Goal: Task Accomplishment & Management: Complete application form

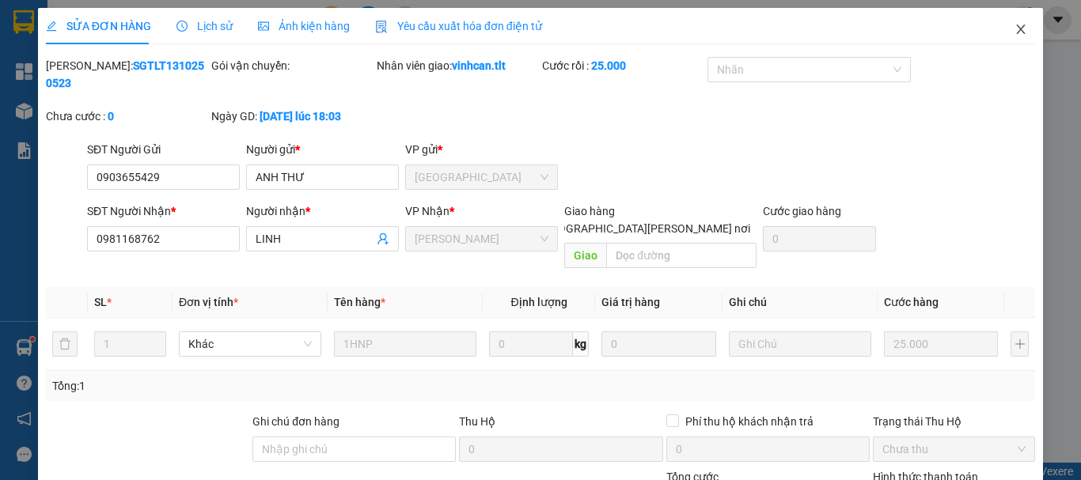
click at [1014, 36] on icon "close" at bounding box center [1020, 29] width 13 height 13
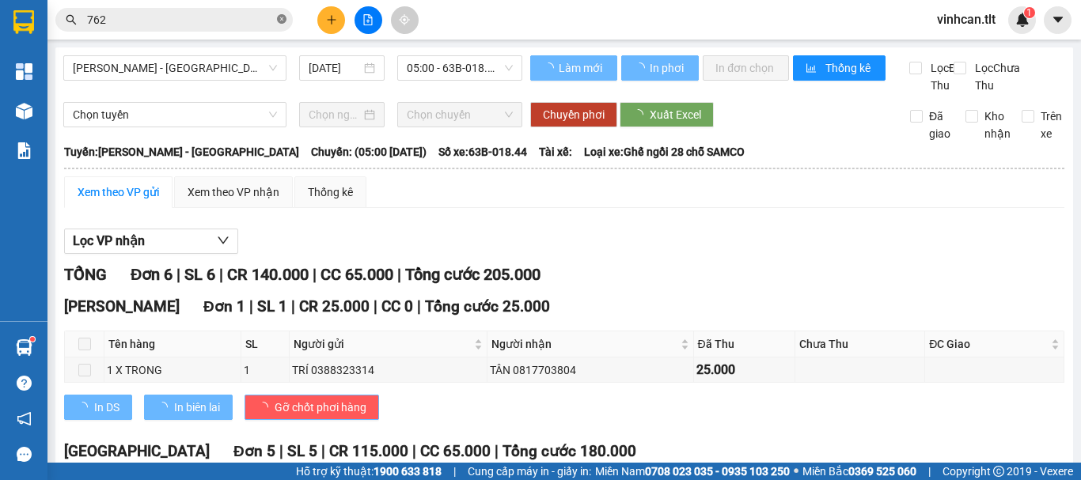
click at [284, 16] on icon "close-circle" at bounding box center [281, 18] width 9 height 9
click at [284, 16] on span at bounding box center [281, 19] width 9 height 17
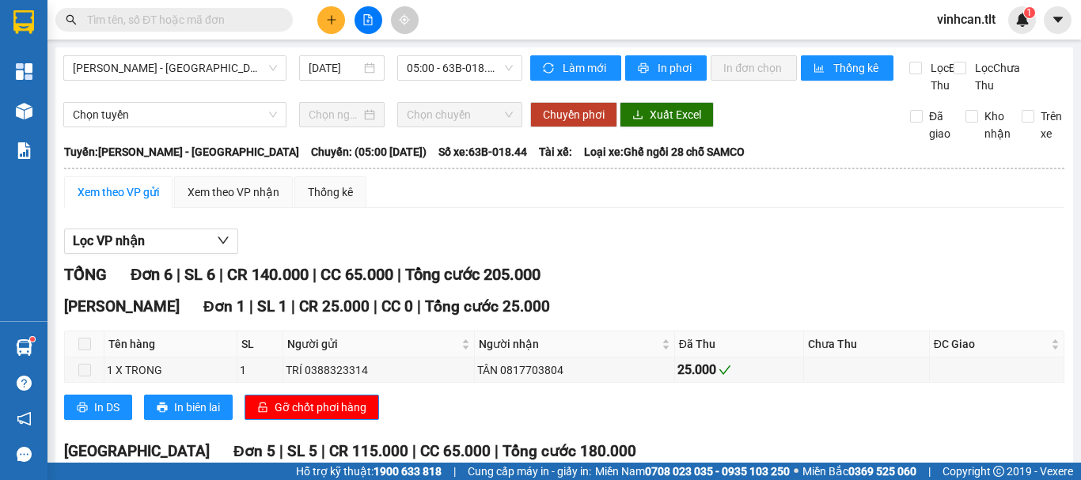
click at [263, 19] on input "text" at bounding box center [180, 19] width 187 height 17
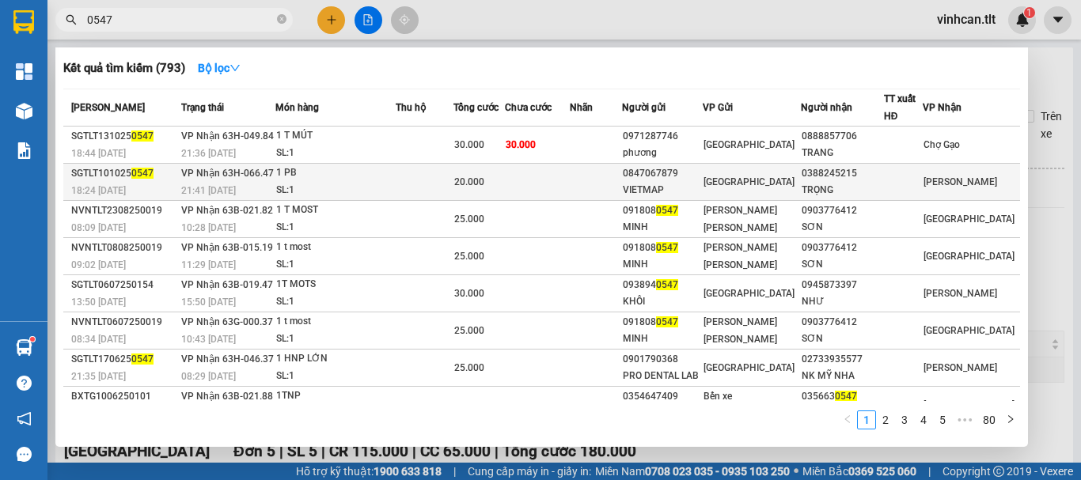
type input "0547"
click at [697, 172] on div "0847067879" at bounding box center [662, 173] width 79 height 17
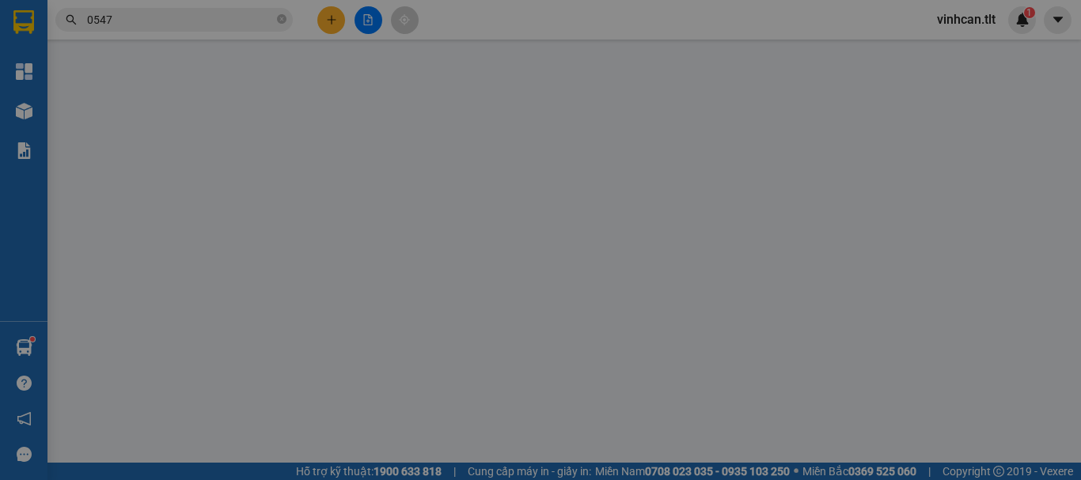
type input "0847067879"
type input "VIETMAP"
type input "0388245215"
type input "TRỌNG"
type input "0"
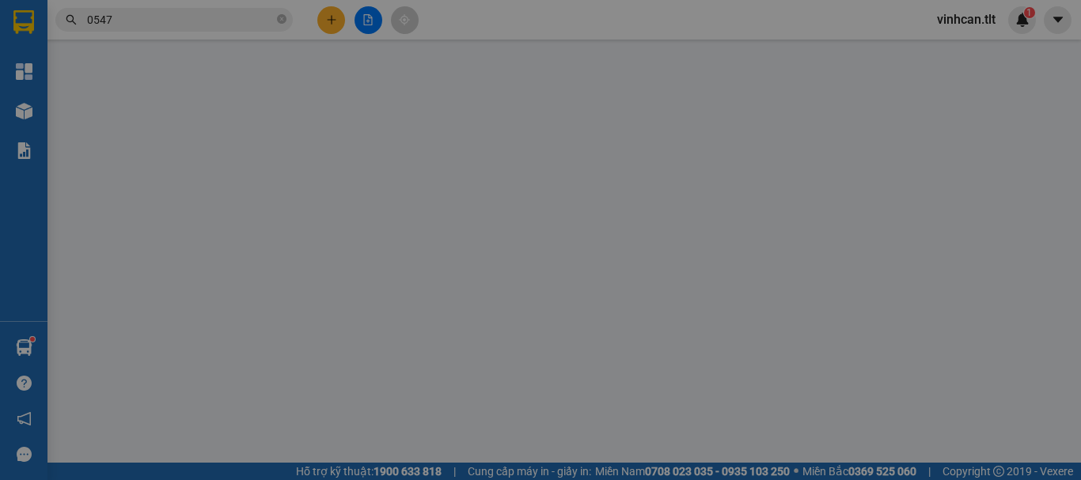
type input "20.000"
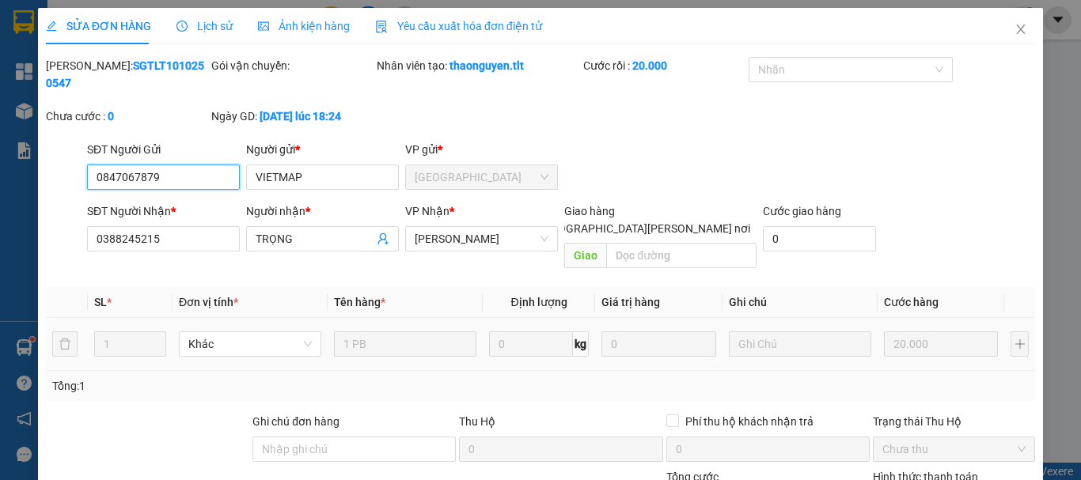
scroll to position [100, 0]
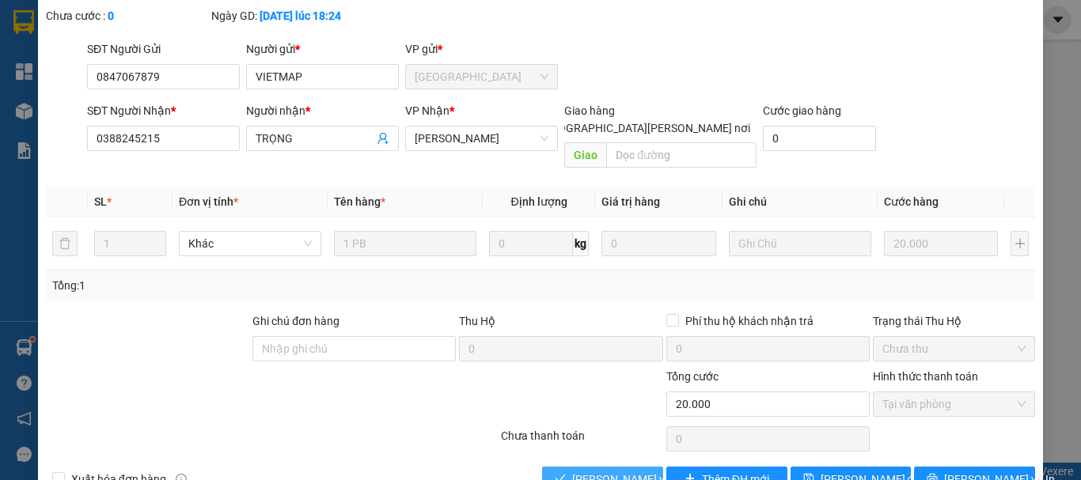
click at [623, 471] on span "[PERSON_NAME] và [PERSON_NAME] hàng" at bounding box center [679, 479] width 214 height 17
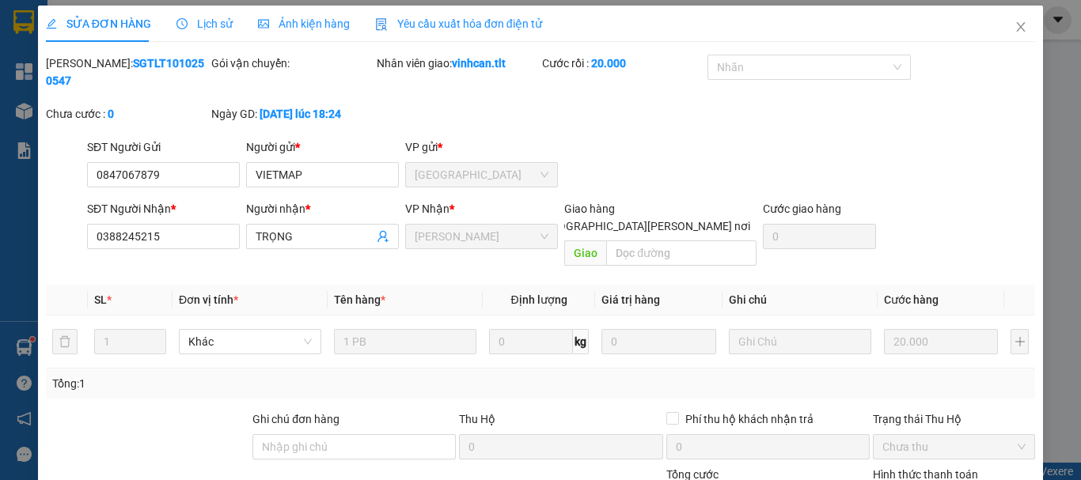
scroll to position [0, 0]
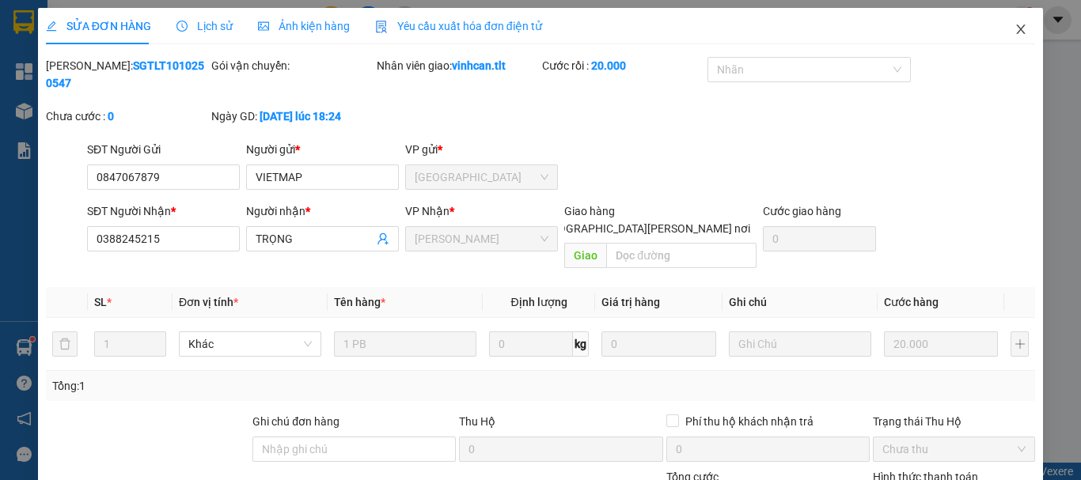
click at [1016, 29] on icon "close" at bounding box center [1020, 29] width 9 height 9
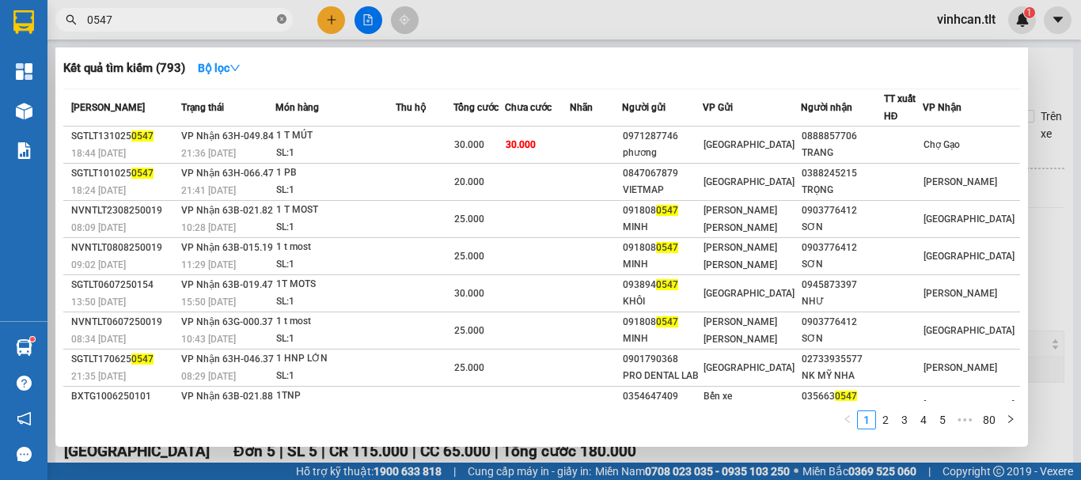
click at [279, 18] on icon "close-circle" at bounding box center [281, 18] width 9 height 9
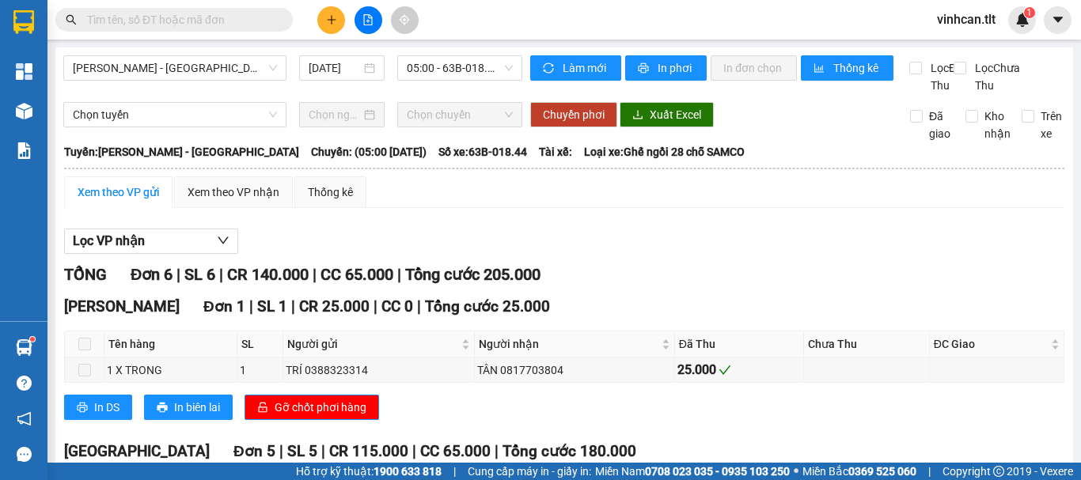
click at [248, 19] on input "text" at bounding box center [180, 19] width 187 height 17
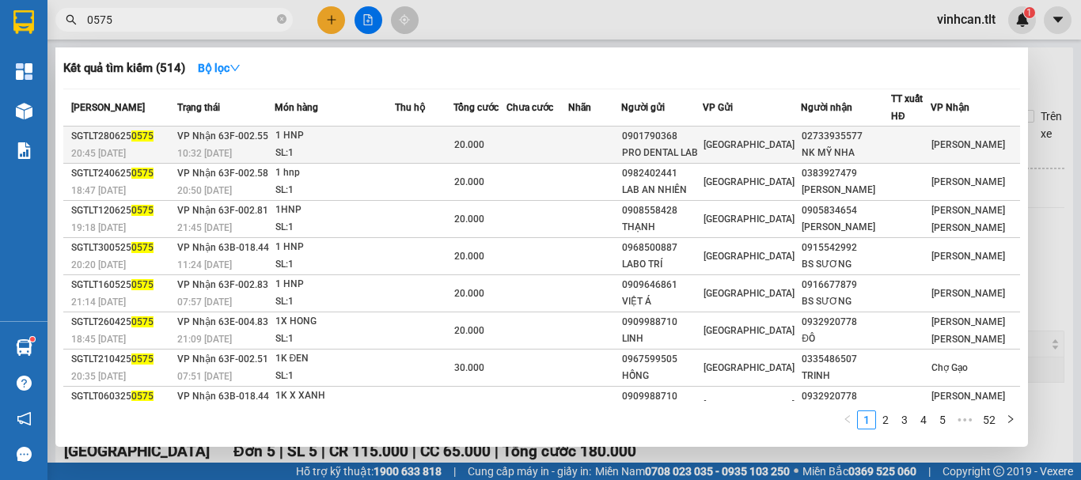
type input "0575"
click at [677, 133] on div "0901790368" at bounding box center [662, 136] width 80 height 17
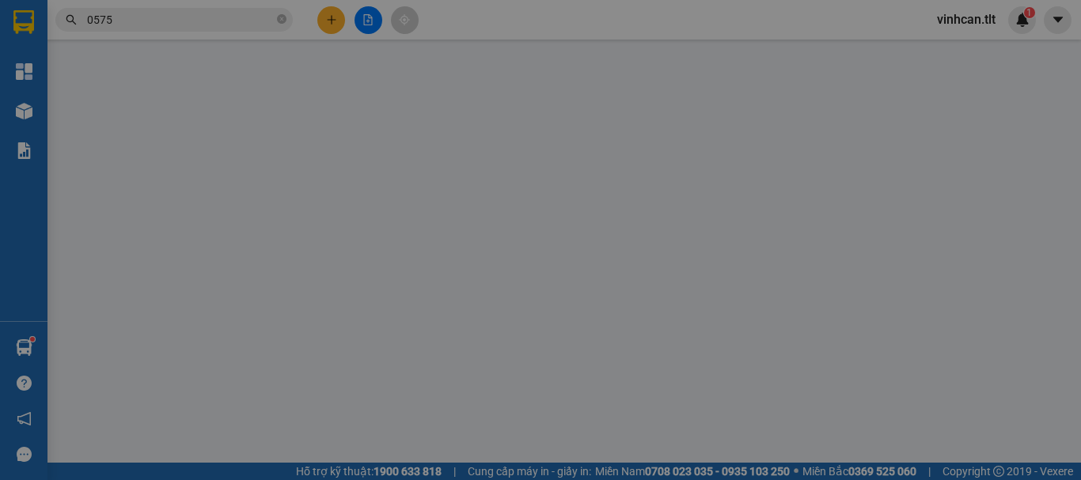
type input "0901790368"
type input "PRO DENTAL LAB"
type input "02733935577"
type input "NK MỸ NHA"
type input "0"
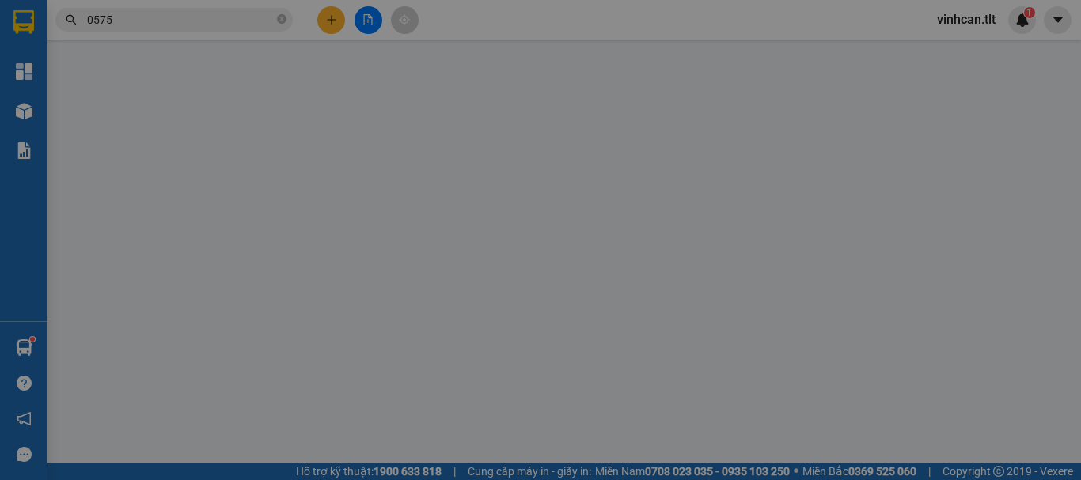
type input "20.000"
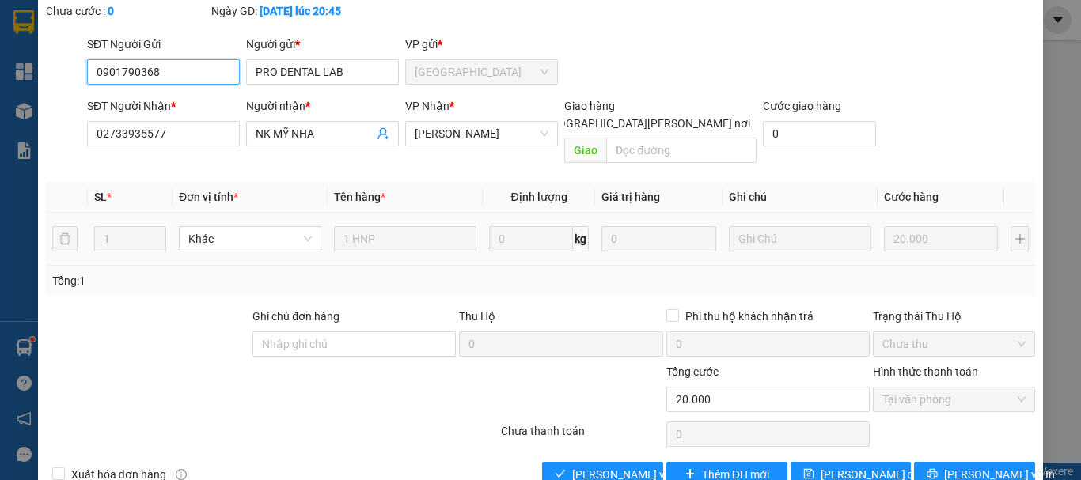
scroll to position [108, 0]
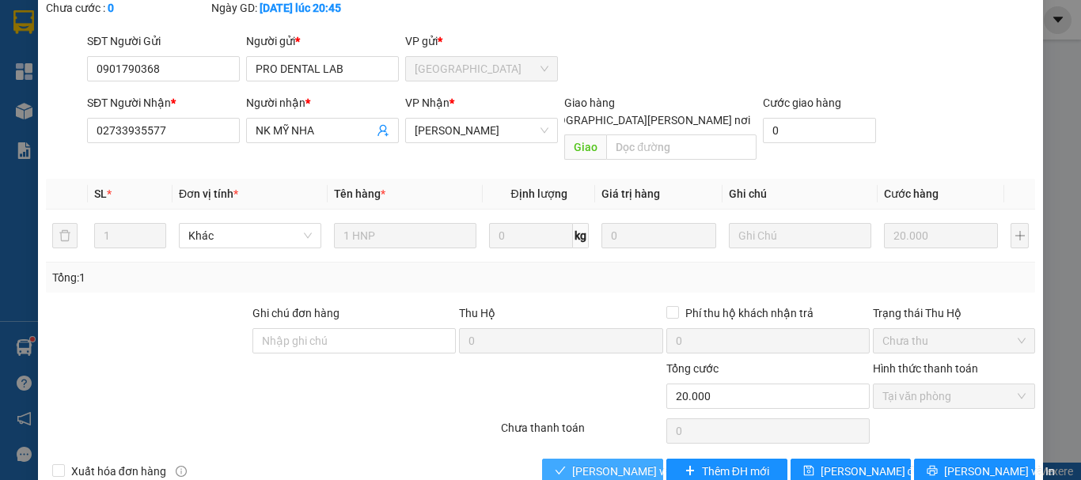
click at [622, 463] on span "[PERSON_NAME] và [PERSON_NAME] hàng" at bounding box center [679, 471] width 214 height 17
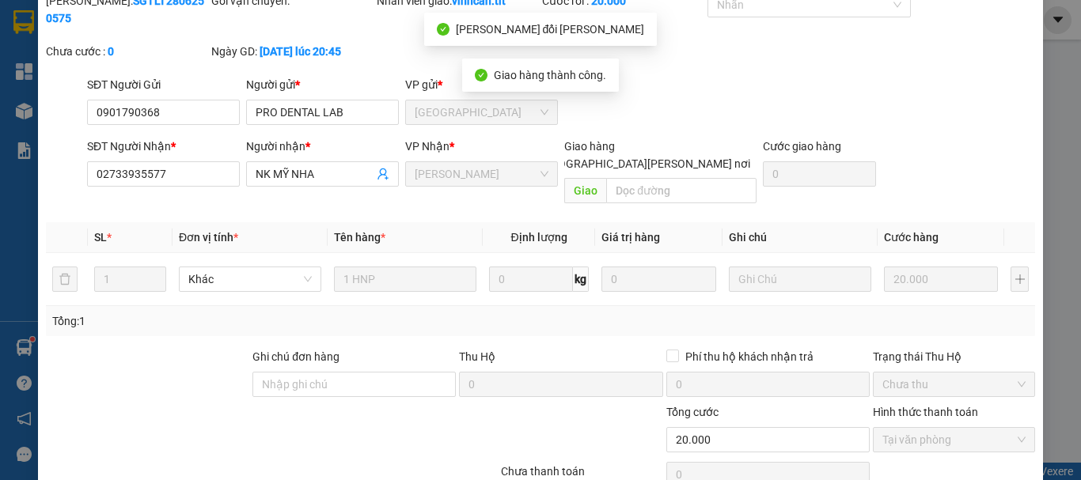
scroll to position [0, 0]
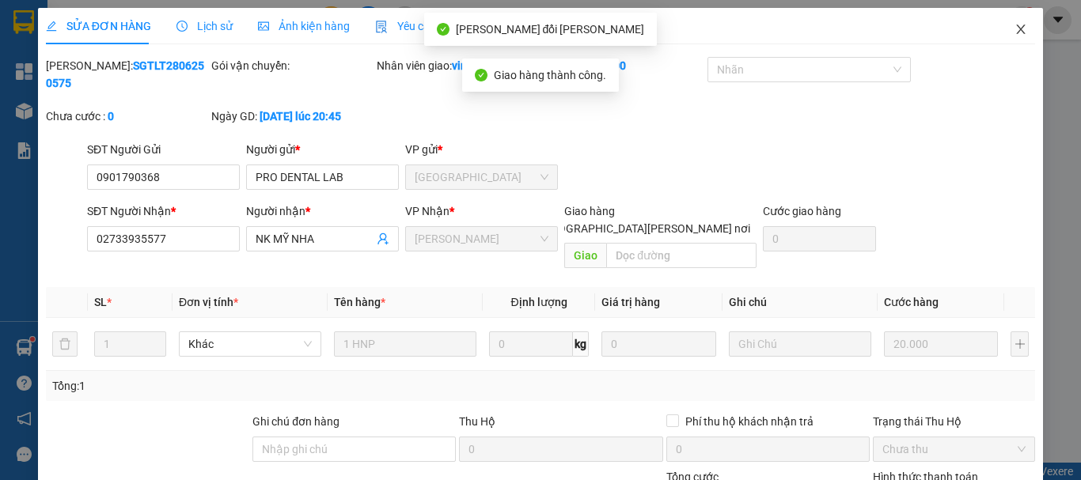
click at [1014, 28] on icon "close" at bounding box center [1020, 29] width 13 height 13
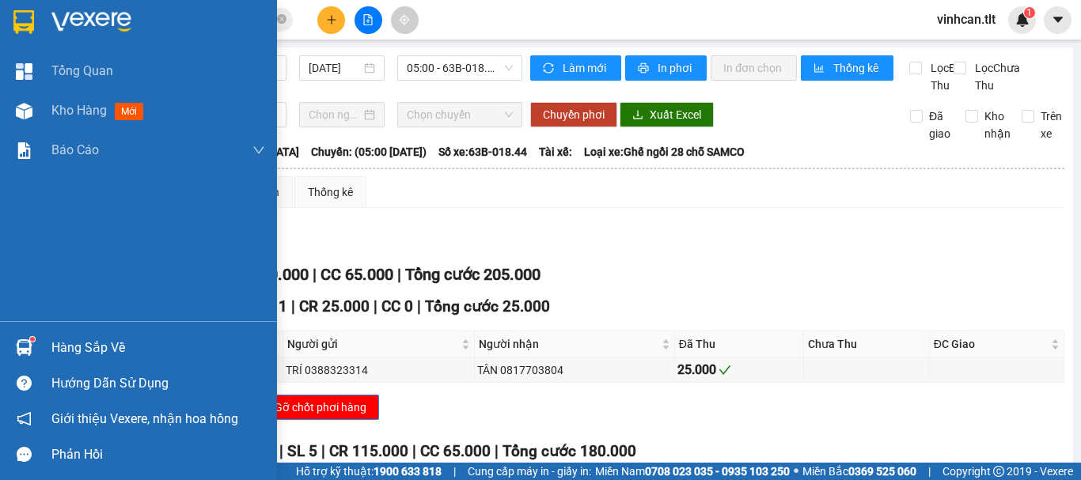
click at [66, 337] on div "Hàng sắp về" at bounding box center [158, 348] width 214 height 24
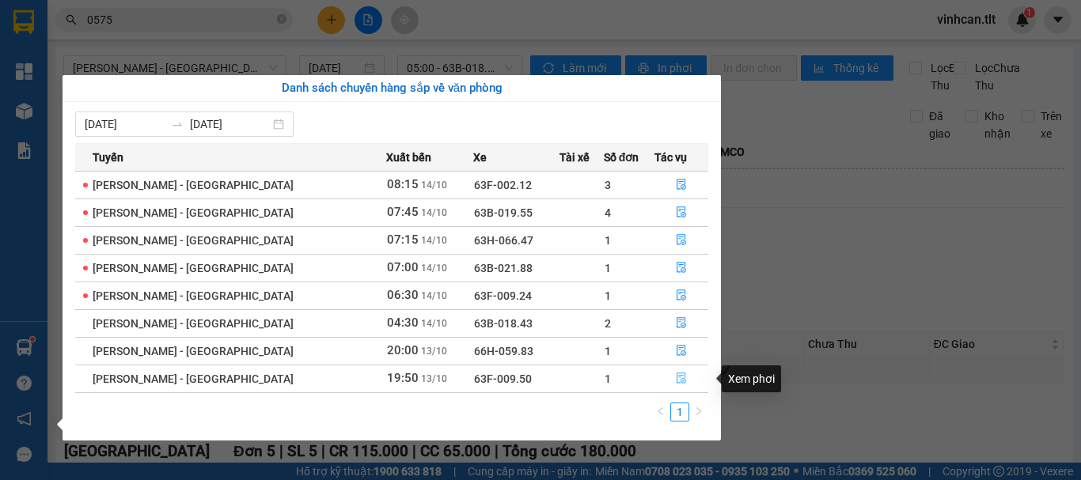
click at [668, 375] on button "button" at bounding box center [681, 378] width 52 height 25
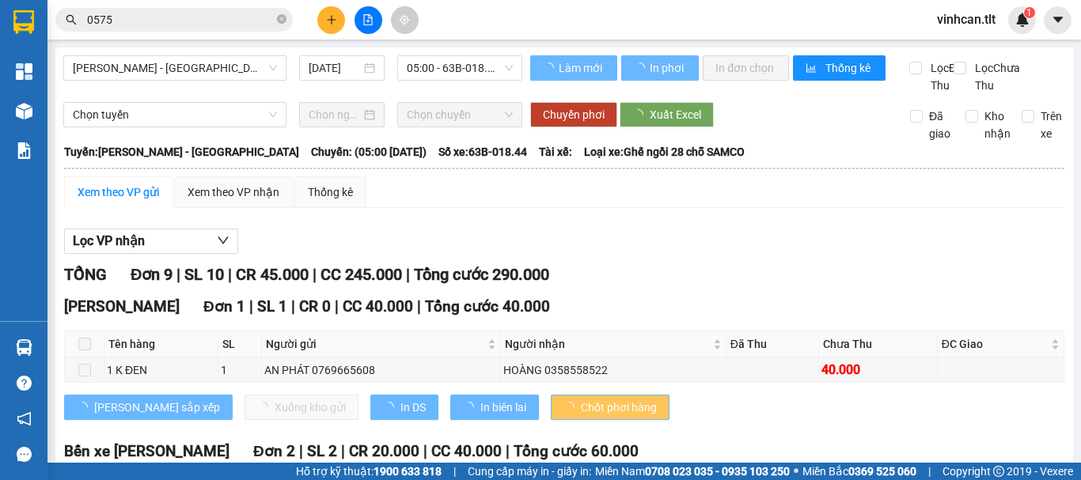
type input "[DATE]"
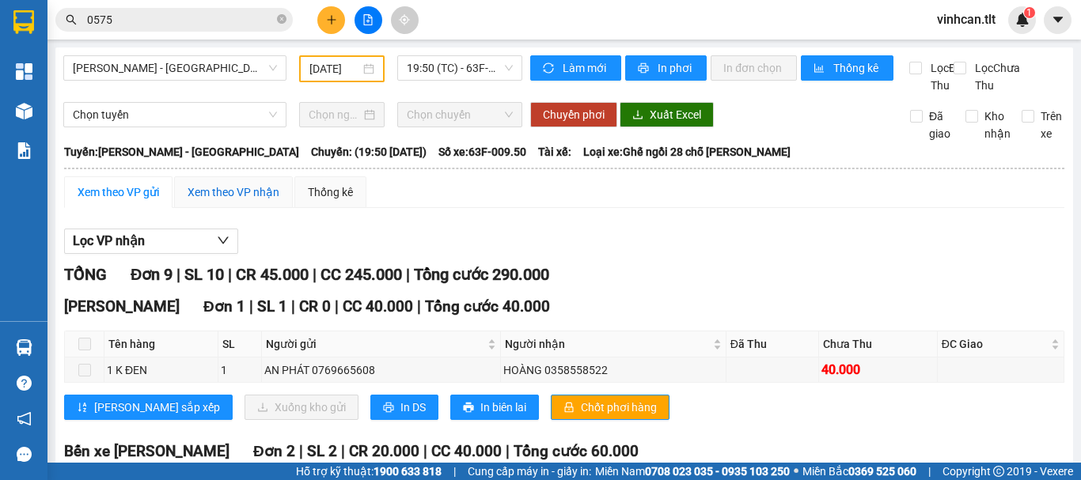
click at [214, 201] on div "Xem theo VP nhận" at bounding box center [233, 192] width 92 height 17
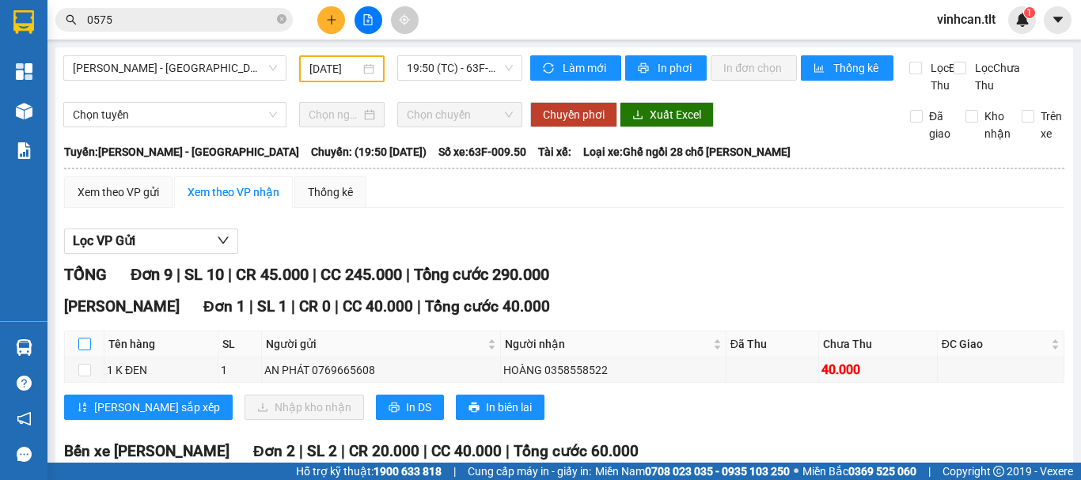
click at [81, 350] on input "checkbox" at bounding box center [84, 344] width 13 height 13
checkbox input "true"
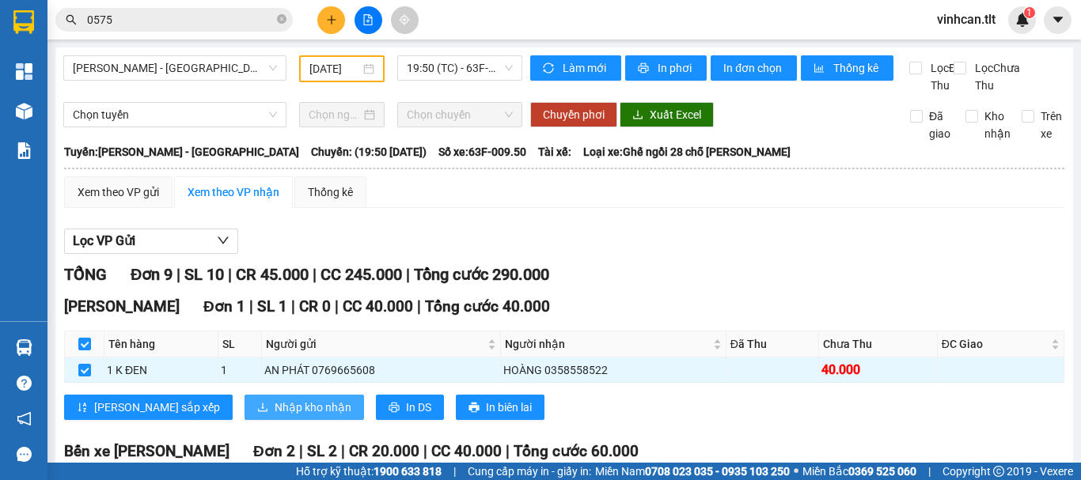
click at [274, 416] on span "Nhập kho nhận" at bounding box center [312, 407] width 77 height 17
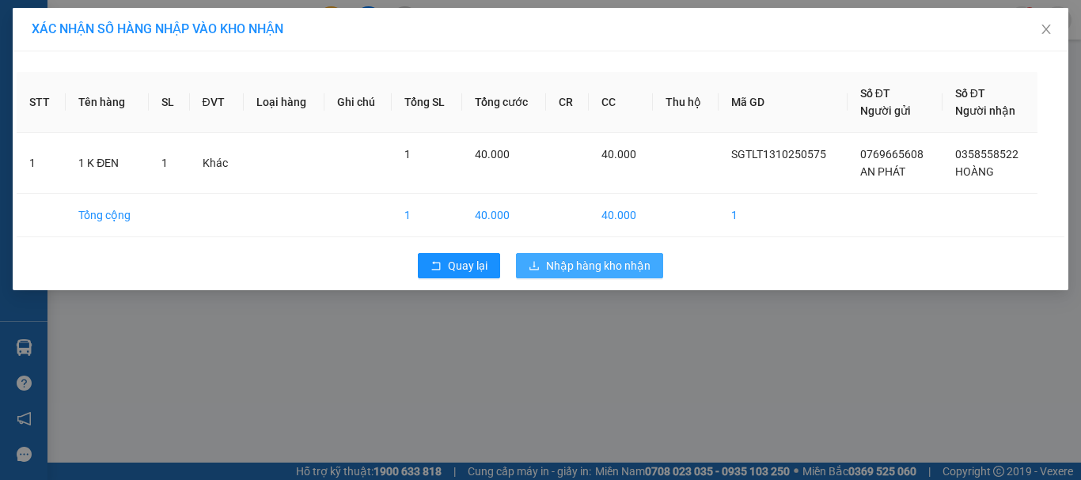
click at [590, 274] on span "Nhập hàng kho nhận" at bounding box center [598, 265] width 104 height 17
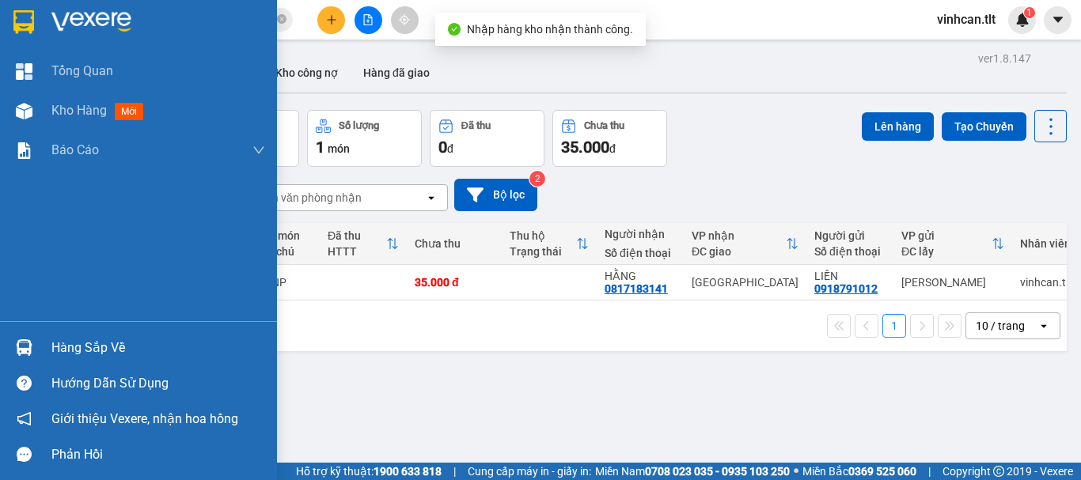
click at [94, 346] on div "Hàng sắp về" at bounding box center [158, 348] width 214 height 24
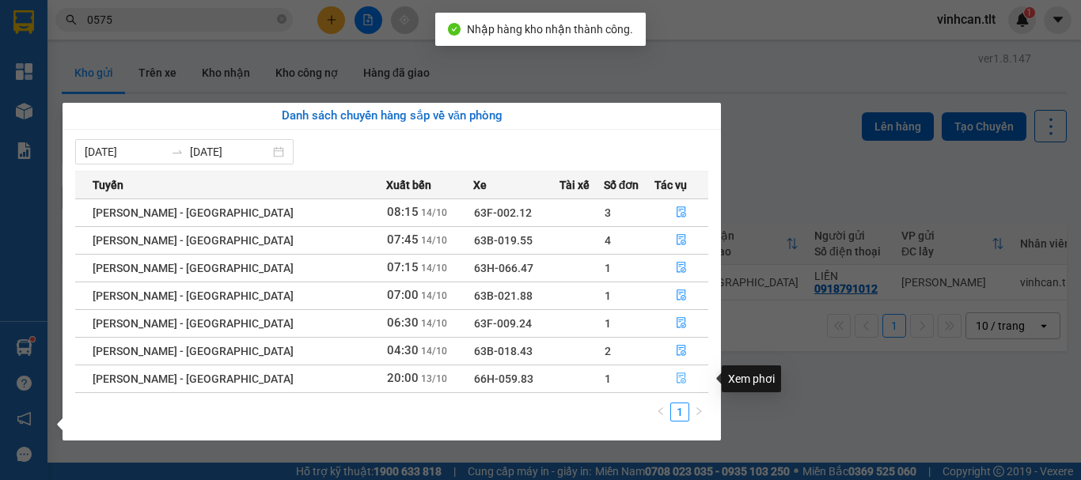
click at [668, 374] on button "button" at bounding box center [681, 378] width 52 height 25
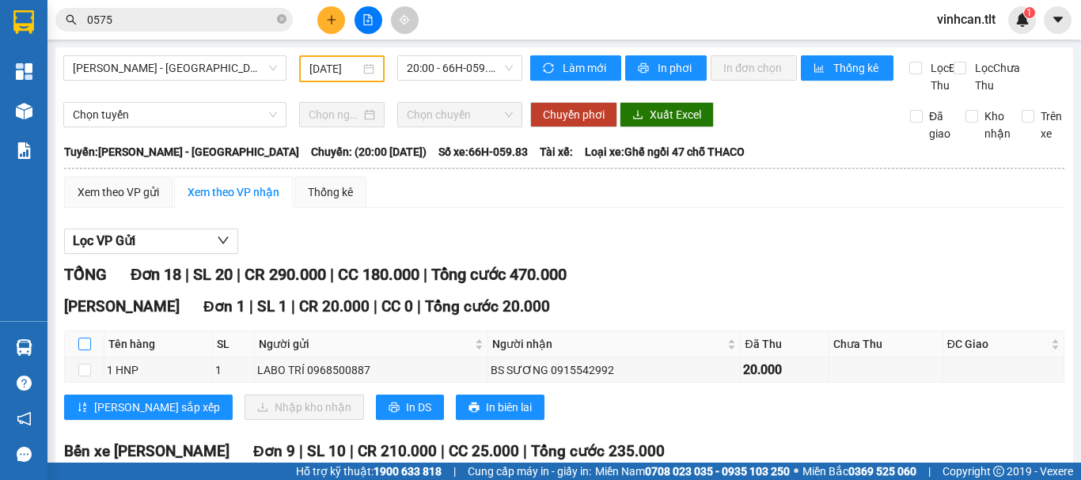
click at [88, 350] on input "checkbox" at bounding box center [84, 344] width 13 height 13
checkbox input "true"
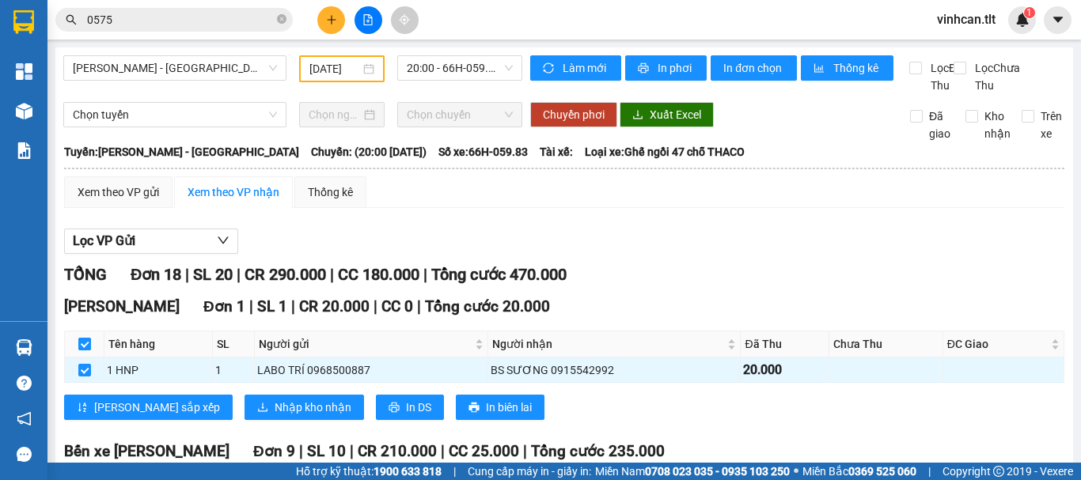
checkbox input "true"
click at [274, 416] on span "Nhập kho nhận" at bounding box center [312, 407] width 77 height 17
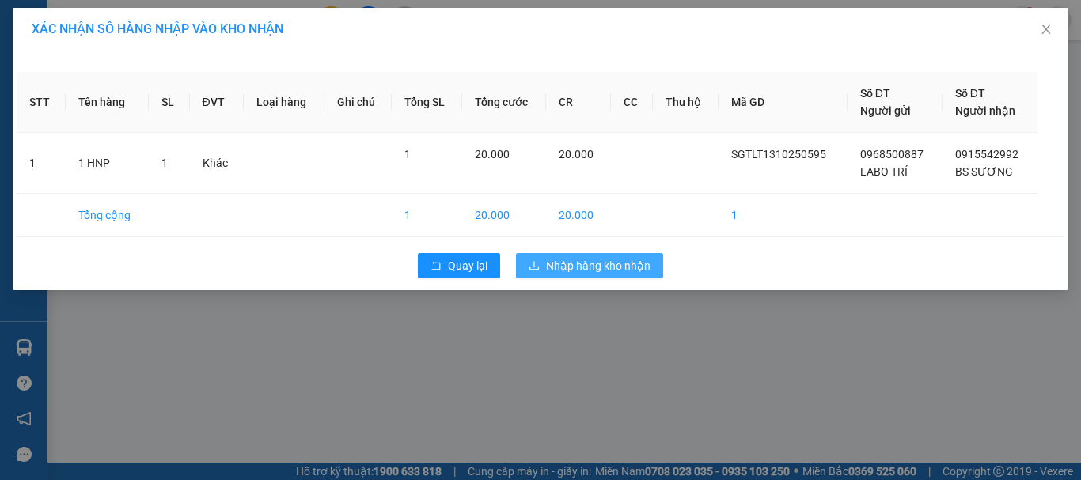
click at [596, 259] on span "Nhập hàng kho nhận" at bounding box center [598, 265] width 104 height 17
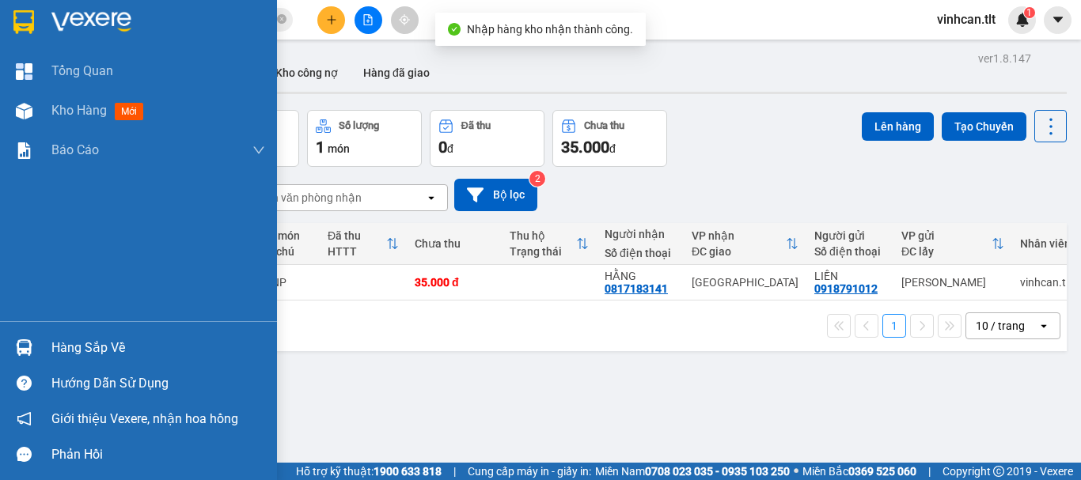
click at [96, 350] on div "Hàng sắp về" at bounding box center [158, 348] width 214 height 24
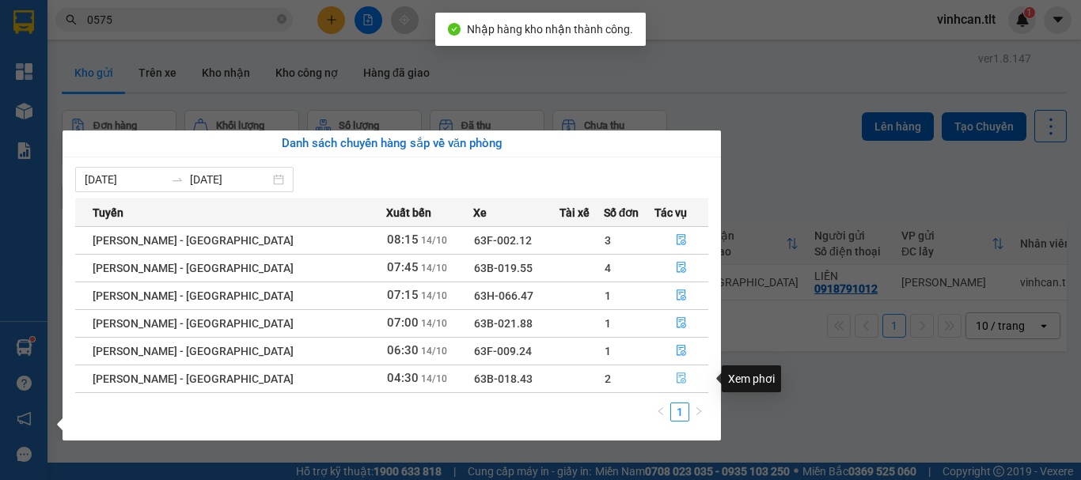
click at [676, 373] on icon "file-done" at bounding box center [680, 378] width 9 height 11
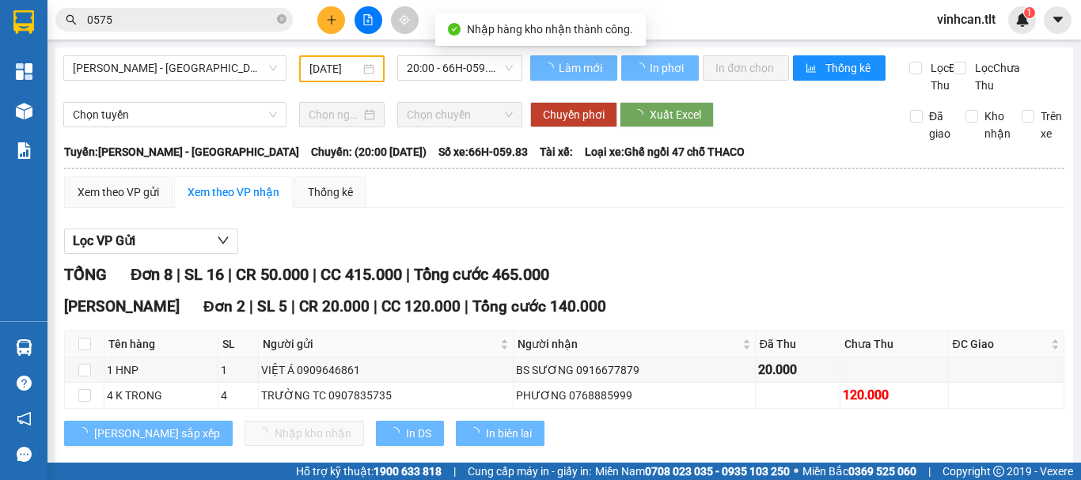
type input "[DATE]"
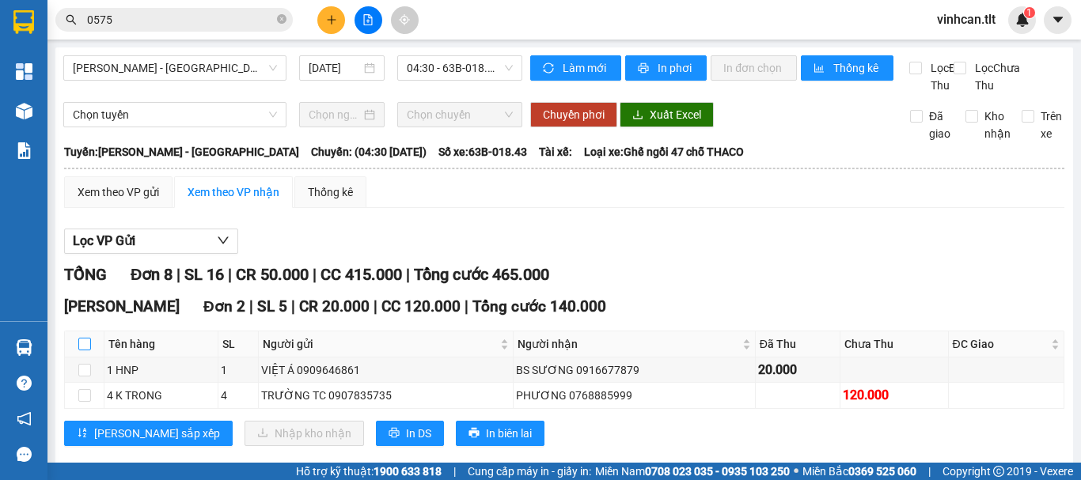
click at [83, 350] on input "checkbox" at bounding box center [84, 344] width 13 height 13
checkbox input "true"
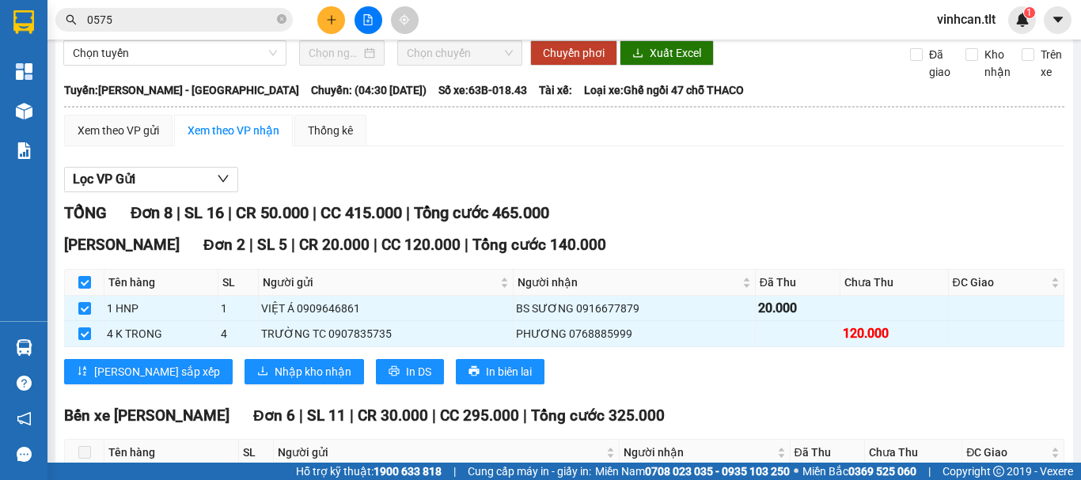
scroll to position [158, 0]
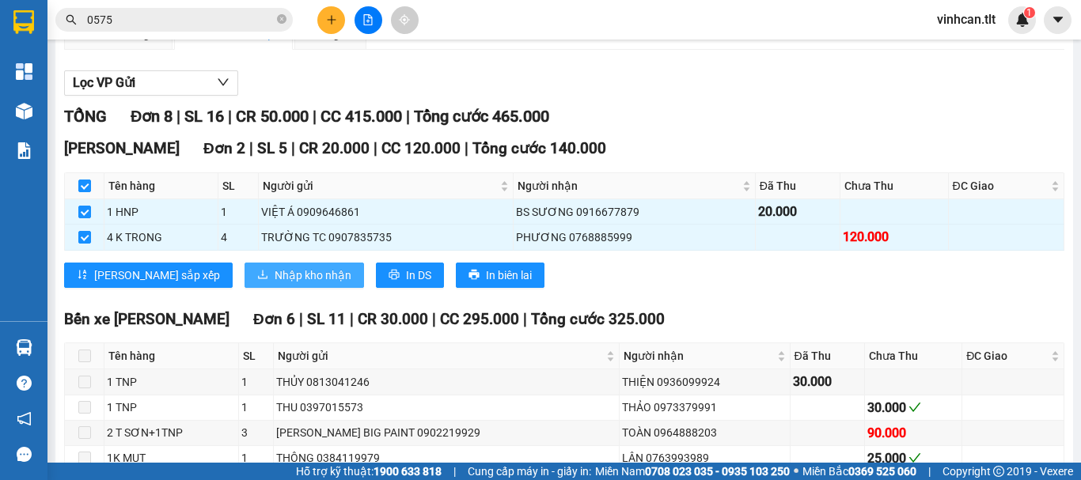
click at [274, 284] on span "Nhập kho nhận" at bounding box center [312, 275] width 77 height 17
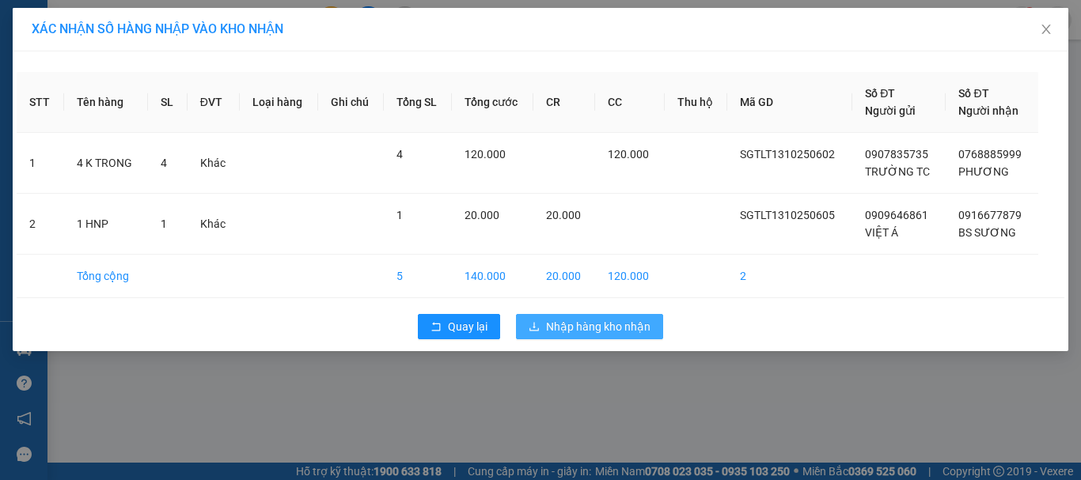
click at [554, 328] on span "Nhập hàng kho nhận" at bounding box center [598, 326] width 104 height 17
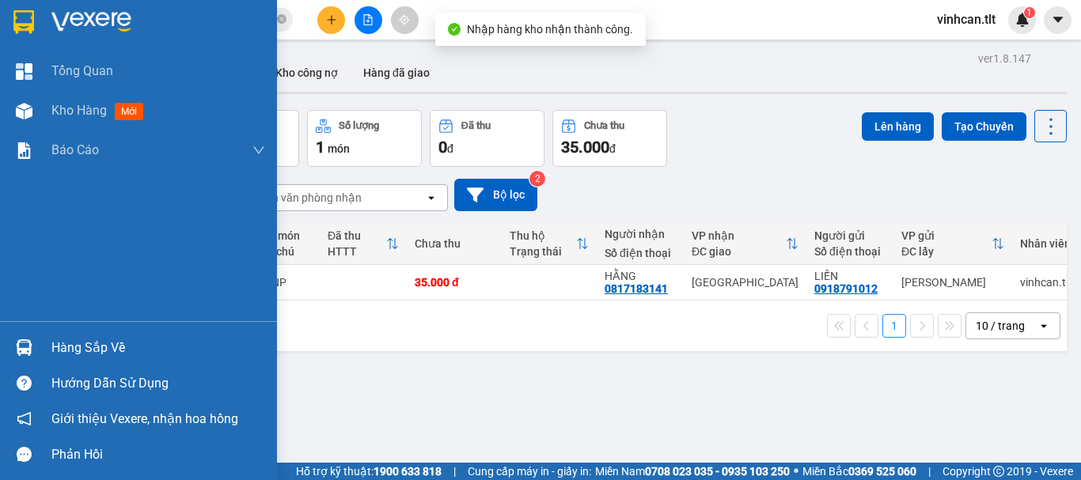
click at [101, 343] on div "Hàng sắp về" at bounding box center [158, 348] width 214 height 24
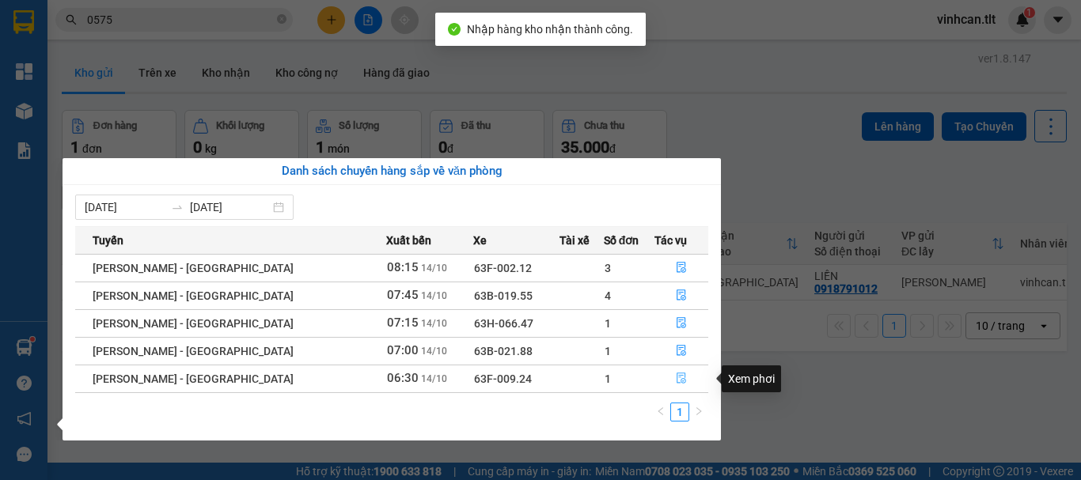
click at [676, 373] on icon "file-done" at bounding box center [681, 378] width 11 height 11
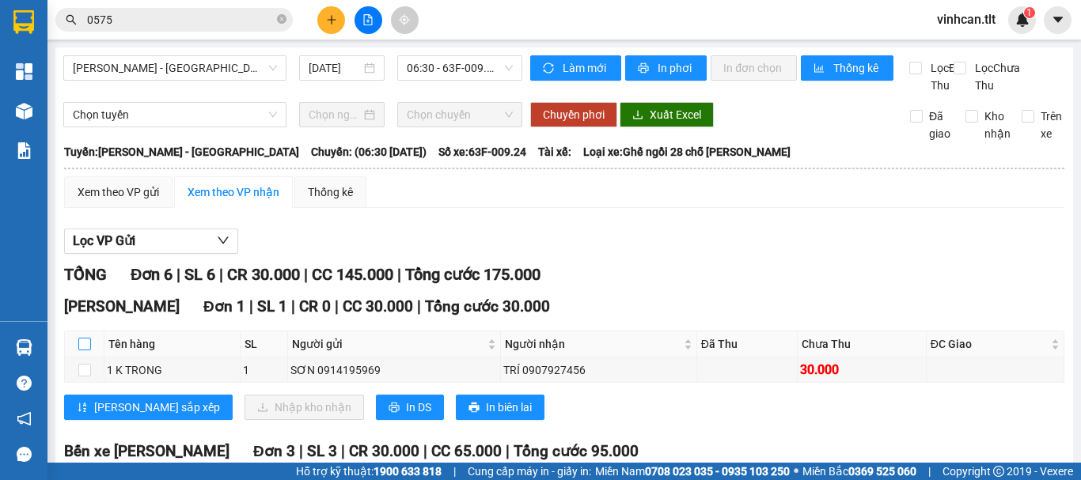
click at [81, 350] on input "checkbox" at bounding box center [84, 344] width 13 height 13
checkbox input "true"
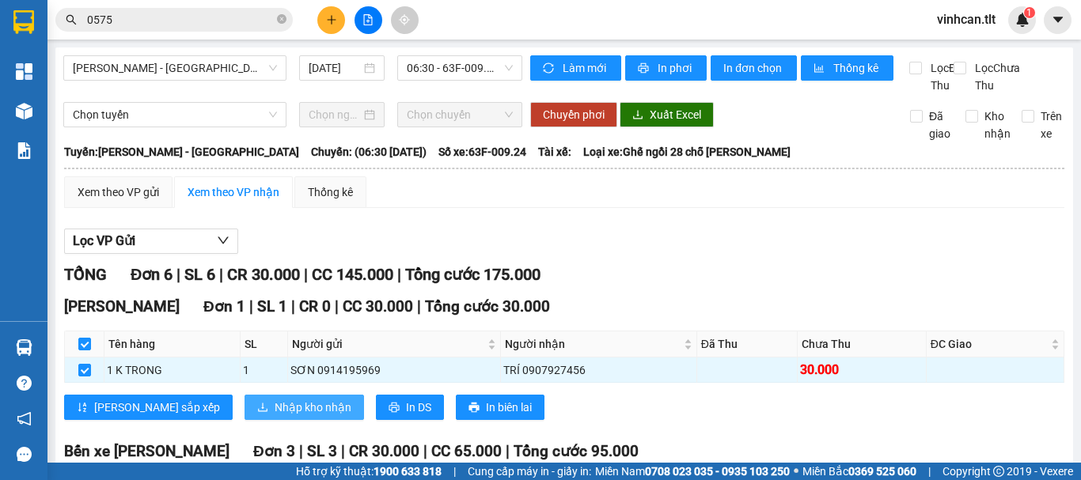
click at [274, 416] on span "Nhập kho nhận" at bounding box center [312, 407] width 77 height 17
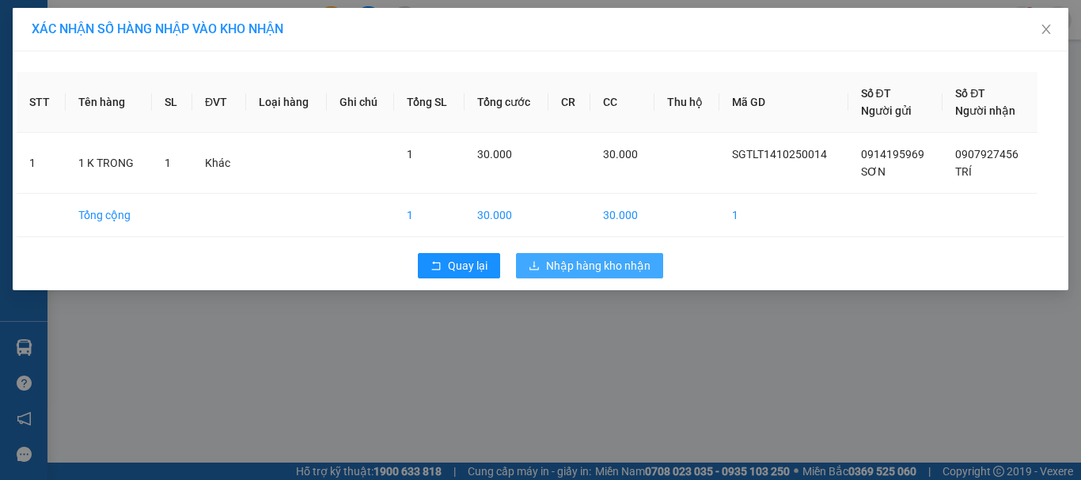
click at [608, 264] on span "Nhập hàng kho nhận" at bounding box center [598, 265] width 104 height 17
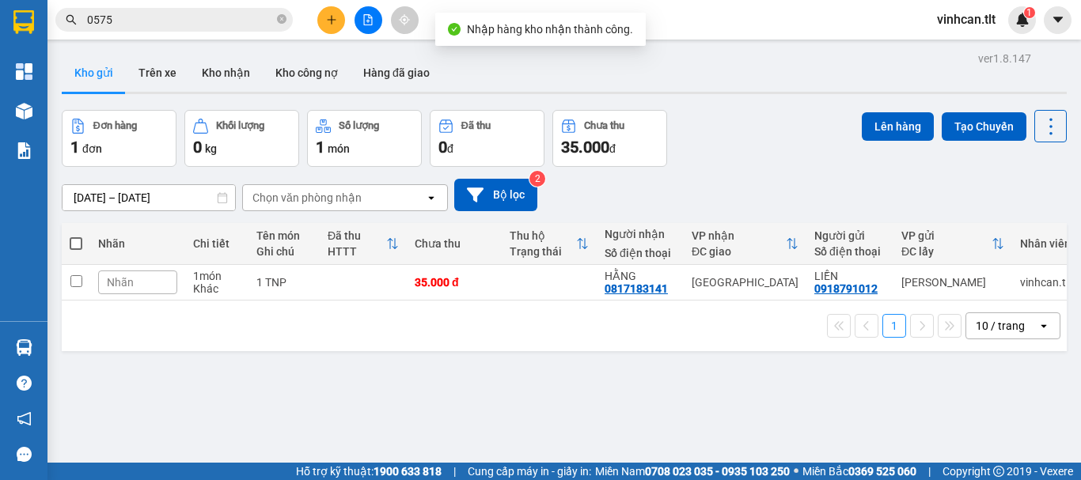
drag, startPoint x: 61, startPoint y: 339, endPoint x: 78, endPoint y: 339, distance: 16.6
click at [62, 339] on div "ver 1.8.147 Kho gửi Trên xe Kho [PERSON_NAME] công nợ Hàng đã [PERSON_NAME] hàn…" at bounding box center [563, 287] width 1017 height 480
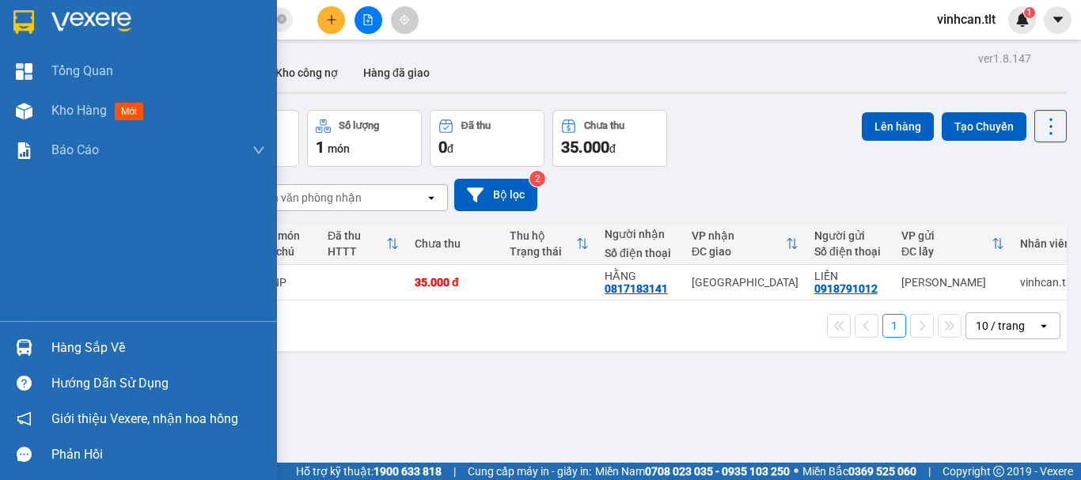
click at [72, 350] on div "Hàng sắp về" at bounding box center [158, 348] width 214 height 24
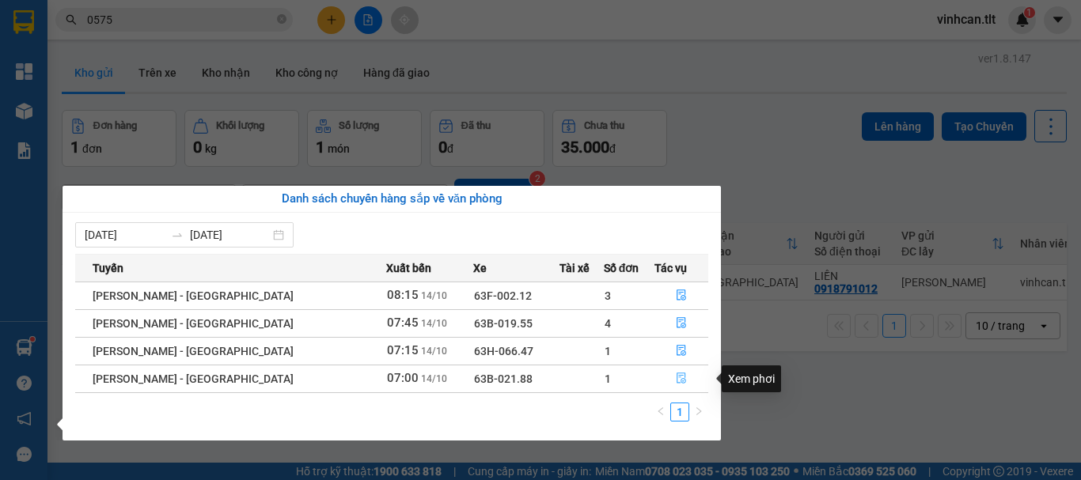
click at [679, 378] on icon "file-done" at bounding box center [681, 378] width 11 height 11
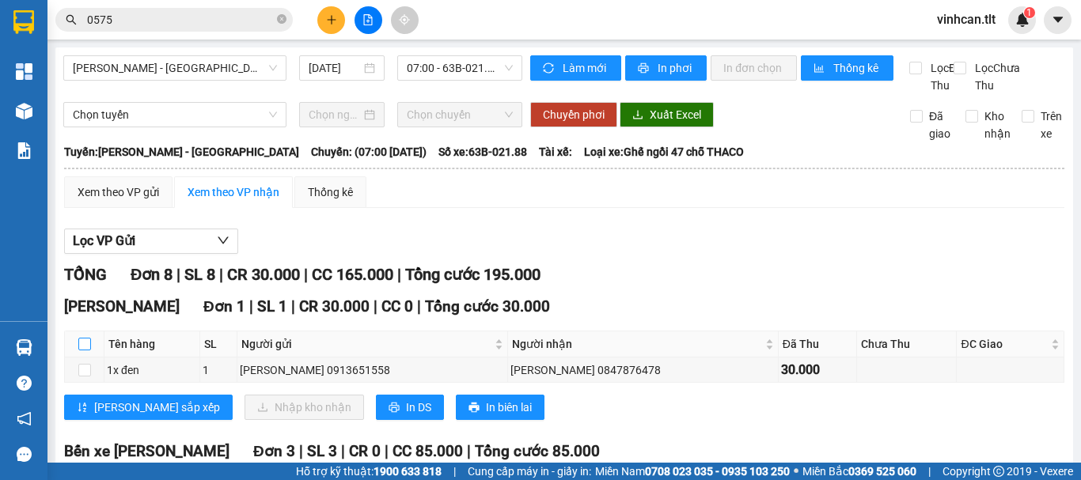
click at [83, 350] on input "checkbox" at bounding box center [84, 344] width 13 height 13
checkbox input "true"
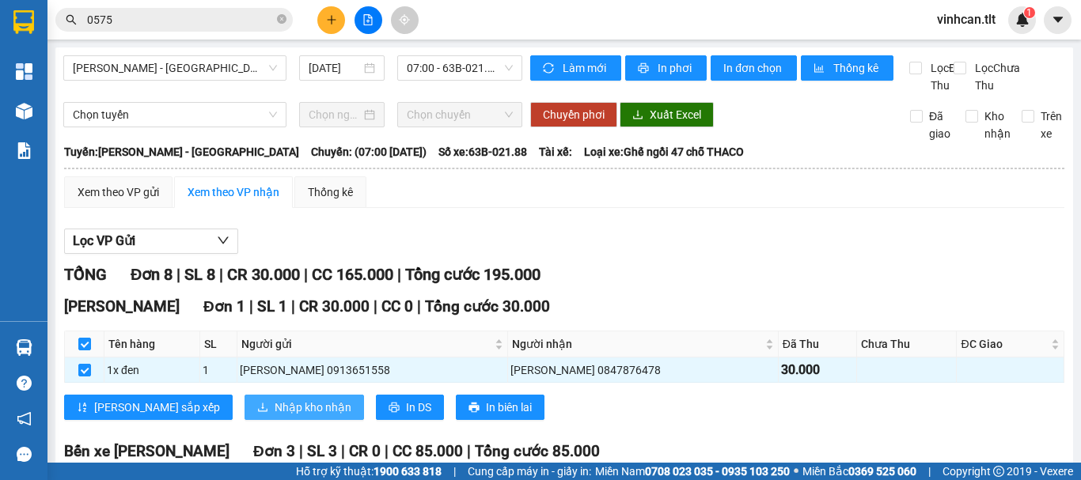
click at [274, 416] on span "Nhập kho nhận" at bounding box center [312, 407] width 77 height 17
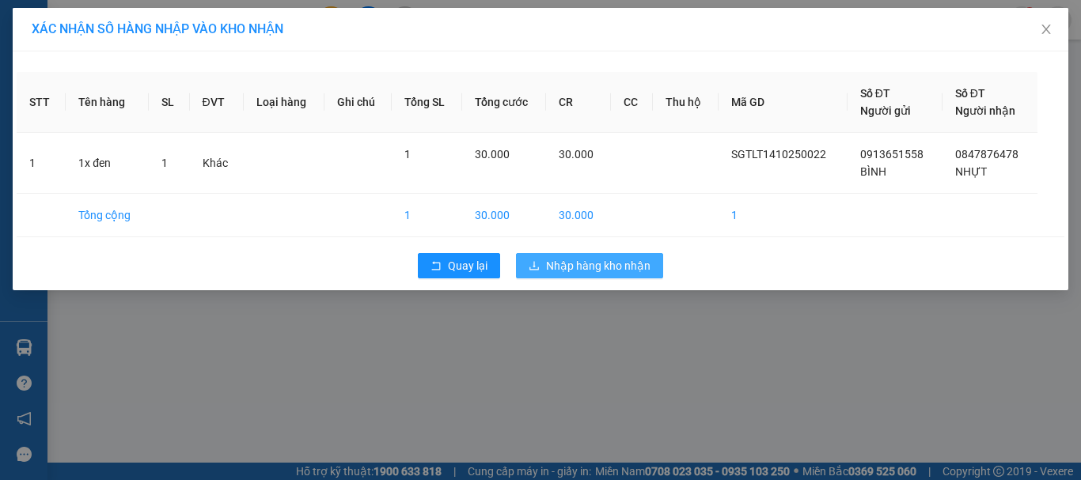
click at [592, 265] on span "Nhập hàng kho nhận" at bounding box center [598, 265] width 104 height 17
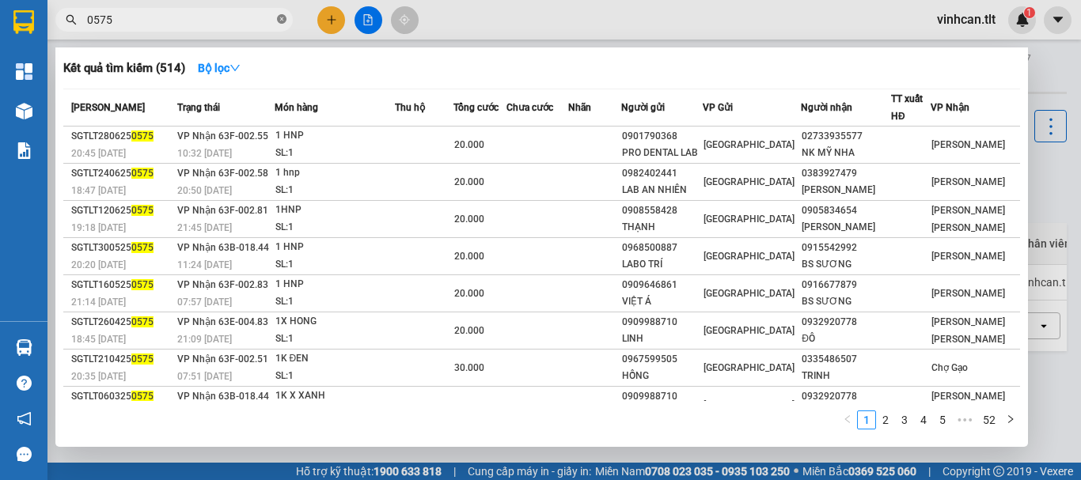
click at [286, 20] on icon "close-circle" at bounding box center [281, 18] width 9 height 9
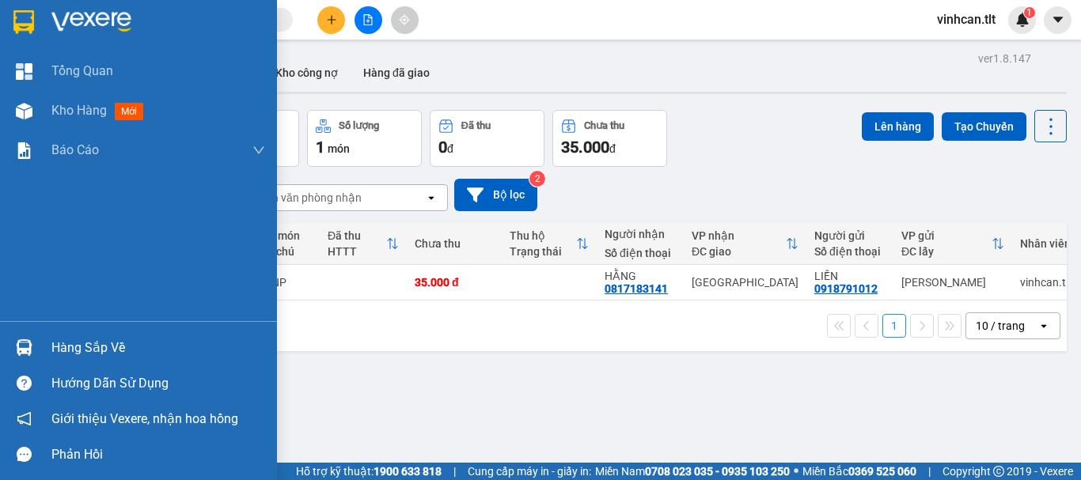
click at [85, 340] on div "Hàng sắp về" at bounding box center [158, 348] width 214 height 24
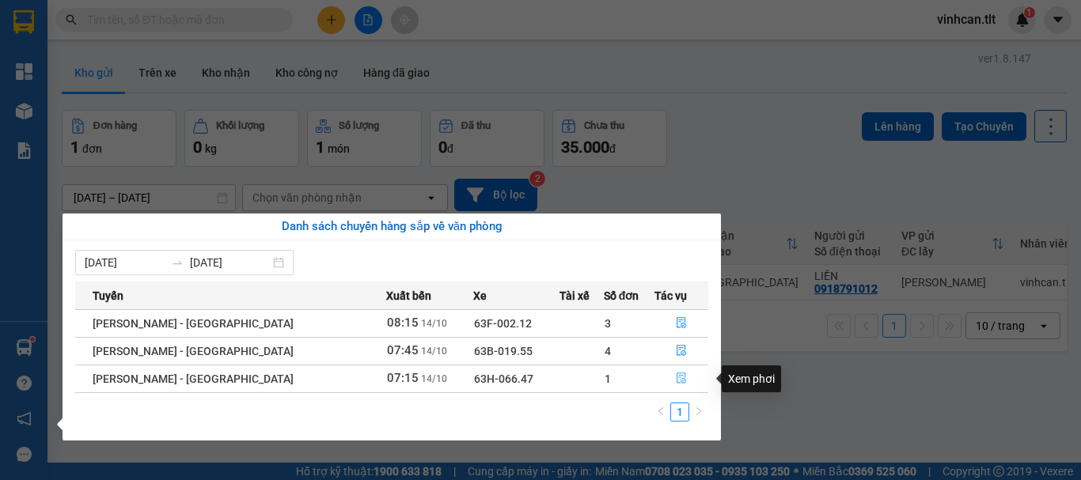
click at [676, 373] on icon "file-done" at bounding box center [680, 378] width 9 height 11
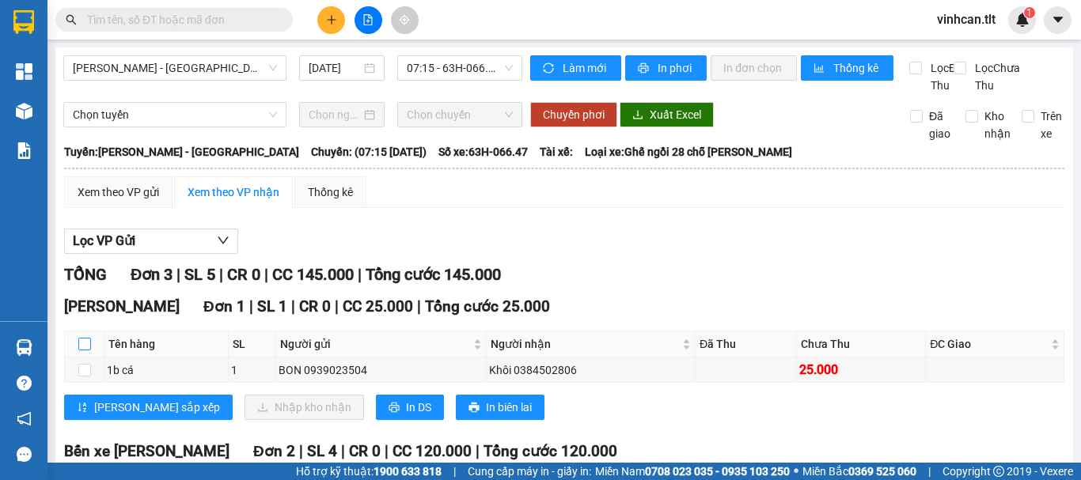
click at [85, 350] on input "checkbox" at bounding box center [84, 344] width 13 height 13
checkbox input "true"
click at [85, 350] on input "checkbox" at bounding box center [84, 344] width 13 height 13
checkbox input "false"
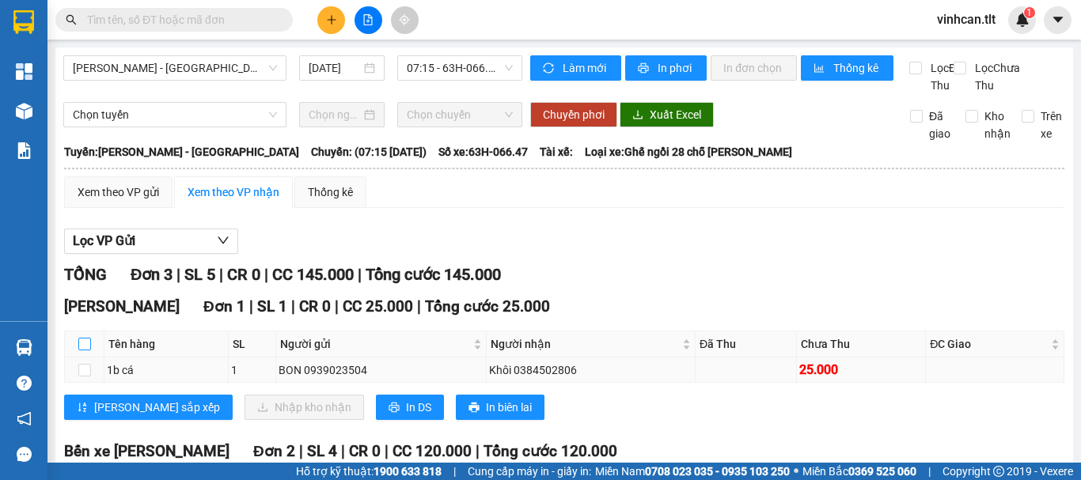
checkbox input "false"
click at [83, 350] on input "checkbox" at bounding box center [84, 344] width 13 height 13
checkbox input "true"
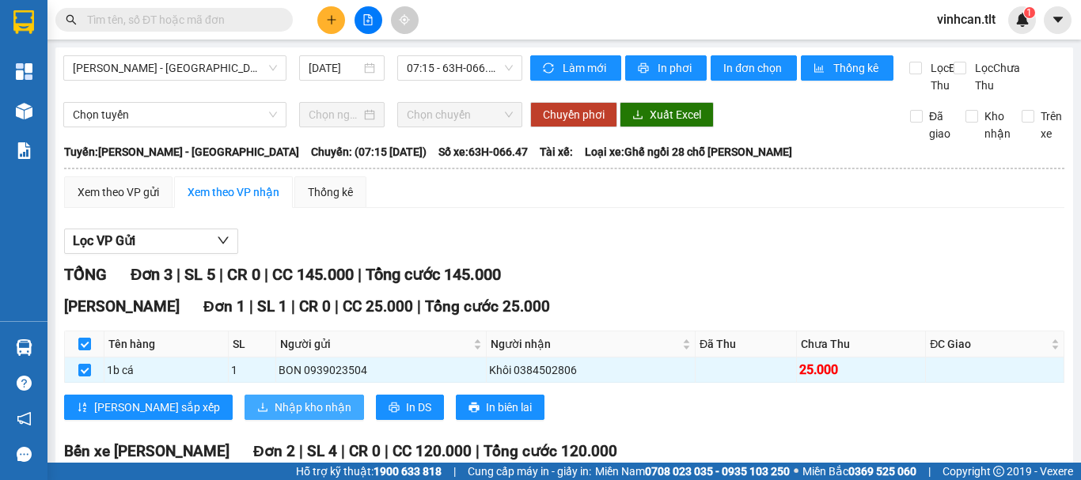
click at [274, 416] on span "Nhập kho nhận" at bounding box center [312, 407] width 77 height 17
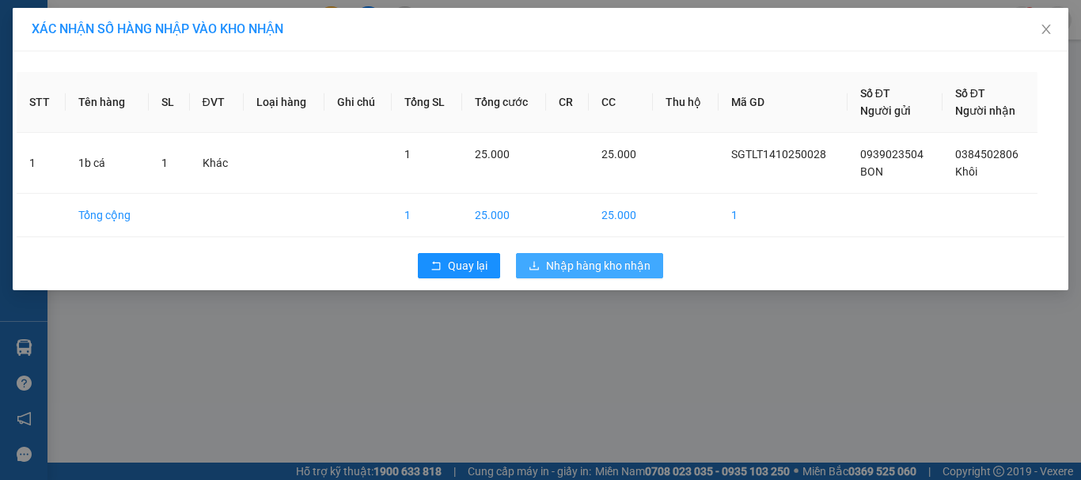
click at [562, 263] on span "Nhập hàng kho nhận" at bounding box center [598, 265] width 104 height 17
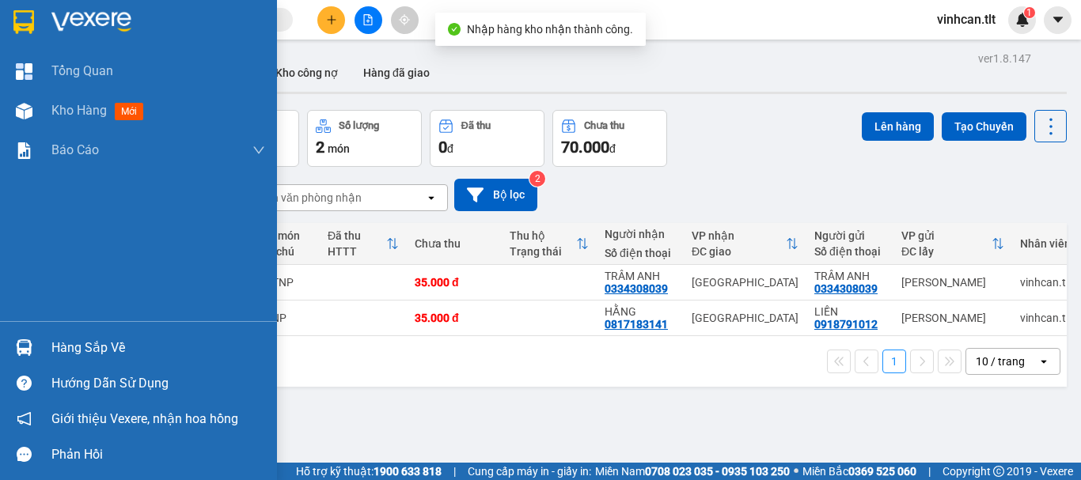
click at [84, 346] on div "Hàng sắp về" at bounding box center [158, 348] width 214 height 24
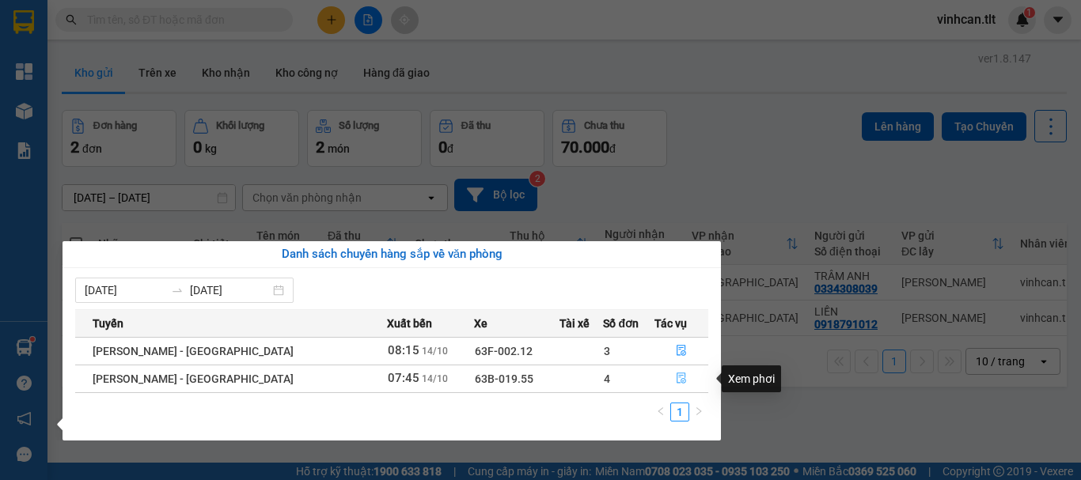
click at [676, 377] on icon "file-done" at bounding box center [680, 378] width 9 height 11
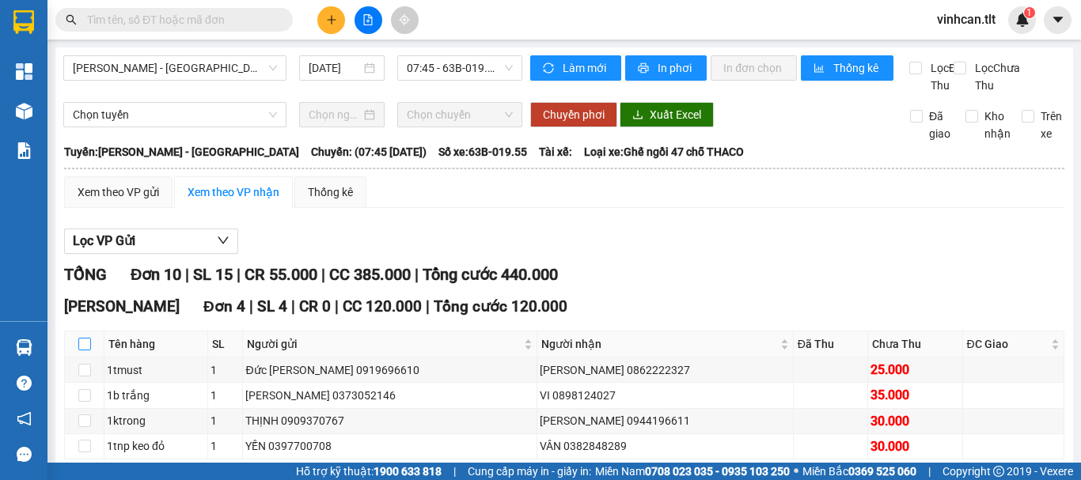
click at [84, 350] on input "checkbox" at bounding box center [84, 344] width 13 height 13
checkbox input "true"
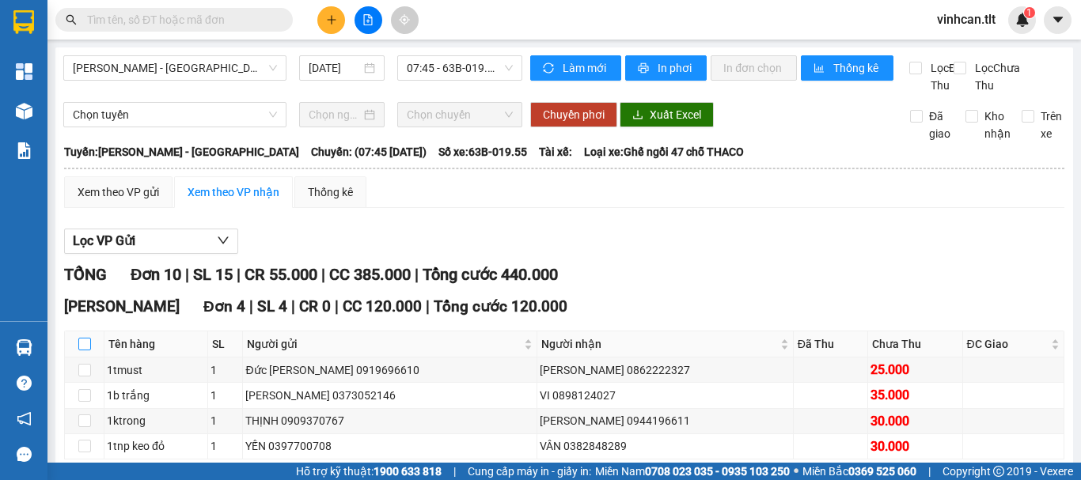
checkbox input "true"
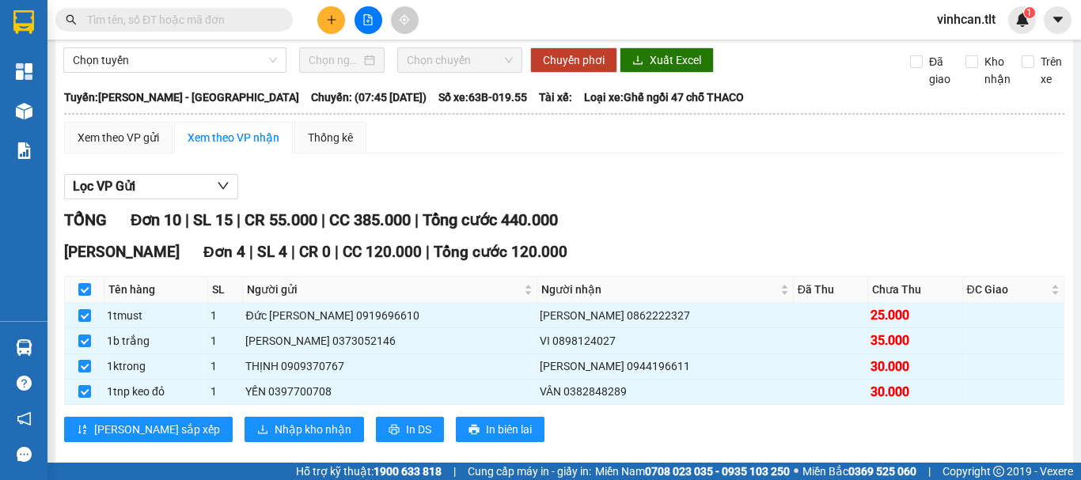
scroll to position [79, 0]
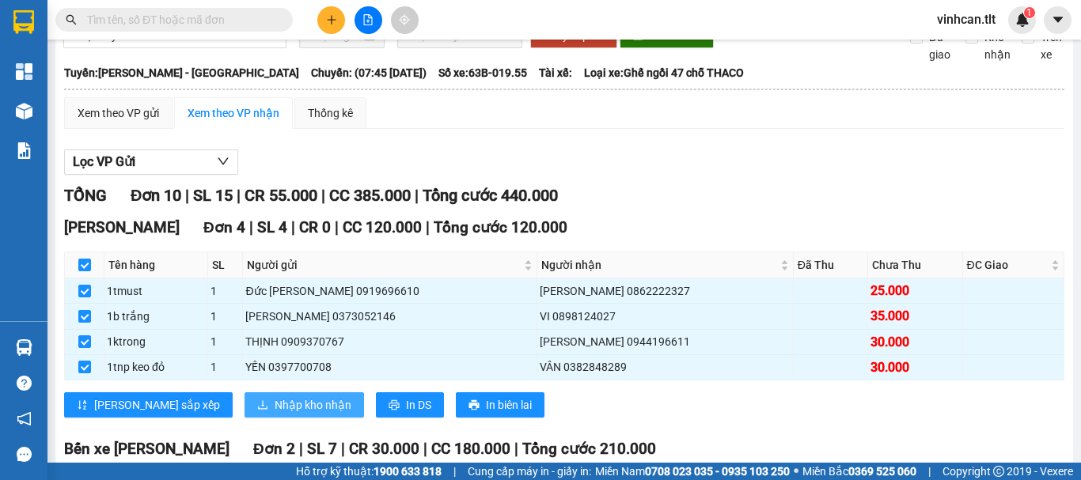
click at [274, 414] on span "Nhập kho nhận" at bounding box center [312, 404] width 77 height 17
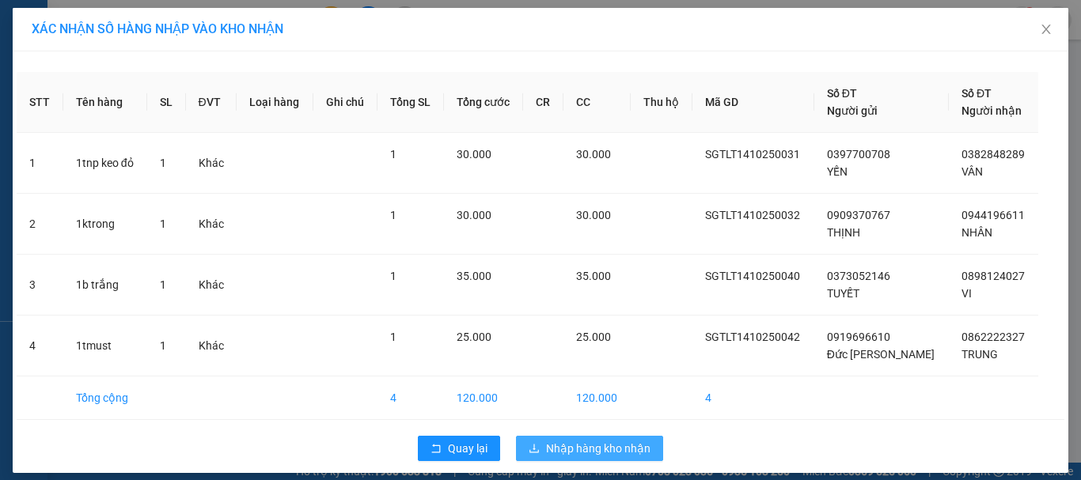
click at [594, 440] on button "Nhập hàng kho nhận" at bounding box center [589, 448] width 147 height 25
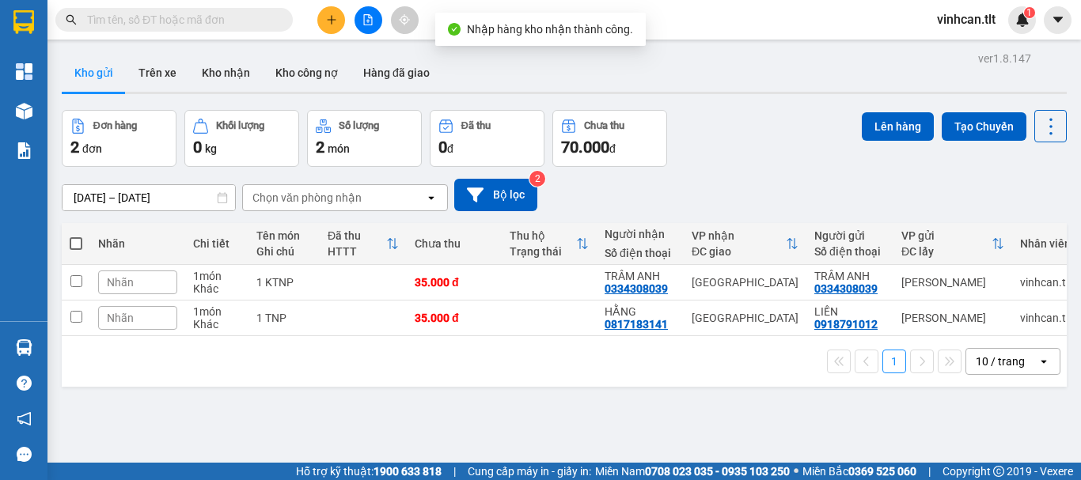
click at [164, 17] on input "text" at bounding box center [180, 19] width 187 height 17
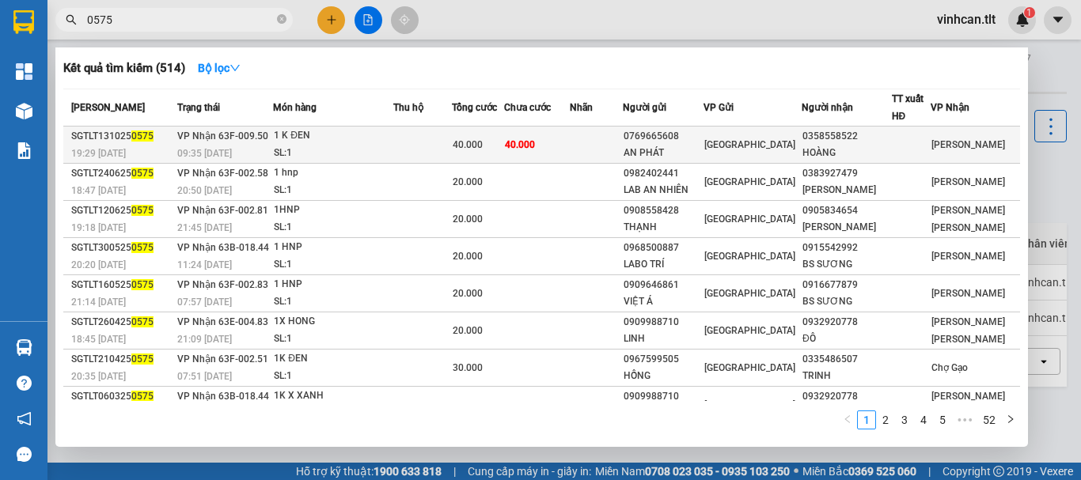
type input "0575"
click at [669, 134] on div "0769665608" at bounding box center [663, 136] width 80 height 17
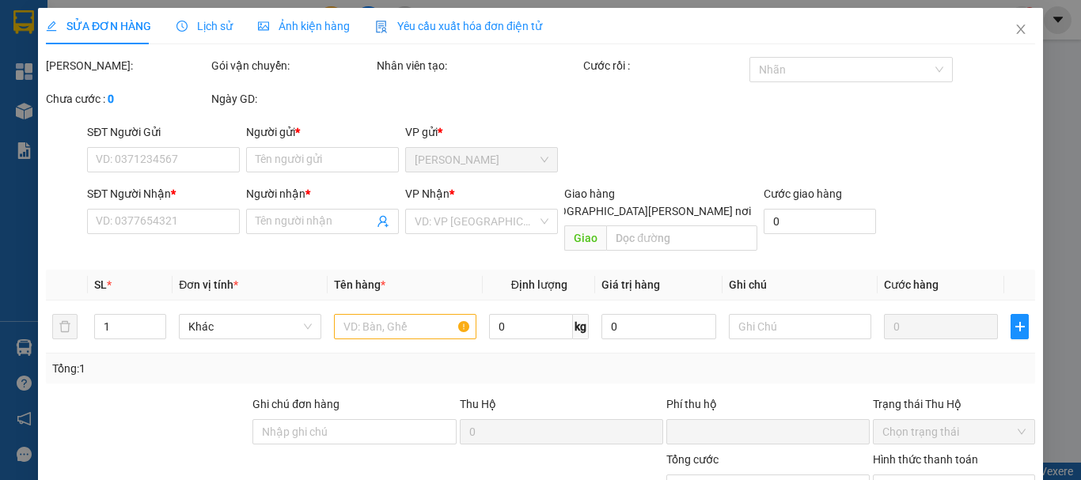
type input "0769665608"
type input "AN PHÁT"
type input "0358558522"
type input "HOÀNG"
type input "0"
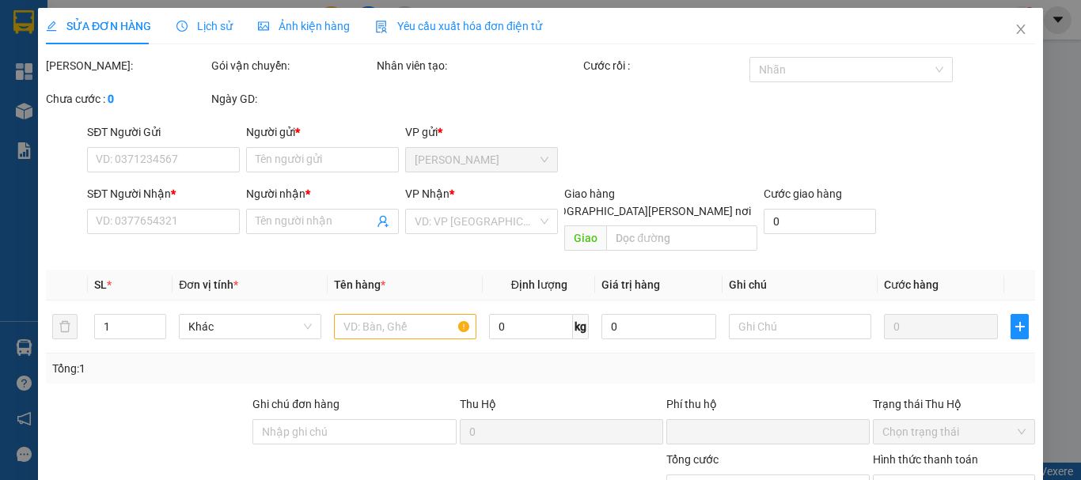
type input "40.000"
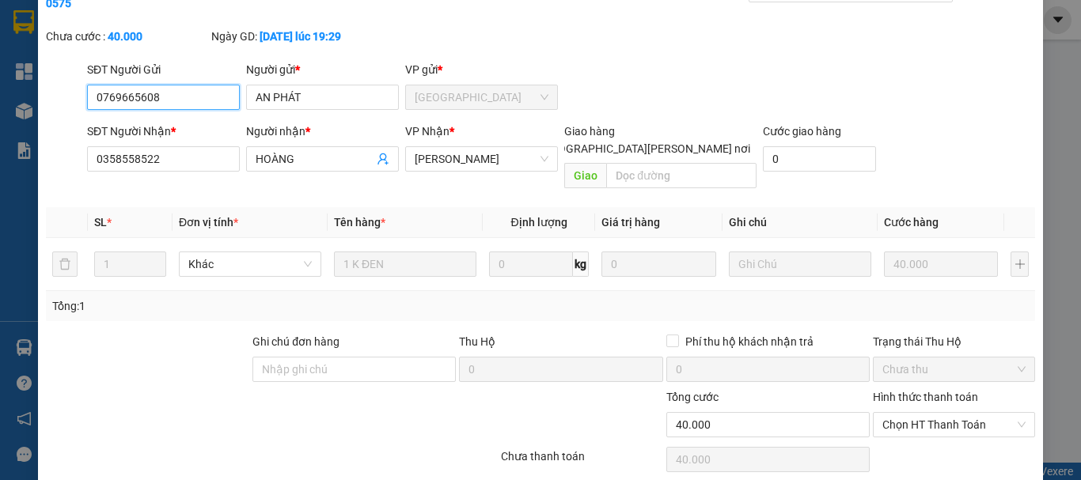
scroll to position [108, 0]
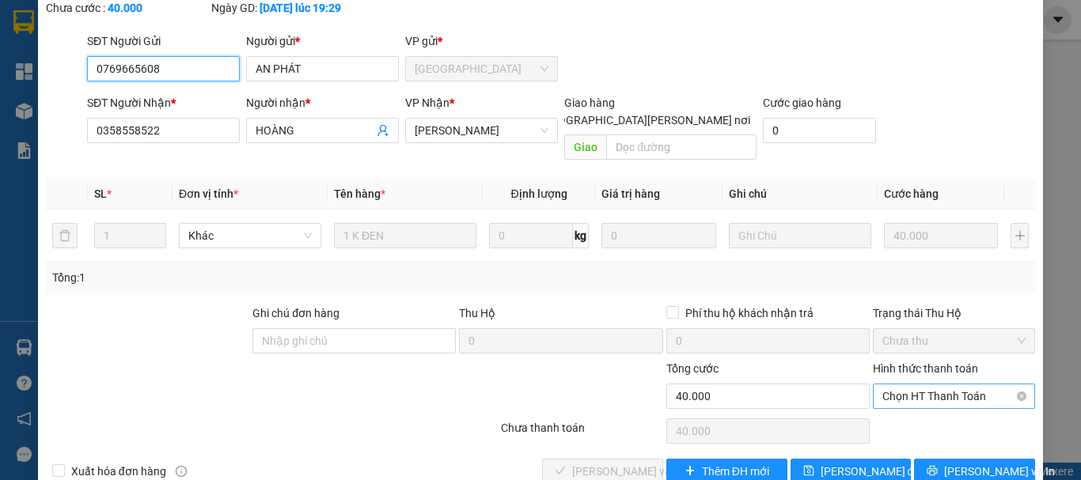
click at [944, 384] on span "Chọn HT Thanh Toán" at bounding box center [953, 396] width 143 height 24
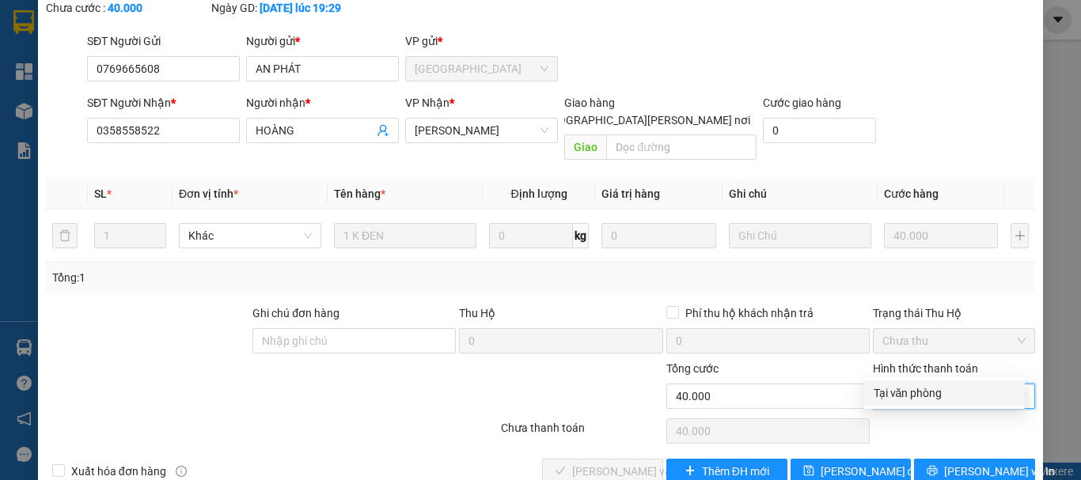
click at [903, 391] on div "Tại văn phòng" at bounding box center [944, 392] width 142 height 17
type input "0"
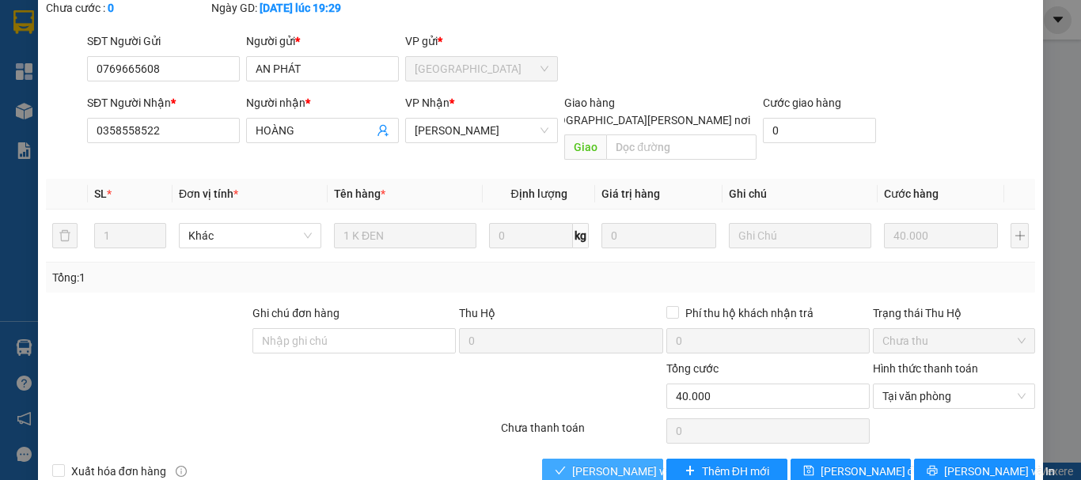
click at [619, 463] on span "[PERSON_NAME] và [PERSON_NAME] hàng" at bounding box center [679, 471] width 214 height 17
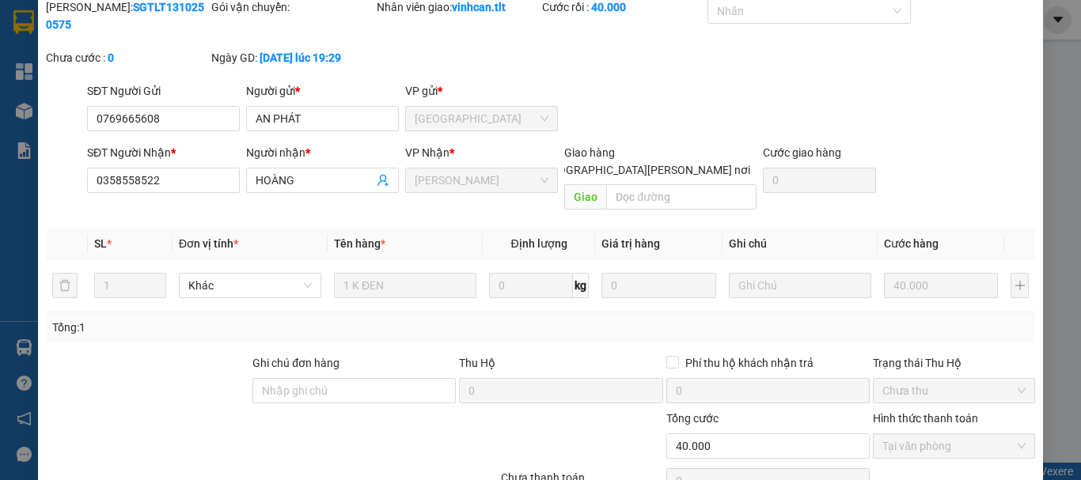
scroll to position [0, 0]
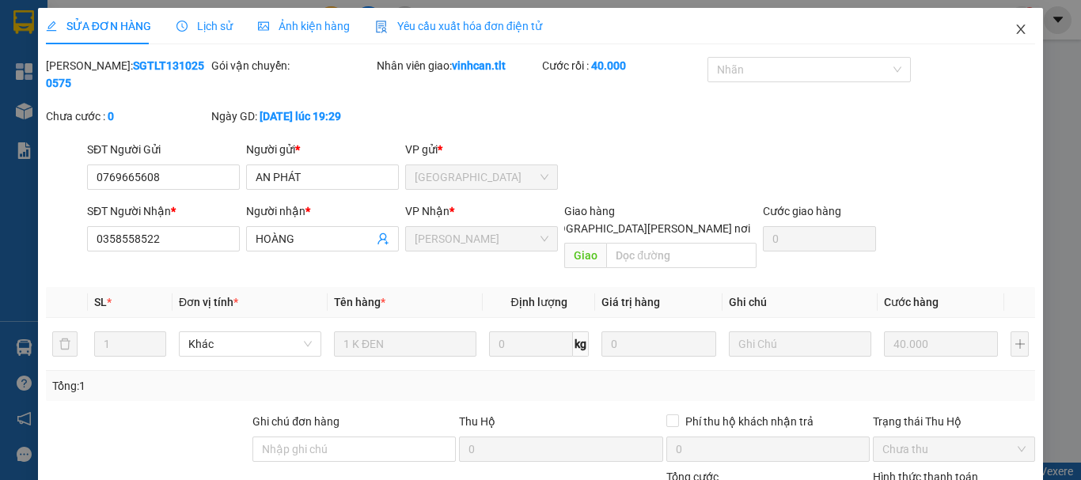
click at [1014, 26] on icon "close" at bounding box center [1020, 29] width 13 height 13
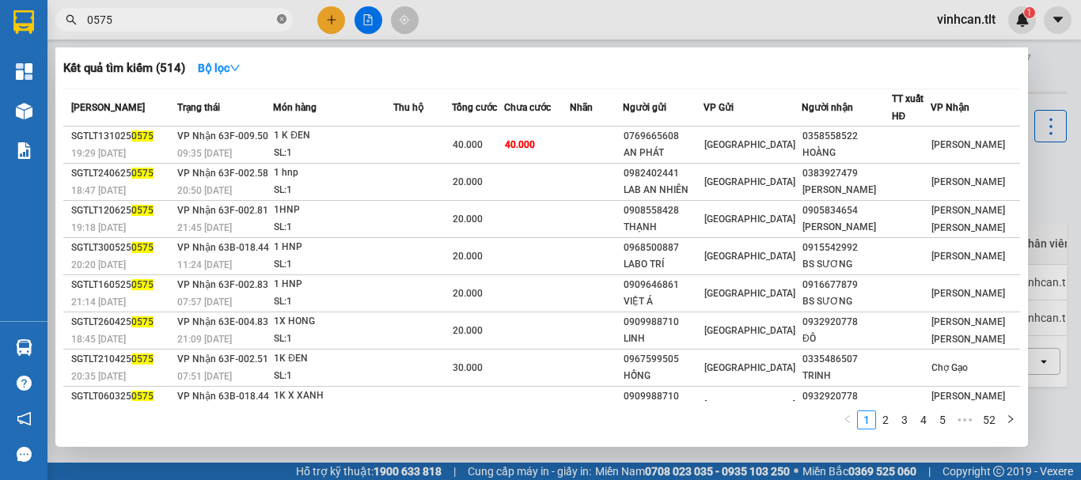
click at [282, 17] on icon "close-circle" at bounding box center [281, 18] width 9 height 9
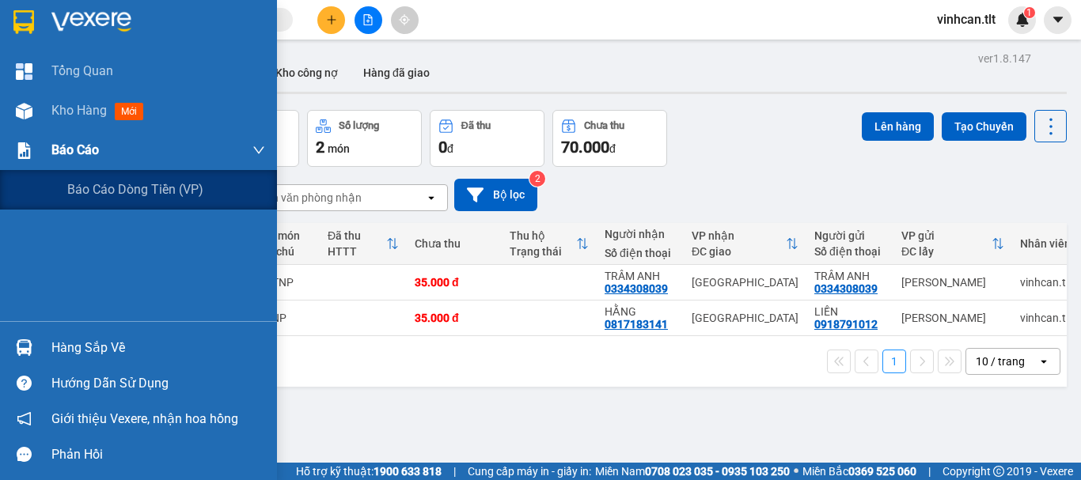
click at [56, 149] on span "Báo cáo" at bounding box center [74, 150] width 47 height 20
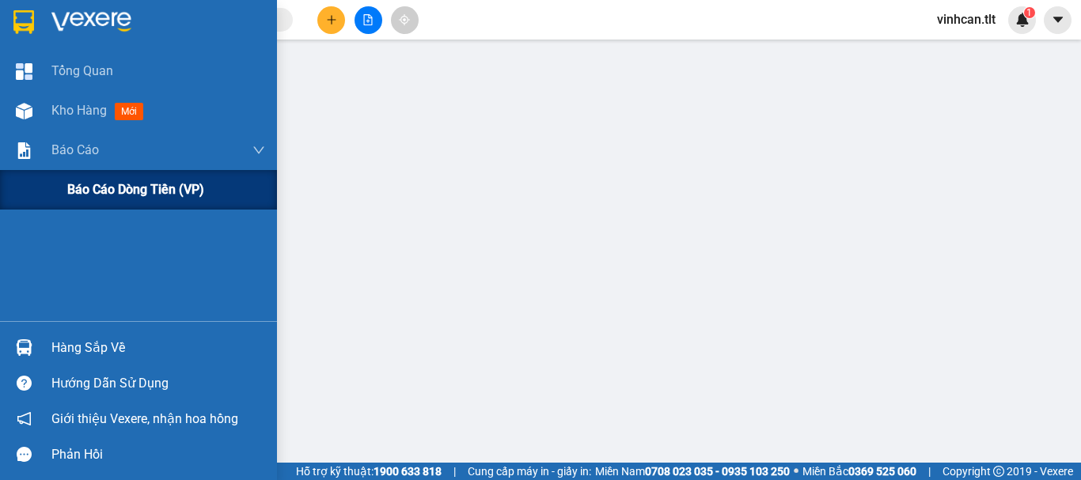
click at [102, 184] on span "Báo cáo dòng tiền (VP)" at bounding box center [135, 190] width 137 height 20
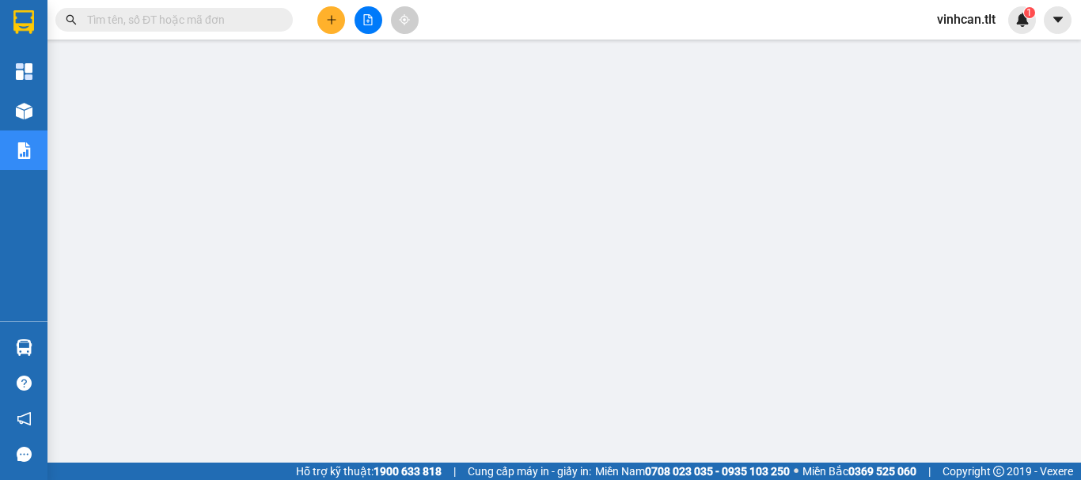
click at [168, 13] on input "text" at bounding box center [180, 19] width 187 height 17
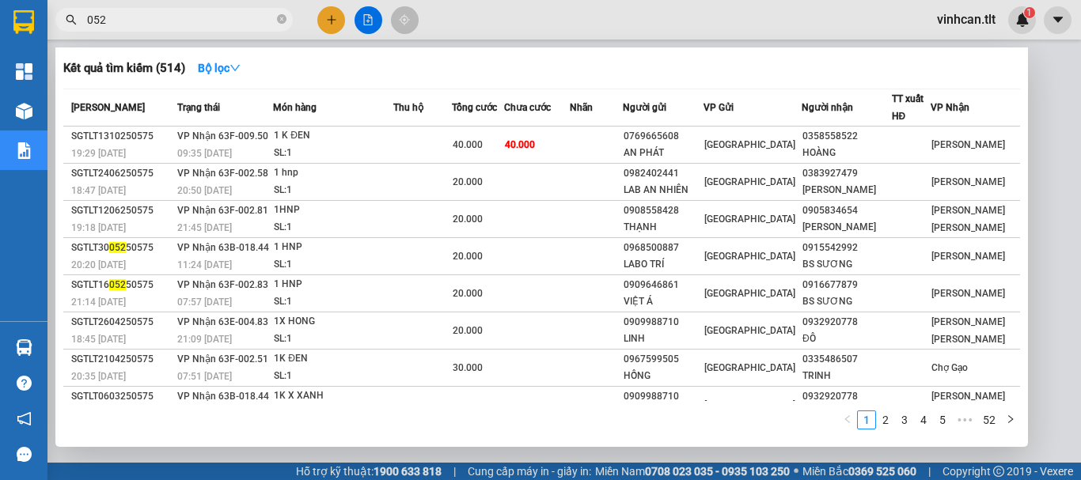
type input "0523"
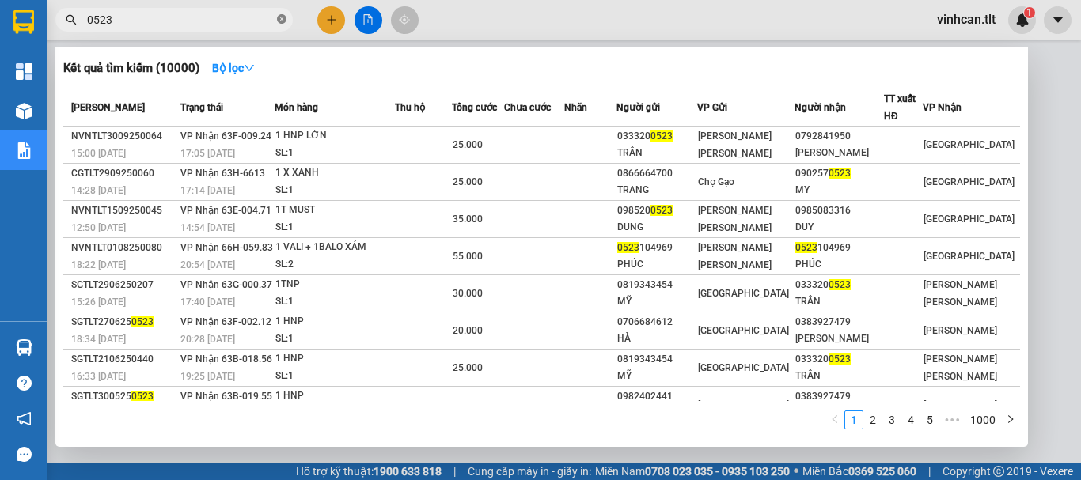
click at [280, 17] on icon "close-circle" at bounding box center [281, 18] width 9 height 9
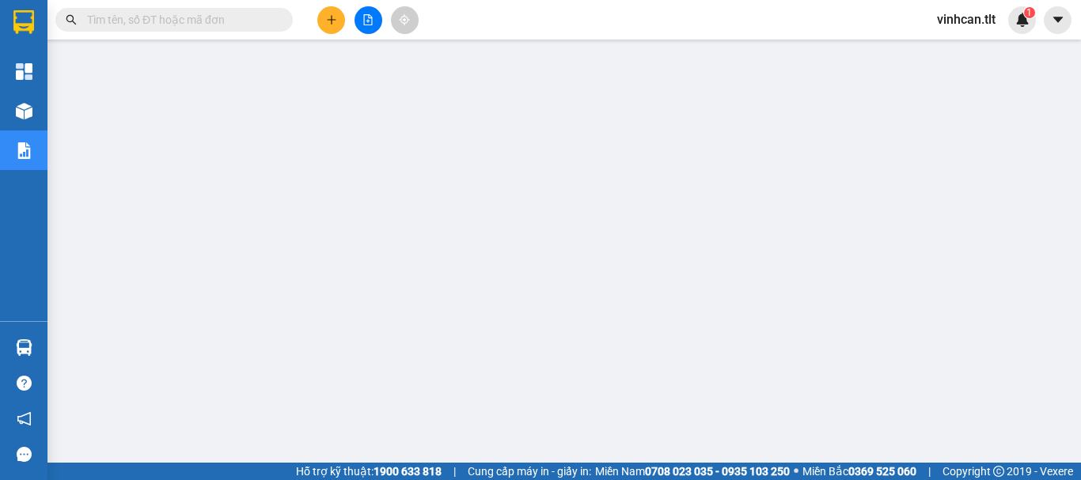
click at [256, 19] on input "text" at bounding box center [180, 19] width 187 height 17
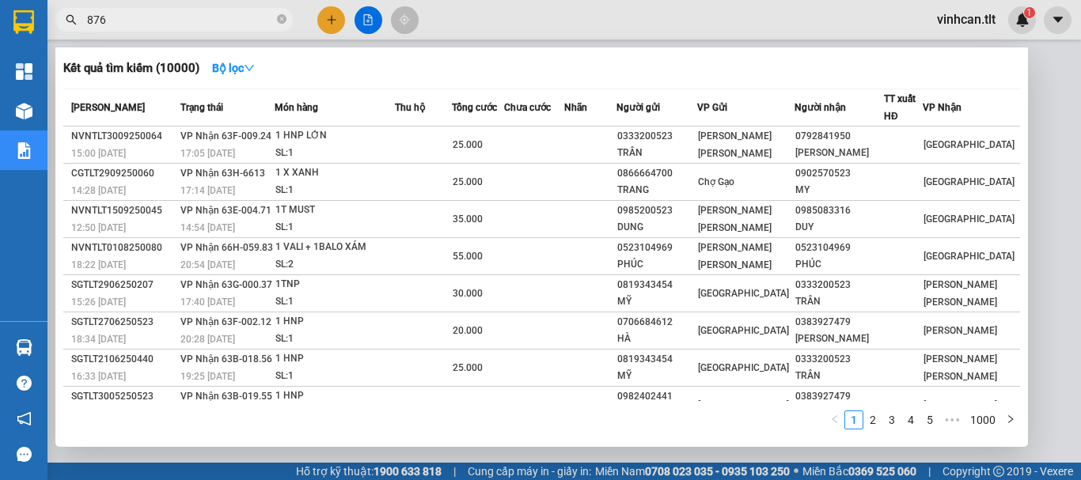
type input "8762"
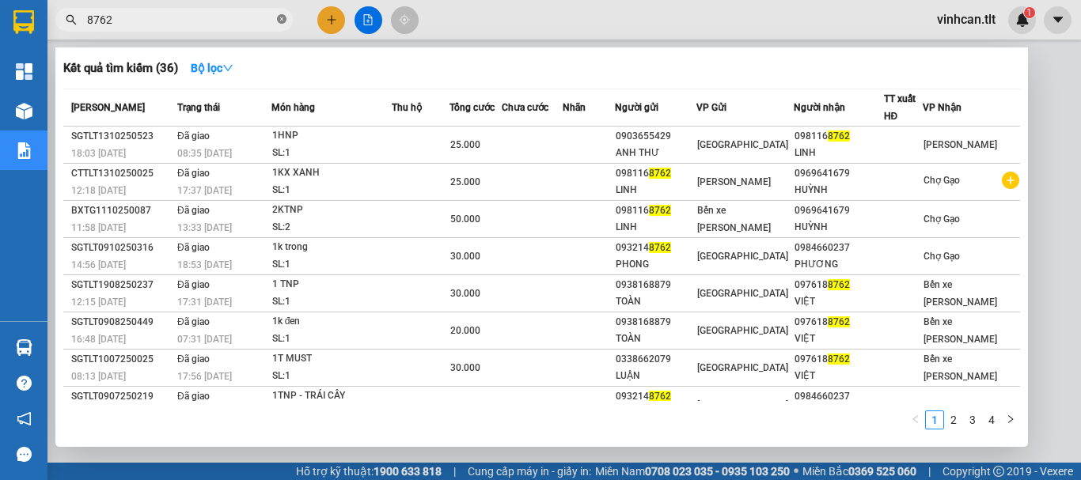
click at [281, 21] on icon "close-circle" at bounding box center [281, 18] width 9 height 9
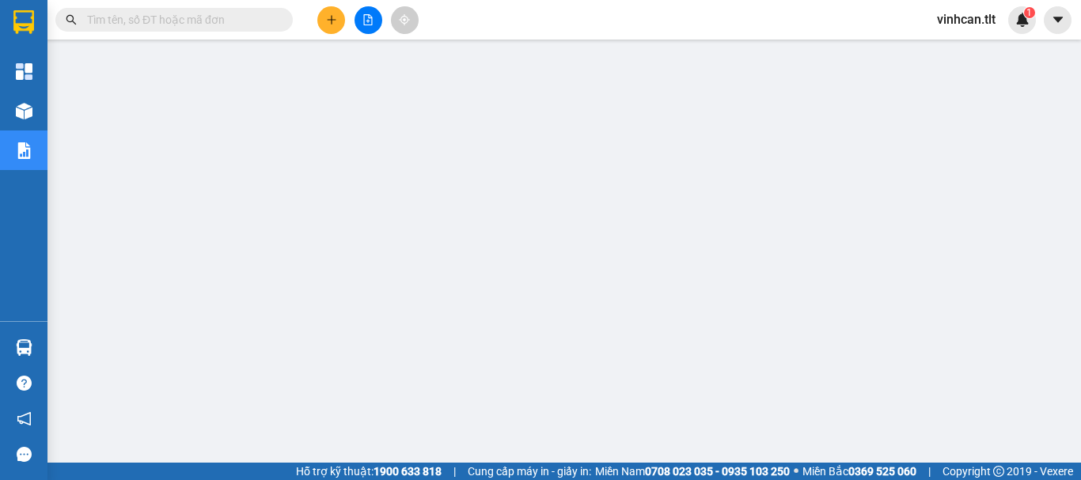
click at [251, 21] on input "text" at bounding box center [180, 19] width 187 height 17
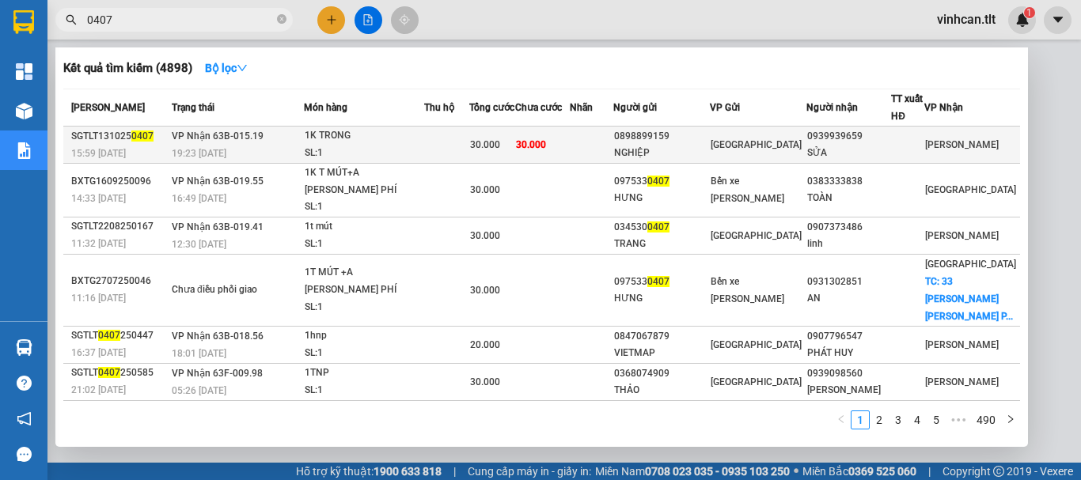
type input "0407"
click at [709, 139] on div "0898899159" at bounding box center [661, 136] width 95 height 17
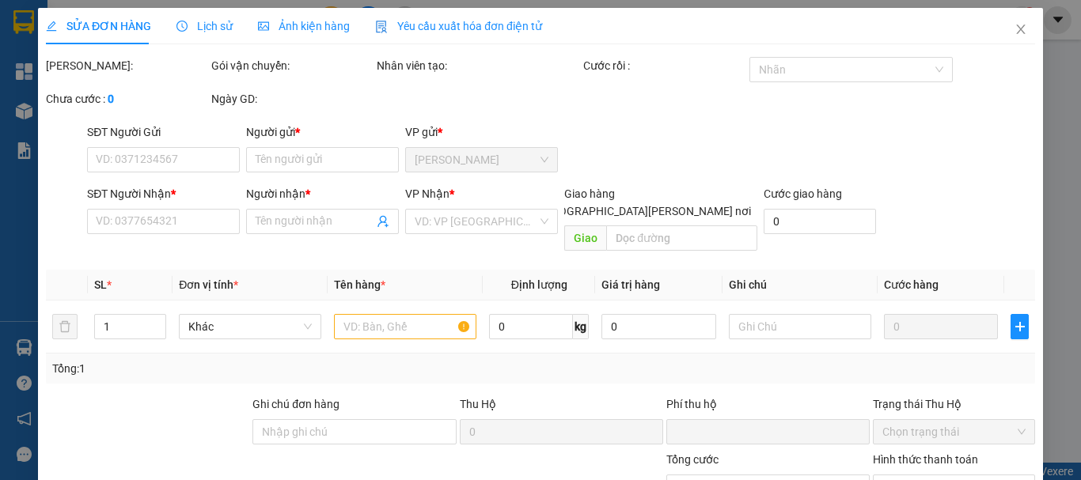
type input "0898899159"
type input "NGHIỆP"
type input "0939939659"
type input "SỬA"
type input "0"
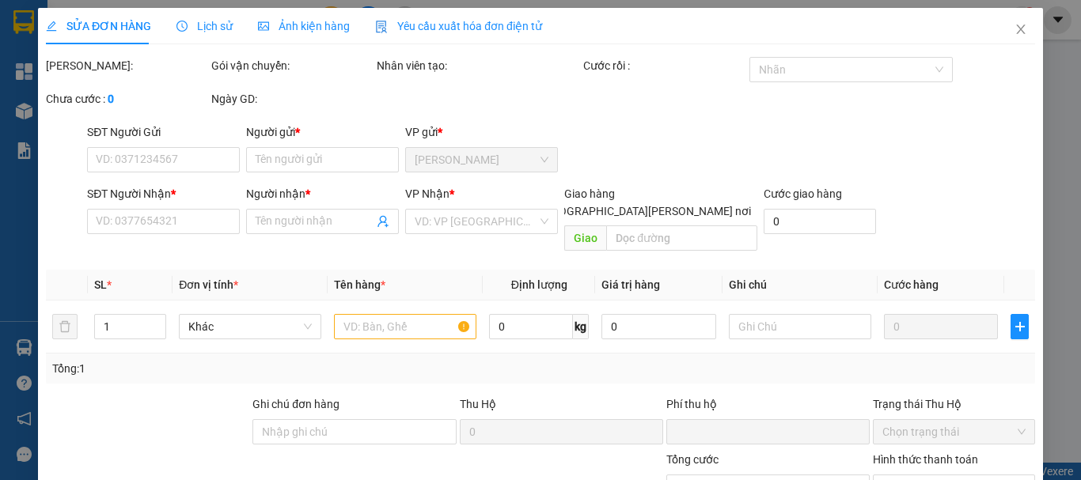
type input "30.000"
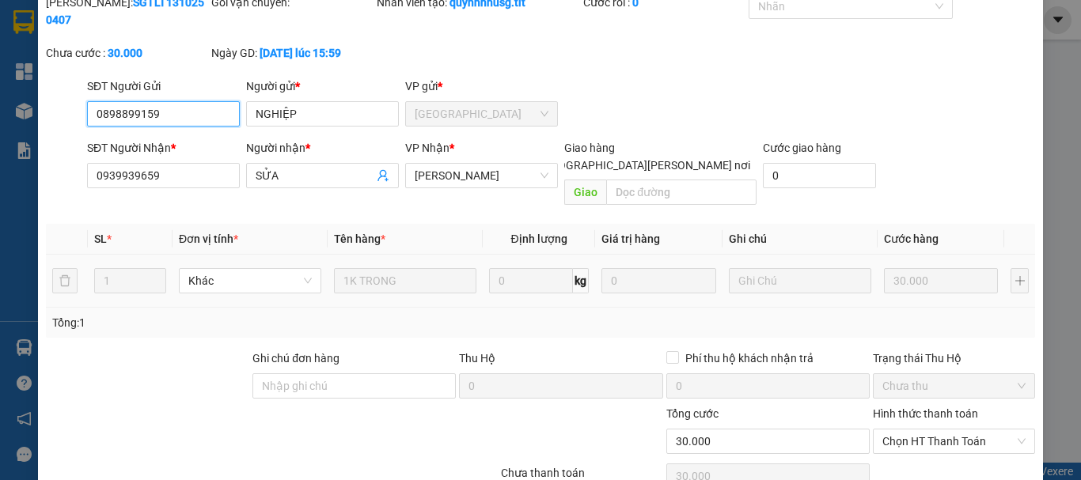
scroll to position [108, 0]
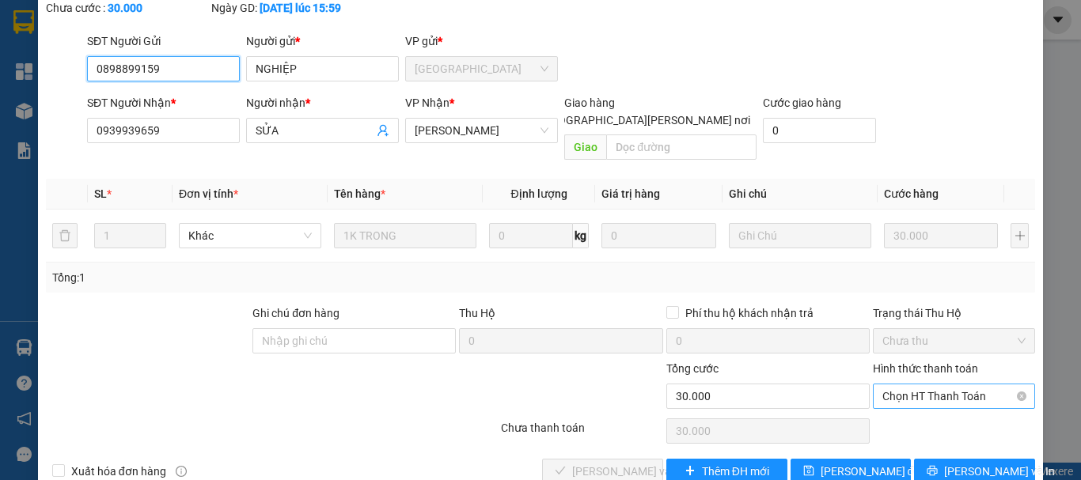
click at [905, 384] on span "Chọn HT Thanh Toán" at bounding box center [953, 396] width 143 height 24
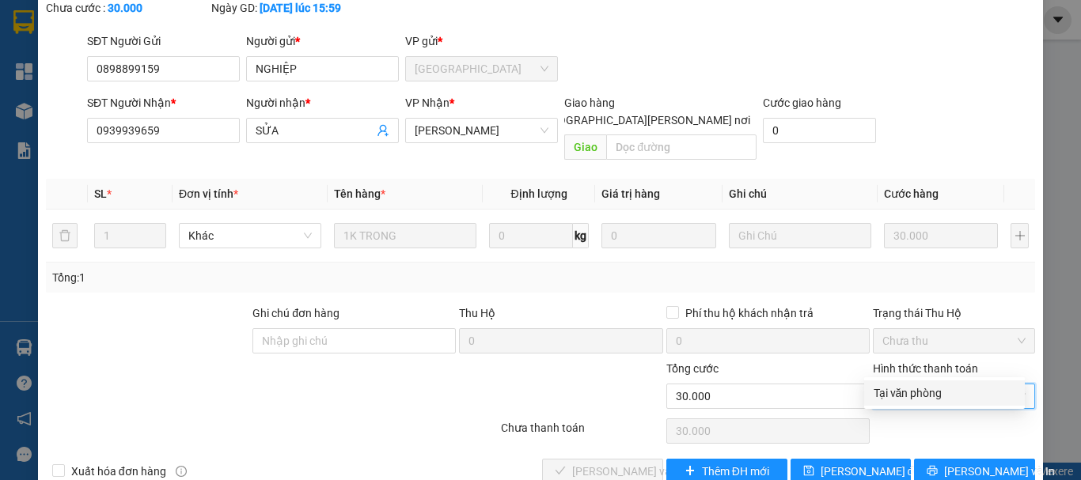
click at [911, 388] on div "Tại văn phòng" at bounding box center [944, 392] width 142 height 17
type input "0"
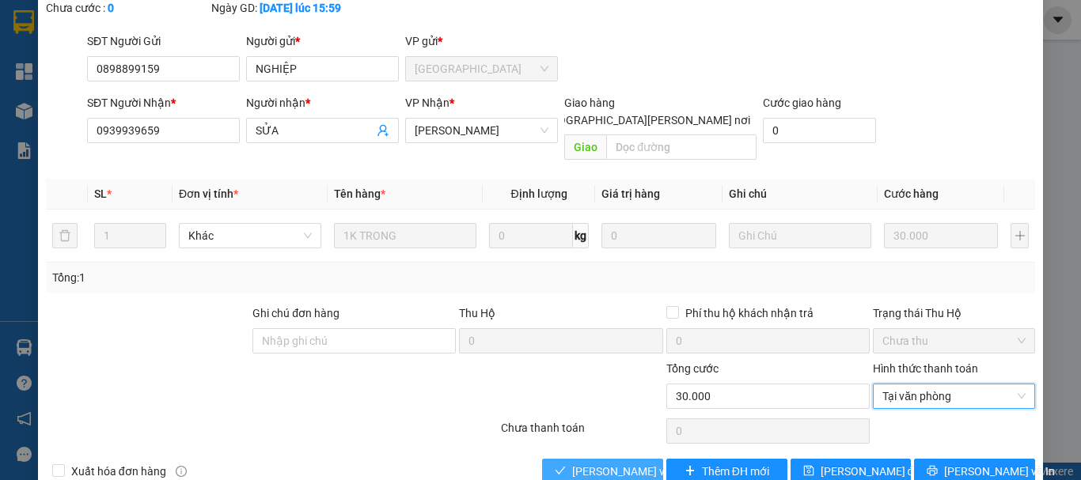
click at [636, 459] on button "[PERSON_NAME] và [PERSON_NAME] hàng" at bounding box center [602, 471] width 121 height 25
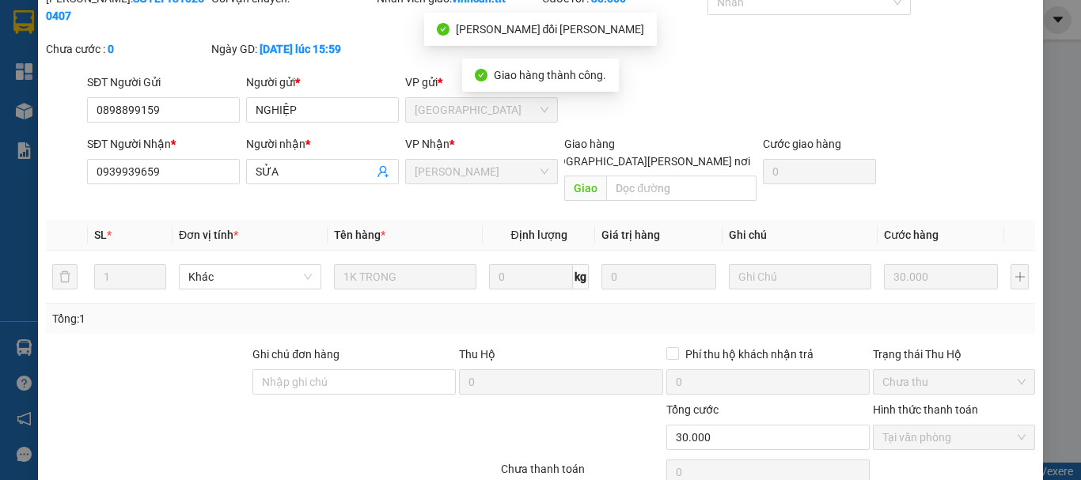
scroll to position [0, 0]
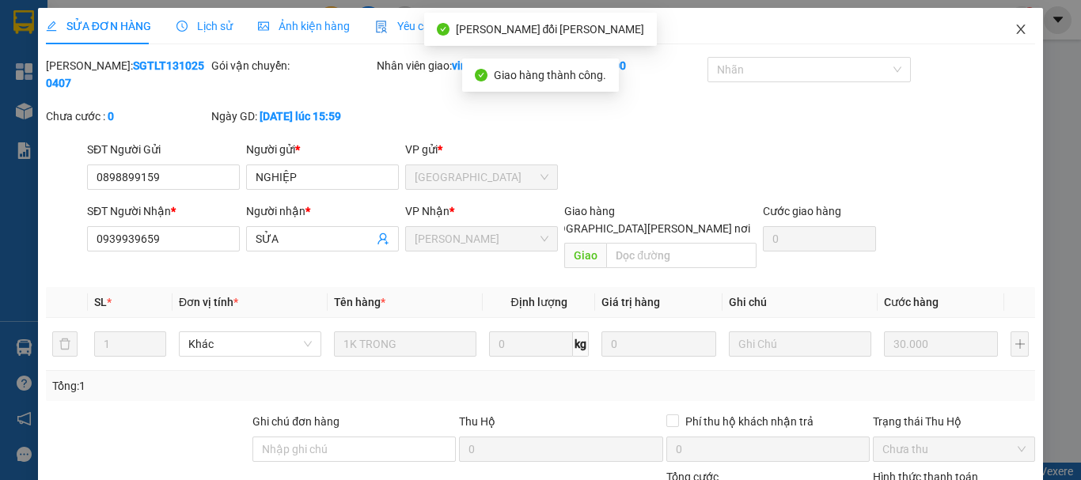
click at [1014, 27] on icon "close" at bounding box center [1020, 29] width 13 height 13
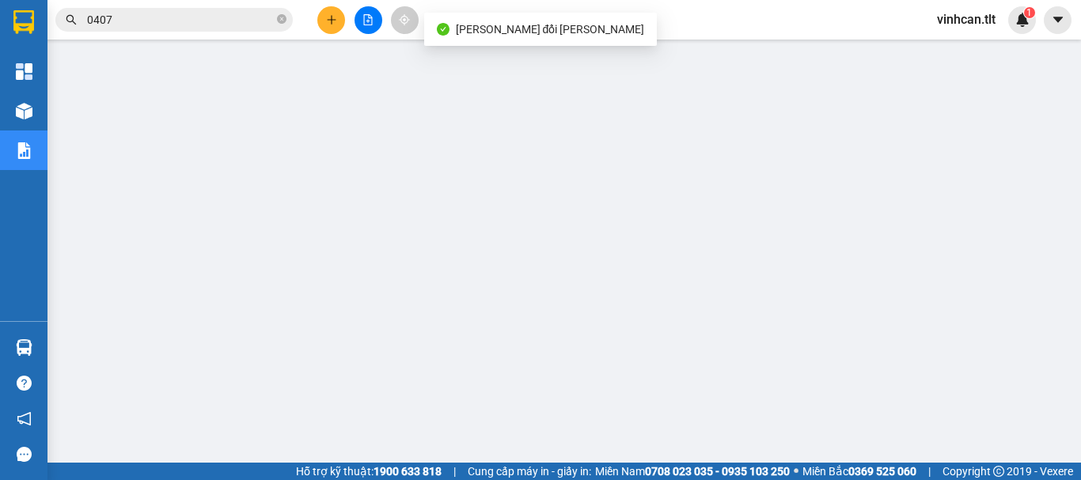
click at [281, 17] on icon "close-circle" at bounding box center [281, 18] width 9 height 9
click at [241, 25] on input "text" at bounding box center [180, 19] width 187 height 17
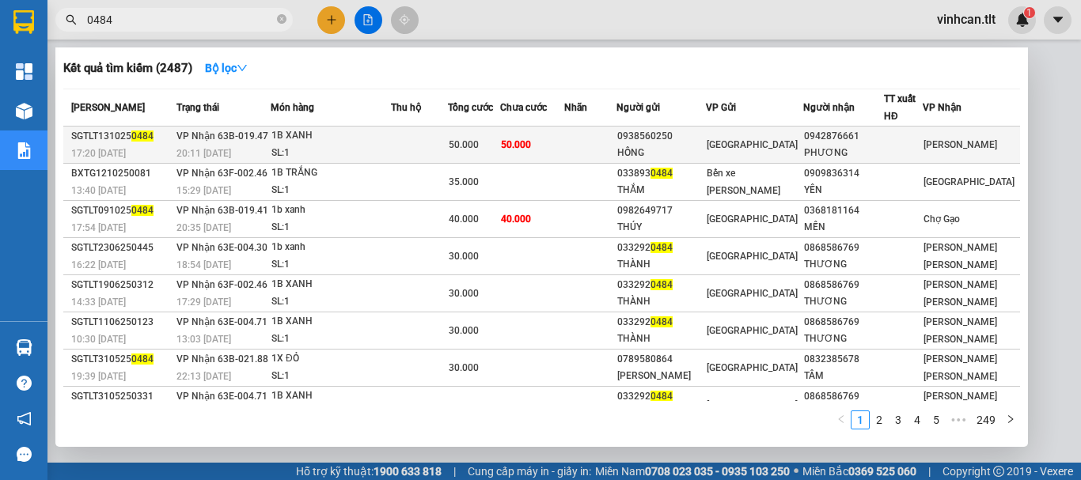
type input "0484"
click at [677, 135] on div "0938560250" at bounding box center [661, 136] width 88 height 17
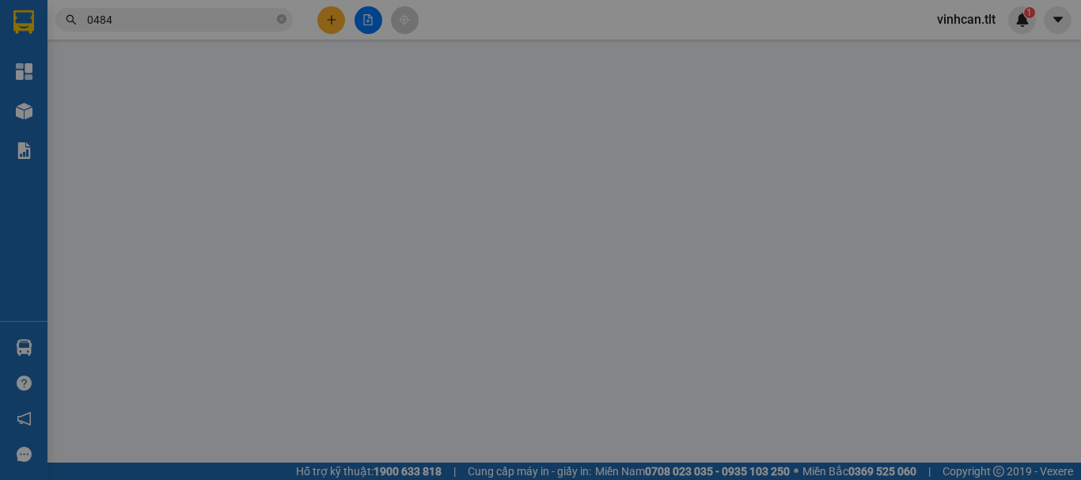
type input "0938560250"
type input "HỒNG"
type input "0942876661"
type input "PHƯƠNG"
type input "0"
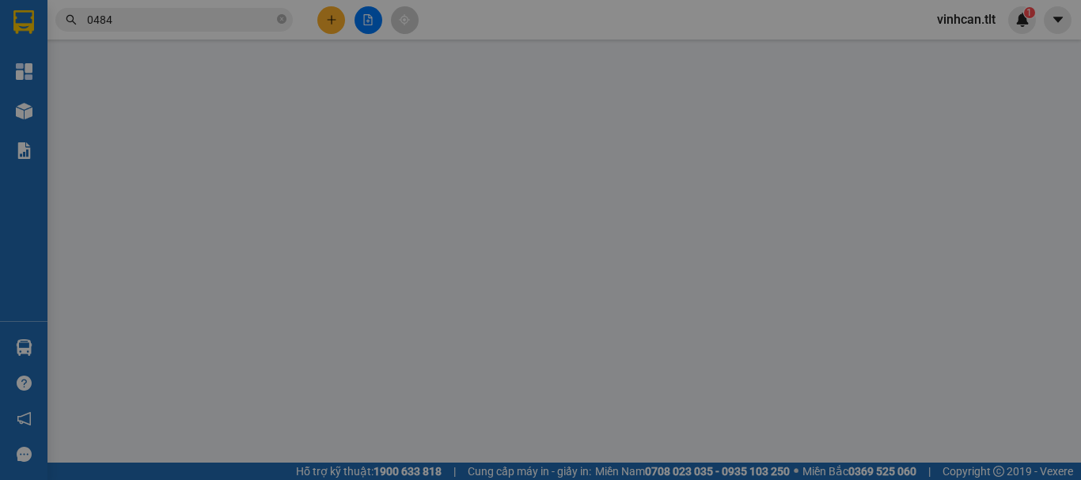
type input "50.000"
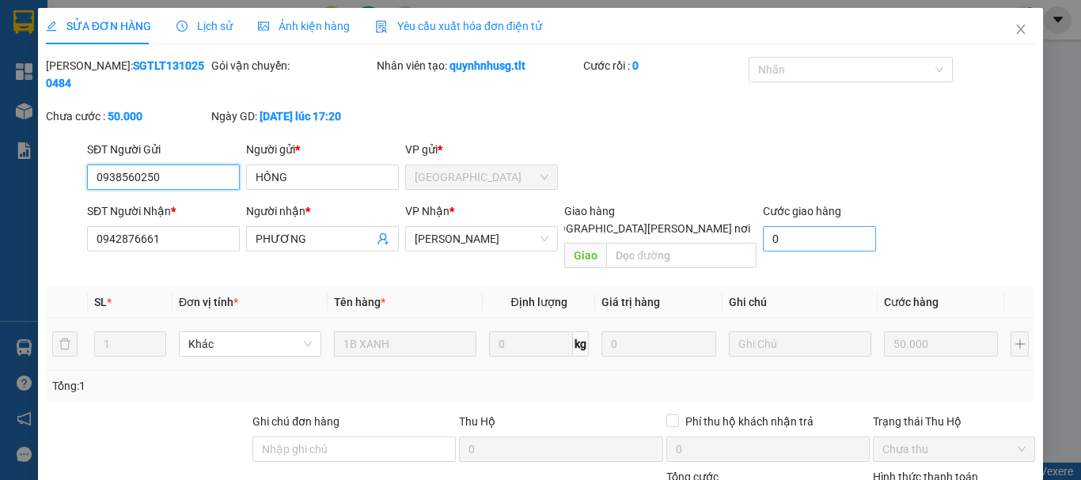
scroll to position [108, 0]
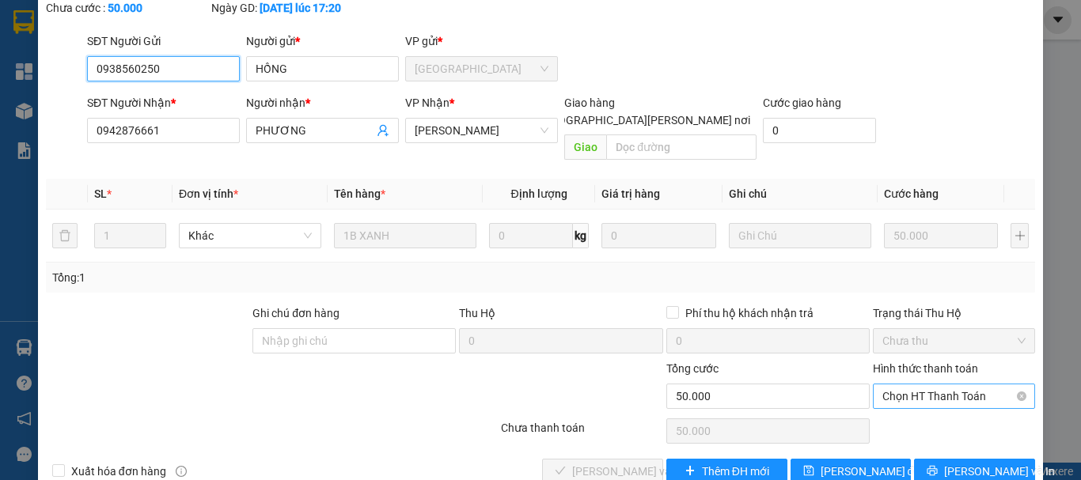
click at [895, 384] on span "Chọn HT Thanh Toán" at bounding box center [953, 396] width 143 height 24
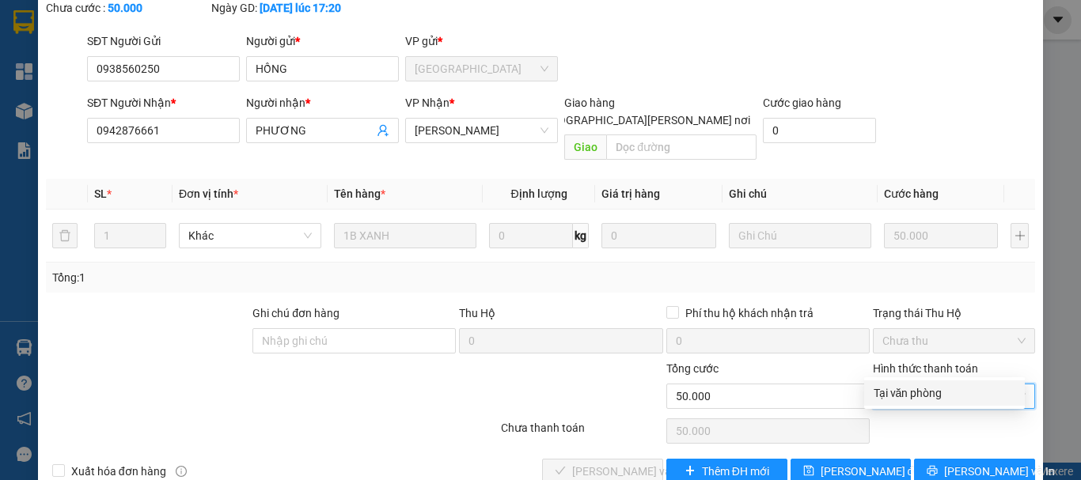
click at [905, 393] on div "Tại văn phòng" at bounding box center [944, 392] width 142 height 17
type input "0"
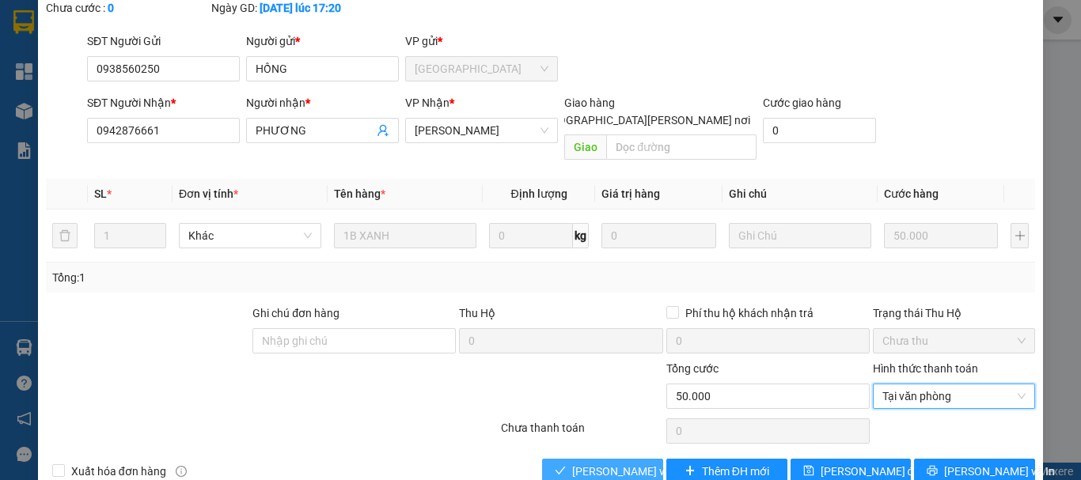
click at [626, 463] on span "[PERSON_NAME] và [PERSON_NAME] hàng" at bounding box center [679, 471] width 214 height 17
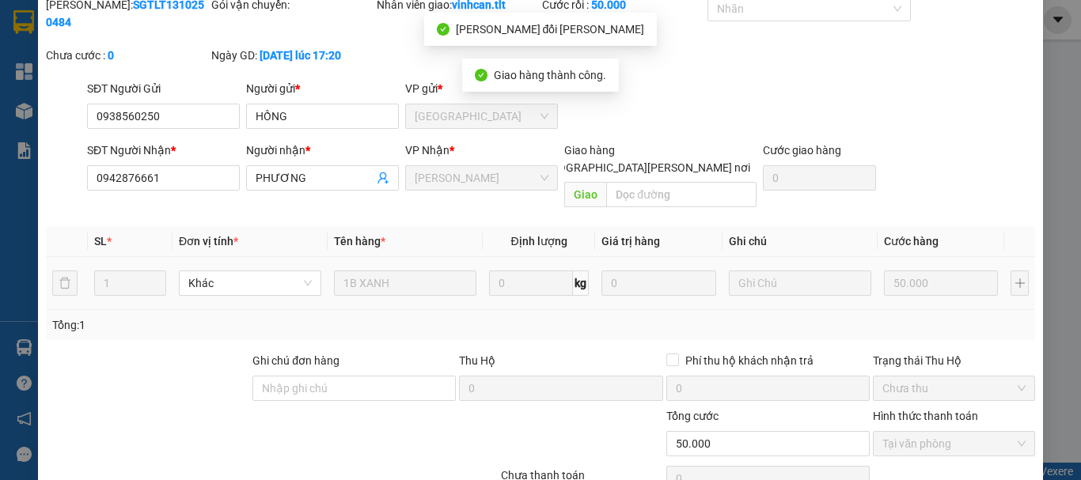
scroll to position [0, 0]
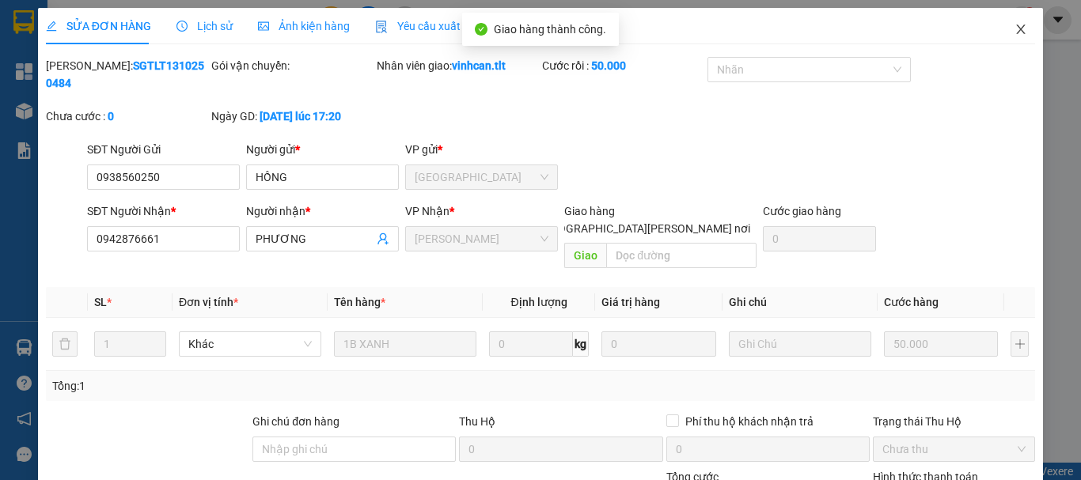
click at [1014, 33] on icon "close" at bounding box center [1020, 29] width 13 height 13
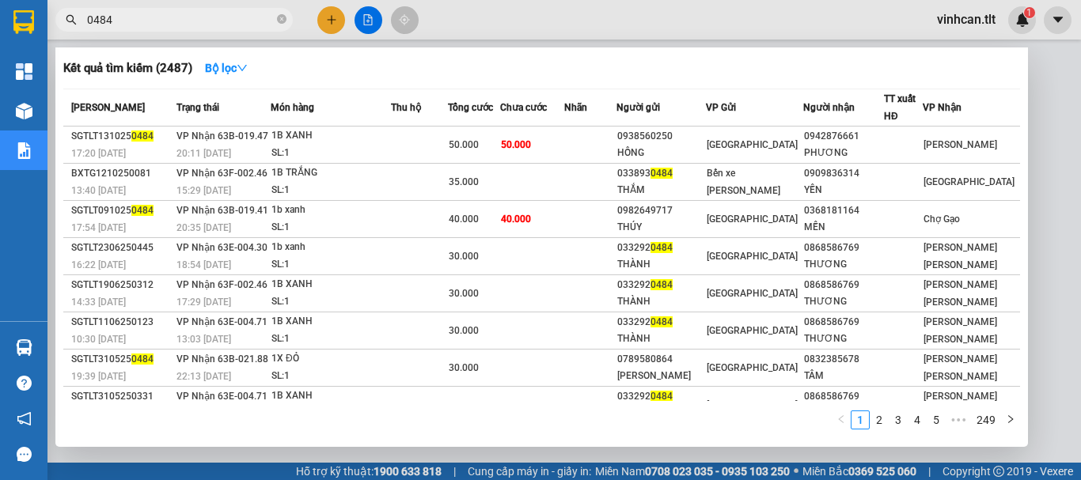
drag, startPoint x: 285, startPoint y: 17, endPoint x: 259, endPoint y: 19, distance: 25.4
click at [281, 17] on icon "close-circle" at bounding box center [281, 18] width 9 height 9
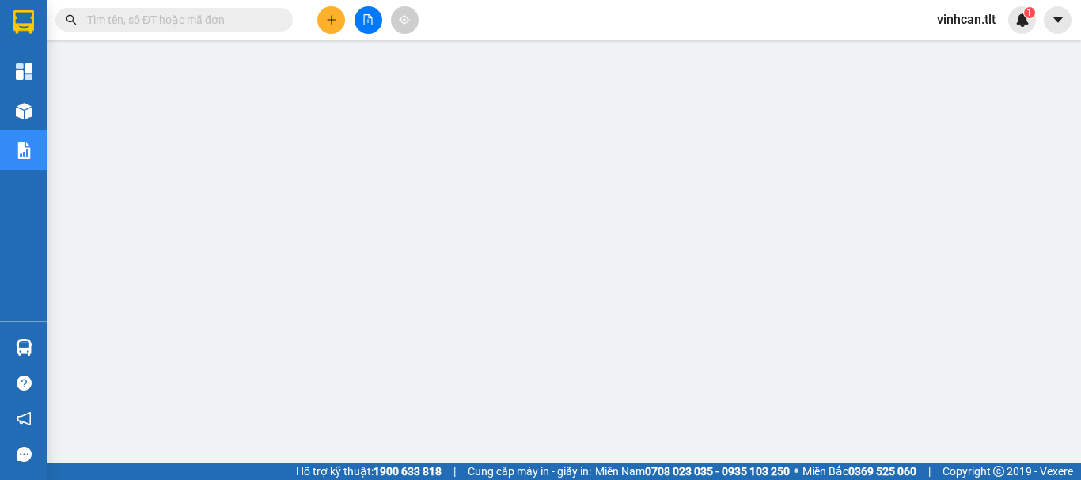
click at [253, 19] on input "text" at bounding box center [180, 19] width 187 height 17
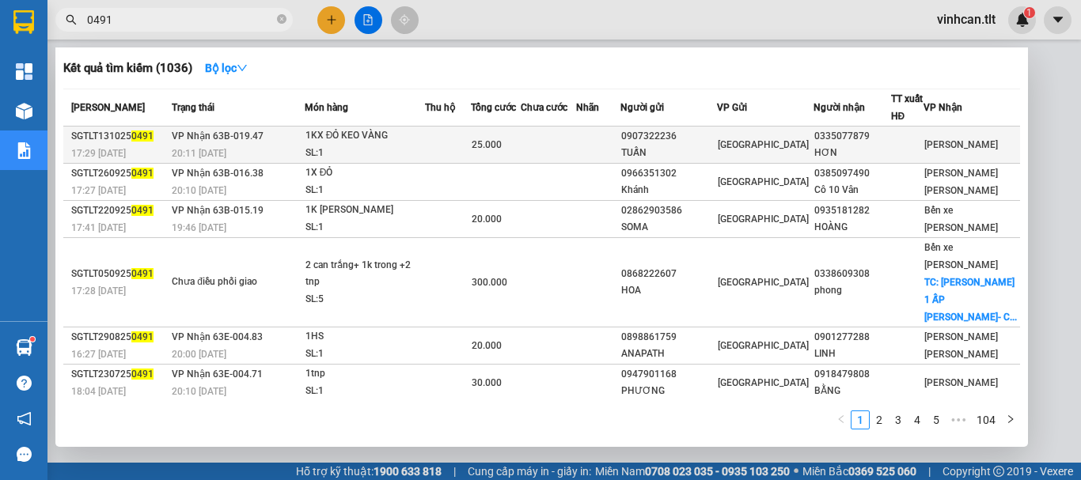
type input "0491"
click at [683, 137] on div "0907322236" at bounding box center [668, 136] width 95 height 17
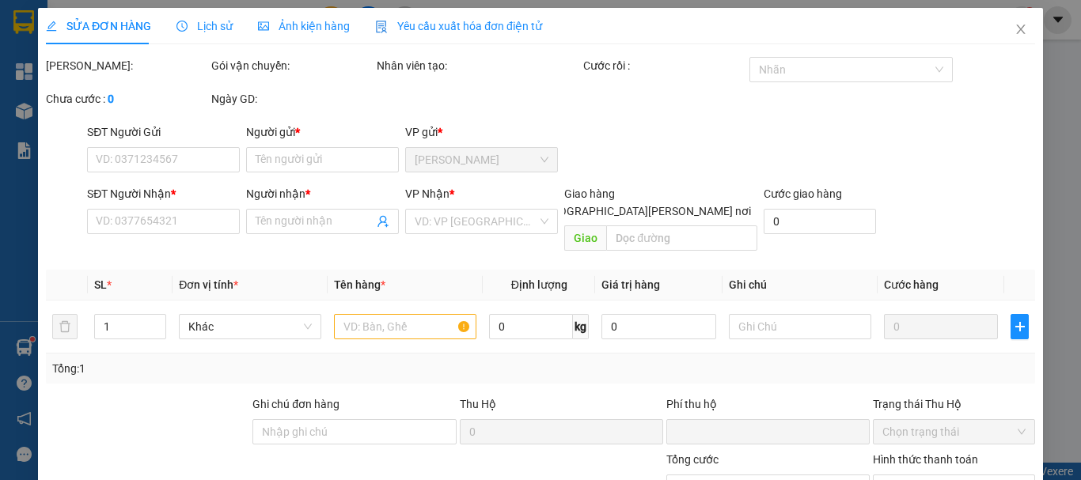
type input "0907322236"
type input "TUẤN"
type input "0335077879"
type input "HƠN"
type input "0"
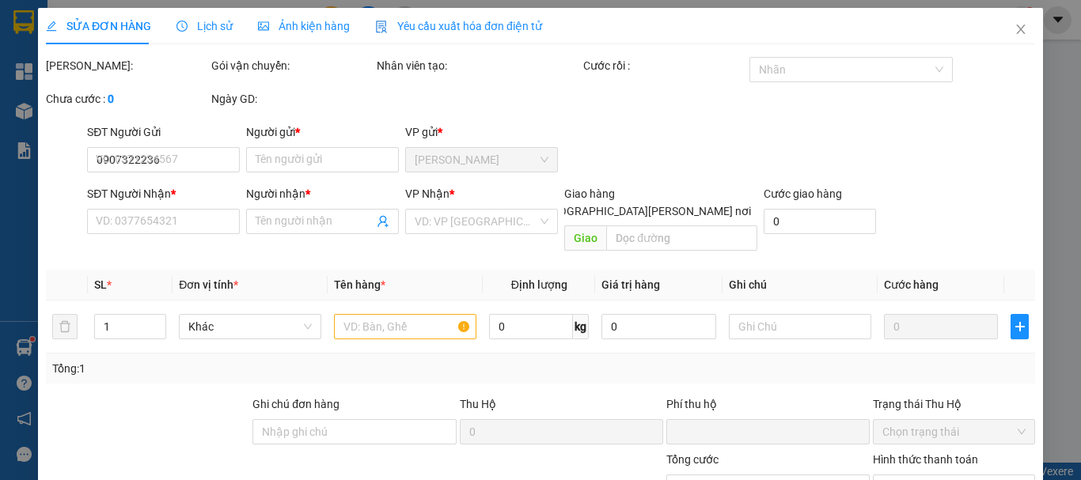
type input "25.000"
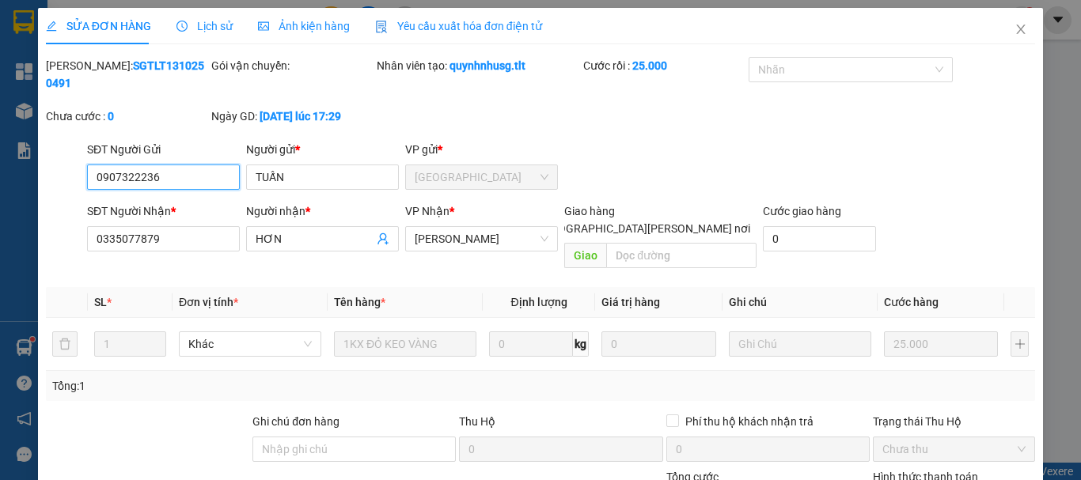
scroll to position [106, 0]
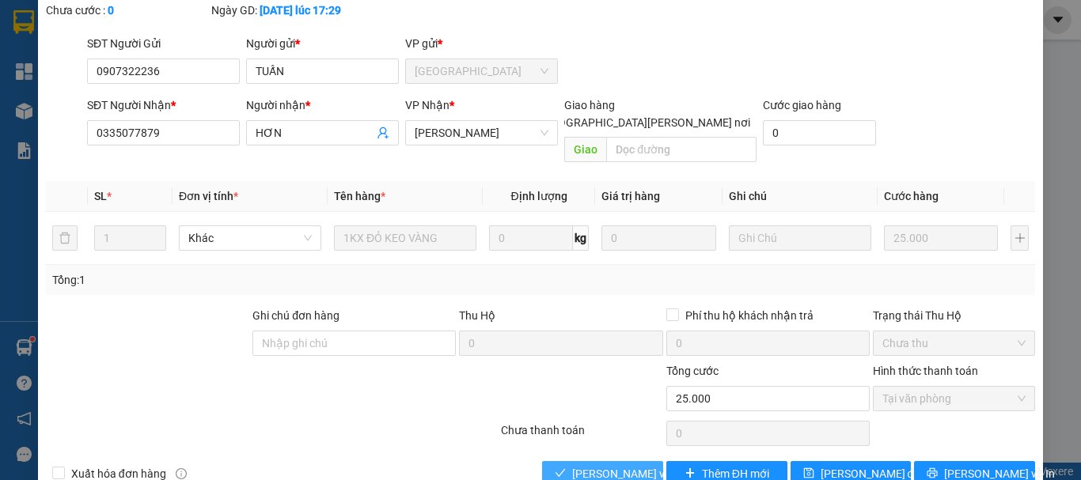
click at [606, 465] on span "[PERSON_NAME] và [PERSON_NAME] hàng" at bounding box center [679, 473] width 214 height 17
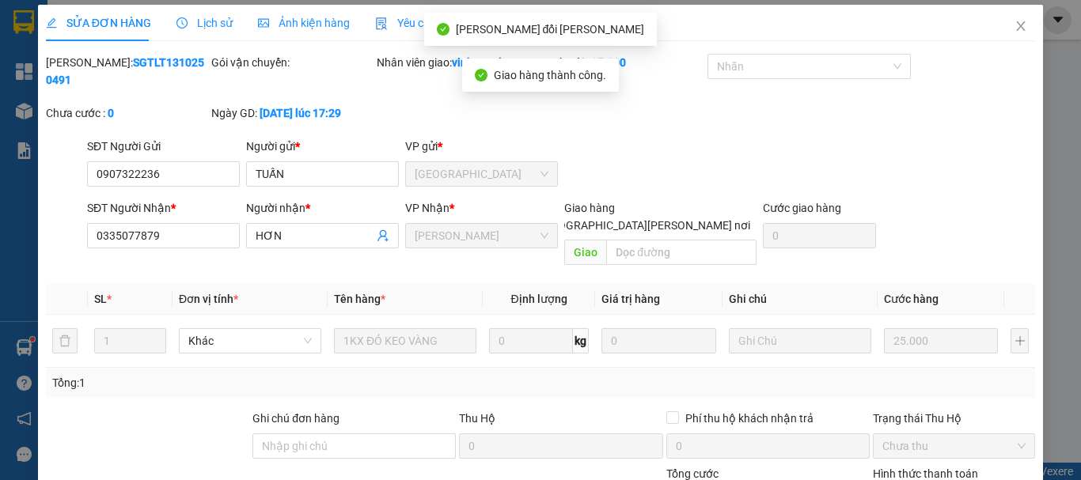
scroll to position [0, 0]
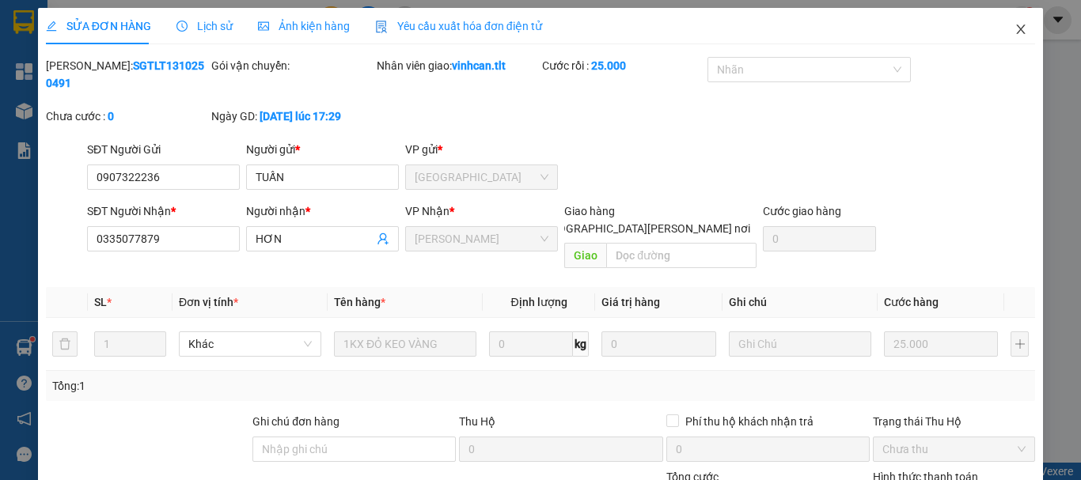
click at [1014, 31] on icon "close" at bounding box center [1020, 29] width 13 height 13
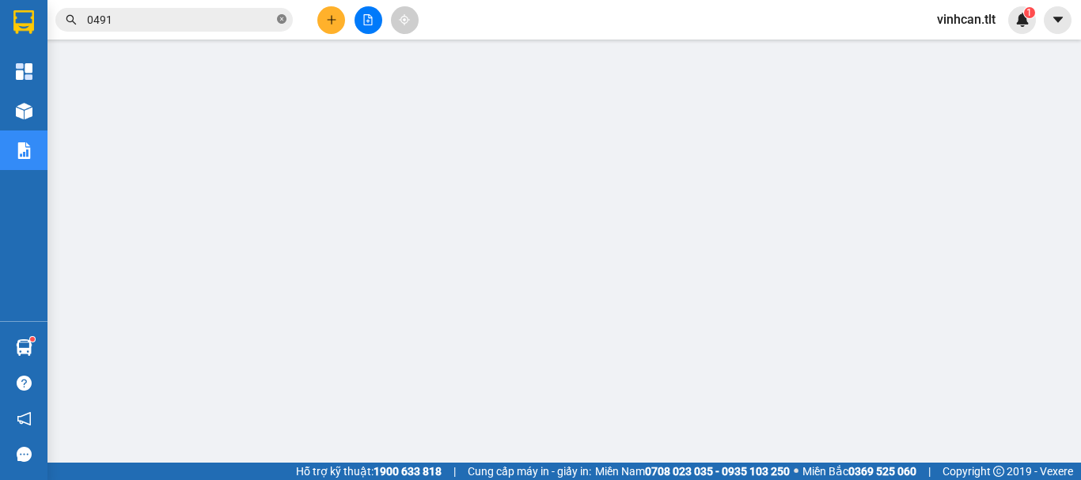
click at [283, 20] on icon "close-circle" at bounding box center [281, 18] width 9 height 9
drag, startPoint x: 283, startPoint y: 20, endPoint x: 262, endPoint y: 18, distance: 21.4
click at [280, 20] on span at bounding box center [281, 19] width 9 height 17
click at [256, 17] on input "text" at bounding box center [180, 19] width 187 height 17
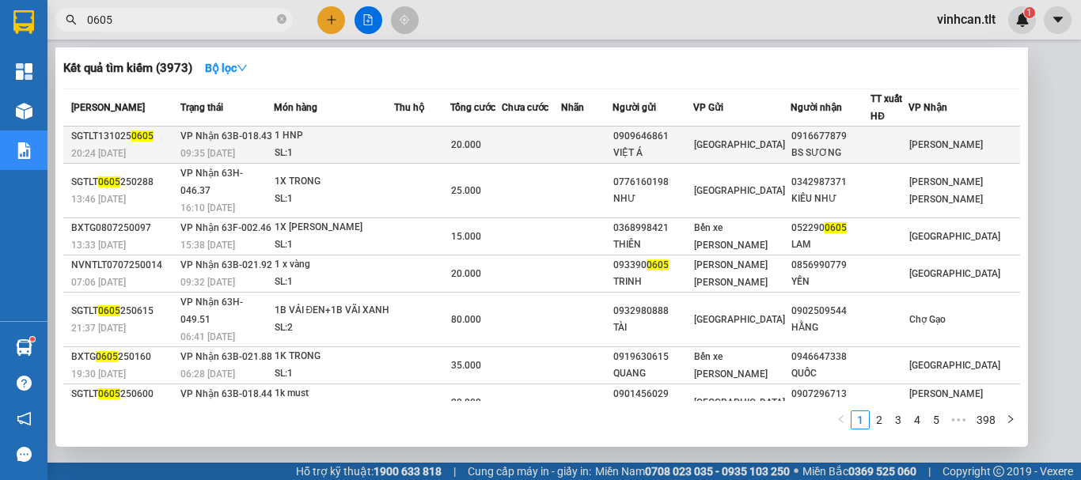
type input "0605"
click at [665, 145] on div "VIỆT Á" at bounding box center [652, 153] width 78 height 17
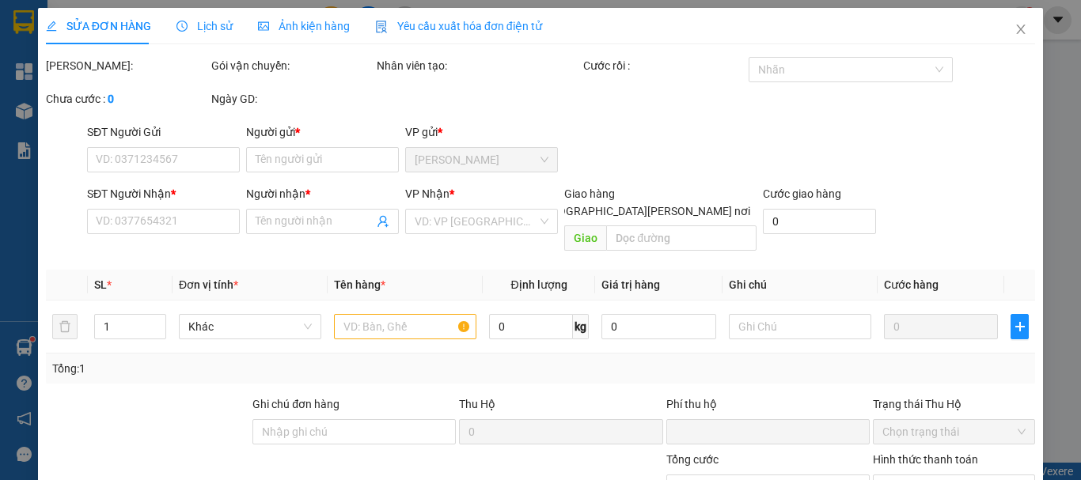
type input "0909646861"
type input "VIỆT Á"
type input "0916677879"
type input "BS SƯƠNG"
type input "0"
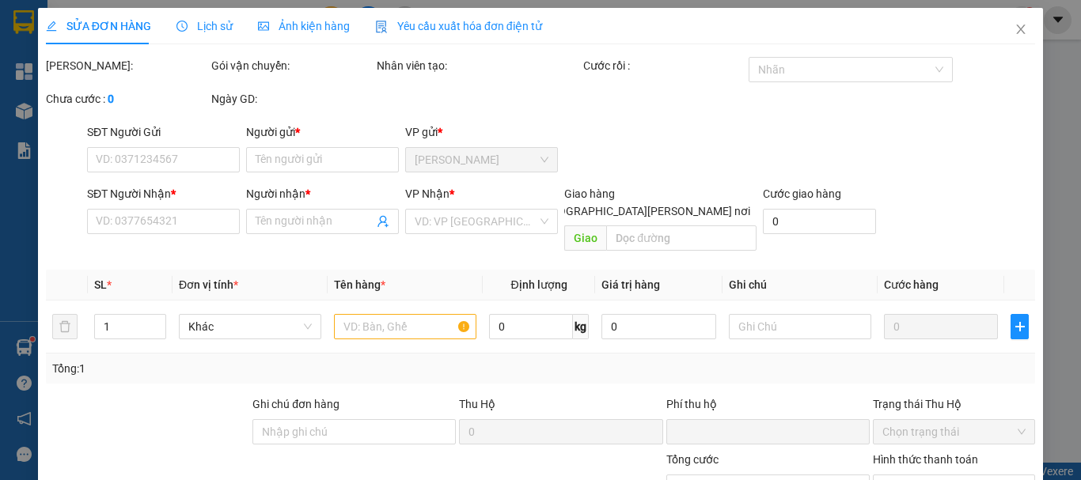
type input "20.000"
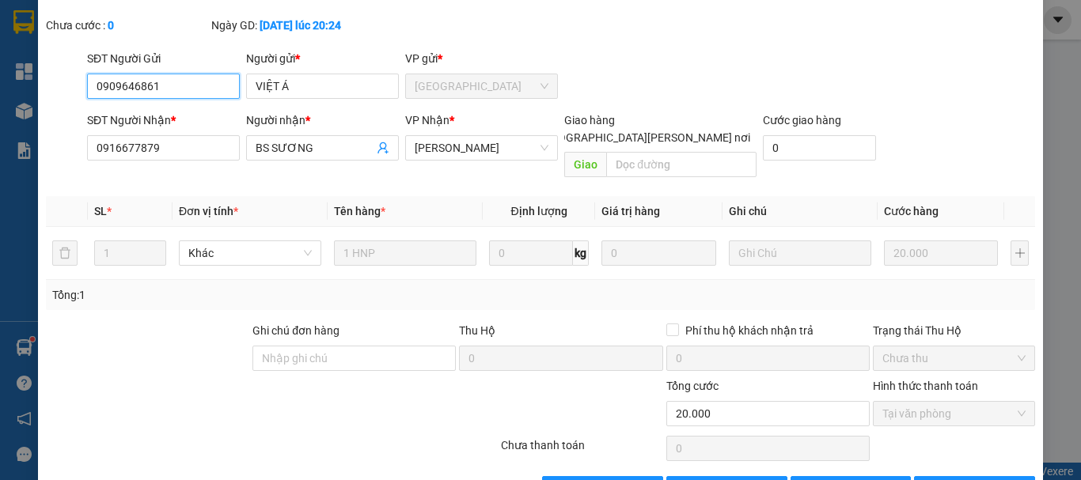
scroll to position [108, 0]
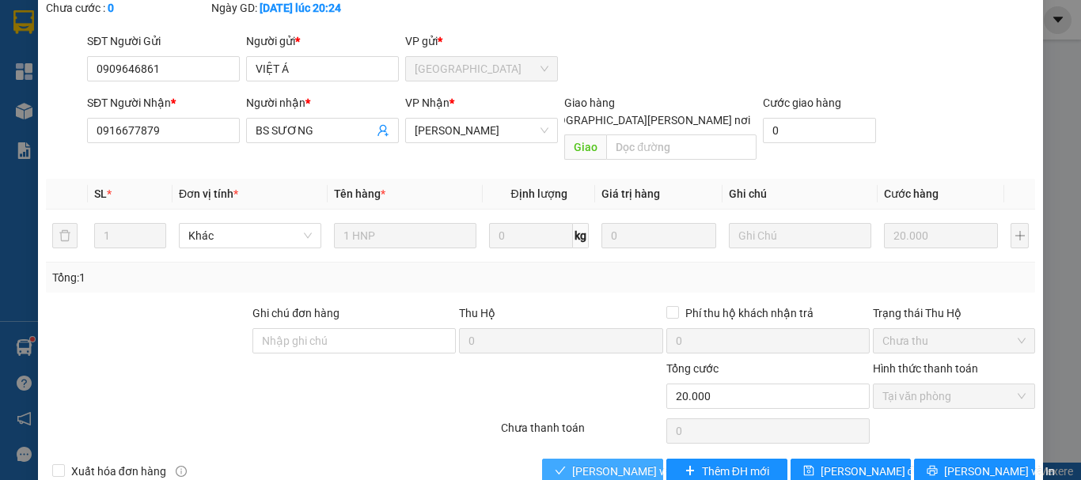
click at [601, 463] on span "[PERSON_NAME] và [PERSON_NAME] hàng" at bounding box center [679, 471] width 214 height 17
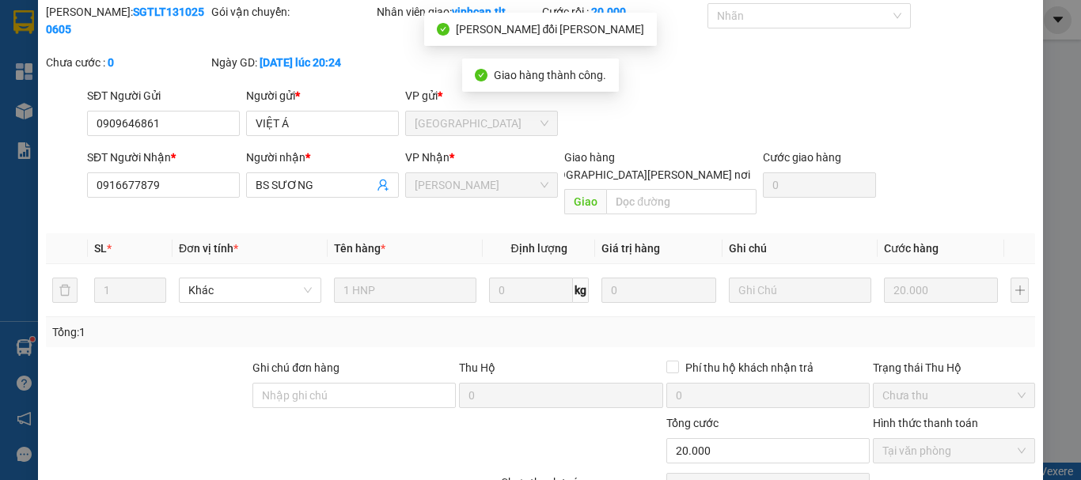
scroll to position [0, 0]
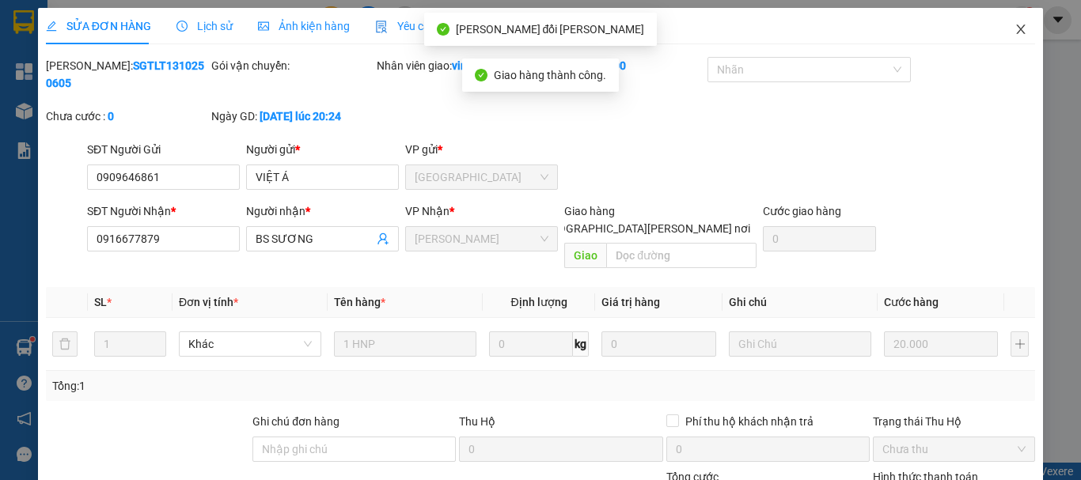
click at [1016, 31] on icon "close" at bounding box center [1020, 29] width 9 height 9
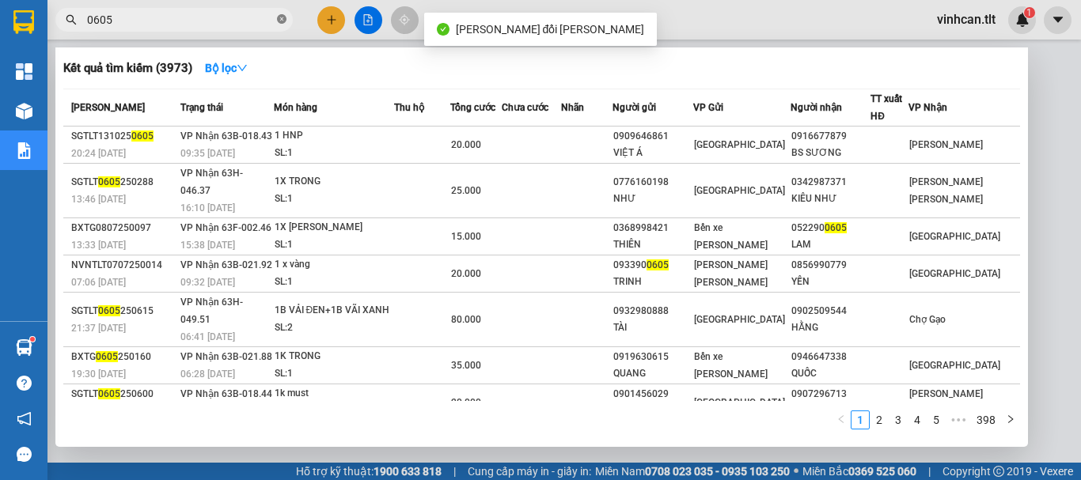
click at [279, 20] on icon "close-circle" at bounding box center [281, 18] width 9 height 9
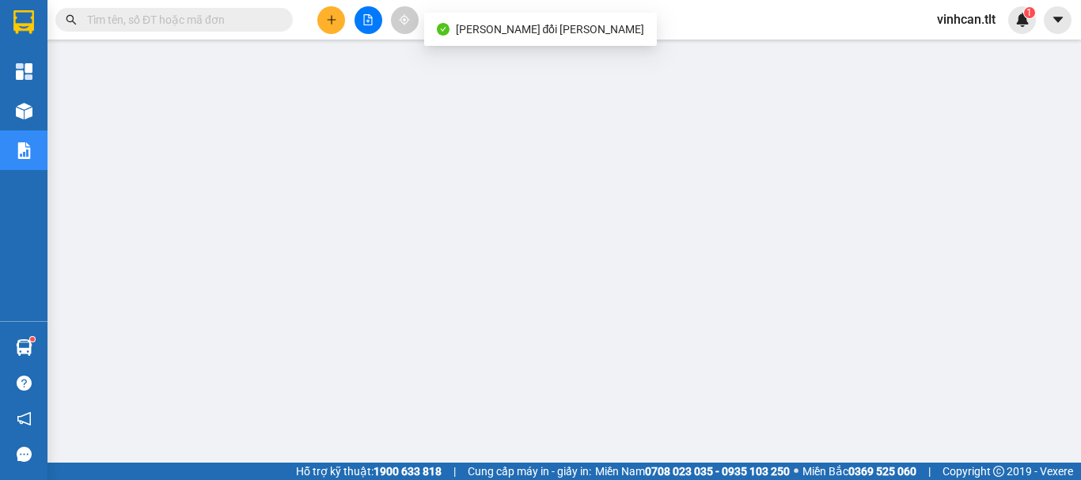
click at [260, 20] on input "text" at bounding box center [180, 19] width 187 height 17
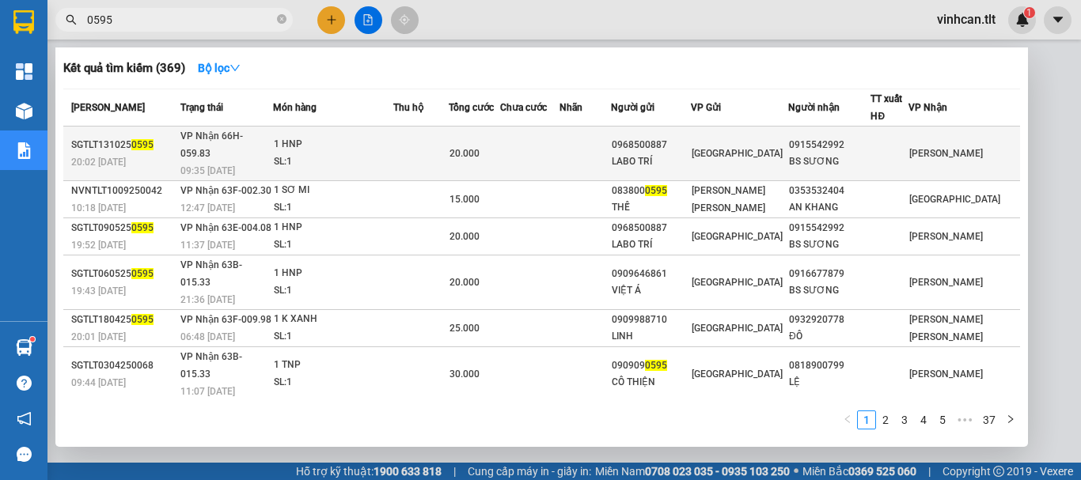
type input "0595"
click at [671, 139] on div "0968500887" at bounding box center [650, 145] width 78 height 17
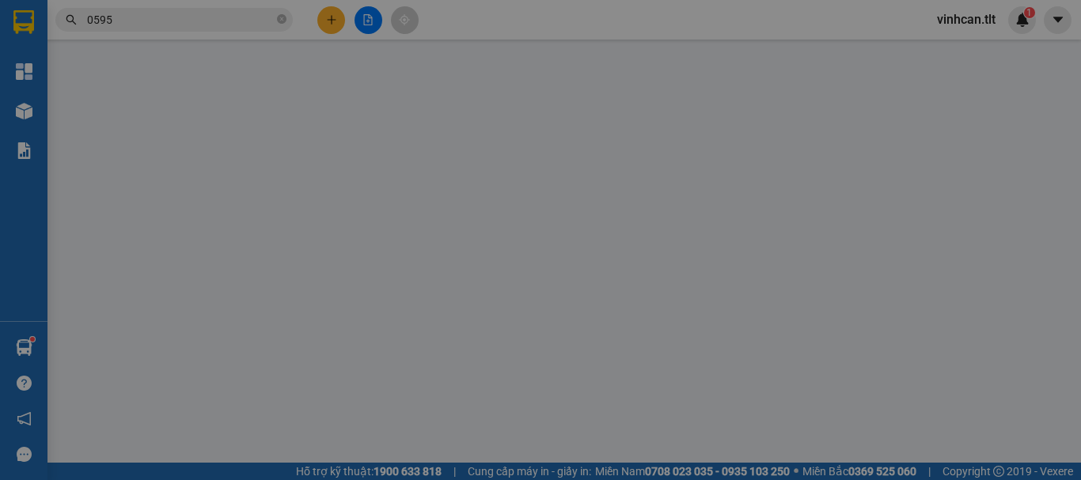
type input "0968500887"
type input "LABO TRÍ"
type input "0915542992"
type input "BS SƯƠNG"
type input "0"
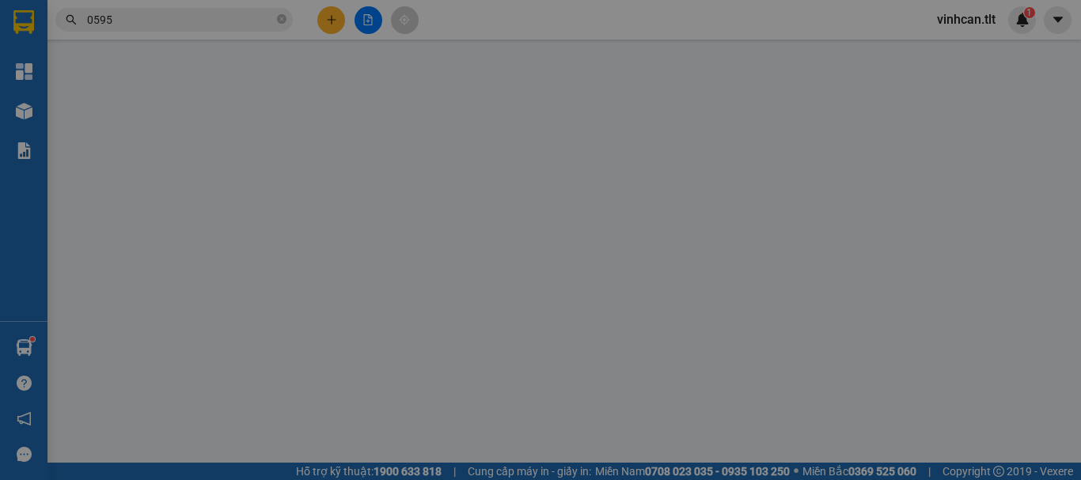
type input "20.000"
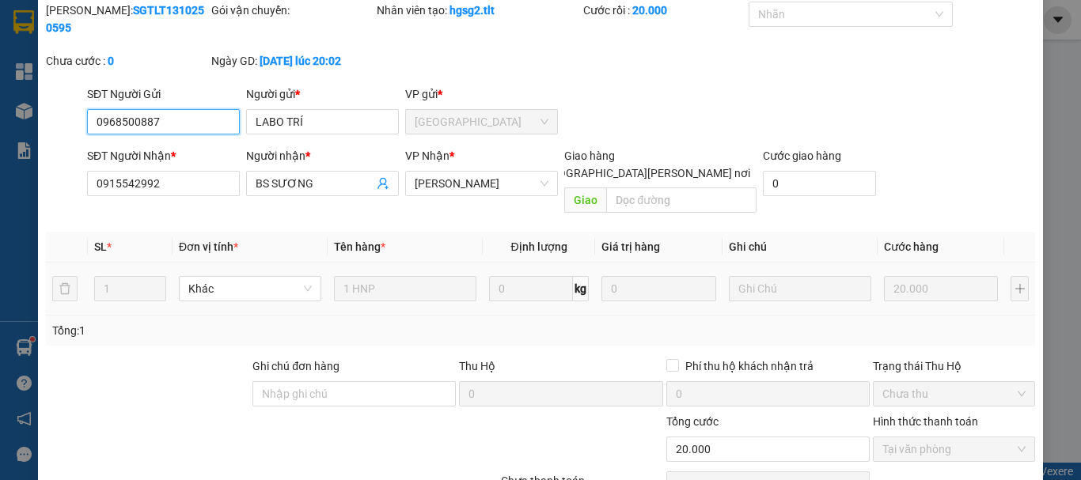
scroll to position [108, 0]
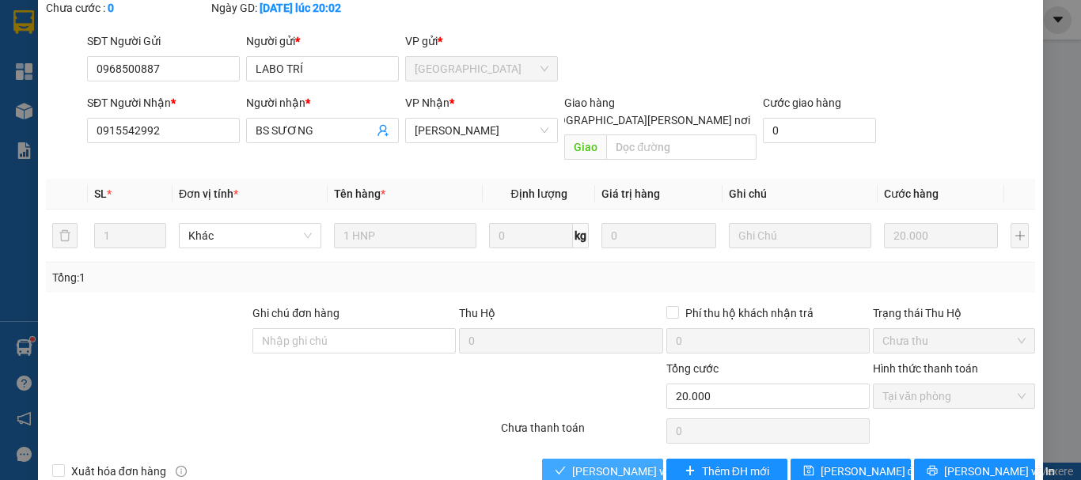
click at [635, 463] on span "[PERSON_NAME] và [PERSON_NAME] hàng" at bounding box center [679, 471] width 214 height 17
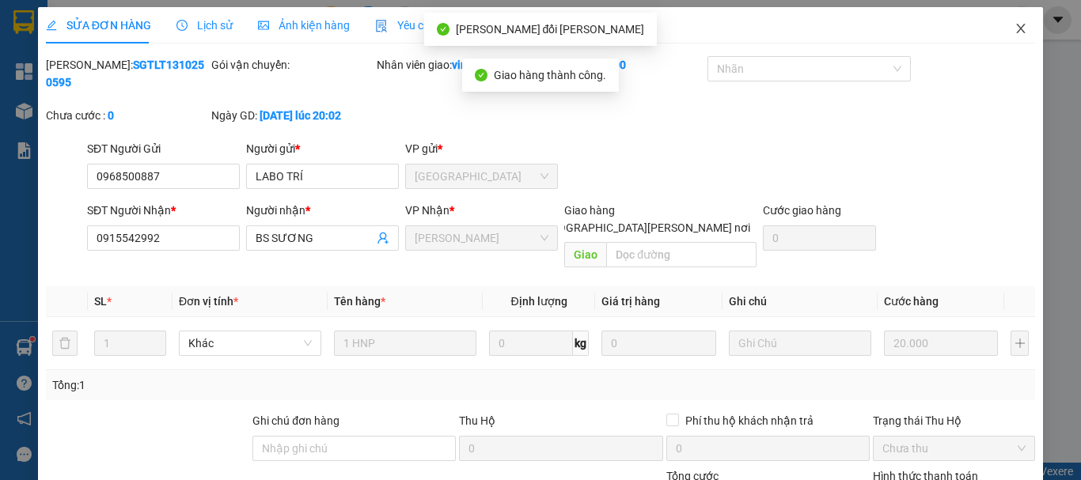
scroll to position [0, 0]
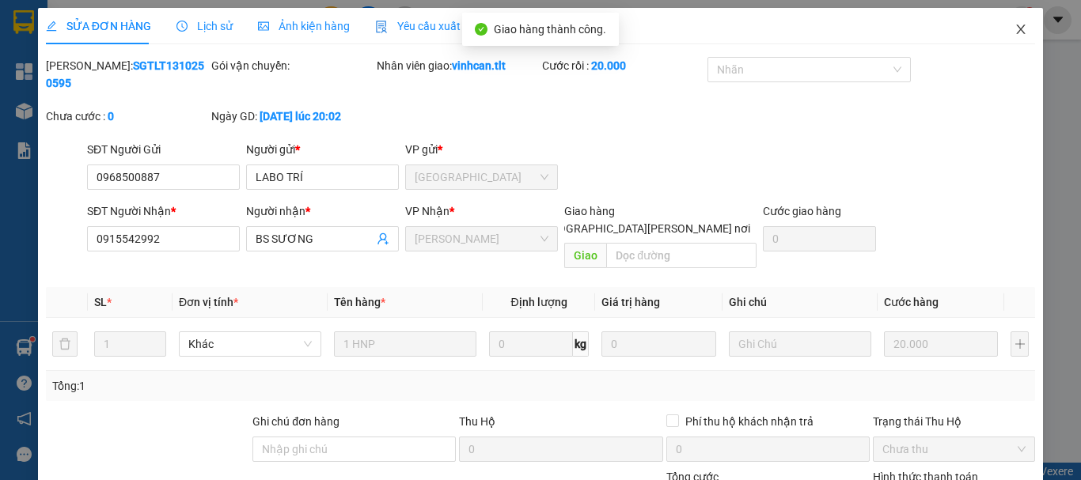
click at [1014, 31] on icon "close" at bounding box center [1020, 29] width 13 height 13
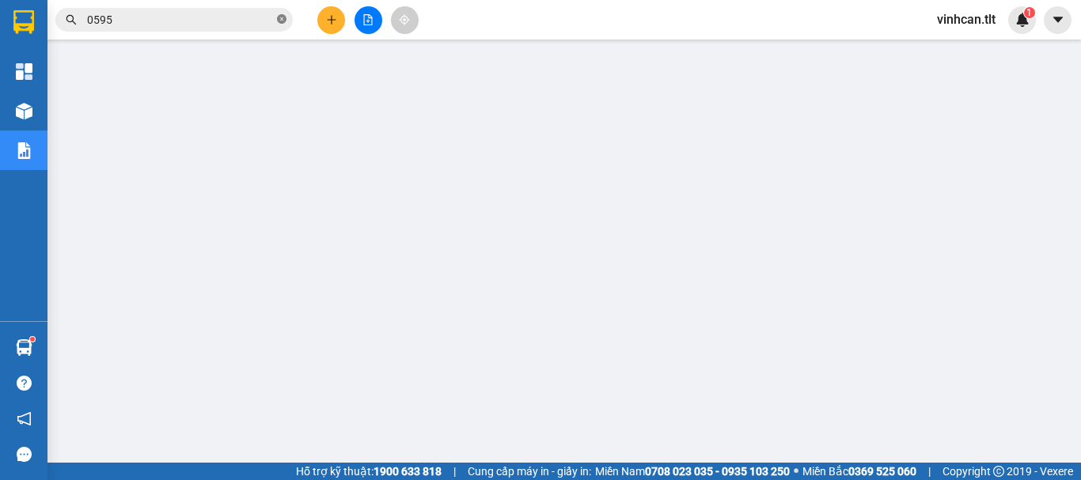
click at [280, 20] on icon "close-circle" at bounding box center [281, 18] width 9 height 9
click at [238, 19] on input "text" at bounding box center [180, 19] width 187 height 17
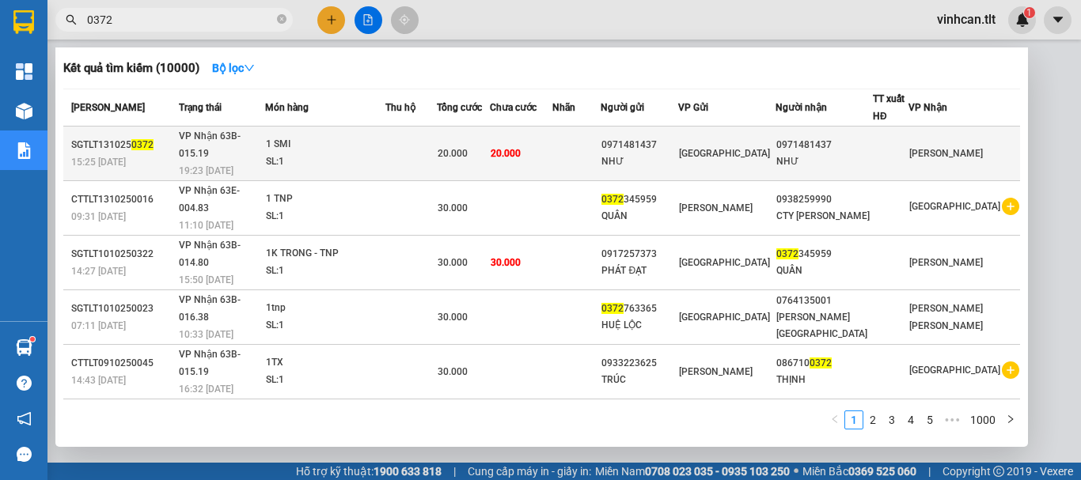
type input "0372"
click at [677, 137] on div "0971481437" at bounding box center [639, 145] width 76 height 17
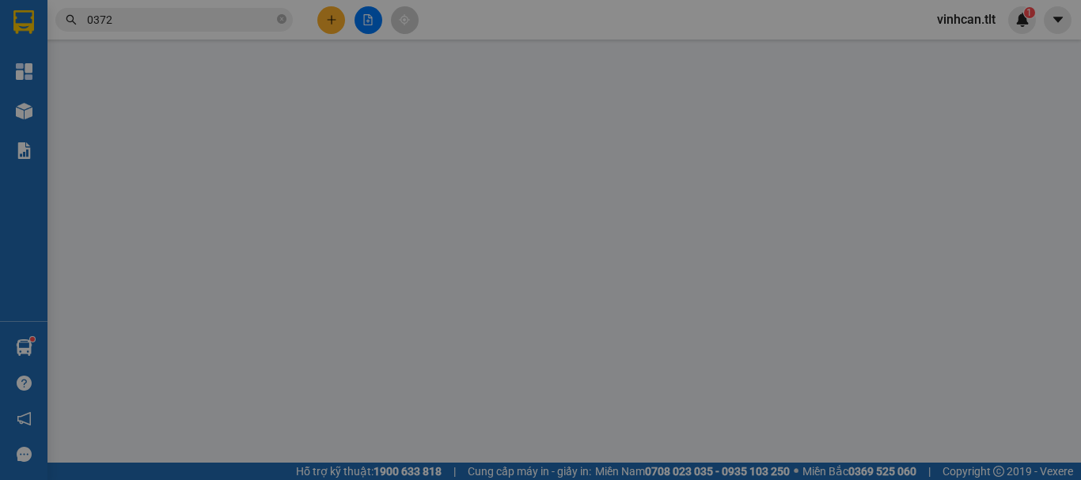
type input "0971481437"
type input "NHƯ"
type input "0971481437"
type input "NHƯ"
type input "0"
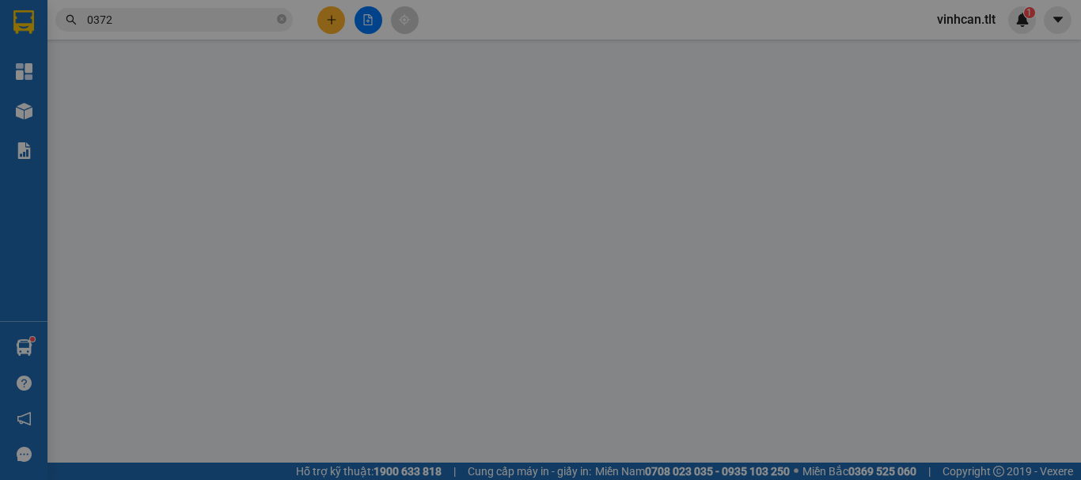
type input "20.000"
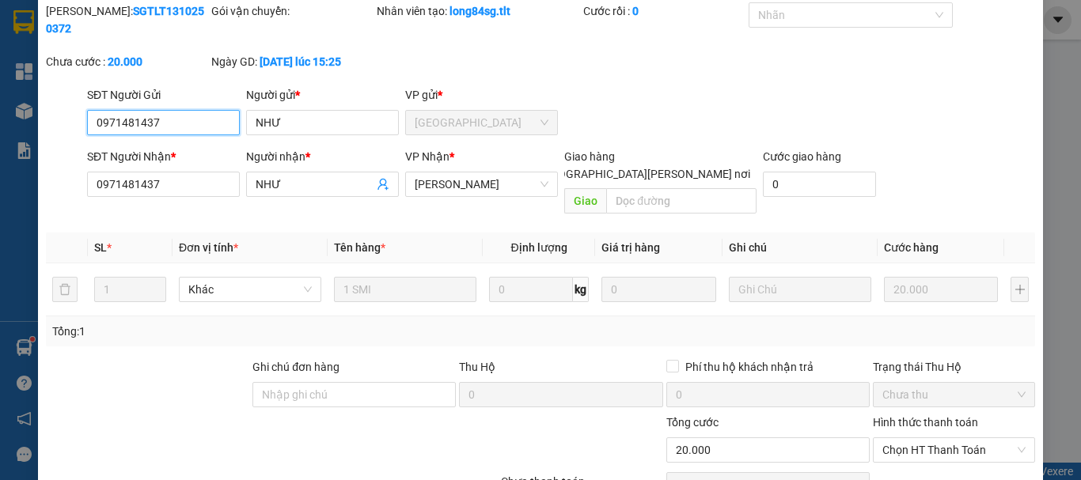
scroll to position [108, 0]
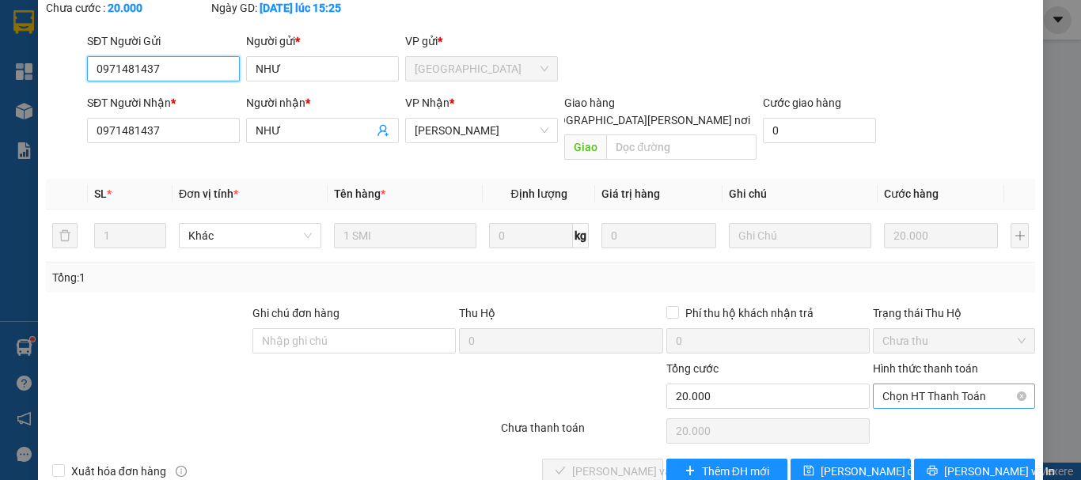
click at [920, 384] on span "Chọn HT Thanh Toán" at bounding box center [953, 396] width 143 height 24
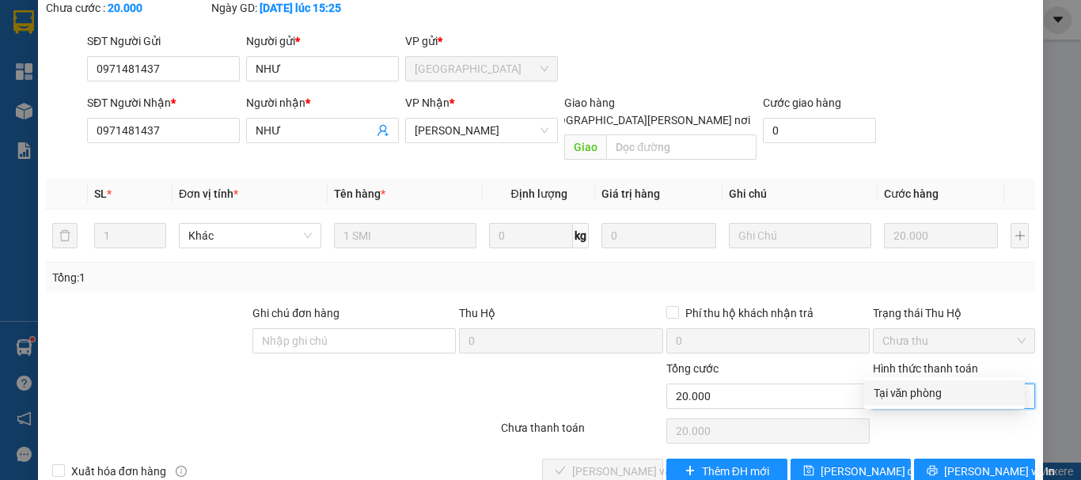
drag, startPoint x: 912, startPoint y: 392, endPoint x: 833, endPoint y: 405, distance: 80.2
click at [910, 392] on div "Tại văn phòng" at bounding box center [944, 392] width 142 height 17
type input "0"
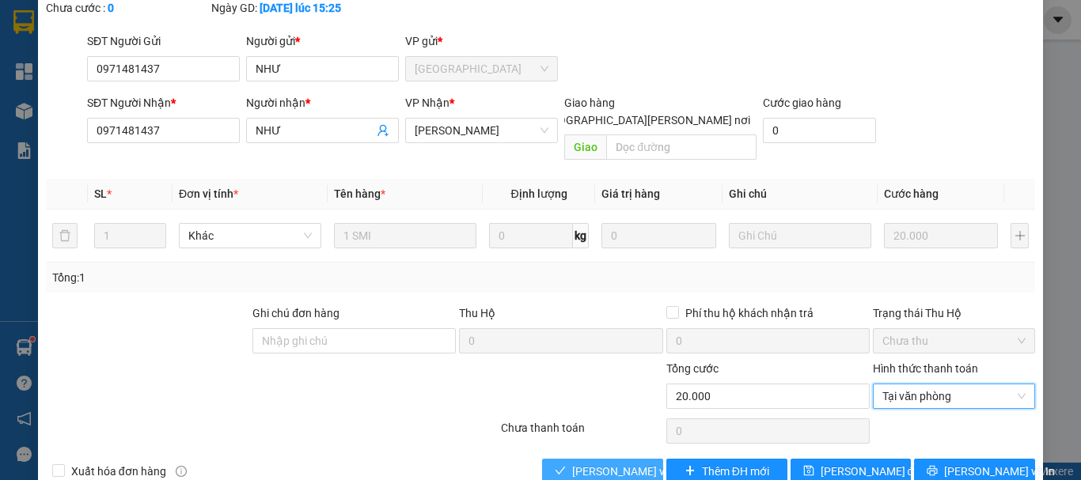
click at [629, 463] on span "[PERSON_NAME] và [PERSON_NAME] hàng" at bounding box center [679, 471] width 214 height 17
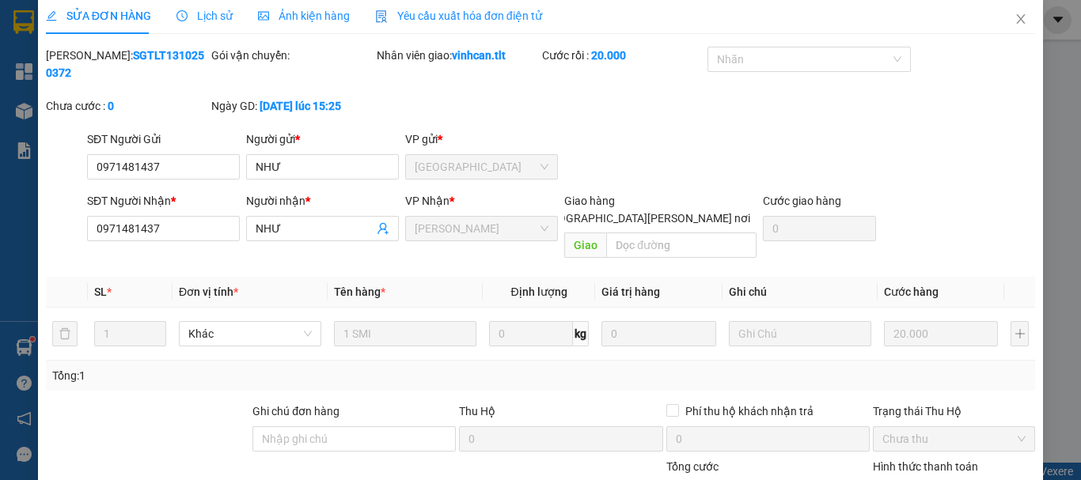
scroll to position [0, 0]
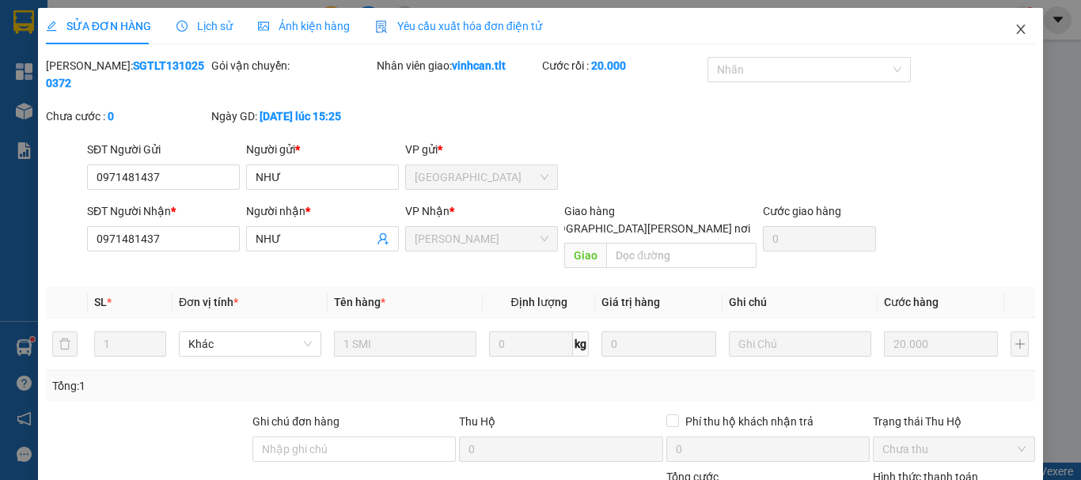
click at [1016, 28] on icon "close" at bounding box center [1020, 29] width 9 height 9
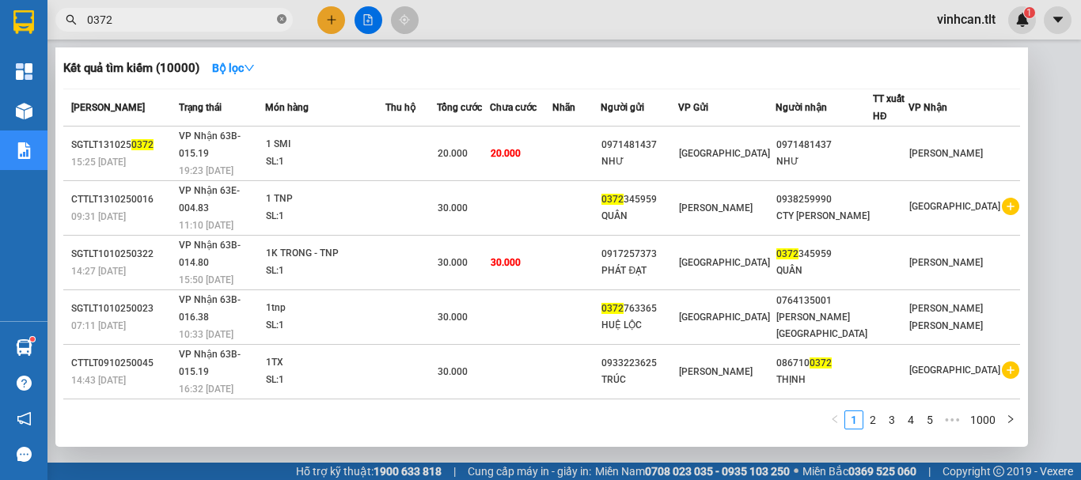
click at [285, 17] on icon "close-circle" at bounding box center [281, 18] width 9 height 9
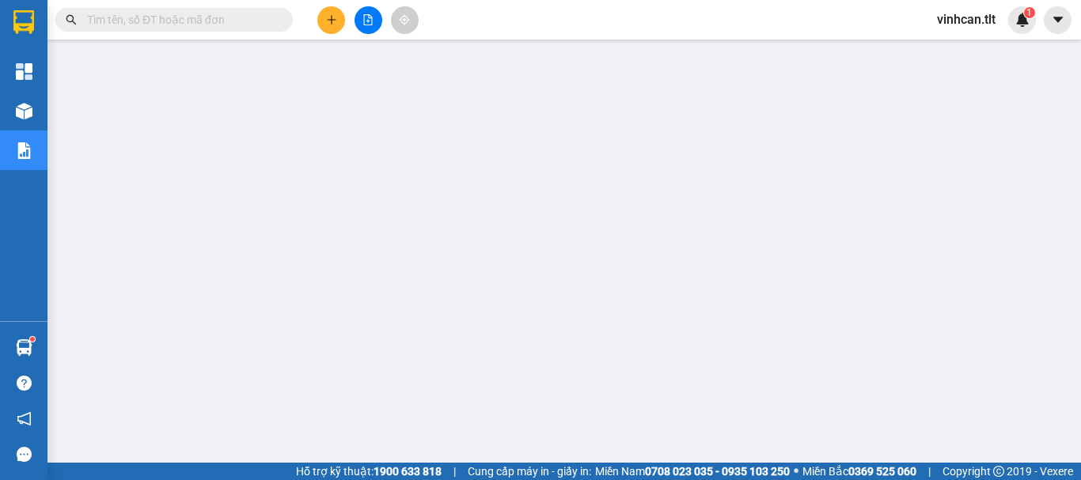
click at [260, 21] on input "text" at bounding box center [180, 19] width 187 height 17
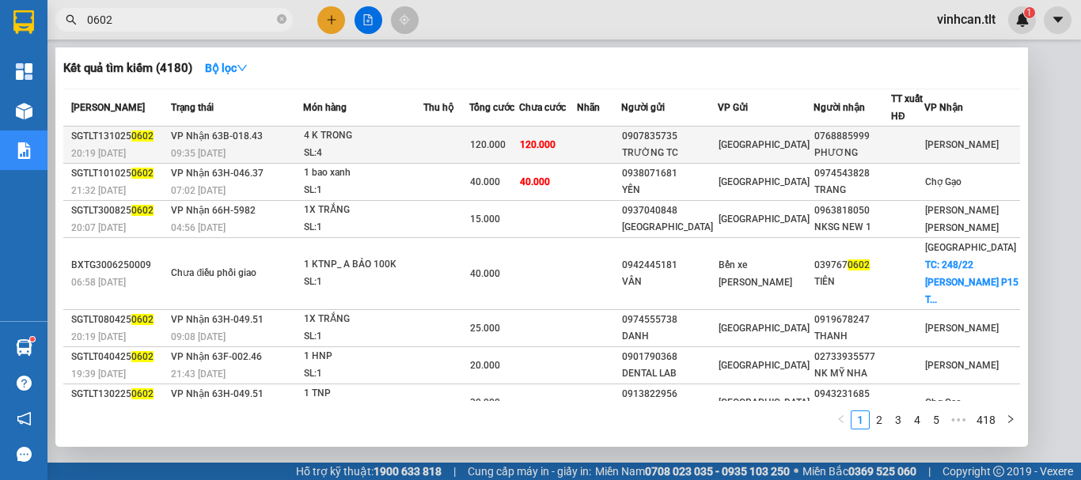
type input "0602"
click at [696, 142] on div "0907835735" at bounding box center [669, 136] width 95 height 17
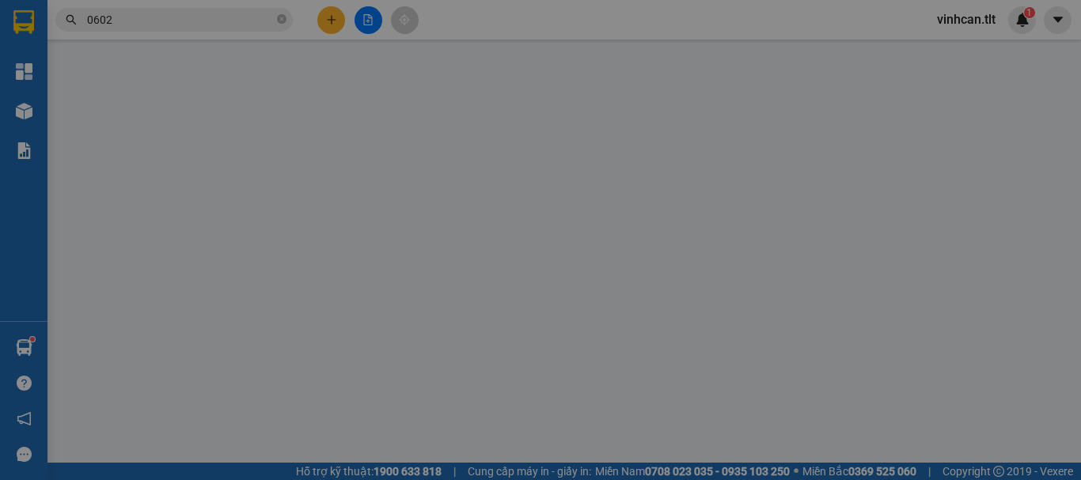
type input "0907835735"
type input "TRƯỜNG TC"
type input "0768885999"
type input "PHƯƠNG"
type input "0"
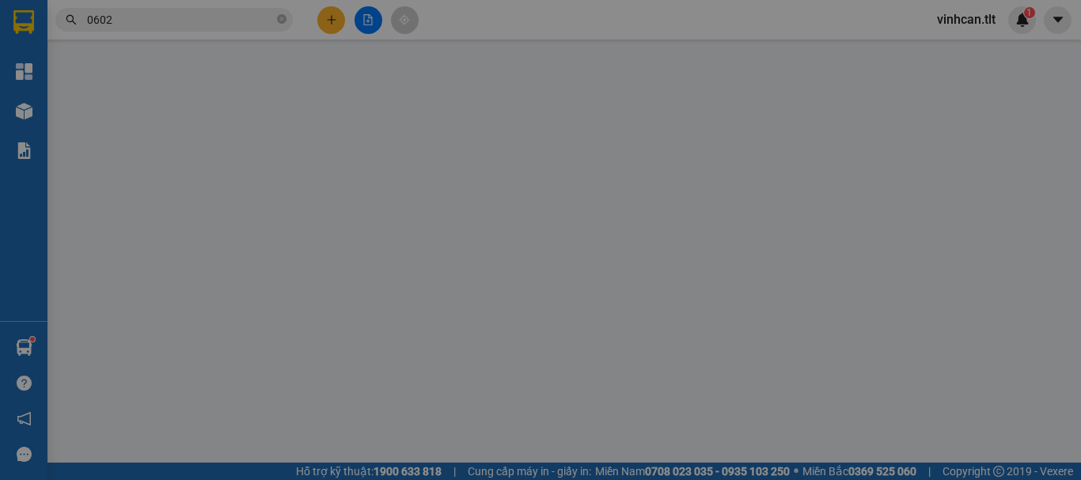
type input "120.000"
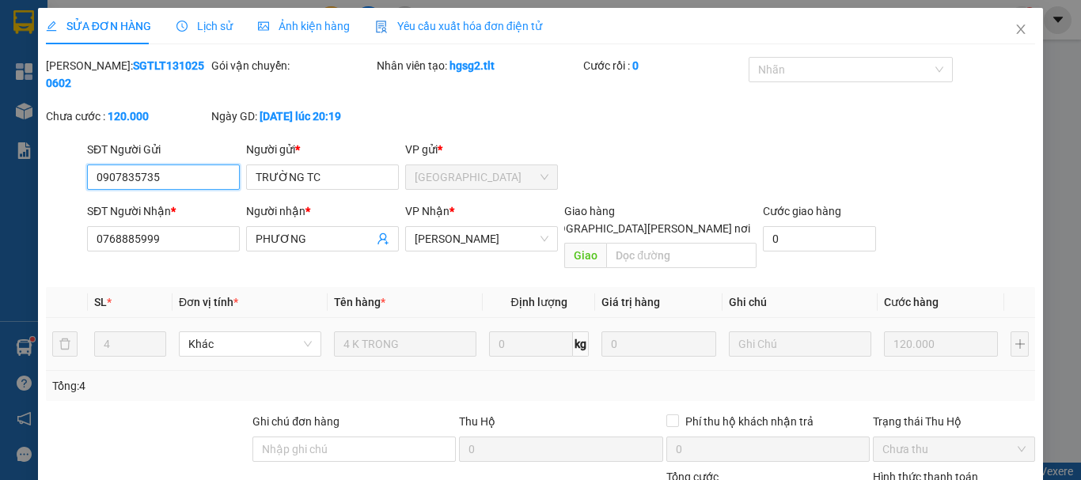
scroll to position [108, 0]
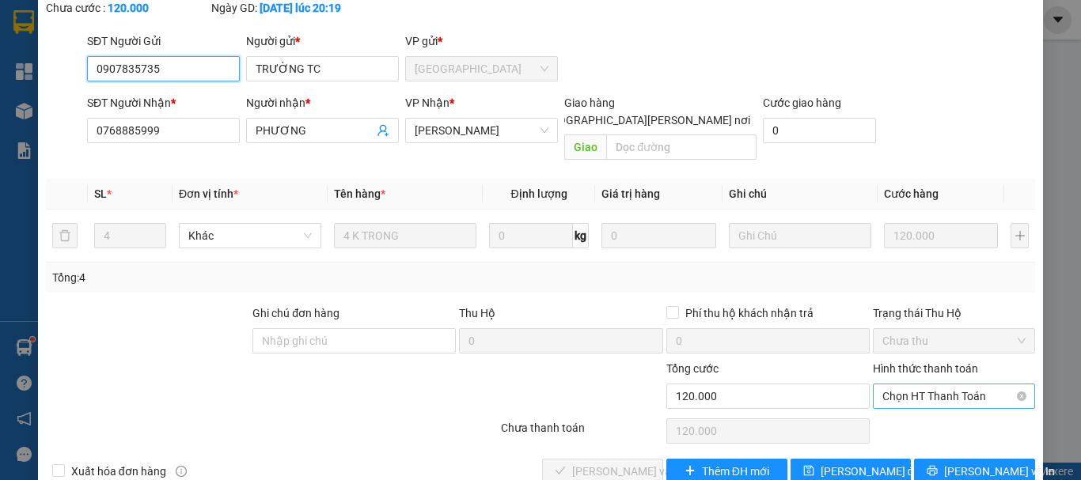
click at [902, 384] on span "Chọn HT Thanh Toán" at bounding box center [953, 396] width 143 height 24
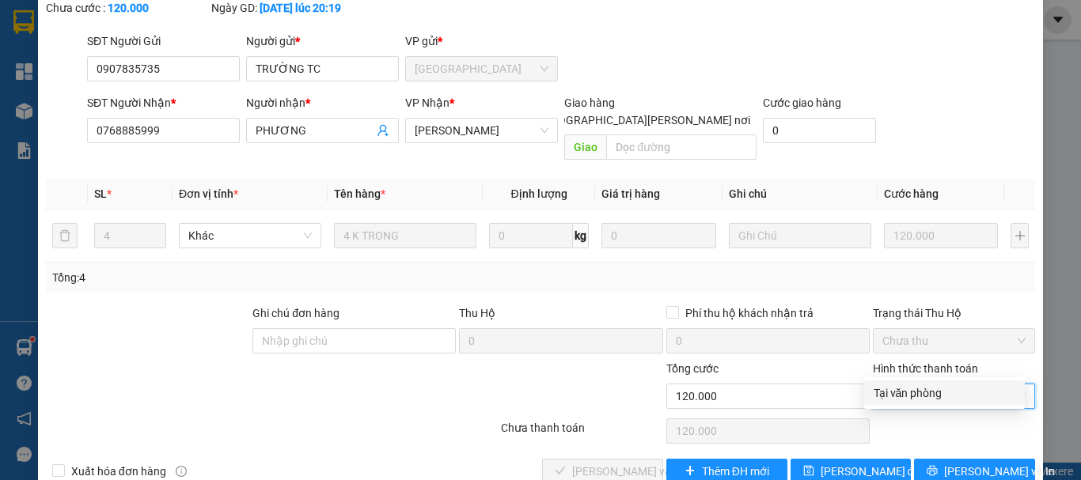
drag, startPoint x: 907, startPoint y: 392, endPoint x: 845, endPoint y: 400, distance: 62.3
click at [907, 392] on div "Tại văn phòng" at bounding box center [944, 392] width 142 height 17
type input "0"
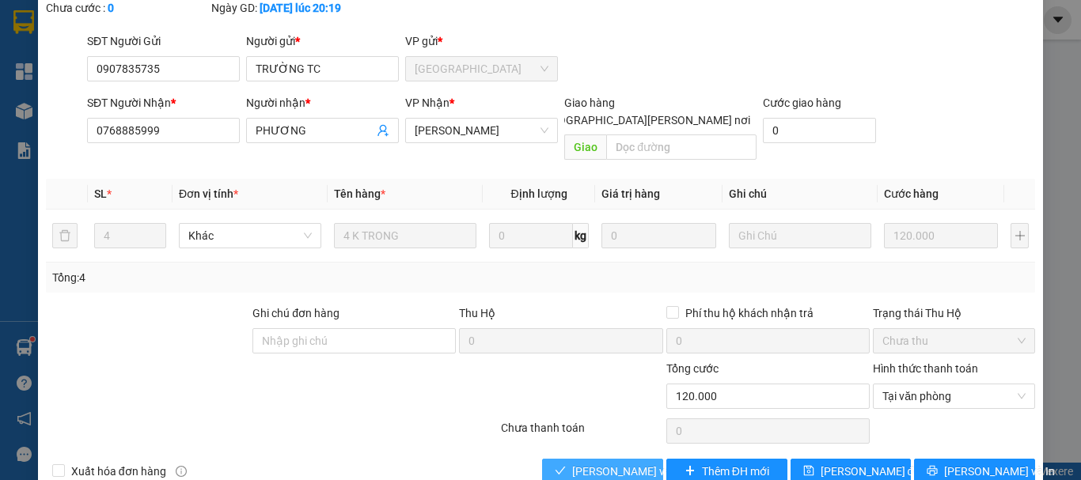
click at [615, 463] on span "[PERSON_NAME] và [PERSON_NAME] hàng" at bounding box center [679, 471] width 214 height 17
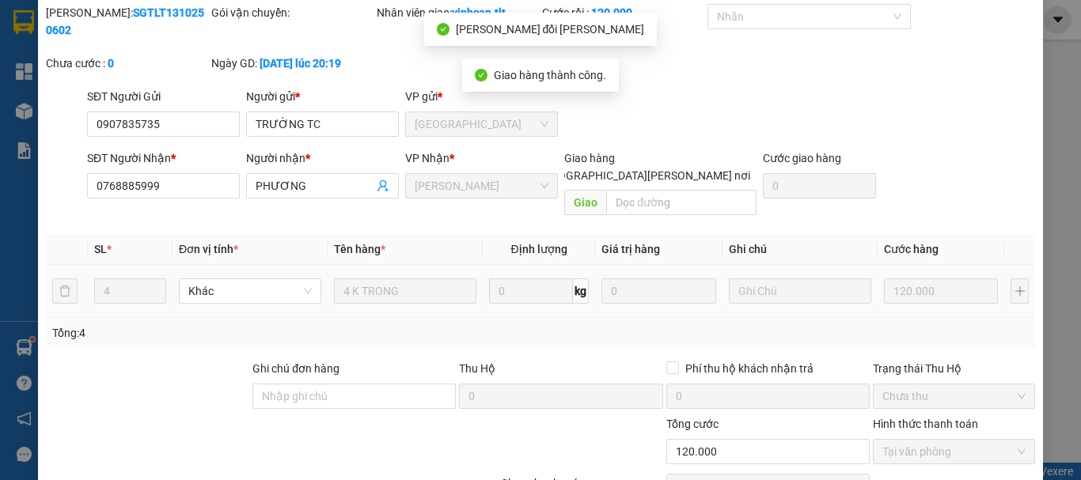
scroll to position [0, 0]
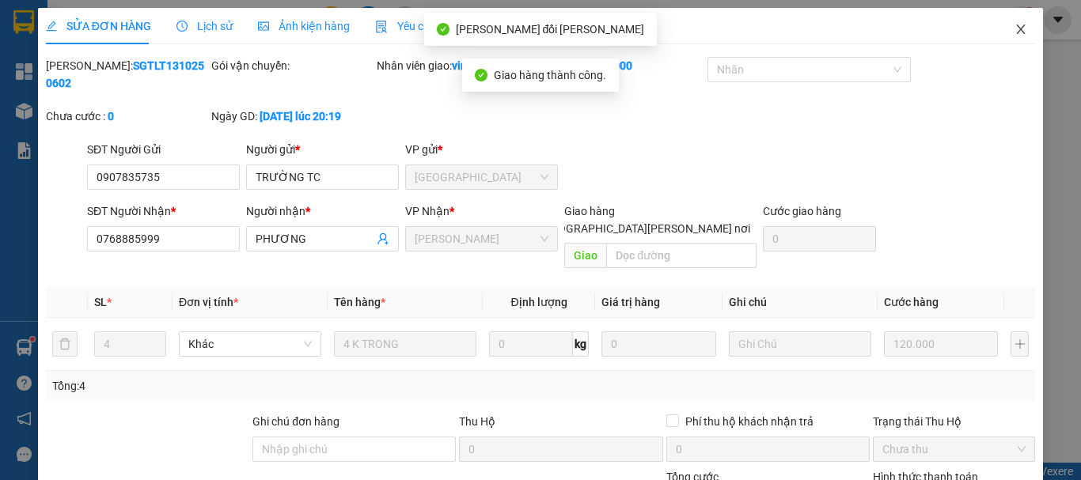
click at [1015, 28] on icon "close" at bounding box center [1020, 29] width 13 height 13
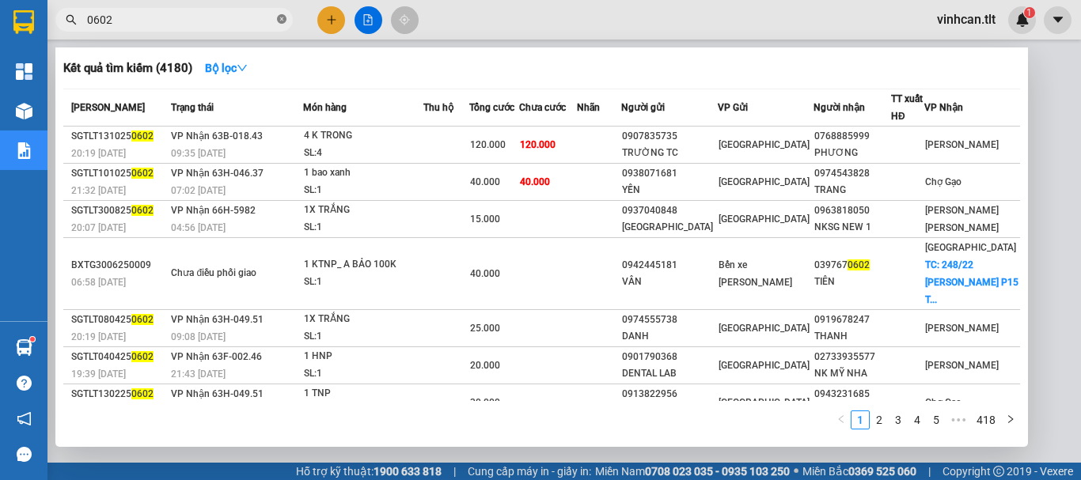
click at [284, 14] on span at bounding box center [281, 20] width 9 height 15
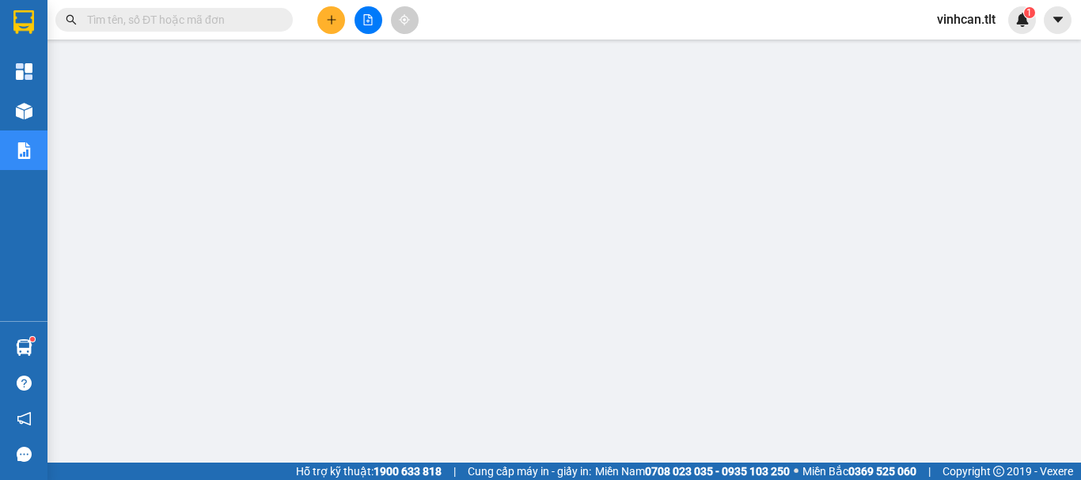
click at [109, 20] on input "text" at bounding box center [180, 19] width 187 height 17
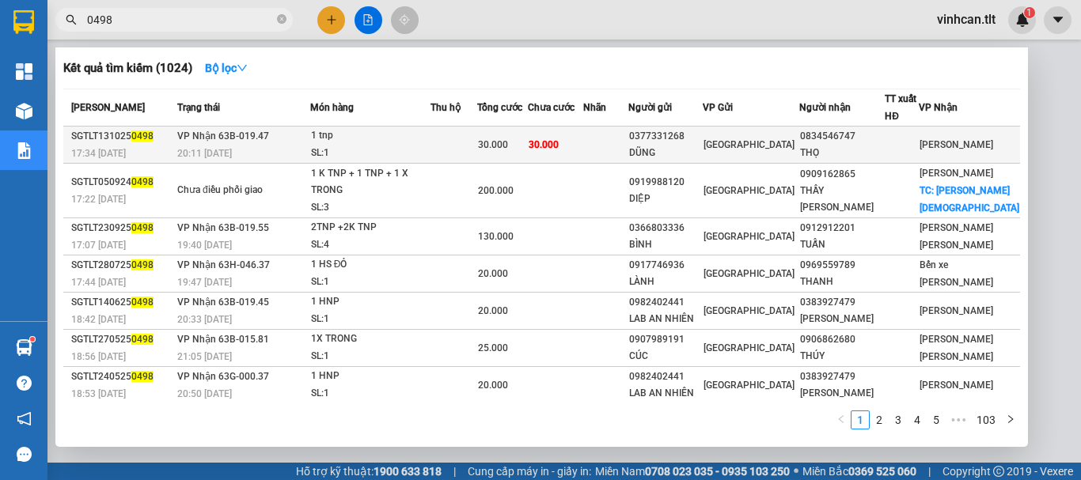
type input "0498"
click at [682, 144] on div "0377331268" at bounding box center [665, 136] width 73 height 17
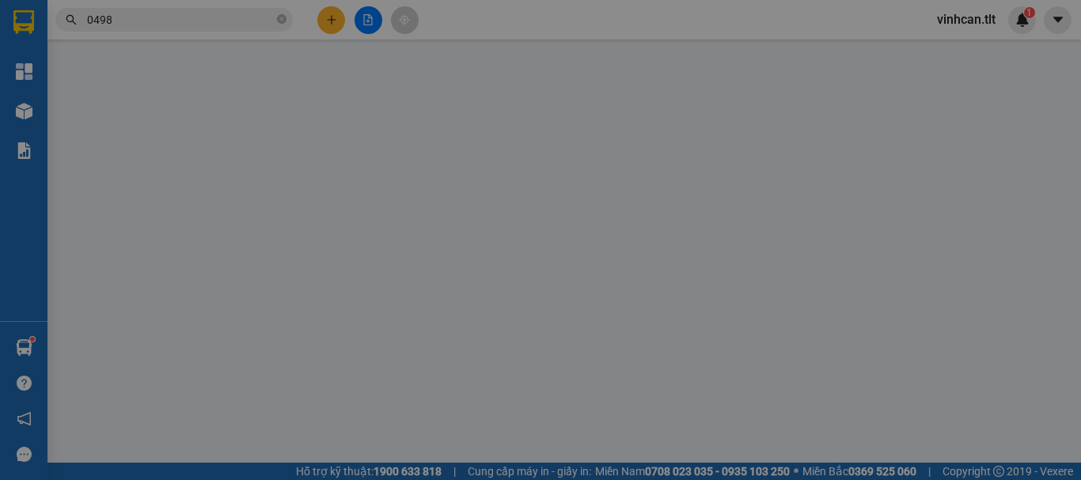
type input "0377331268"
type input "DŨNG"
type input "0834546747"
type input "THỌ"
type input "0"
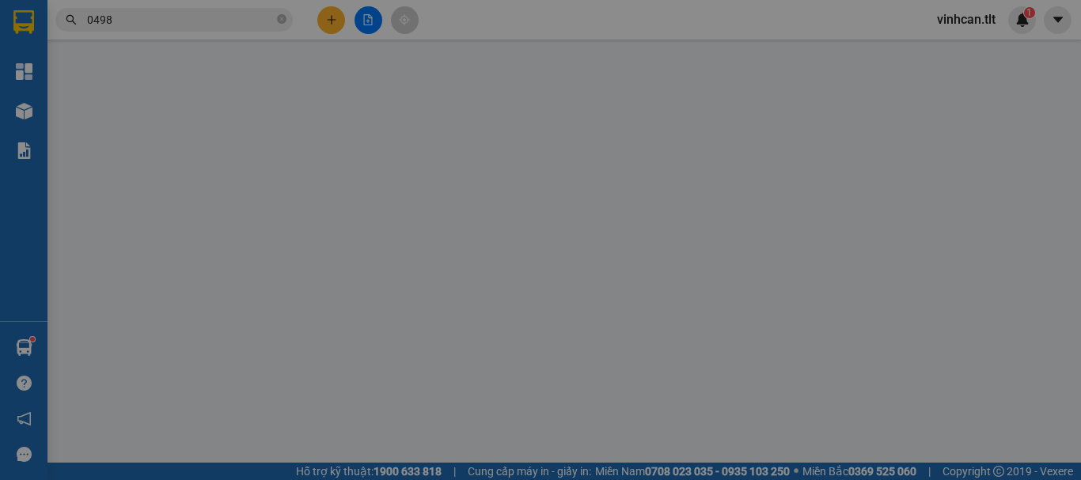
type input "30.000"
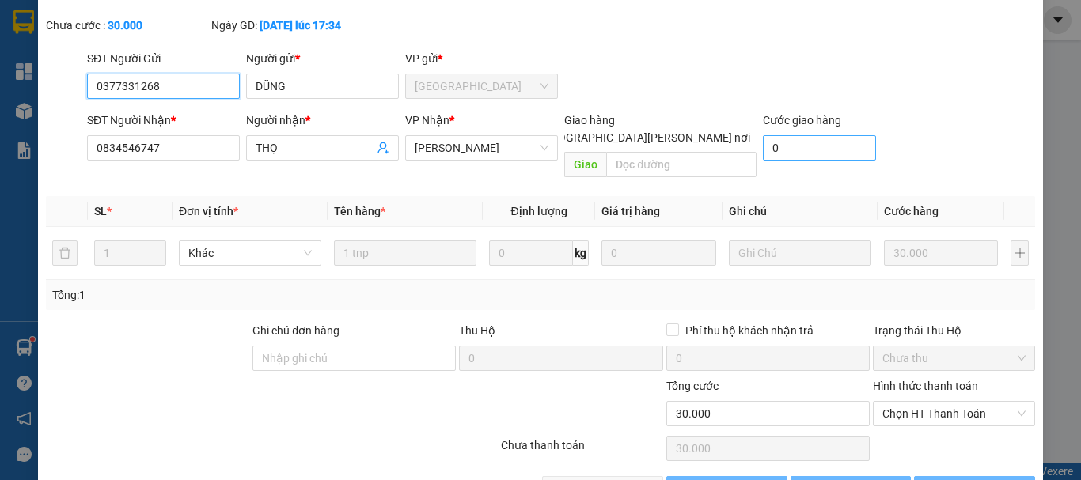
scroll to position [108, 0]
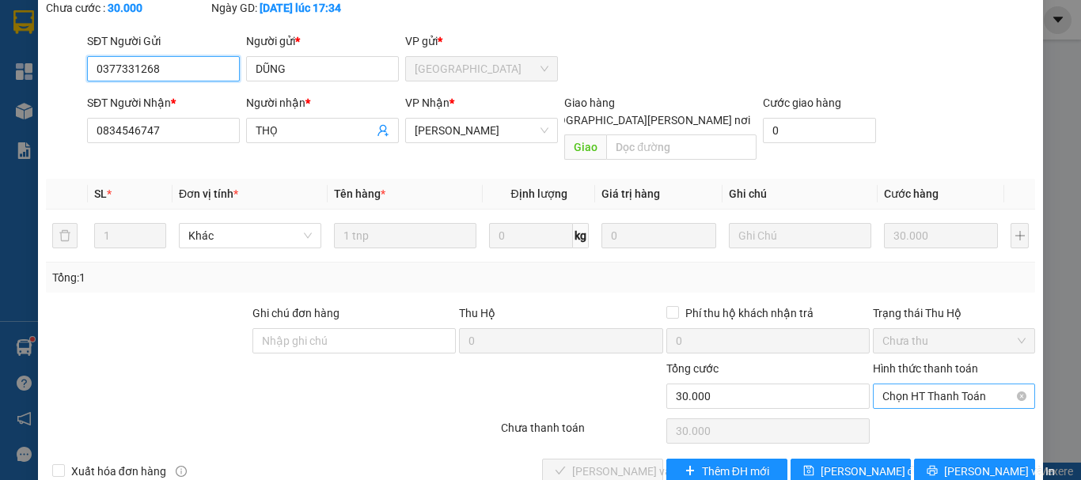
click at [908, 384] on span "Chọn HT Thanh Toán" at bounding box center [953, 396] width 143 height 24
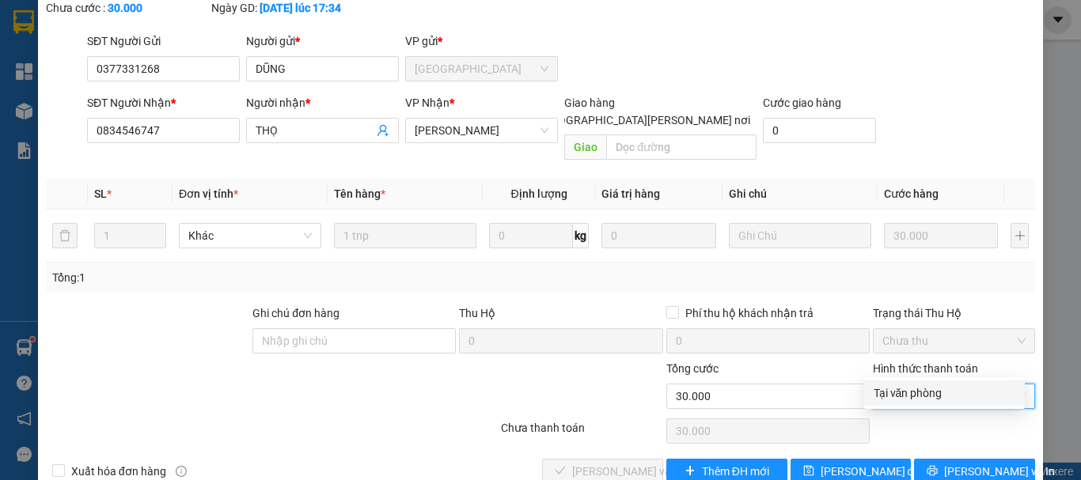
click at [907, 392] on div "Tại văn phòng" at bounding box center [944, 392] width 142 height 17
type input "0"
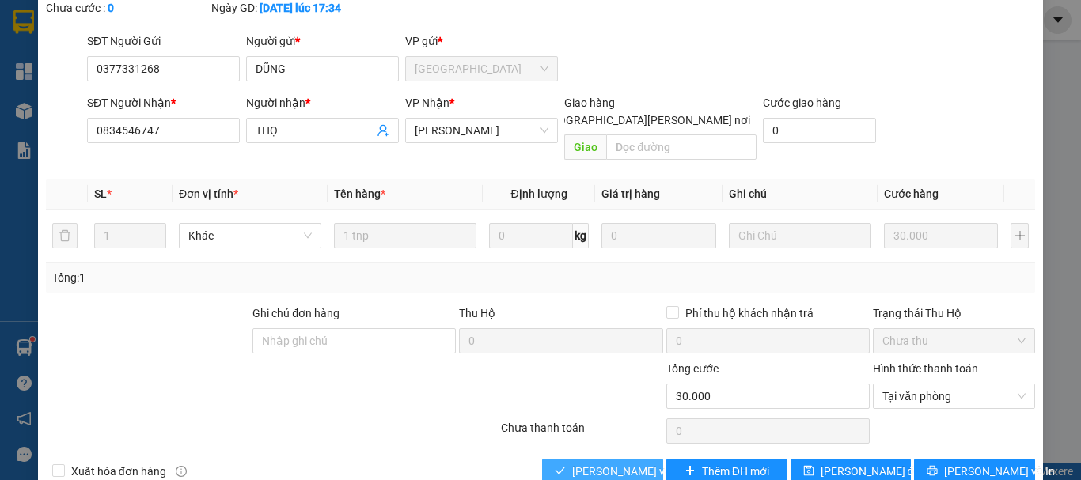
click at [611, 463] on span "[PERSON_NAME] và [PERSON_NAME] hàng" at bounding box center [679, 471] width 214 height 17
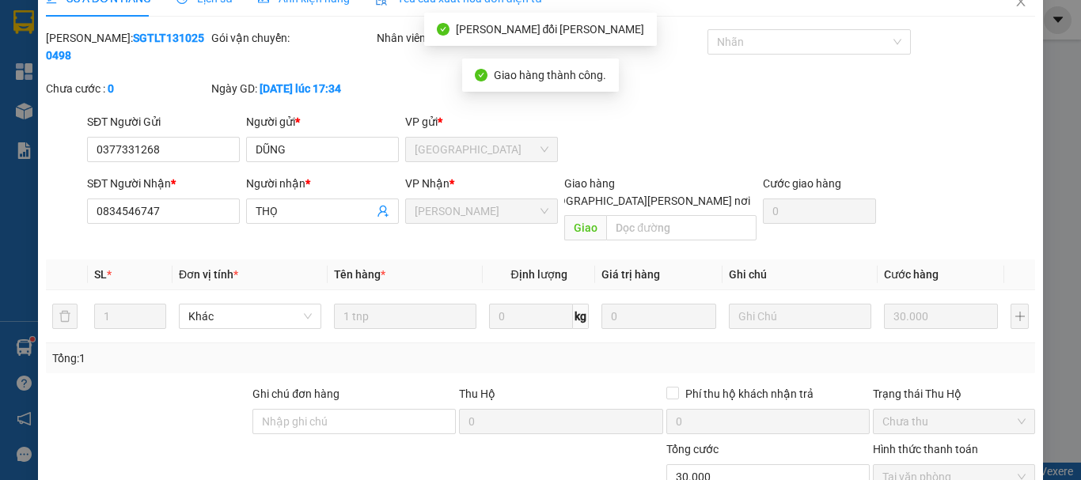
scroll to position [0, 0]
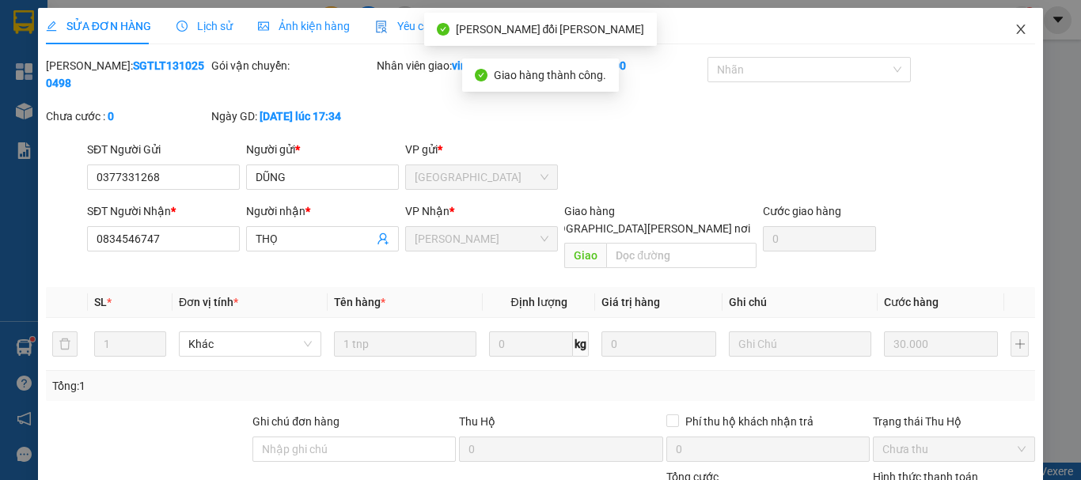
click at [1008, 21] on span "Close" at bounding box center [1020, 30] width 44 height 44
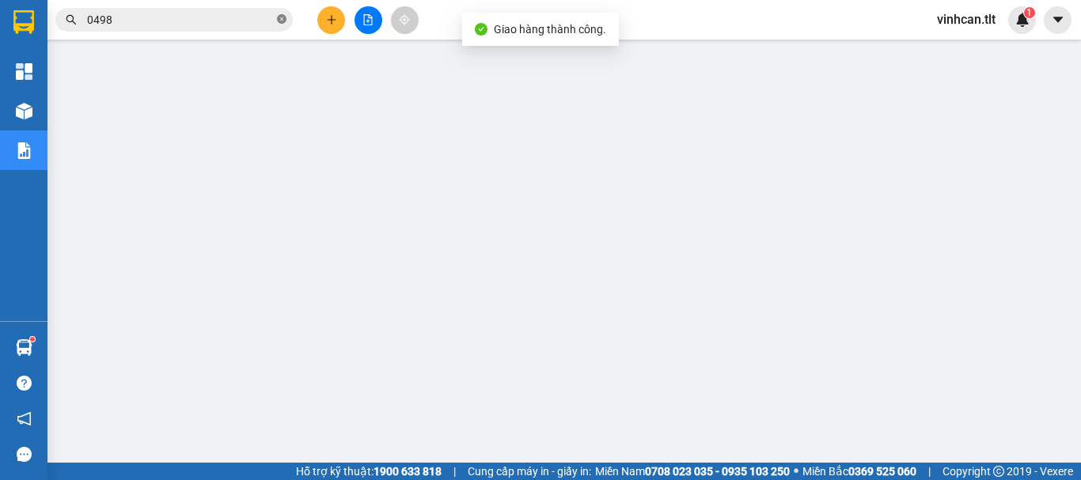
click at [281, 19] on icon "close-circle" at bounding box center [281, 18] width 9 height 9
click at [250, 14] on input "text" at bounding box center [180, 19] width 187 height 17
click at [247, 22] on input "text" at bounding box center [180, 19] width 187 height 17
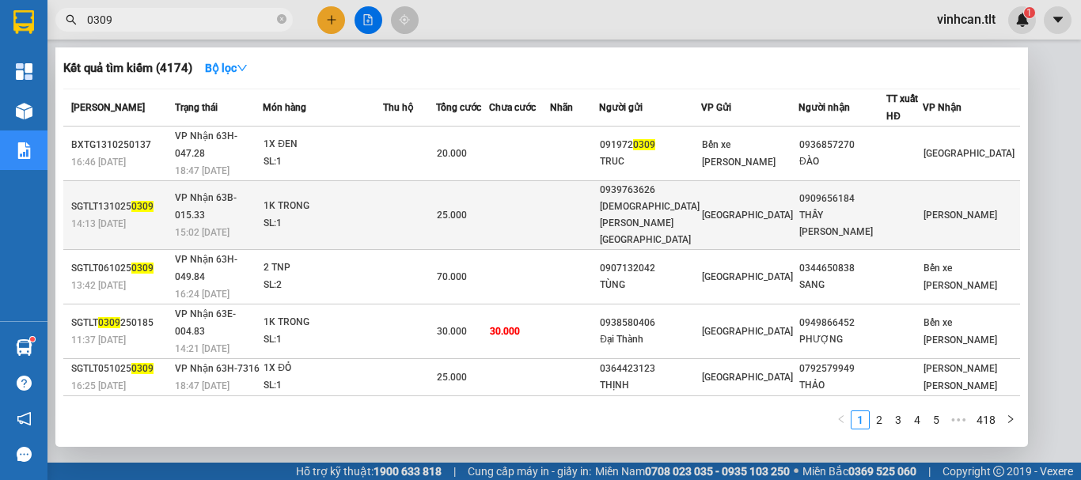
type input "0309"
click at [676, 182] on div "0939763626" at bounding box center [650, 190] width 100 height 17
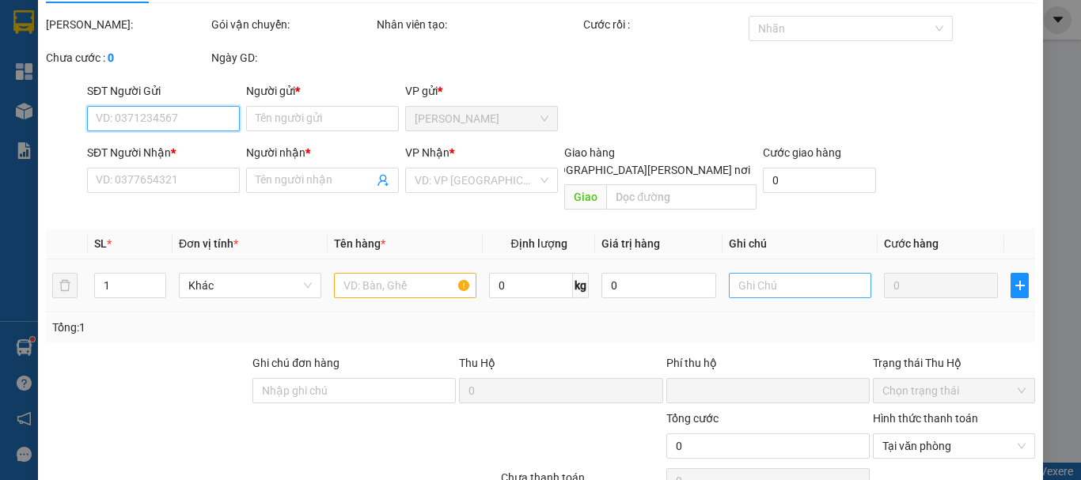
type input "0939763626"
type input "[DEMOGRAPHIC_DATA][PERSON_NAME][GEOGRAPHIC_DATA]"
type input "0909656184"
type input "THẦY [PERSON_NAME]"
type input "0"
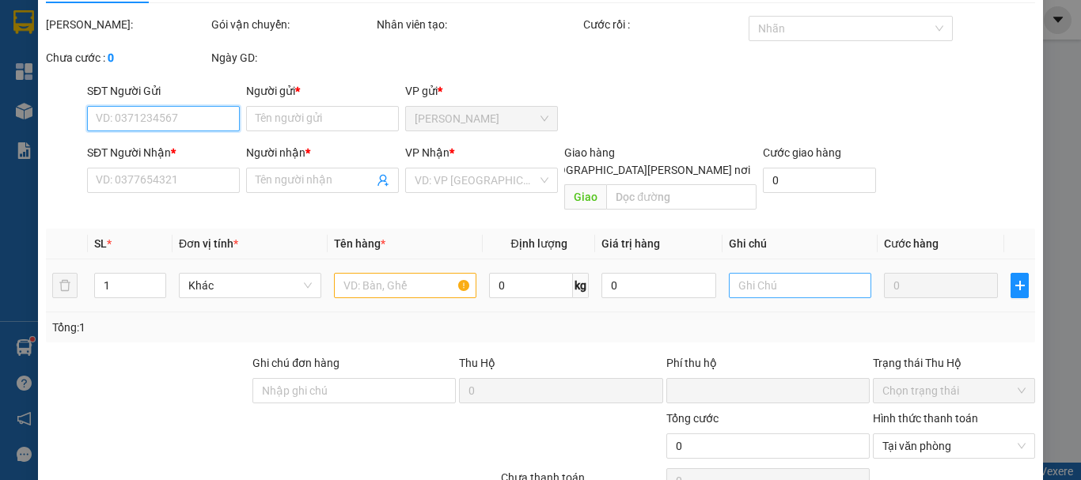
type input "25.000"
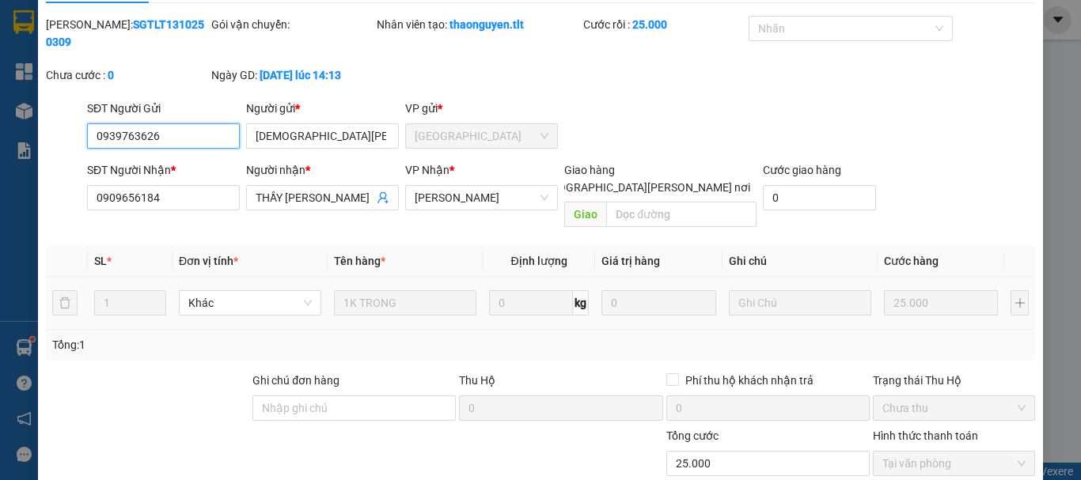
scroll to position [108, 0]
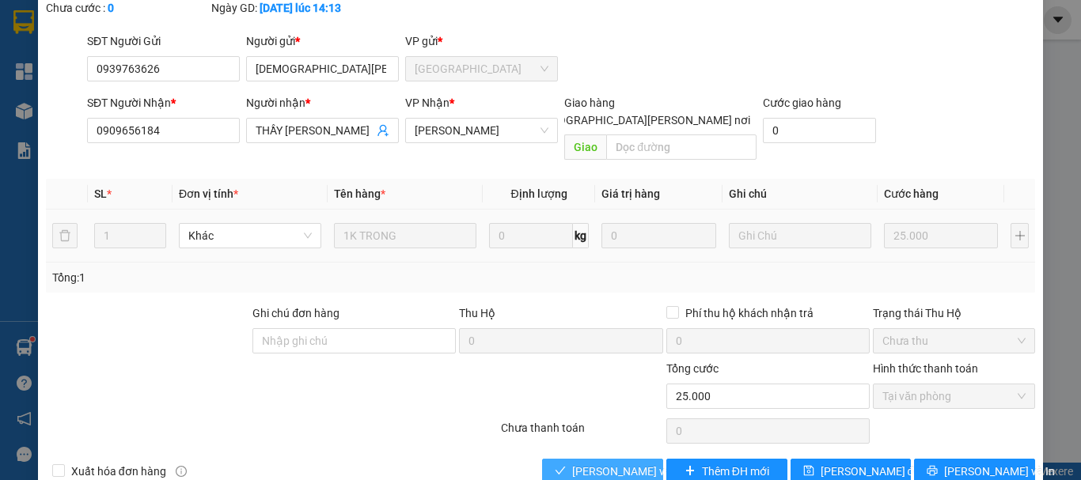
click at [635, 463] on span "[PERSON_NAME] và [PERSON_NAME] hàng" at bounding box center [679, 471] width 214 height 17
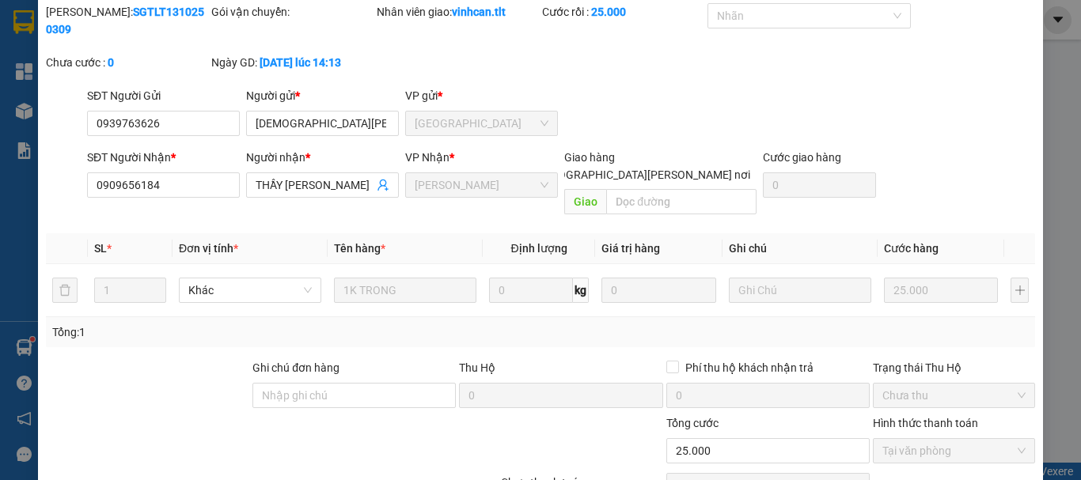
scroll to position [0, 0]
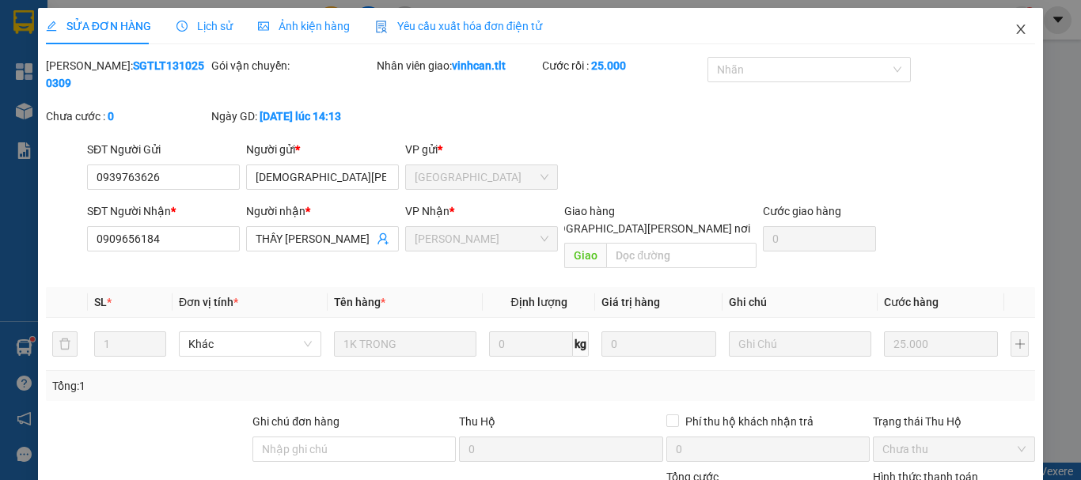
click at [1014, 35] on icon "close" at bounding box center [1020, 29] width 13 height 13
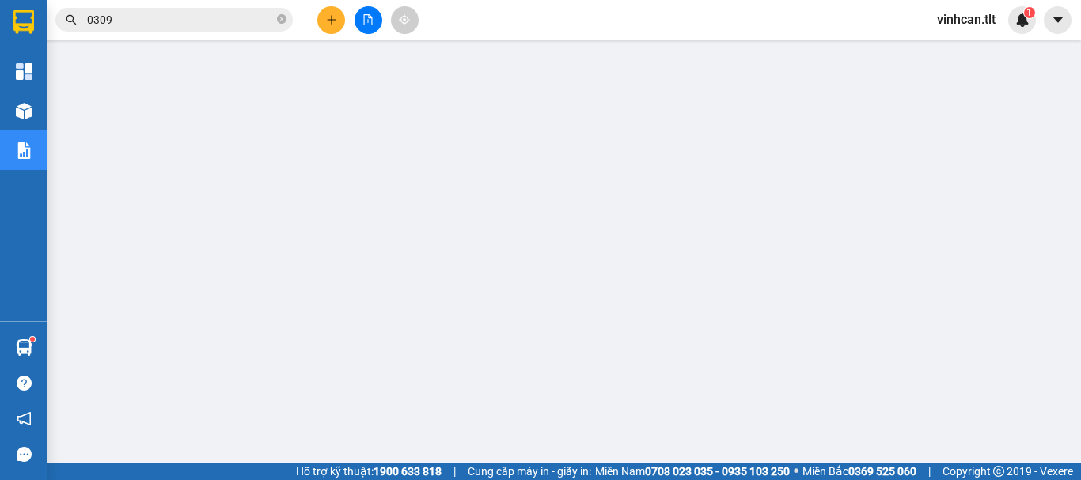
drag, startPoint x: 283, startPoint y: 16, endPoint x: 273, endPoint y: 20, distance: 11.0
click at [282, 17] on icon "close-circle" at bounding box center [281, 18] width 9 height 9
click at [262, 21] on input "text" at bounding box center [180, 19] width 187 height 17
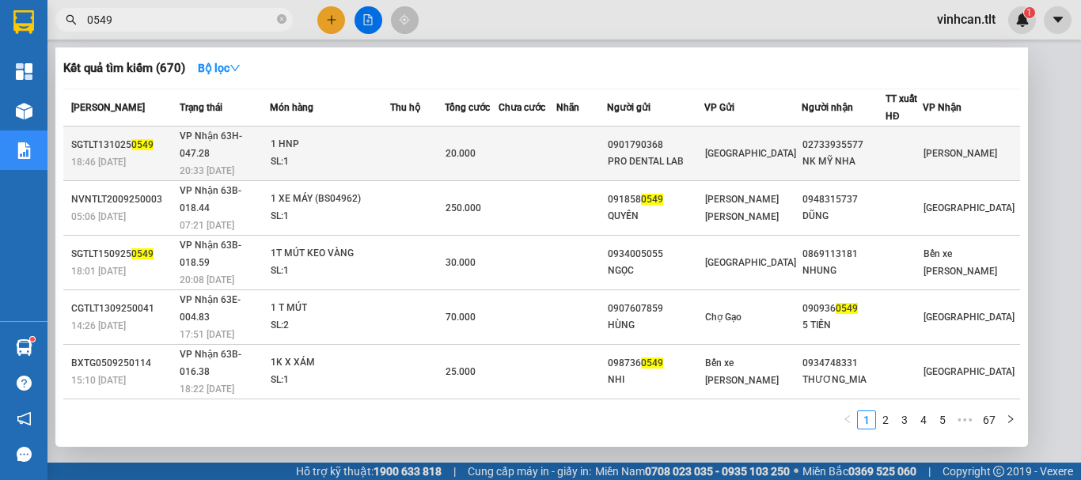
type input "0549"
click at [679, 139] on div "0901790368" at bounding box center [656, 145] width 96 height 17
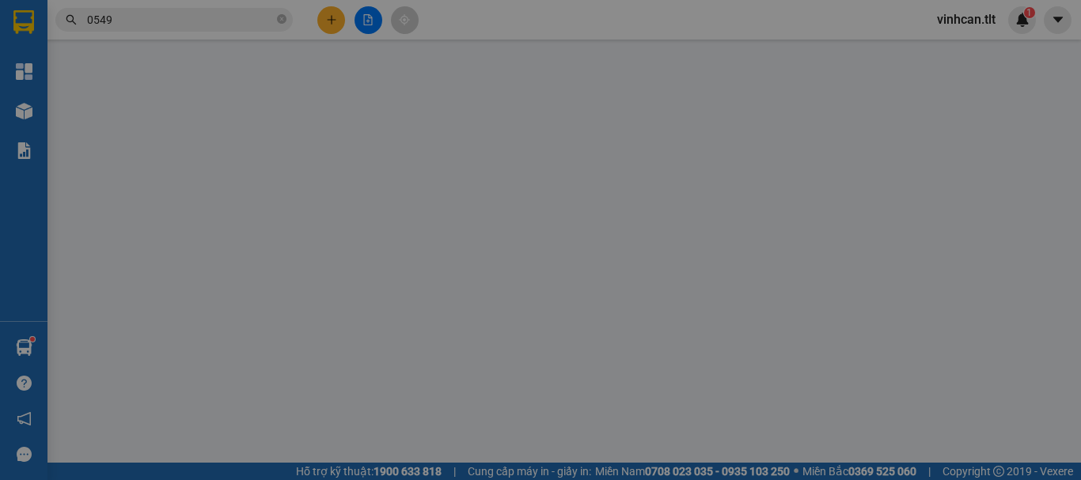
type input "0901790368"
type input "PRO DENTAL LAB"
type input "02733935577"
type input "NK MỸ NHA"
type input "0"
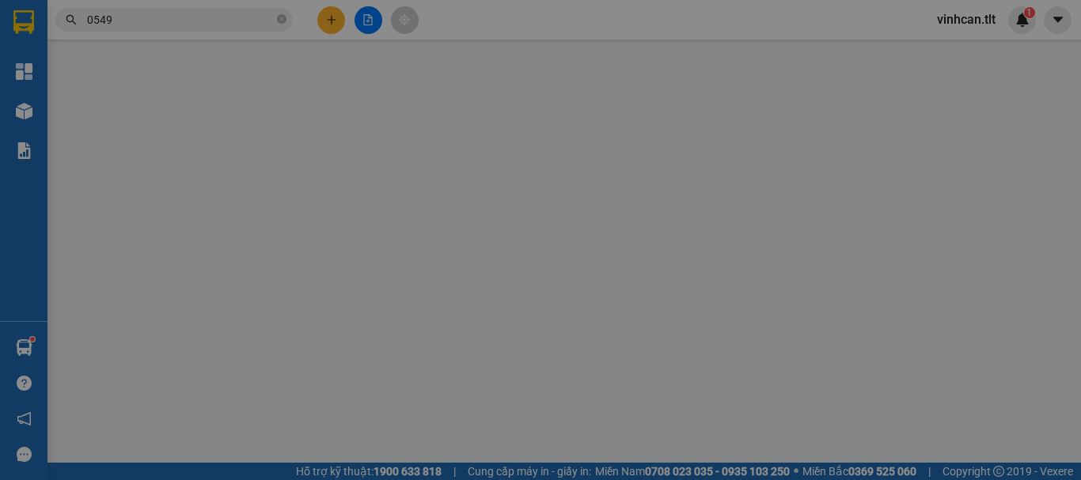
type input "20.000"
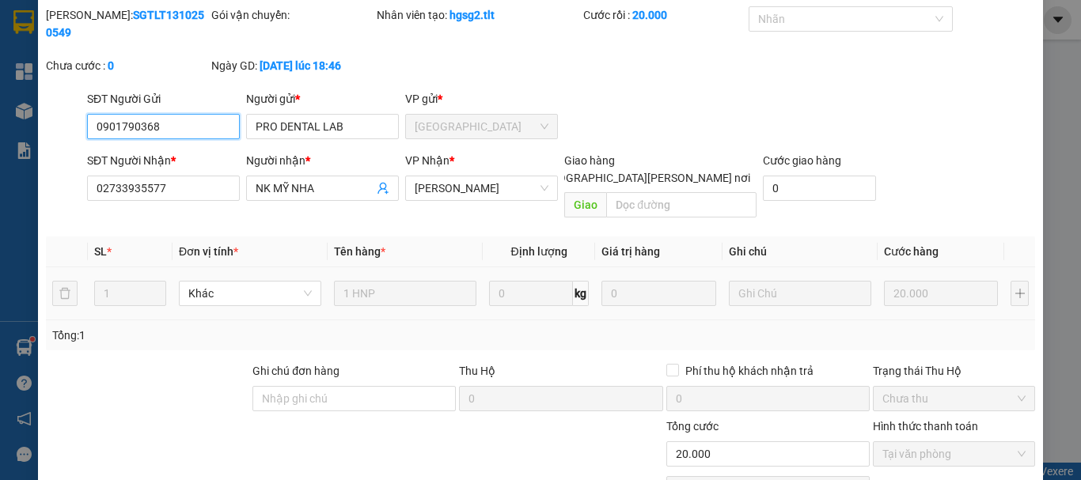
scroll to position [108, 0]
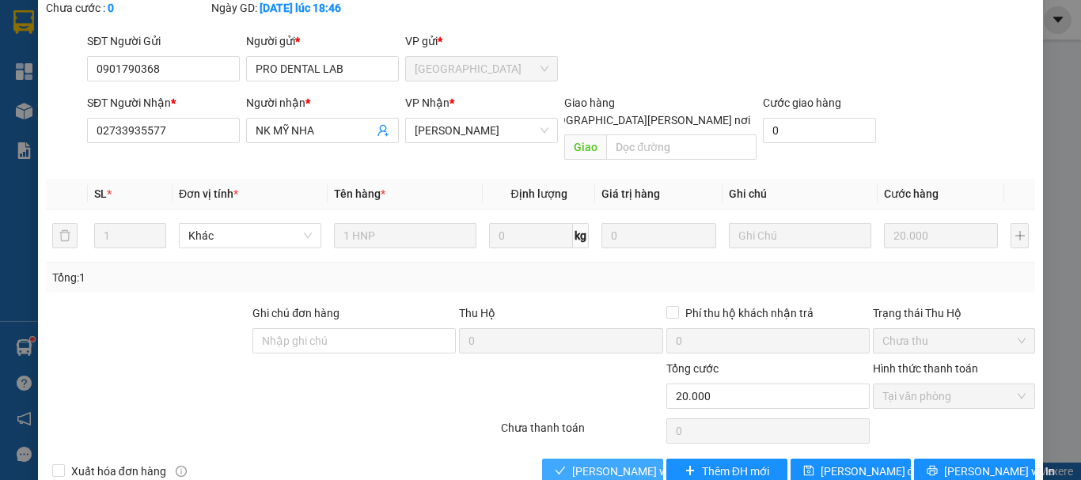
click at [619, 463] on span "[PERSON_NAME] và [PERSON_NAME] hàng" at bounding box center [679, 471] width 214 height 17
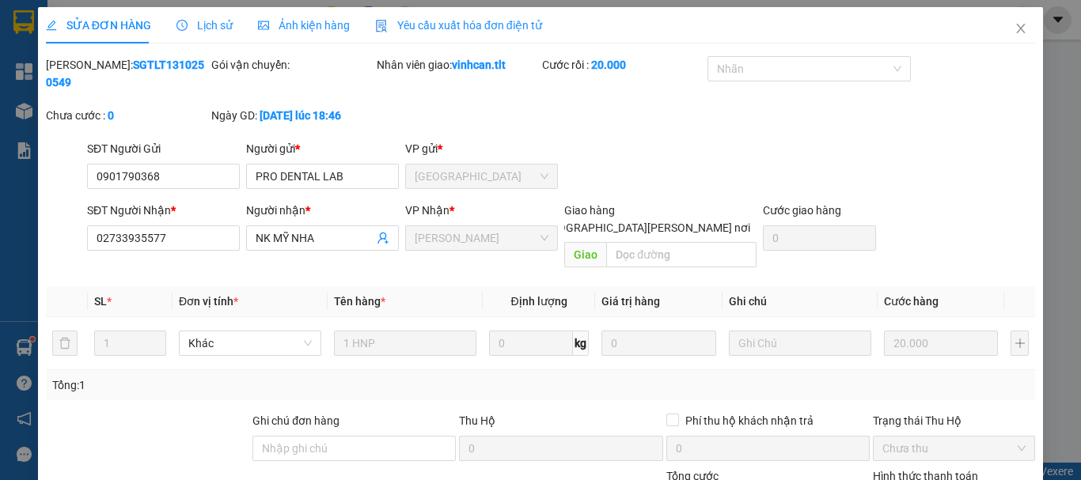
scroll to position [0, 0]
click at [1014, 24] on icon "close" at bounding box center [1020, 29] width 13 height 13
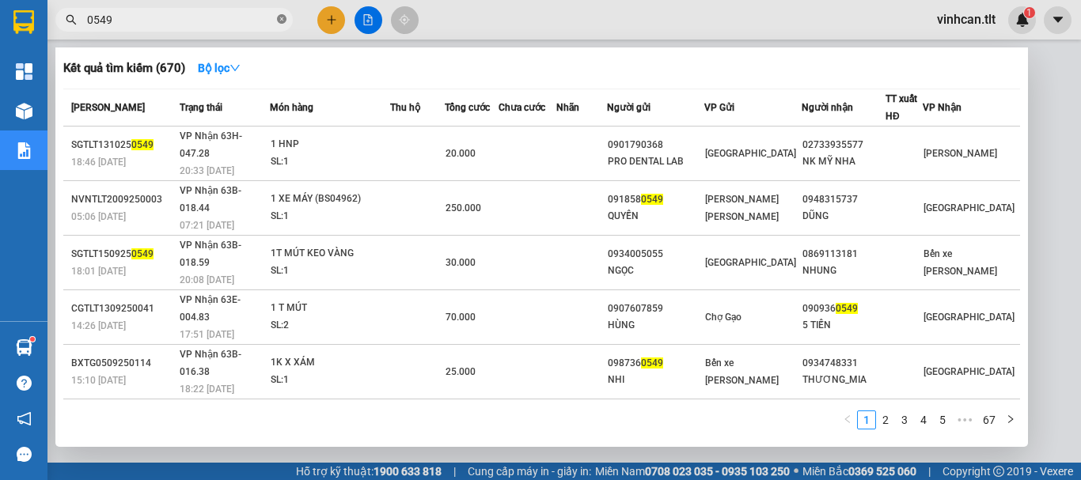
click at [284, 20] on icon "close-circle" at bounding box center [281, 18] width 9 height 9
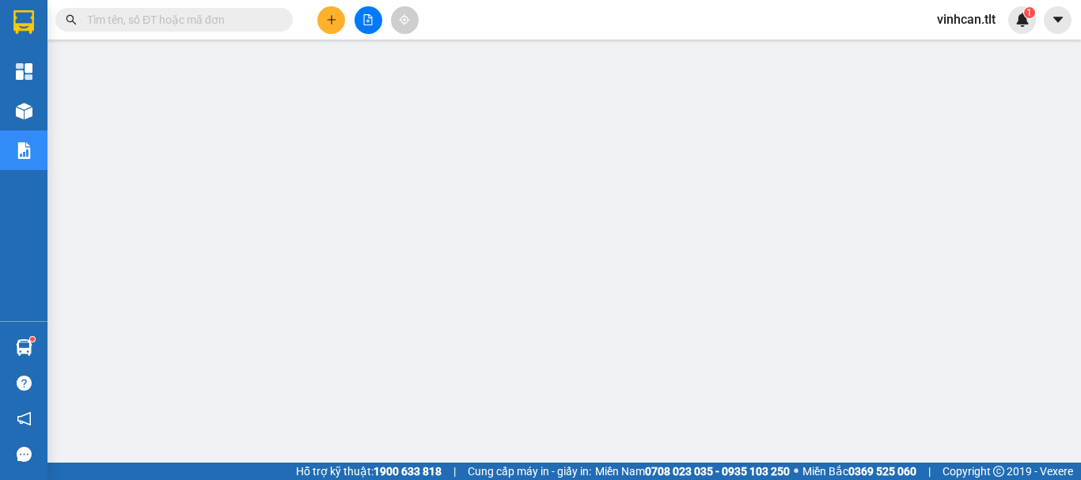
click at [259, 17] on input "text" at bounding box center [180, 19] width 187 height 17
click at [256, 13] on input "text" at bounding box center [180, 19] width 187 height 17
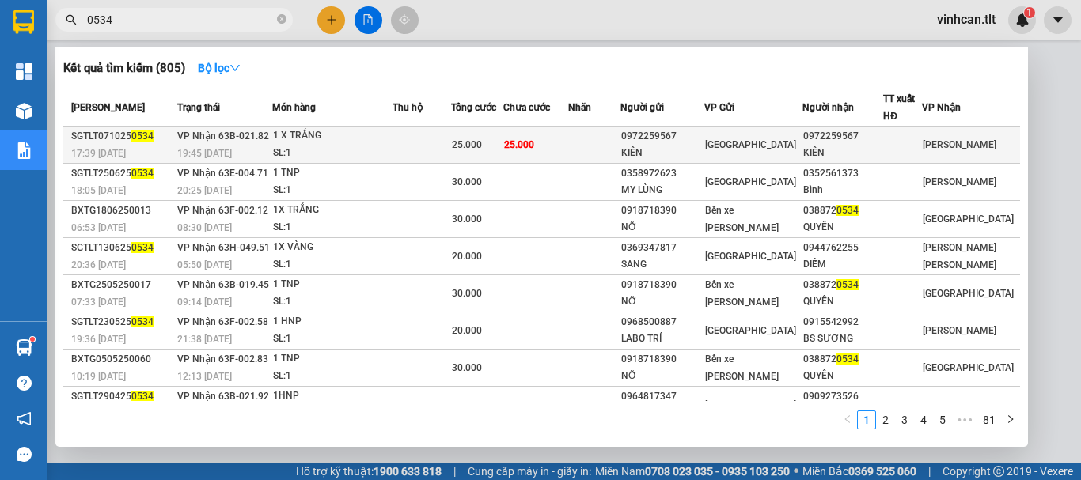
type input "0534"
click at [659, 138] on div "0972259567" at bounding box center [662, 136] width 82 height 17
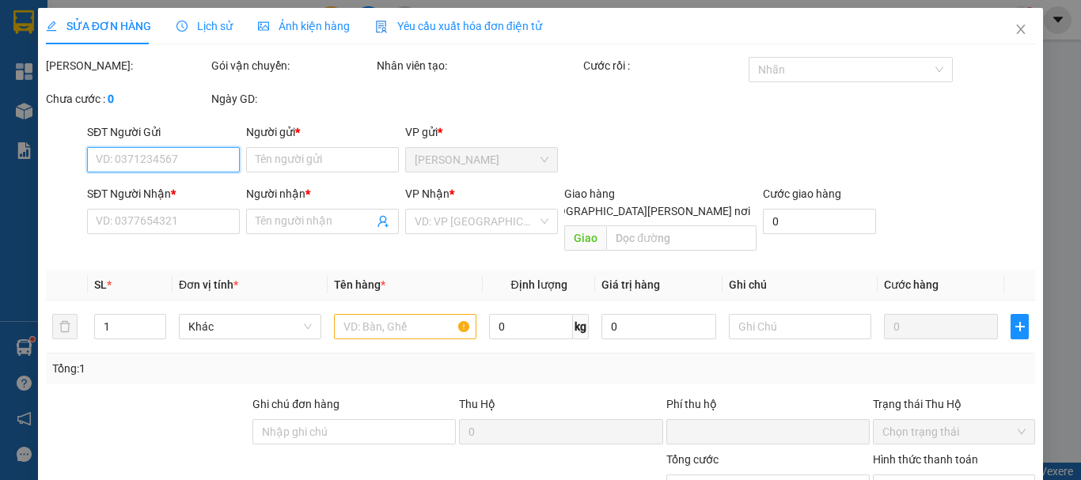
type input "0972259567"
type input "KIÊN"
type input "0972259567"
type input "KIÊN"
type input "0"
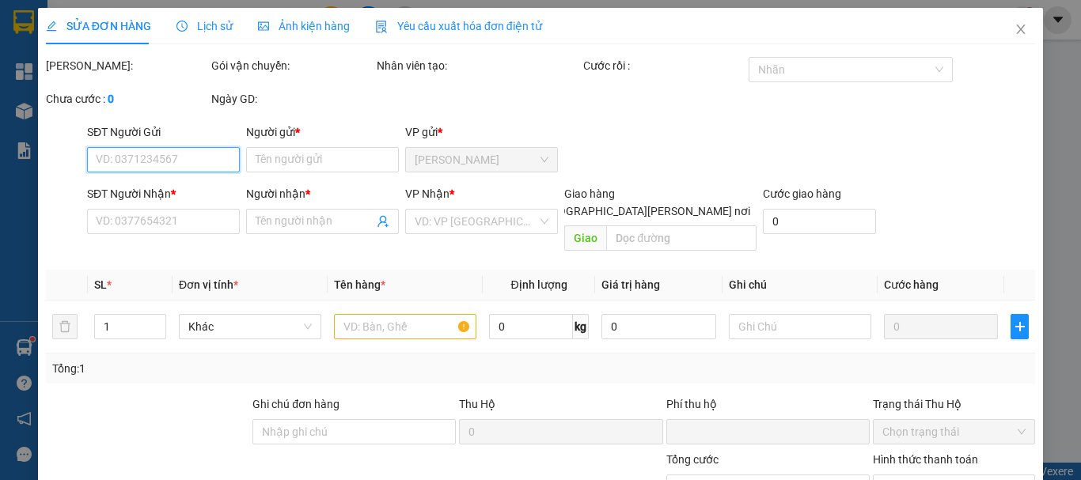
type input "25.000"
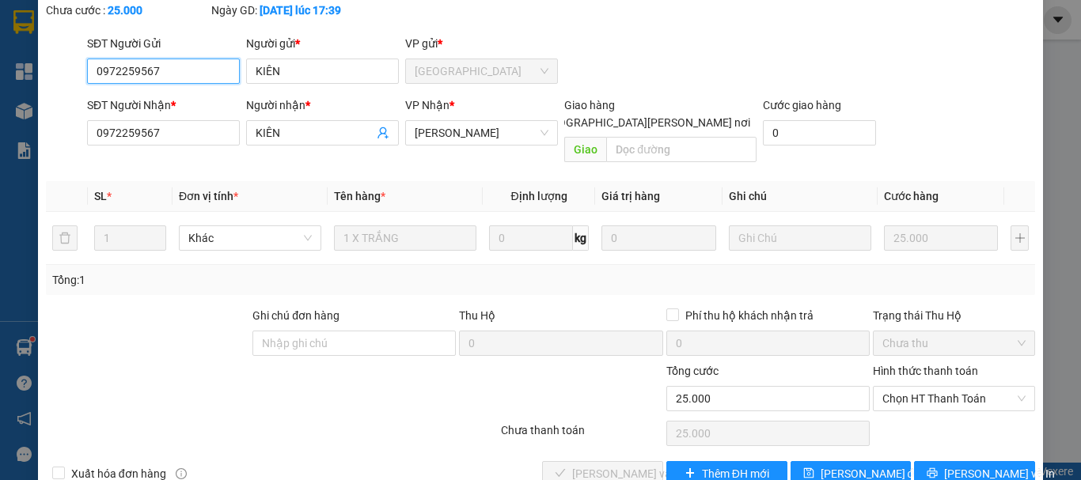
scroll to position [108, 0]
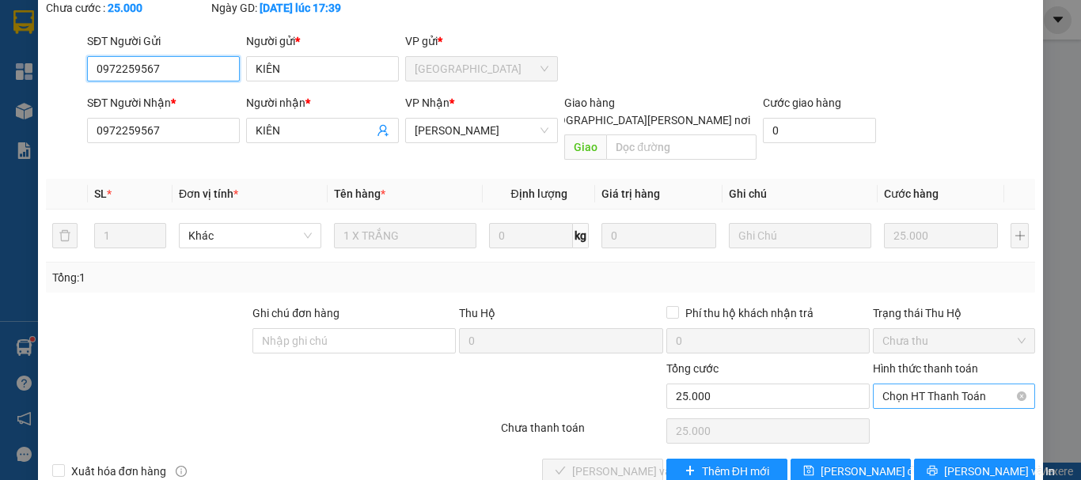
click at [963, 384] on span "Chọn HT Thanh Toán" at bounding box center [953, 396] width 143 height 24
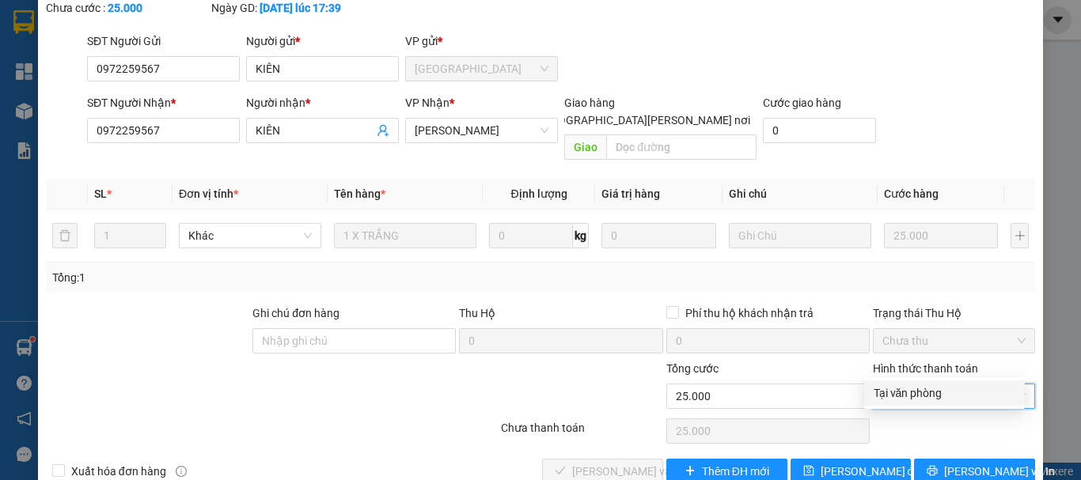
click at [922, 392] on div "Tại văn phòng" at bounding box center [944, 392] width 142 height 17
type input "0"
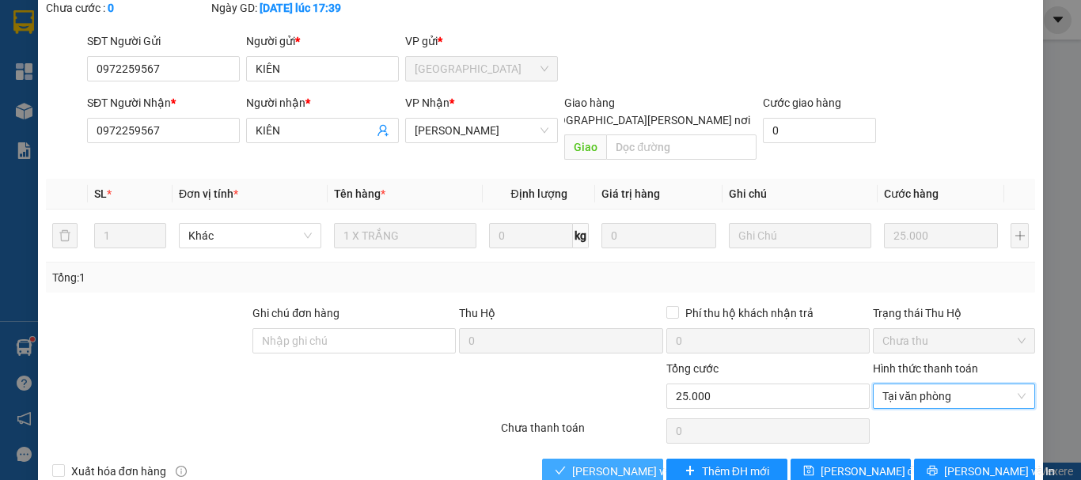
click at [604, 463] on span "[PERSON_NAME] và [PERSON_NAME] hàng" at bounding box center [679, 471] width 214 height 17
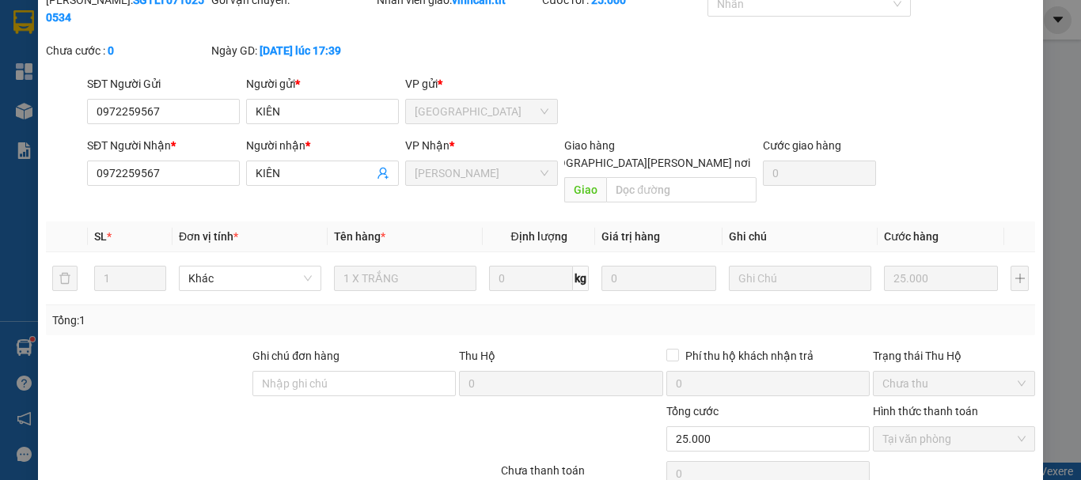
scroll to position [0, 0]
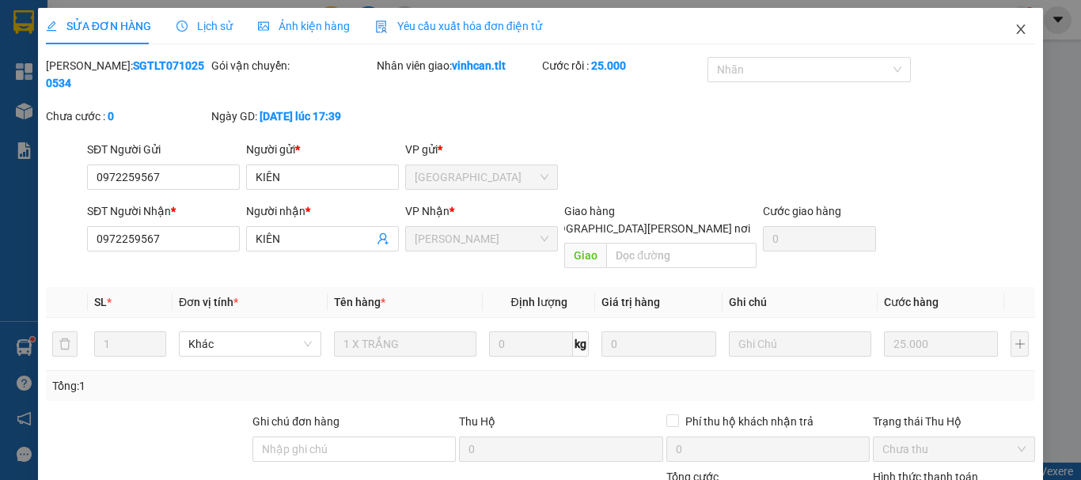
click at [1014, 32] on icon "close" at bounding box center [1020, 29] width 13 height 13
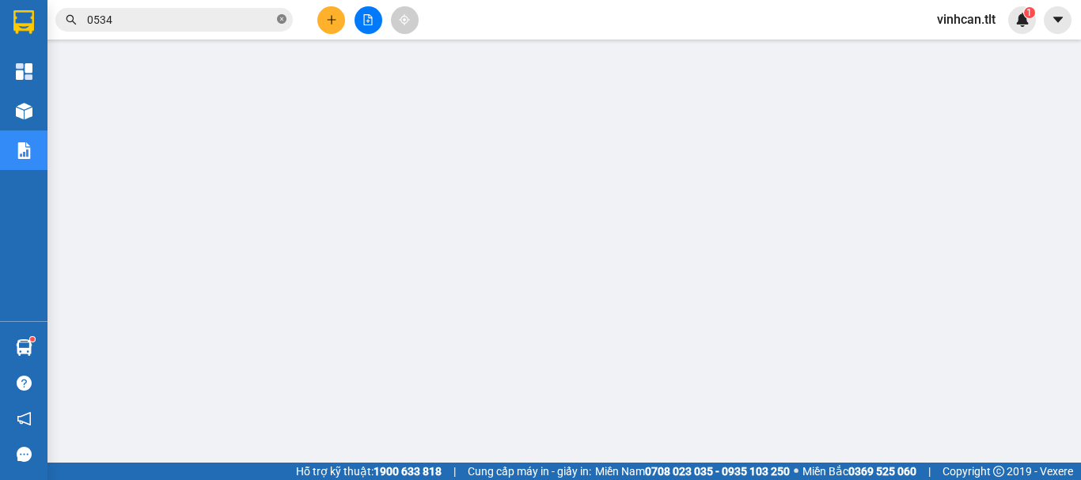
click at [281, 19] on icon "close-circle" at bounding box center [281, 18] width 9 height 9
click at [253, 20] on input "text" at bounding box center [180, 19] width 187 height 17
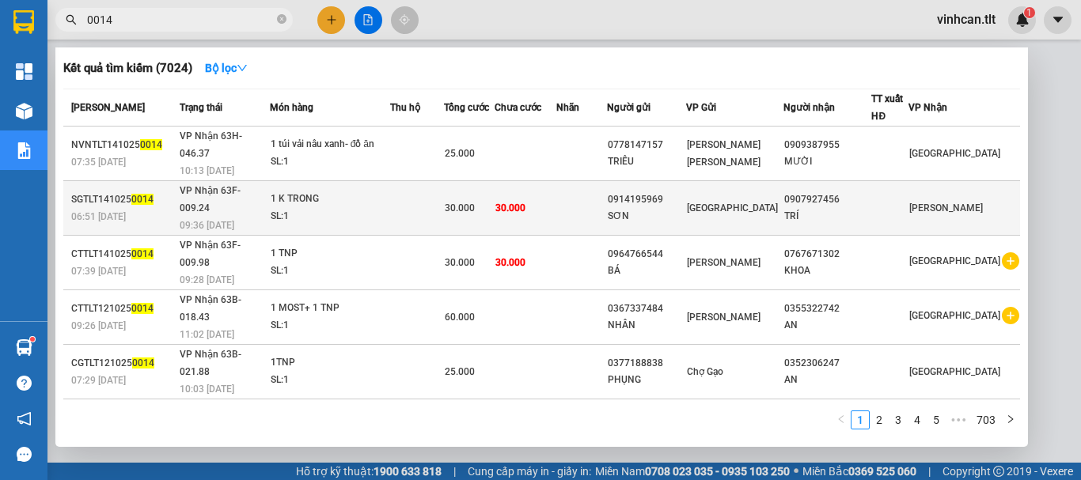
type input "0014"
click at [666, 191] on div "0914195969" at bounding box center [647, 199] width 78 height 17
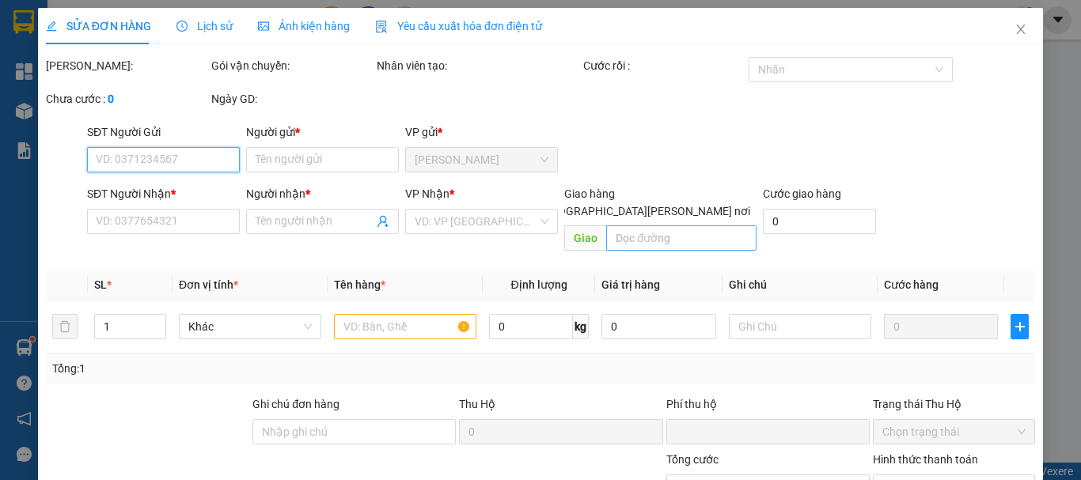
type input "0914195969"
type input "SƠN"
type input "0907927456"
type input "TRÍ"
type input "0"
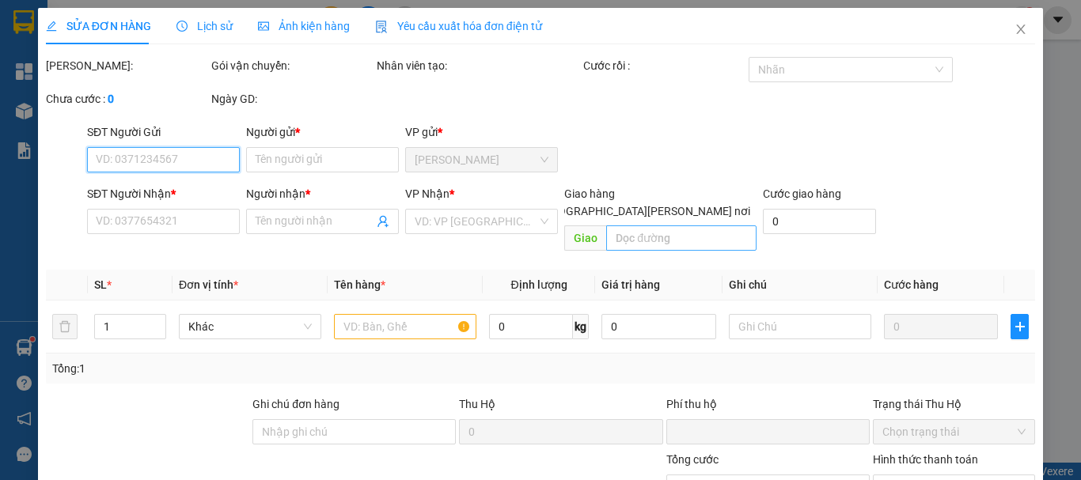
type input "30.000"
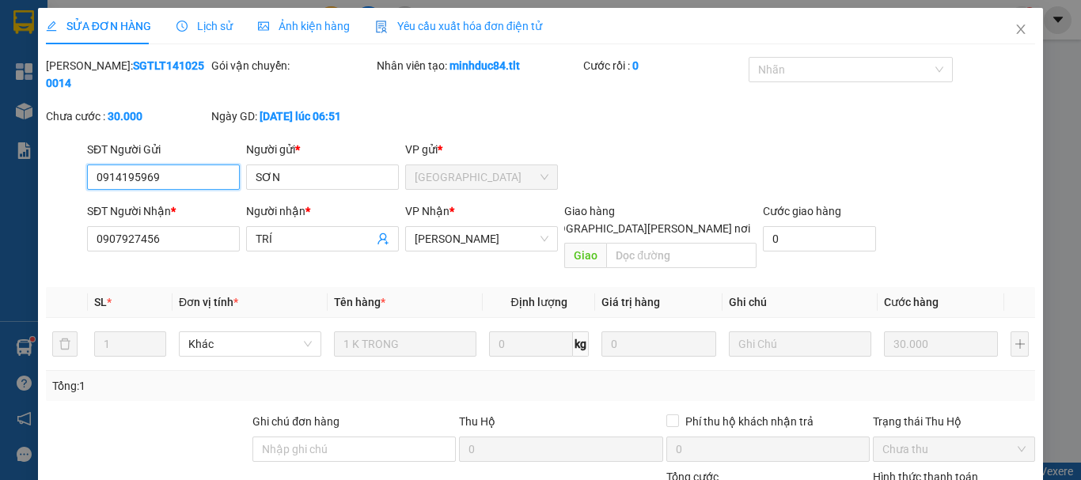
scroll to position [108, 0]
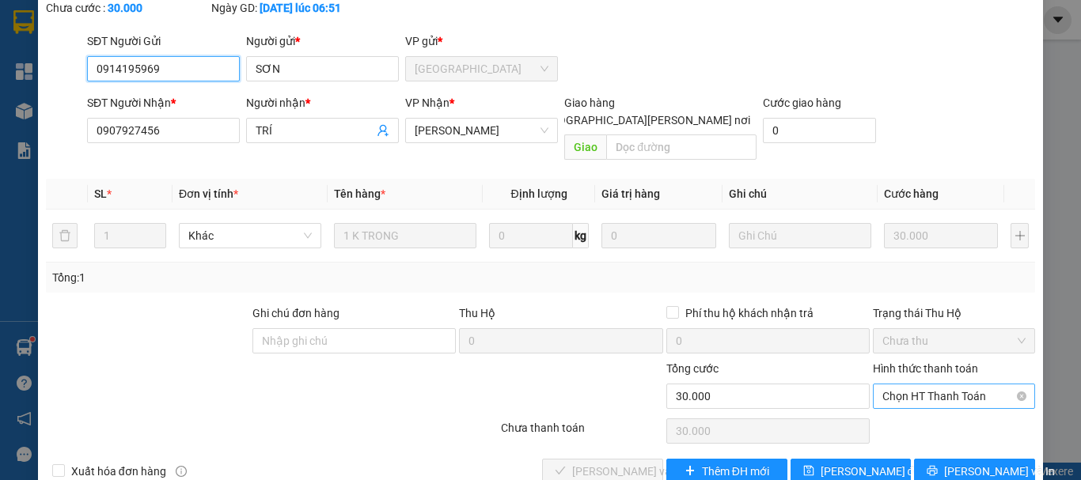
click at [891, 384] on span "Chọn HT Thanh Toán" at bounding box center [953, 396] width 143 height 24
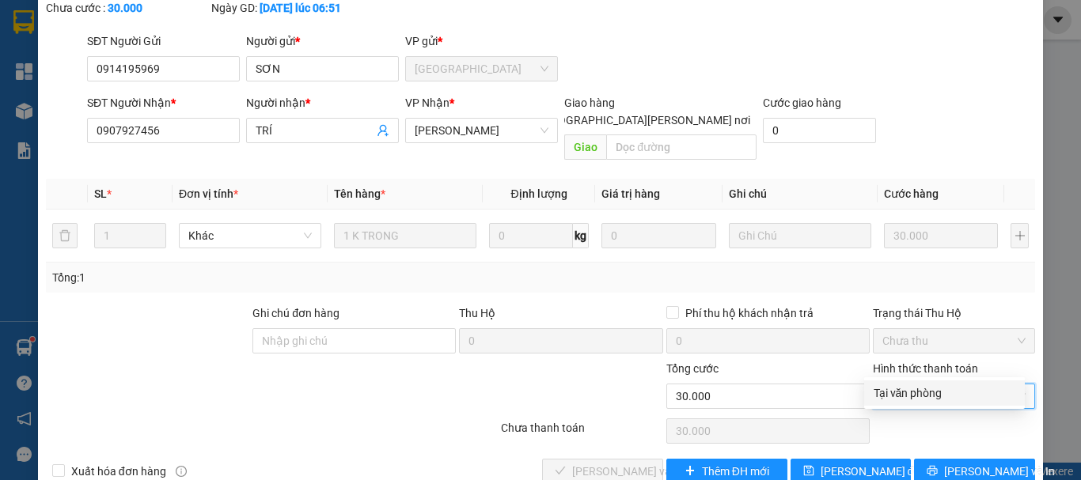
click at [895, 393] on div "Tại văn phòng" at bounding box center [944, 392] width 142 height 17
type input "0"
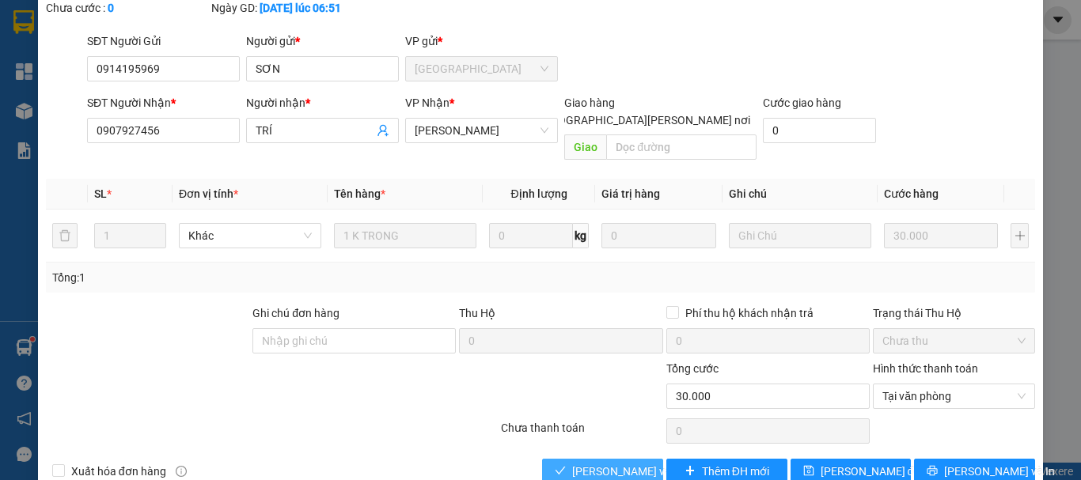
click at [625, 463] on span "[PERSON_NAME] và [PERSON_NAME] hàng" at bounding box center [679, 471] width 214 height 17
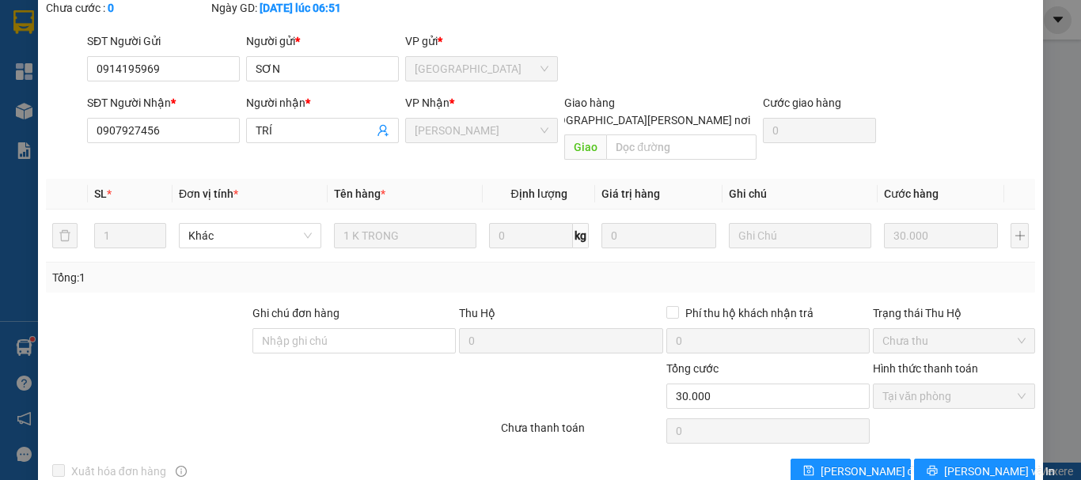
scroll to position [0, 0]
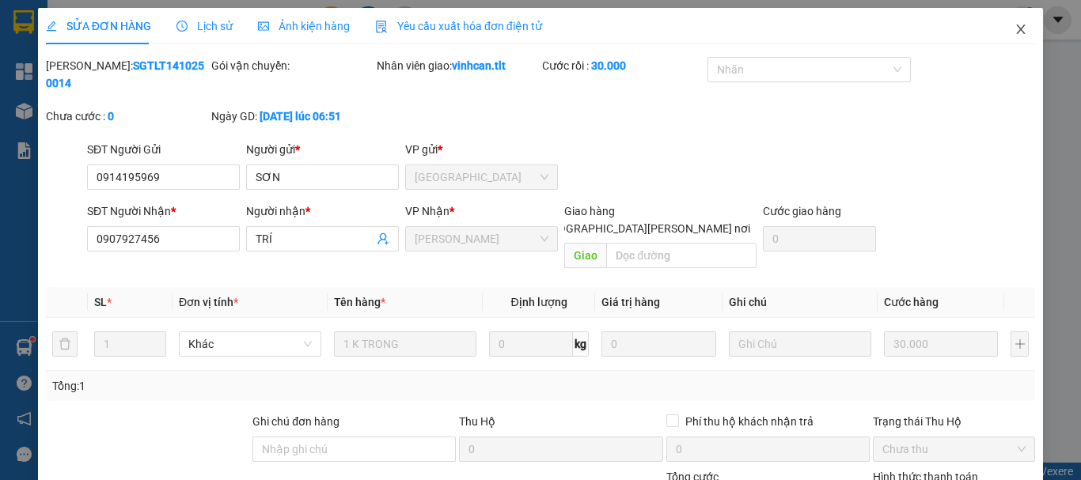
click at [1016, 33] on icon "close" at bounding box center [1020, 29] width 9 height 9
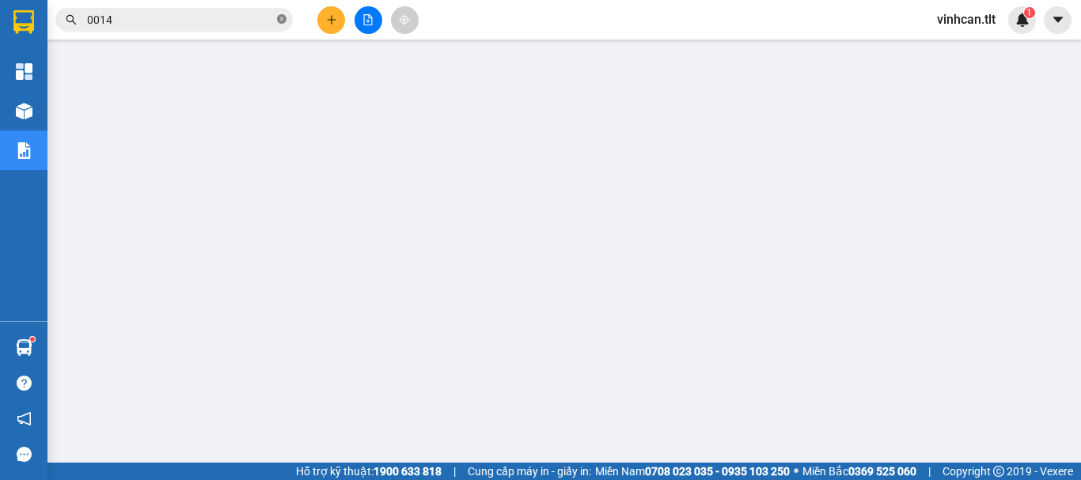
click at [282, 21] on icon "close-circle" at bounding box center [281, 18] width 9 height 9
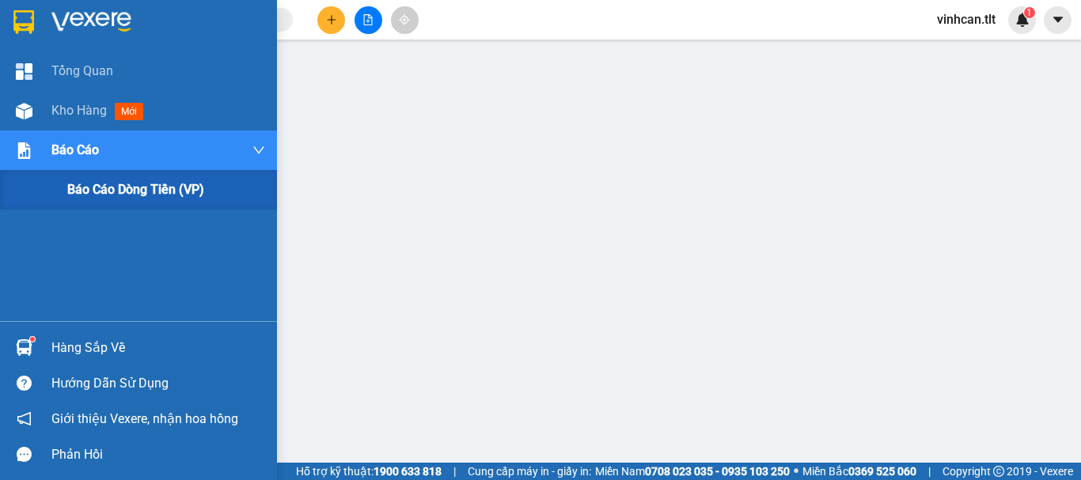
drag, startPoint x: 82, startPoint y: 172, endPoint x: 88, endPoint y: 182, distance: 11.0
click at [88, 182] on div "Báo cáo dòng tiền (VP)" at bounding box center [166, 190] width 198 height 40
click at [89, 184] on span "Báo cáo dòng tiền (VP)" at bounding box center [135, 190] width 137 height 20
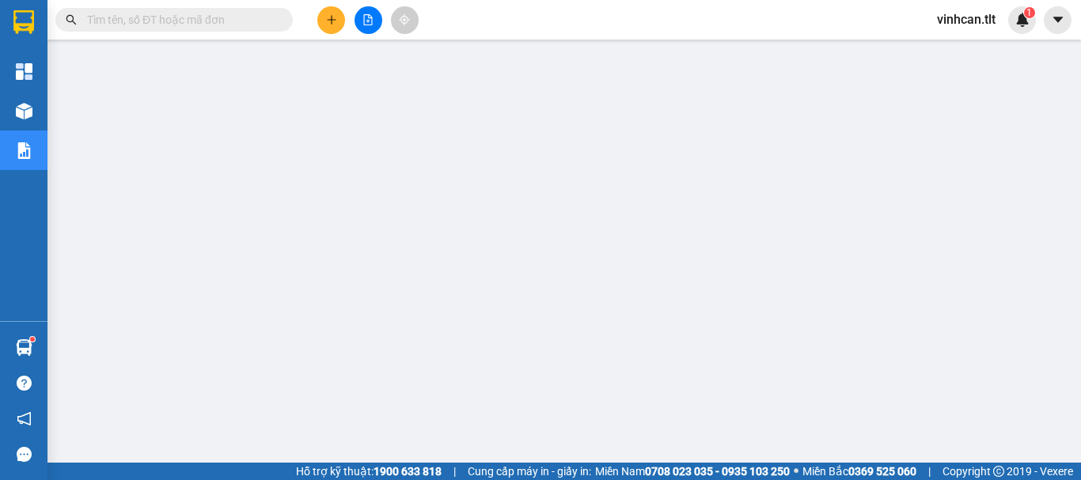
click at [227, 13] on input "text" at bounding box center [180, 19] width 187 height 17
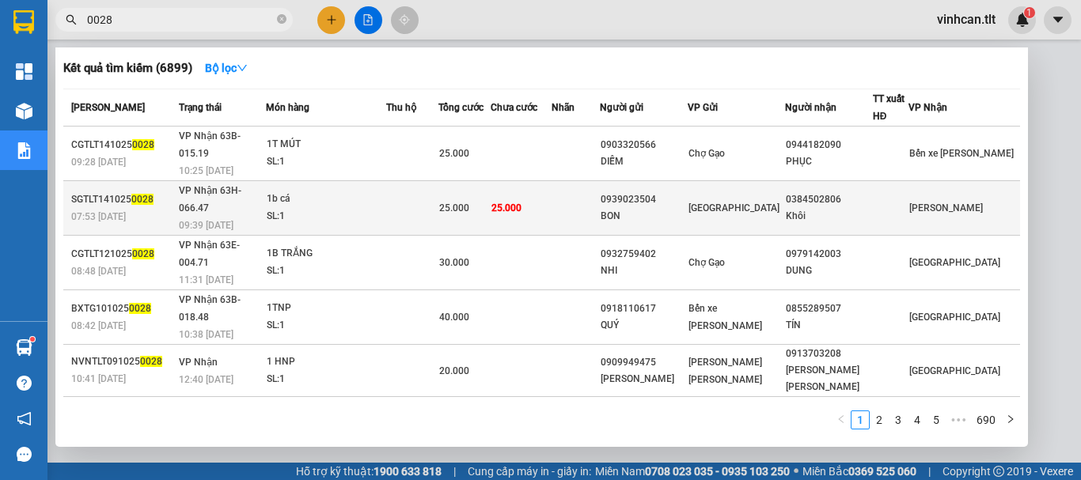
type input "0028"
click at [653, 191] on div "0939023504" at bounding box center [643, 199] width 86 height 17
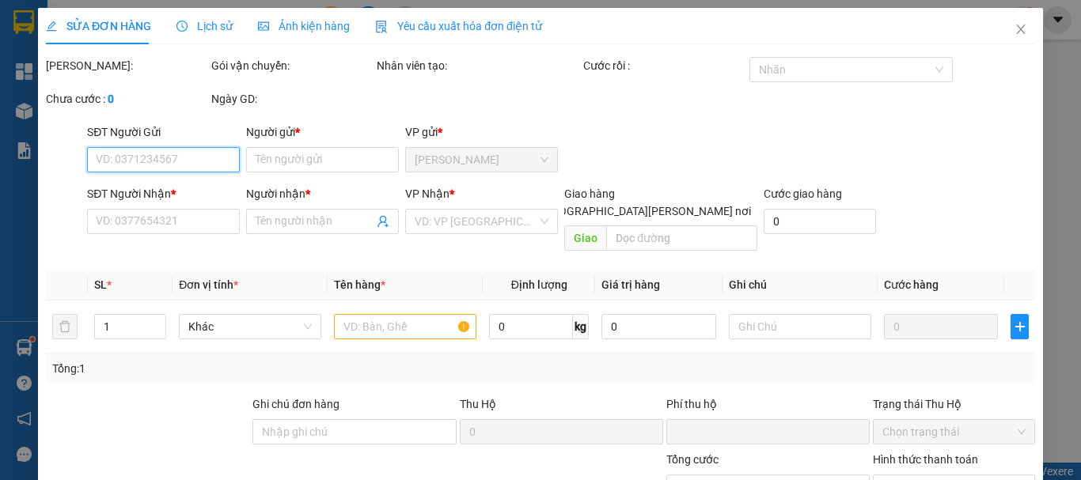
type input "0939023504"
type input "BON"
type input "0384502806"
type input "Khôi"
type input "0"
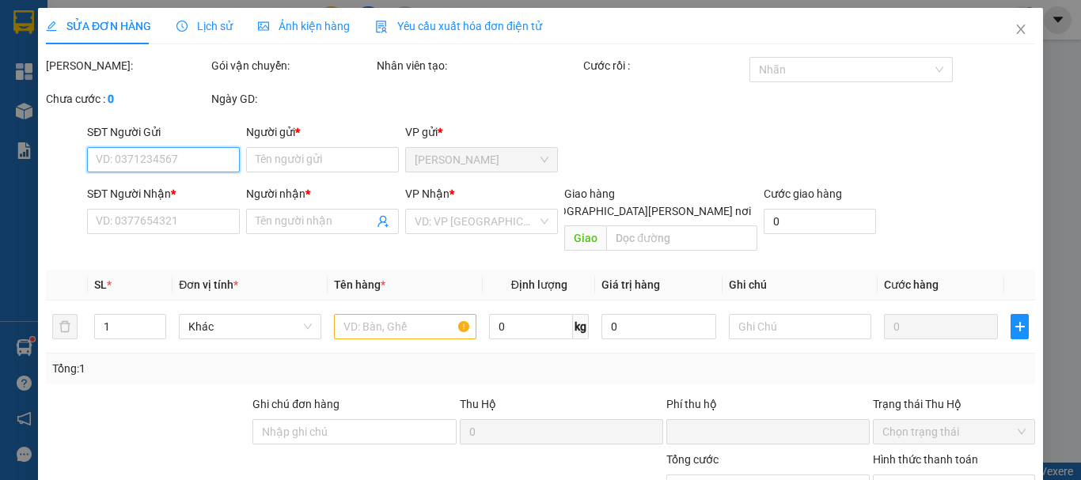
type input "25.000"
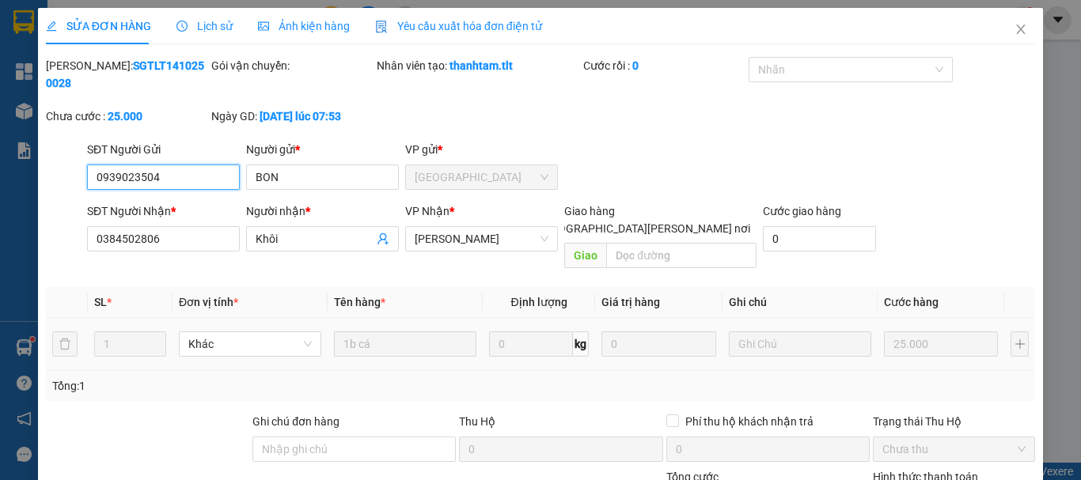
scroll to position [108, 0]
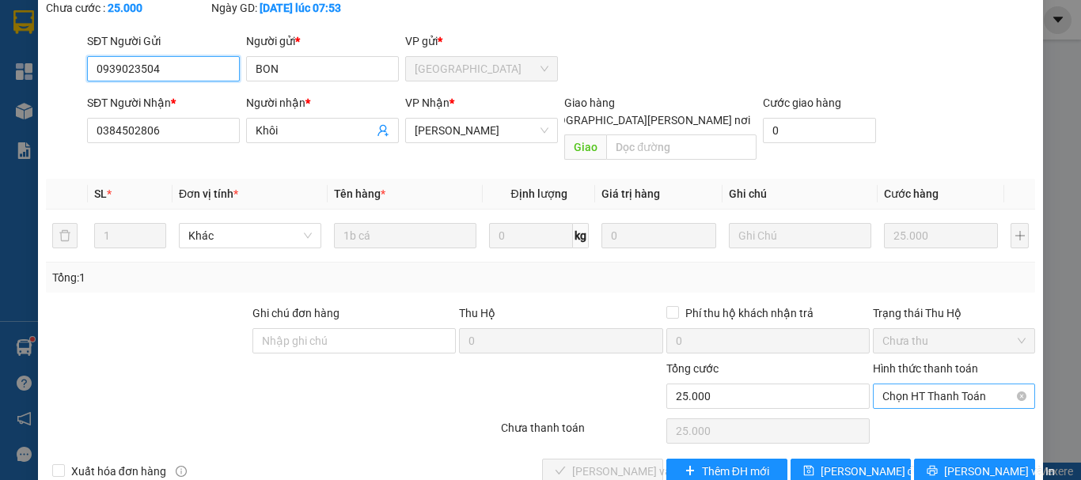
drag, startPoint x: 897, startPoint y: 354, endPoint x: 899, endPoint y: 377, distance: 22.2
click at [897, 384] on span "Chọn HT Thanh Toán" at bounding box center [953, 396] width 143 height 24
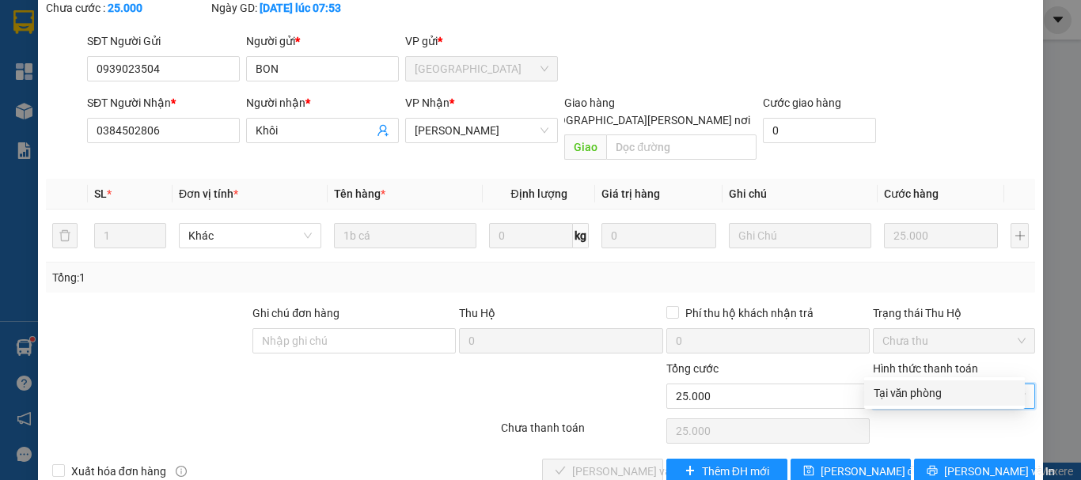
click at [900, 388] on div "Tại văn phòng" at bounding box center [944, 392] width 142 height 17
type input "0"
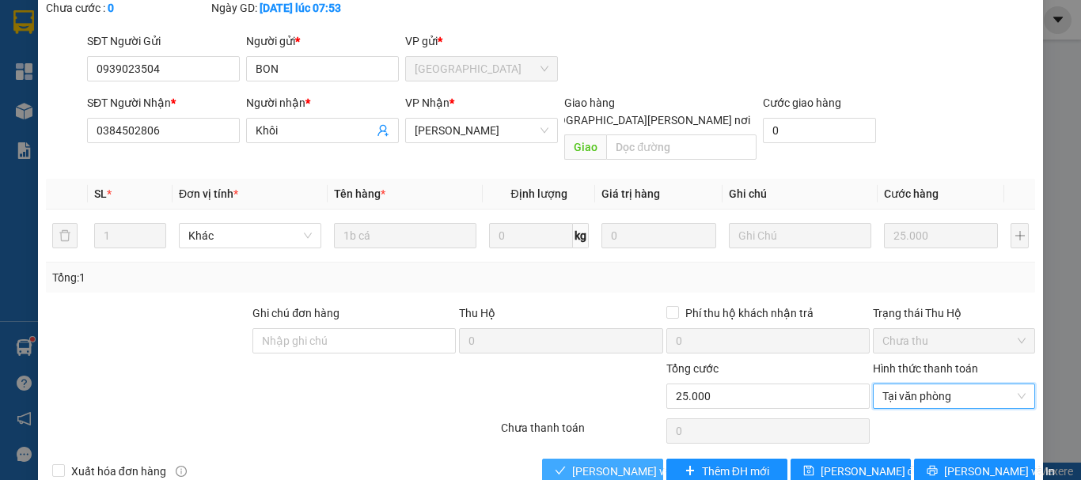
click at [619, 463] on span "[PERSON_NAME] và [PERSON_NAME] hàng" at bounding box center [679, 471] width 214 height 17
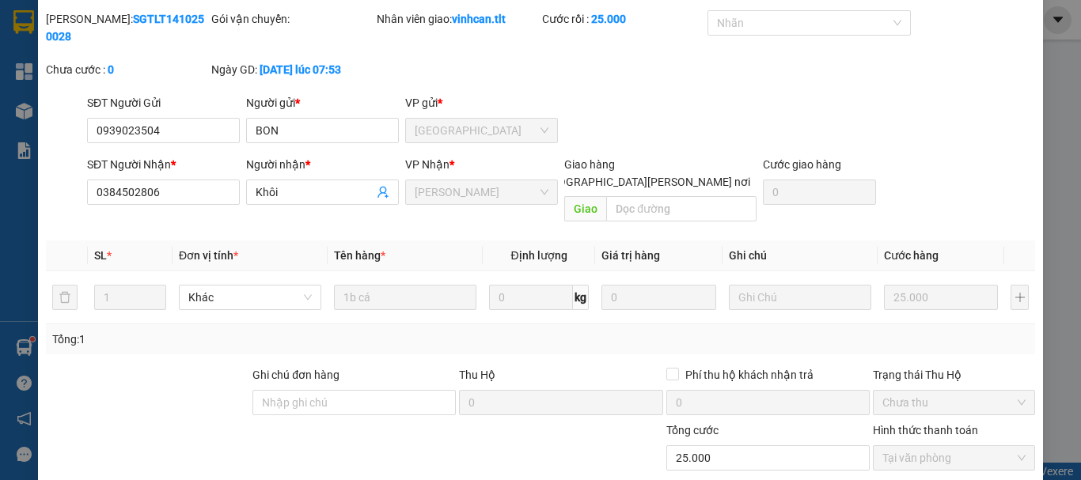
scroll to position [0, 0]
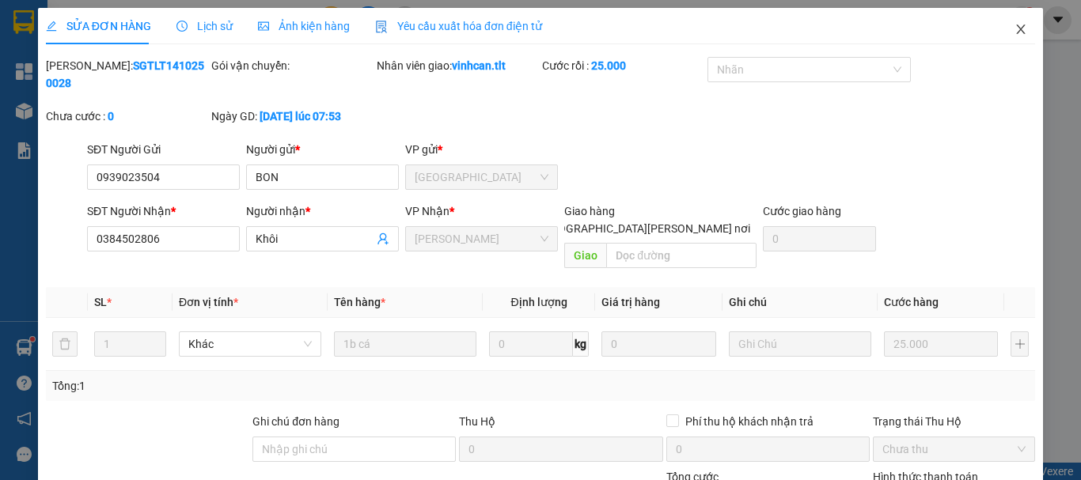
click at [1014, 27] on icon "close" at bounding box center [1020, 29] width 13 height 13
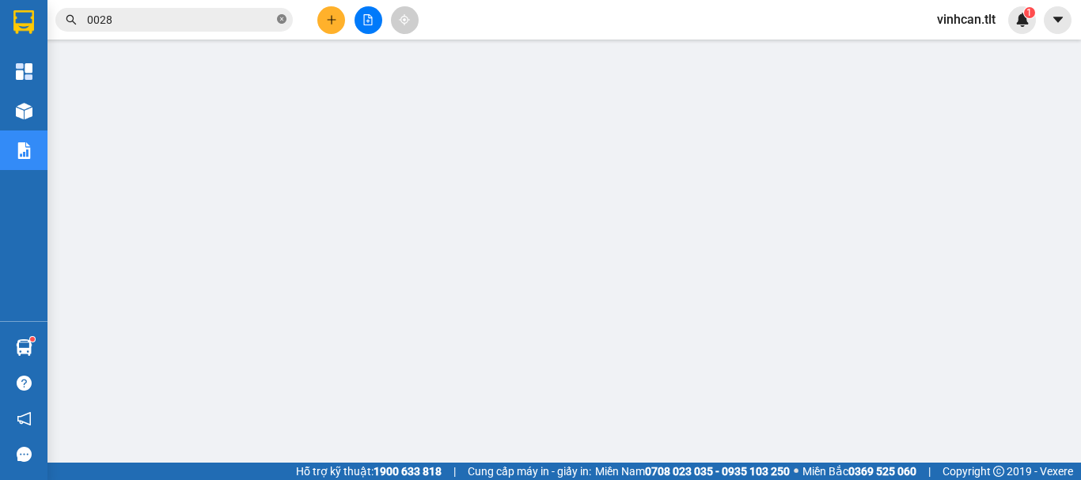
click at [285, 17] on icon "close-circle" at bounding box center [281, 18] width 9 height 9
click at [255, 18] on input "text" at bounding box center [180, 19] width 187 height 17
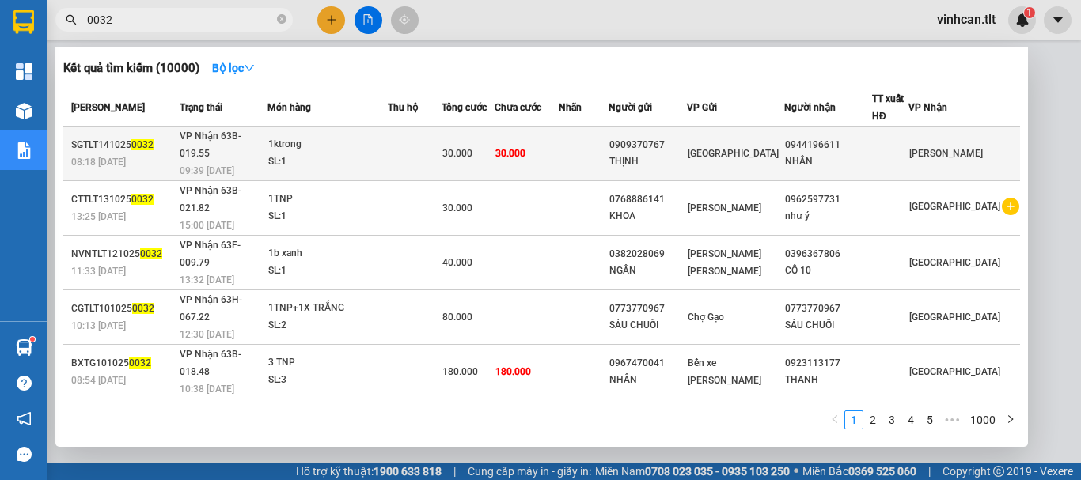
type input "0032"
click at [683, 137] on div "0909370767" at bounding box center [647, 145] width 77 height 17
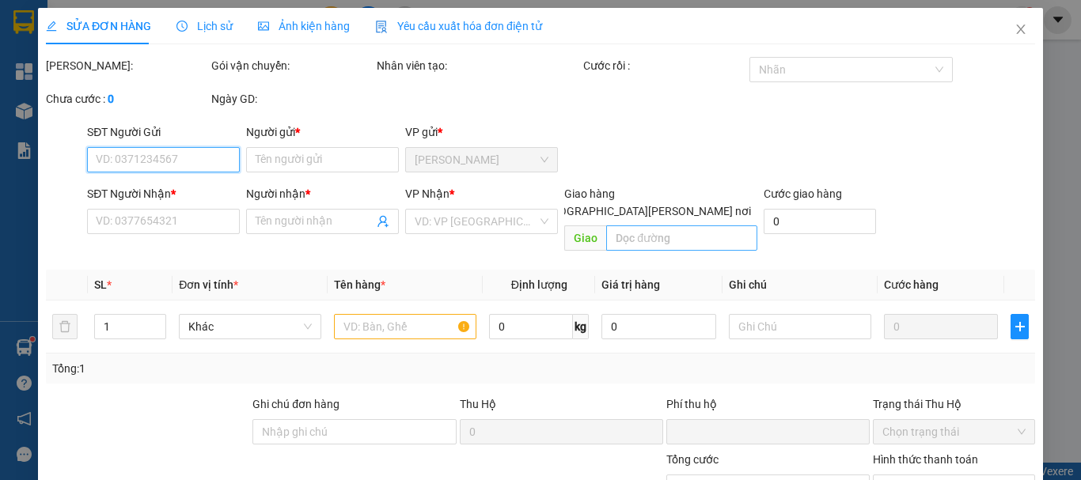
type input "0909370767"
type input "THỊNH"
type input "0944196611"
type input "NHÂN"
type input "0"
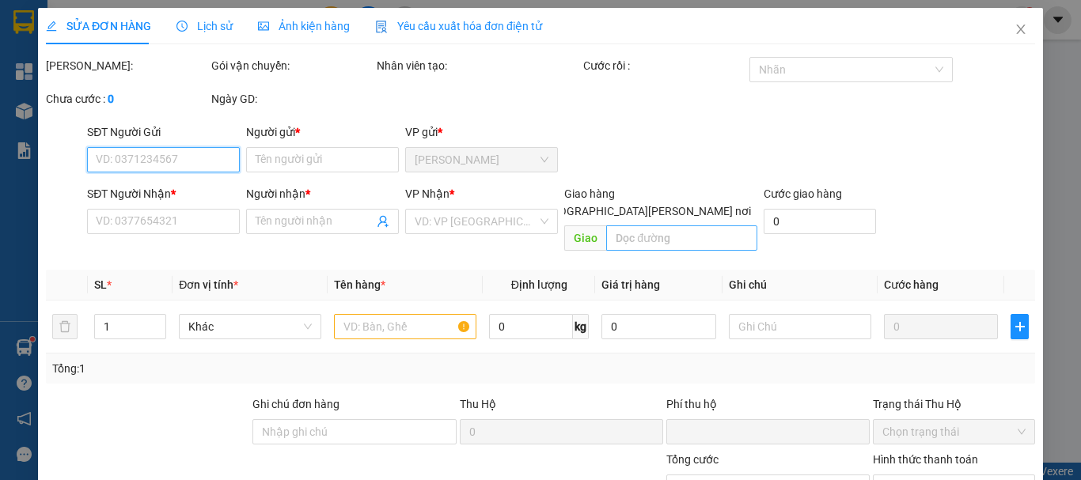
type input "30.000"
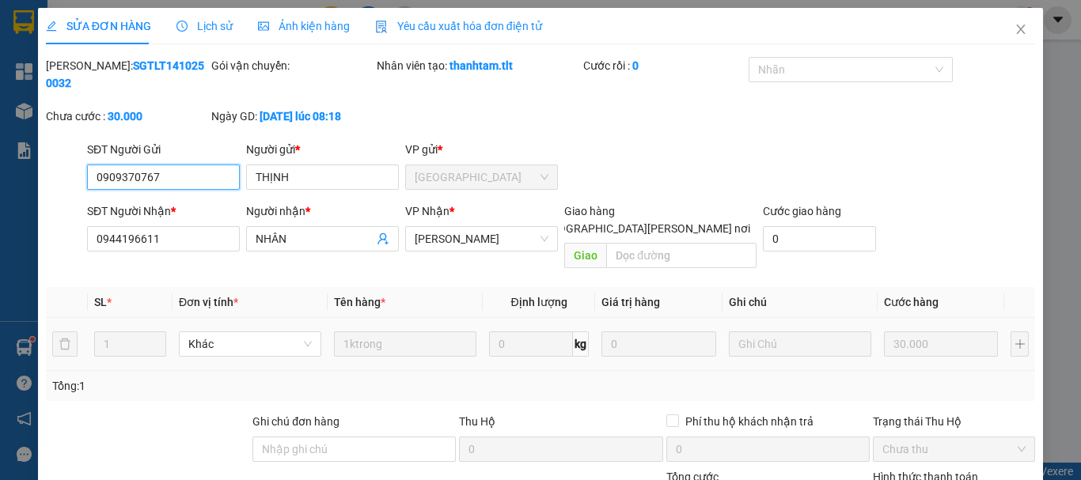
scroll to position [108, 0]
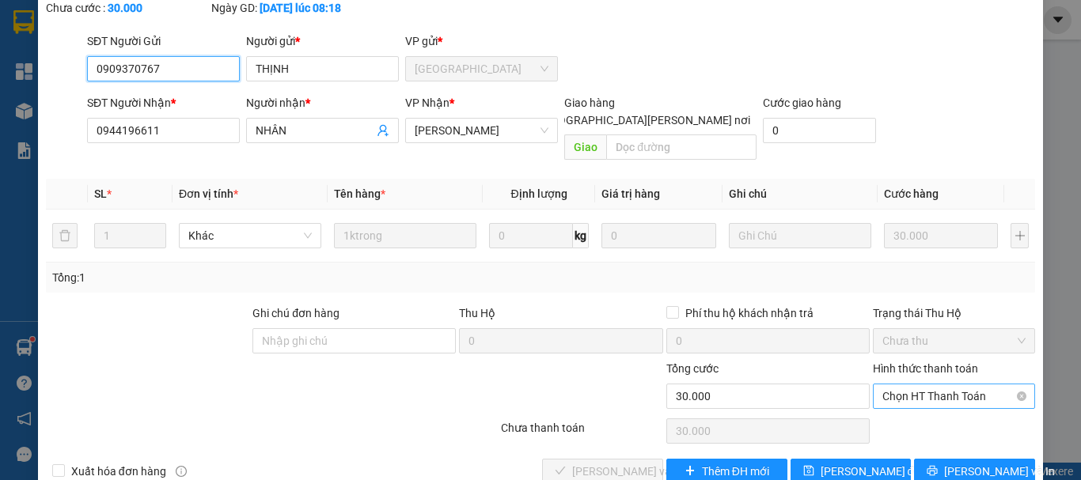
click at [914, 384] on span "Chọn HT Thanh Toán" at bounding box center [953, 396] width 143 height 24
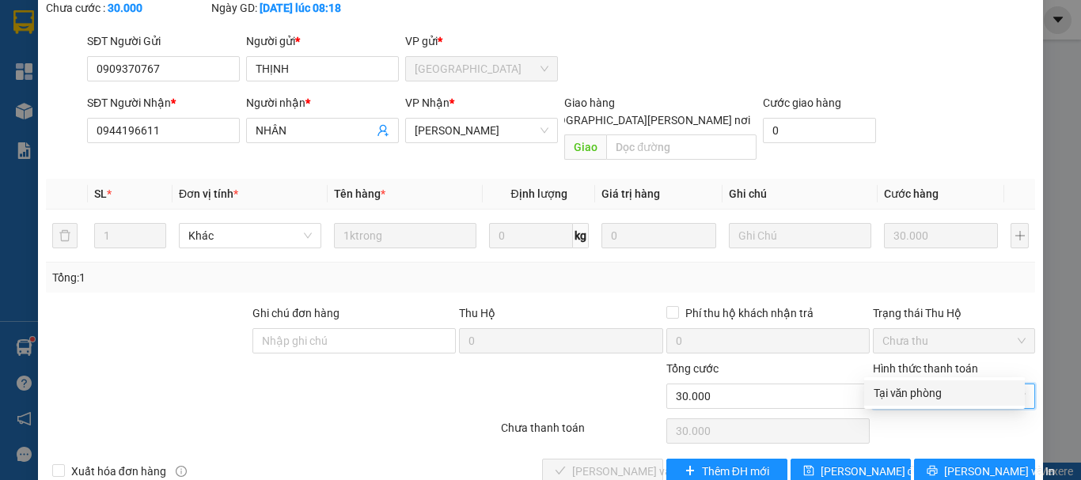
click at [914, 390] on div "Tại văn phòng" at bounding box center [944, 392] width 142 height 17
type input "0"
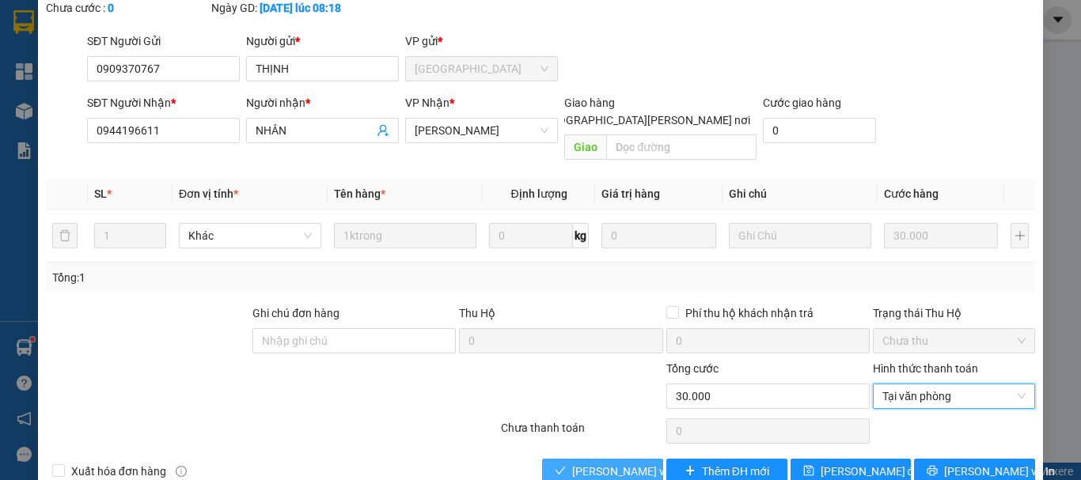
click at [617, 463] on span "[PERSON_NAME] và [PERSON_NAME] hàng" at bounding box center [679, 471] width 214 height 17
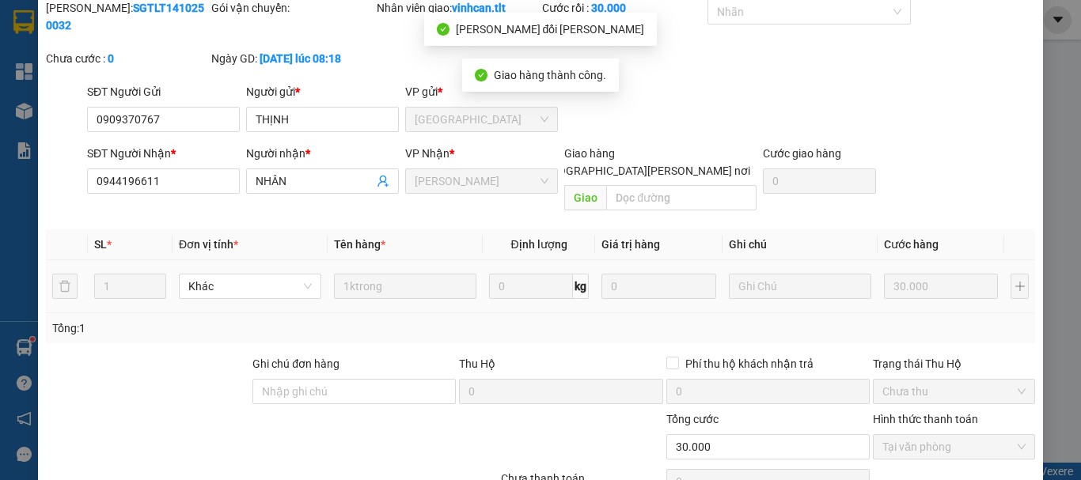
scroll to position [0, 0]
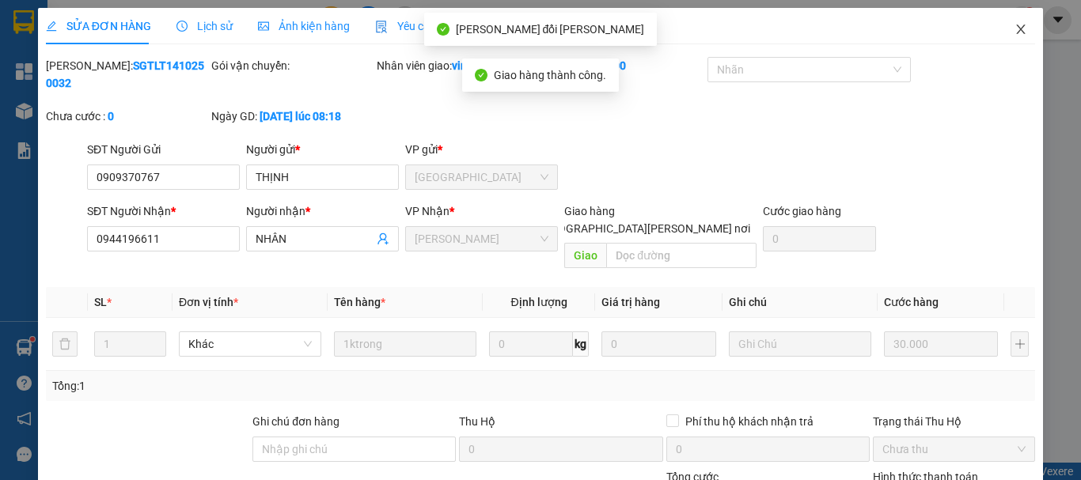
click at [1016, 29] on icon "close" at bounding box center [1020, 29] width 9 height 9
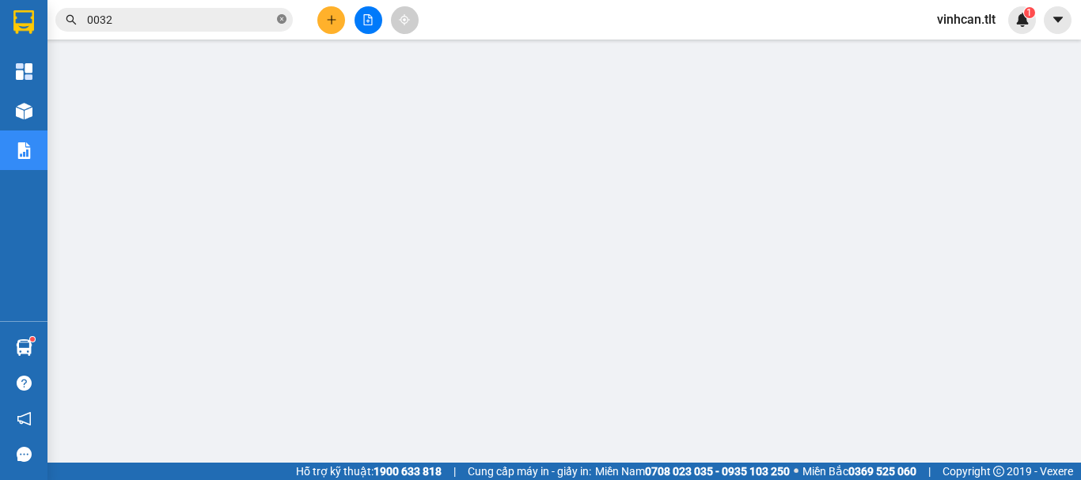
click at [282, 19] on icon "close-circle" at bounding box center [281, 18] width 9 height 9
click at [251, 19] on input "text" at bounding box center [180, 19] width 187 height 17
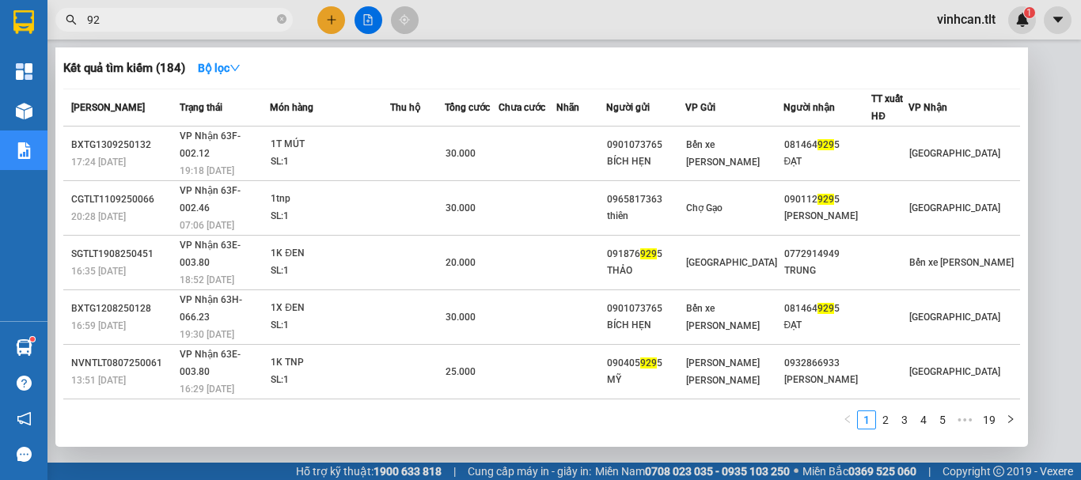
type input "9"
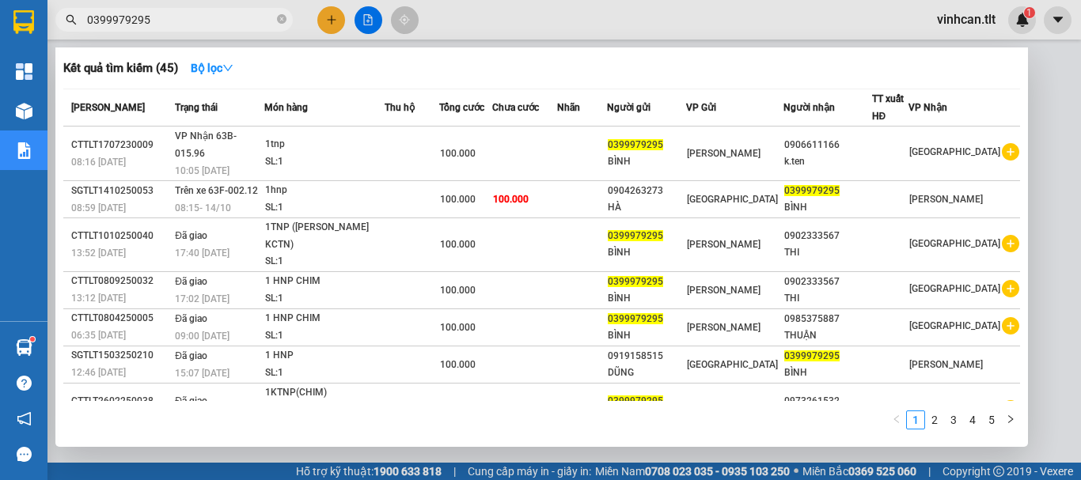
type input "0399979295"
click at [277, 18] on icon "close-circle" at bounding box center [281, 18] width 9 height 9
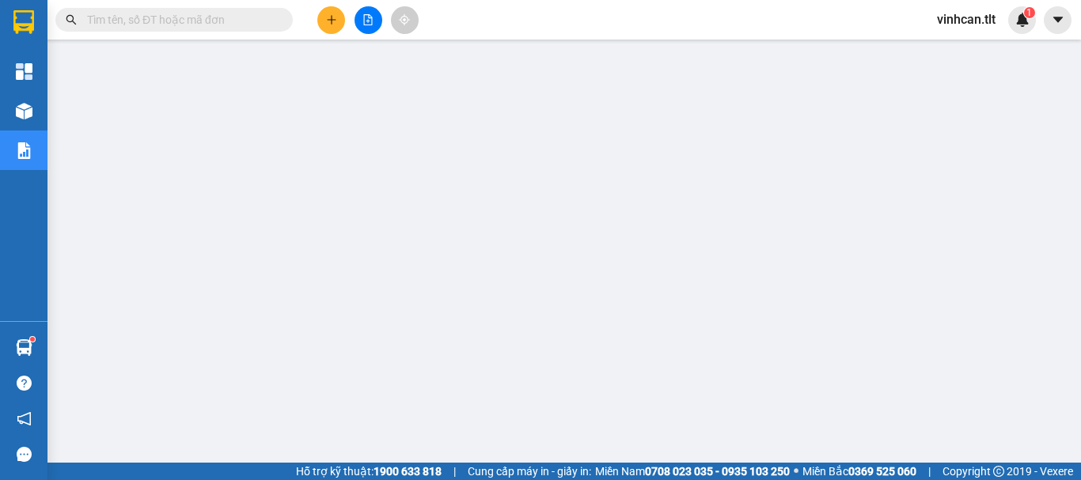
click at [263, 20] on input "text" at bounding box center [180, 19] width 187 height 17
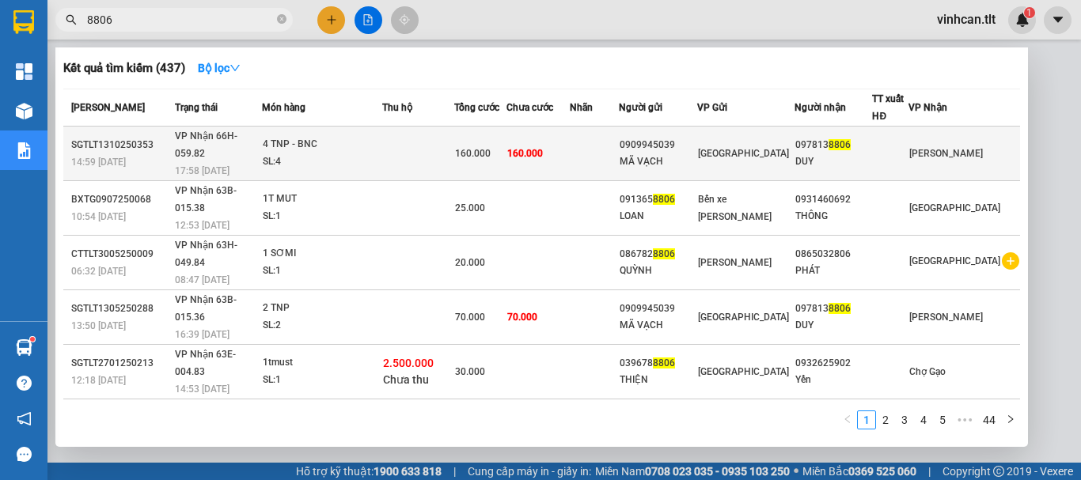
type input "8806"
click at [668, 141] on div "0909945039" at bounding box center [657, 145] width 77 height 17
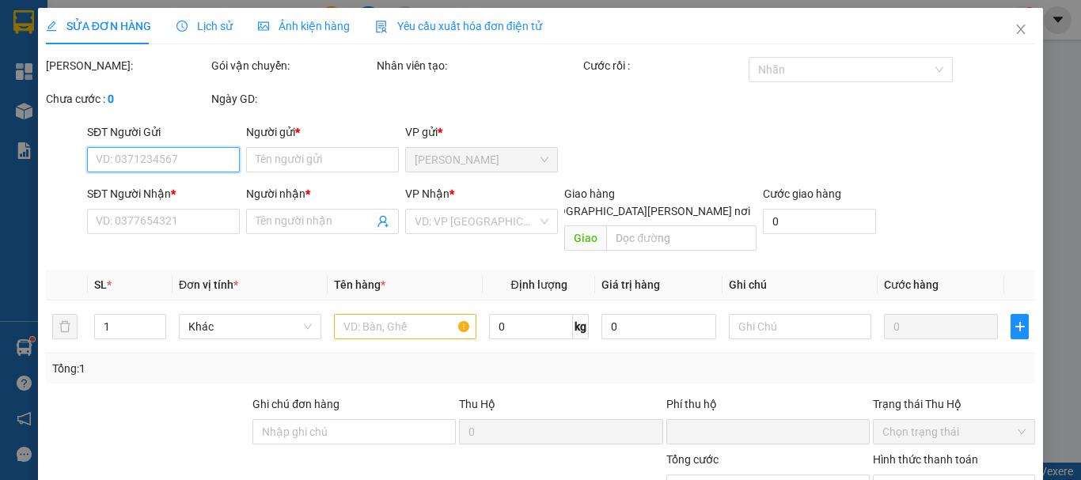
type input "0909945039"
type input "MÃ VẠCH"
type input "0978138806"
type input "DUY"
type input "0"
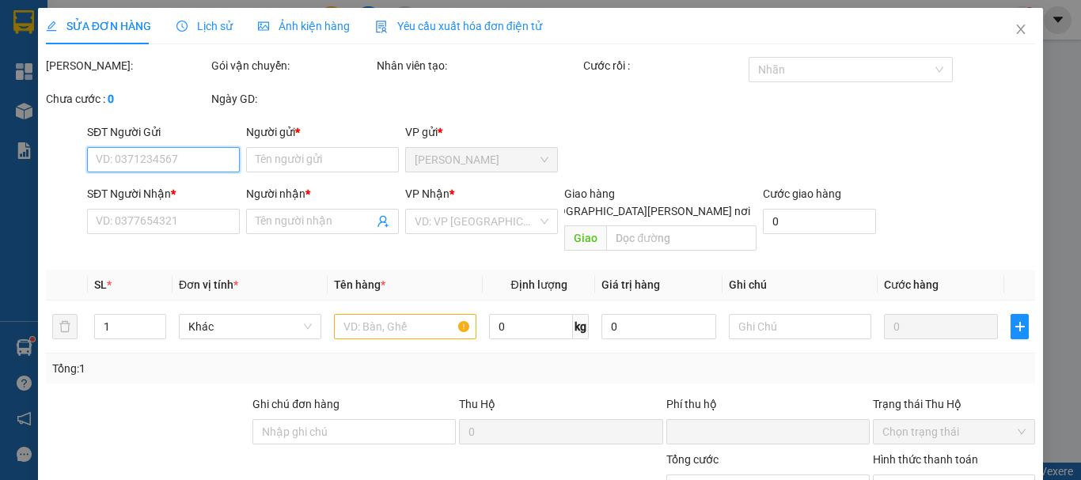
type input "160.000"
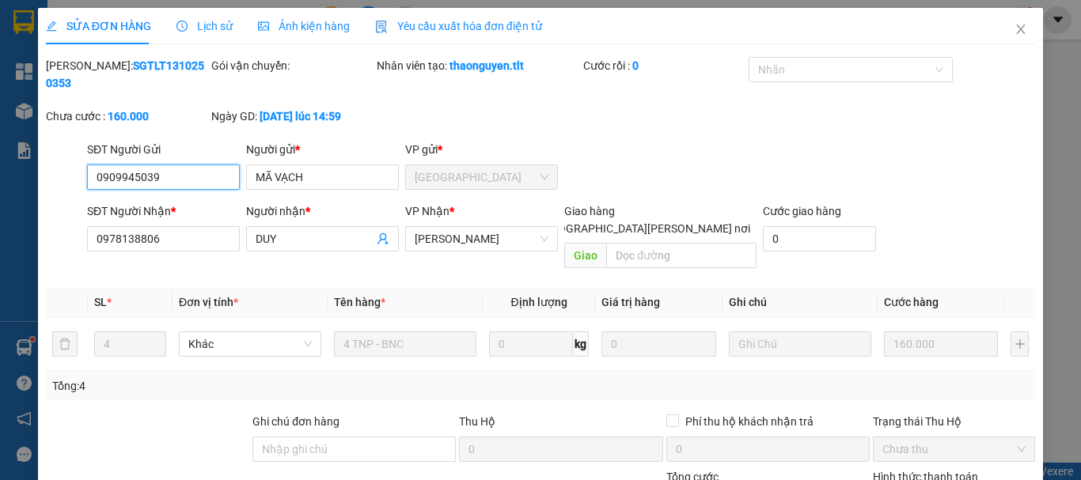
scroll to position [108, 0]
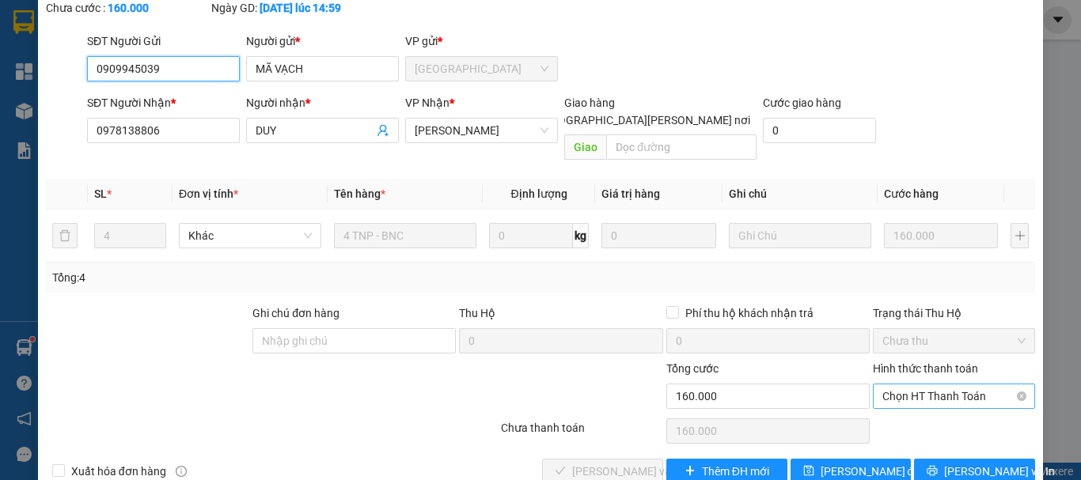
drag, startPoint x: 894, startPoint y: 354, endPoint x: 901, endPoint y: 371, distance: 18.1
click at [894, 384] on span "Chọn HT Thanh Toán" at bounding box center [953, 396] width 143 height 24
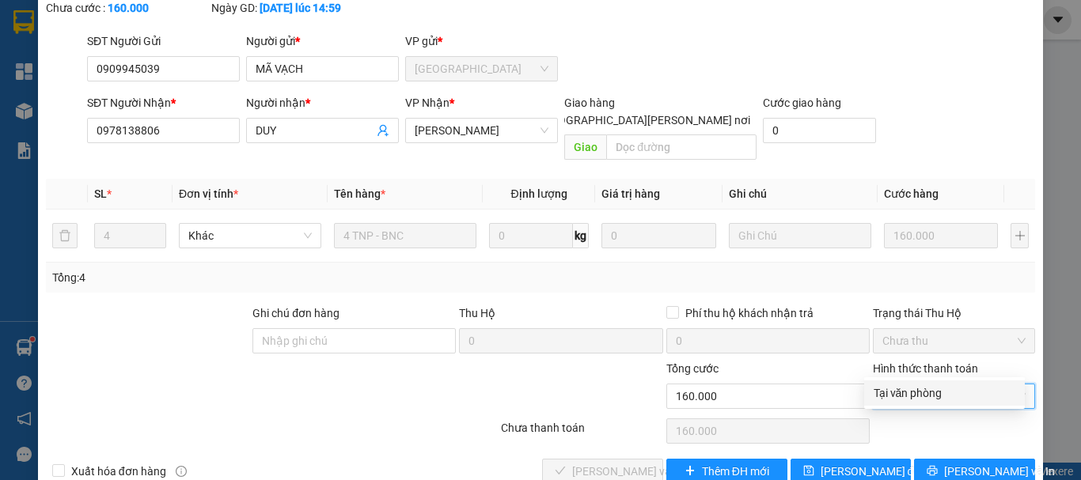
click at [908, 388] on div "Tại văn phòng" at bounding box center [944, 392] width 142 height 17
type input "0"
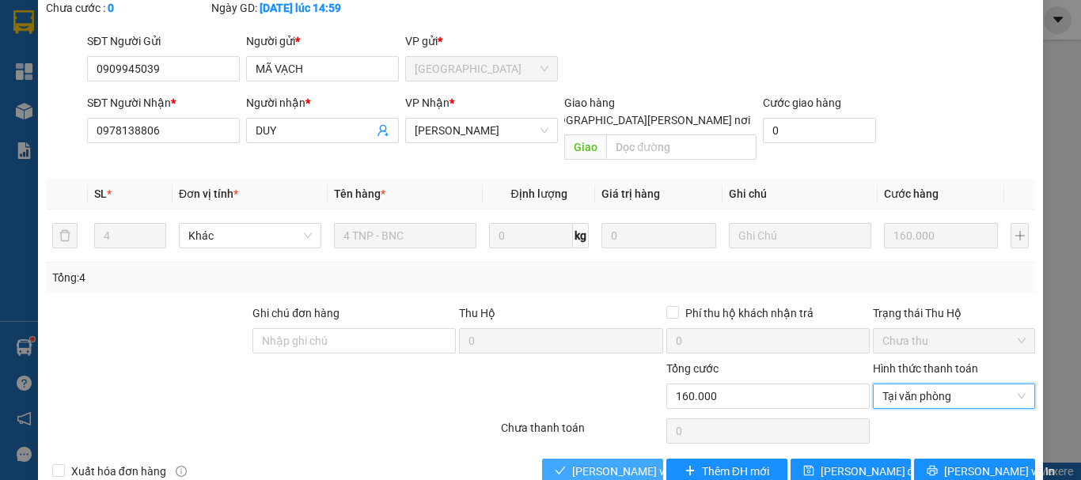
click at [635, 463] on span "[PERSON_NAME] và [PERSON_NAME] hàng" at bounding box center [679, 471] width 214 height 17
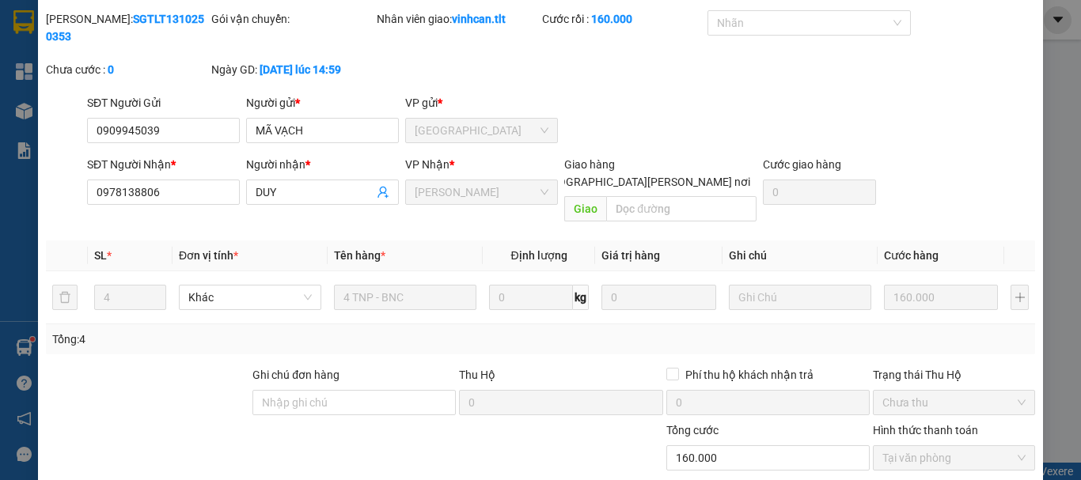
scroll to position [0, 0]
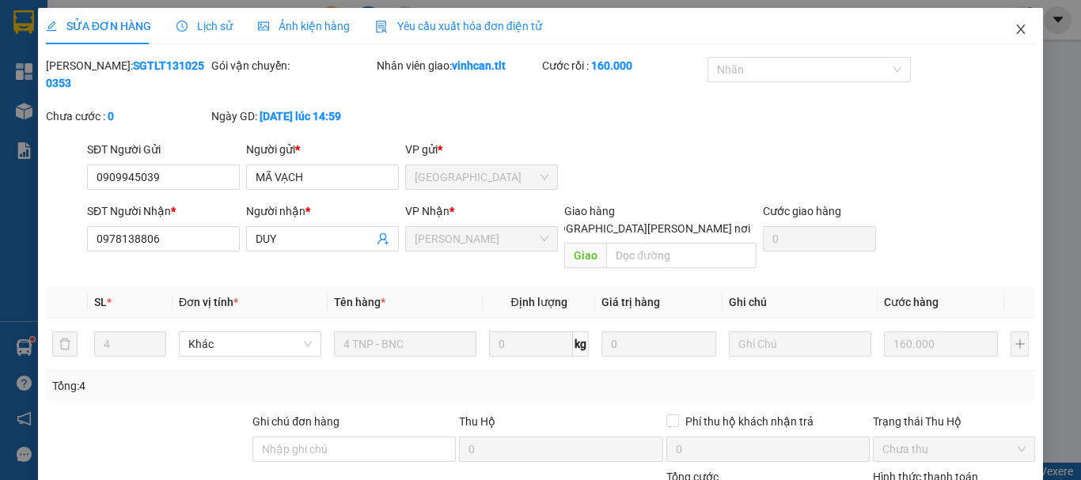
click at [1014, 25] on icon "close" at bounding box center [1020, 29] width 13 height 13
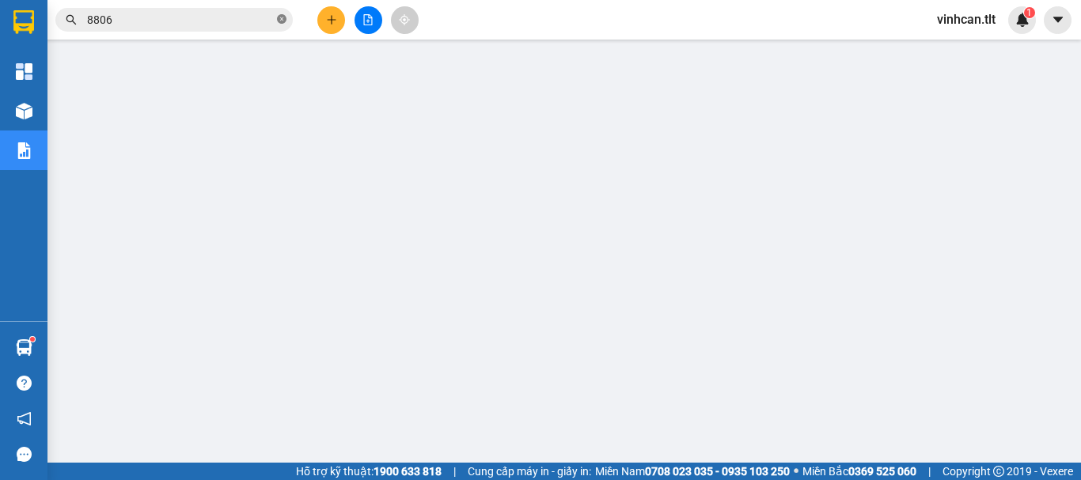
click at [284, 17] on icon "close-circle" at bounding box center [281, 18] width 9 height 9
click at [265, 19] on input "text" at bounding box center [180, 19] width 187 height 17
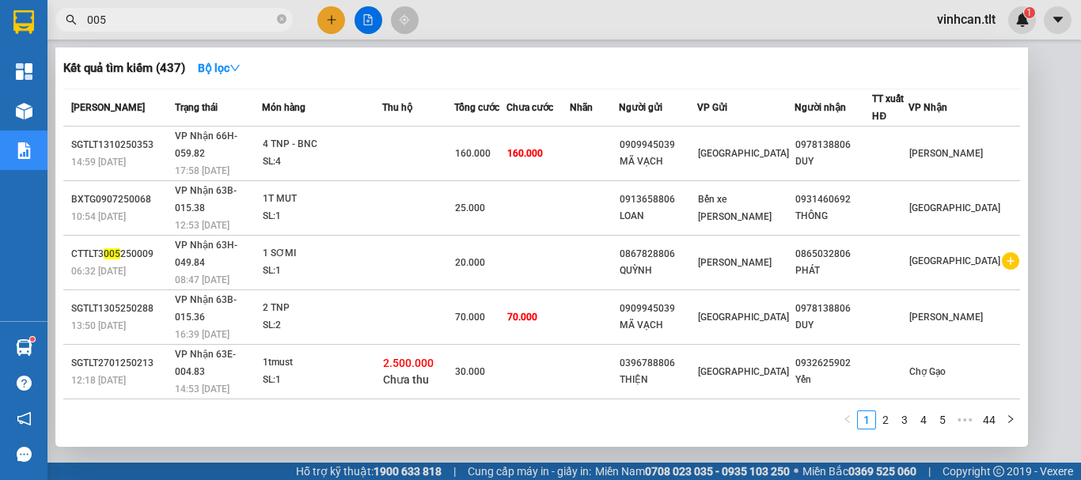
type input "0053"
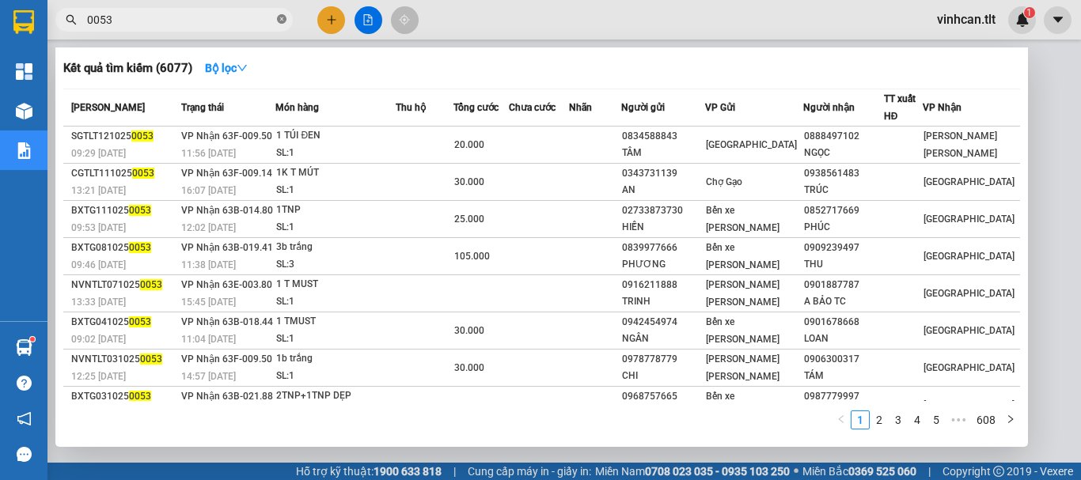
click at [281, 19] on icon "close-circle" at bounding box center [281, 18] width 9 height 9
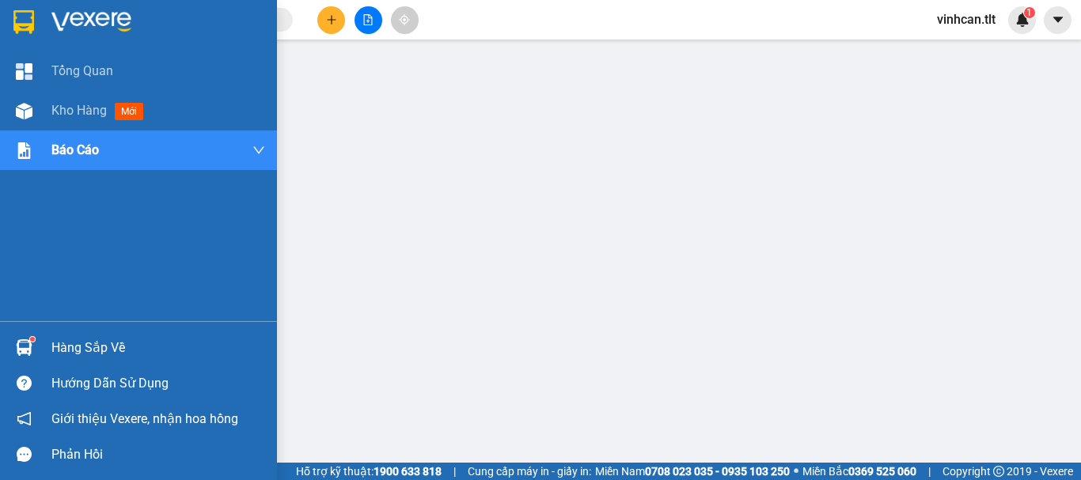
drag, startPoint x: 95, startPoint y: 343, endPoint x: 141, endPoint y: 350, distance: 46.6
click at [96, 343] on div "Hàng sắp về" at bounding box center [158, 348] width 214 height 24
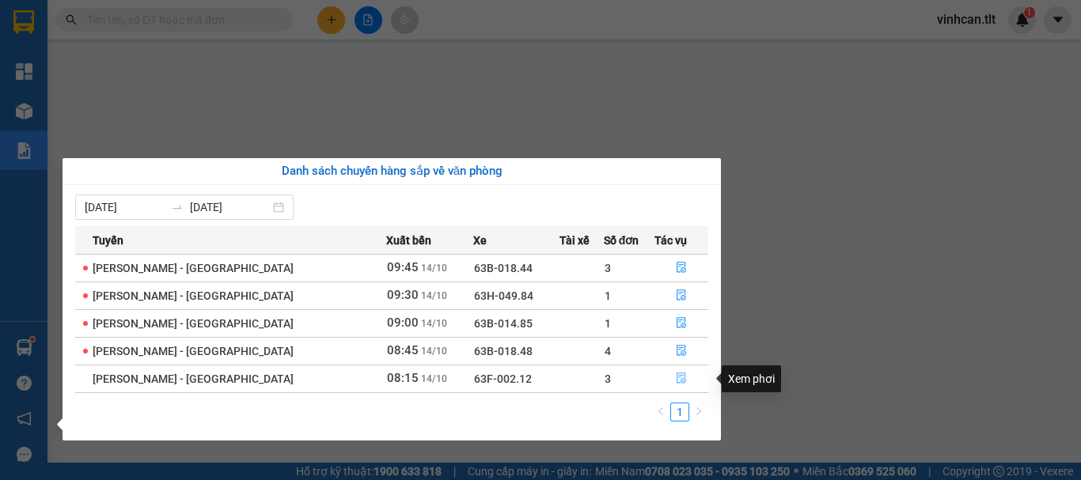
click at [666, 384] on button "button" at bounding box center [681, 378] width 52 height 25
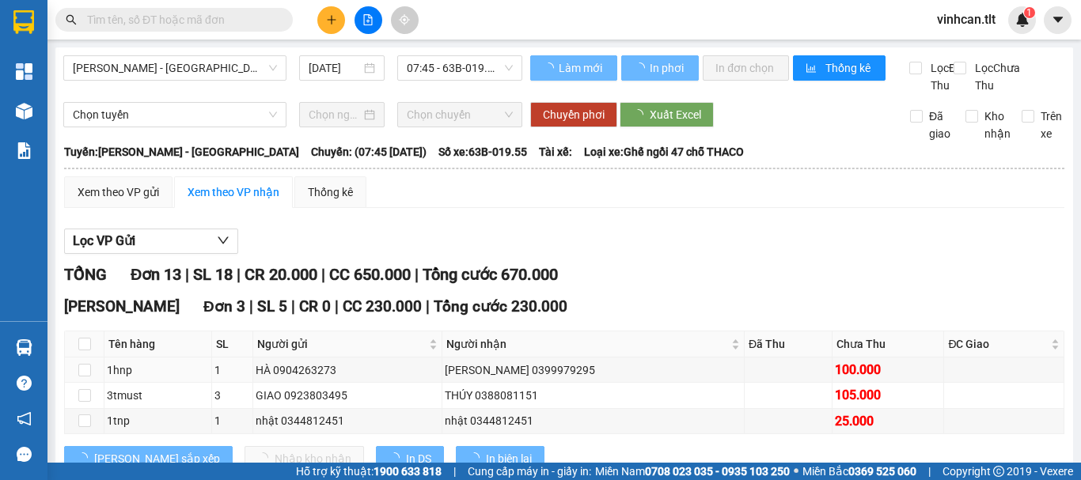
scroll to position [79, 0]
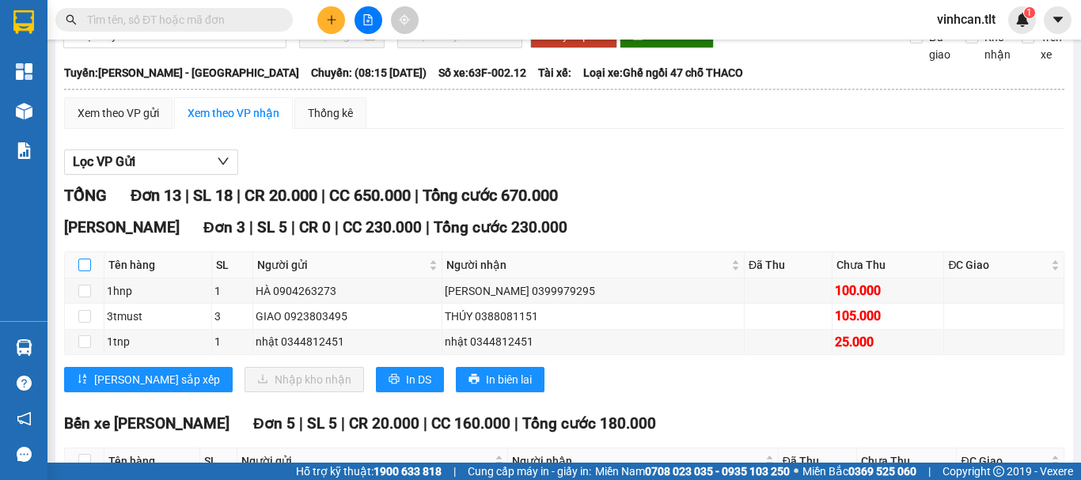
click at [79, 271] on input "checkbox" at bounding box center [84, 265] width 13 height 13
checkbox input "true"
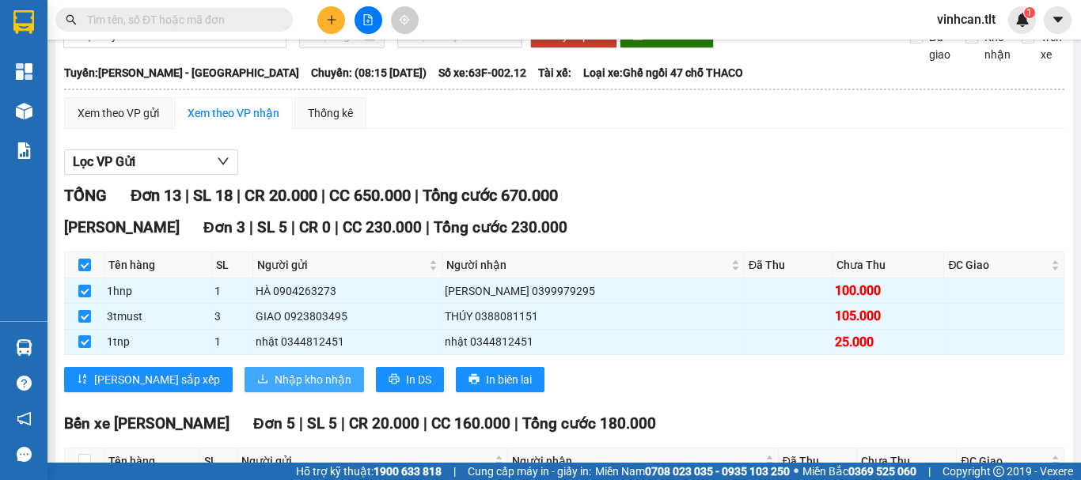
click at [274, 388] on span "Nhập kho nhận" at bounding box center [312, 379] width 77 height 17
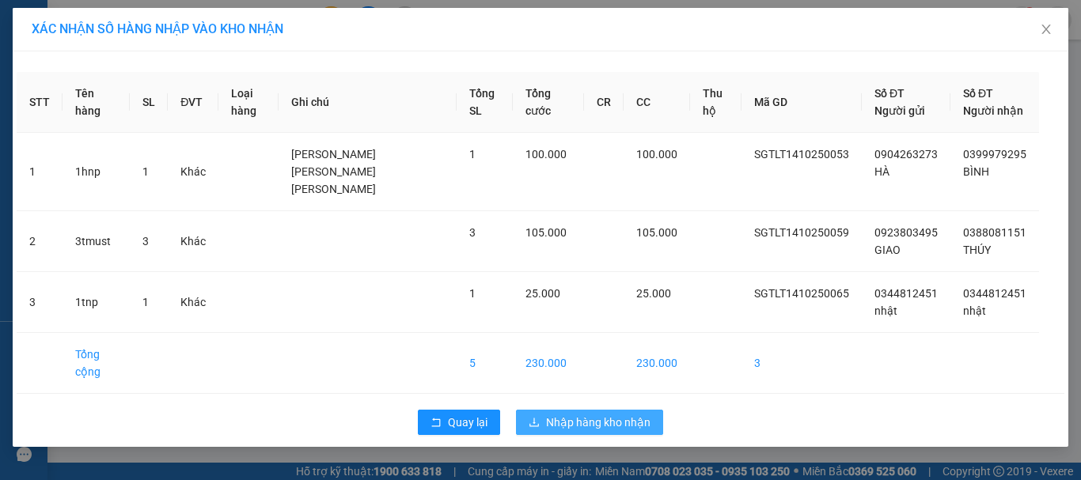
click at [557, 422] on span "Nhập hàng kho nhận" at bounding box center [598, 422] width 104 height 17
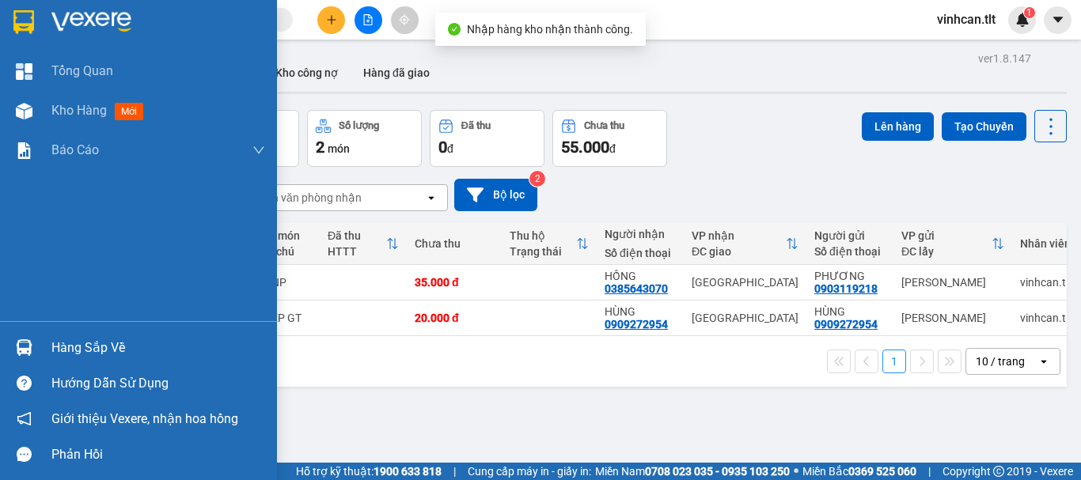
drag, startPoint x: 72, startPoint y: 346, endPoint x: 92, endPoint y: 346, distance: 19.8
click at [73, 346] on div "Hàng sắp về" at bounding box center [158, 348] width 214 height 24
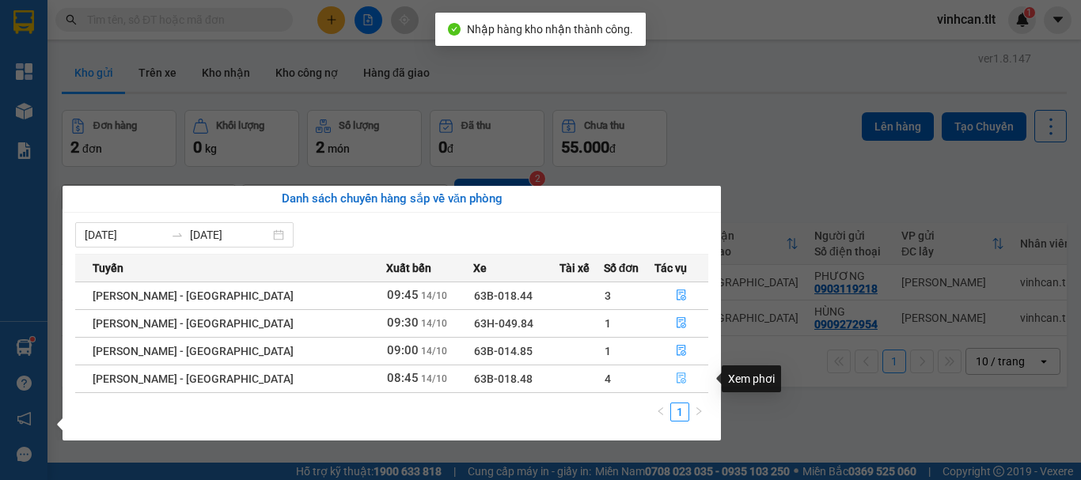
click at [676, 379] on icon "file-done" at bounding box center [681, 378] width 11 height 11
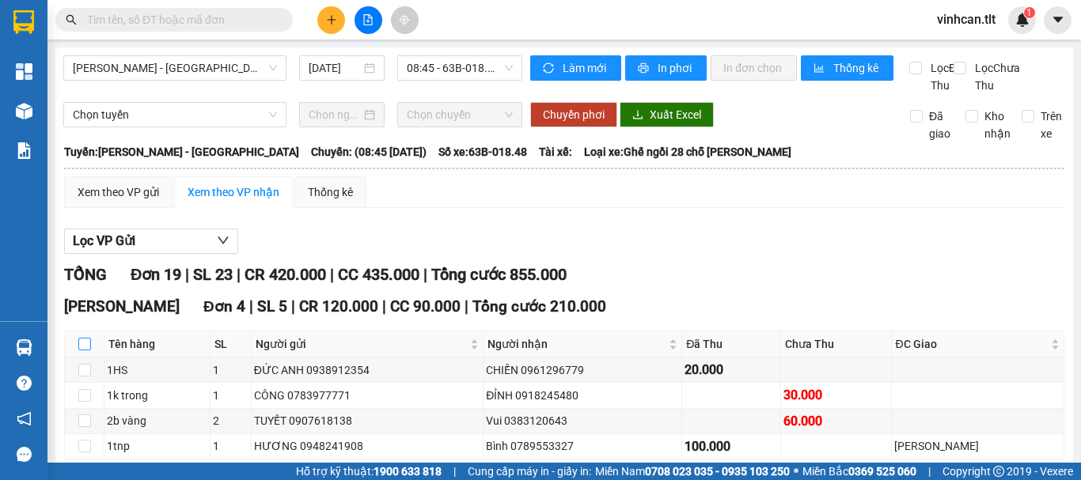
click at [83, 350] on input "checkbox" at bounding box center [84, 344] width 13 height 13
checkbox input "true"
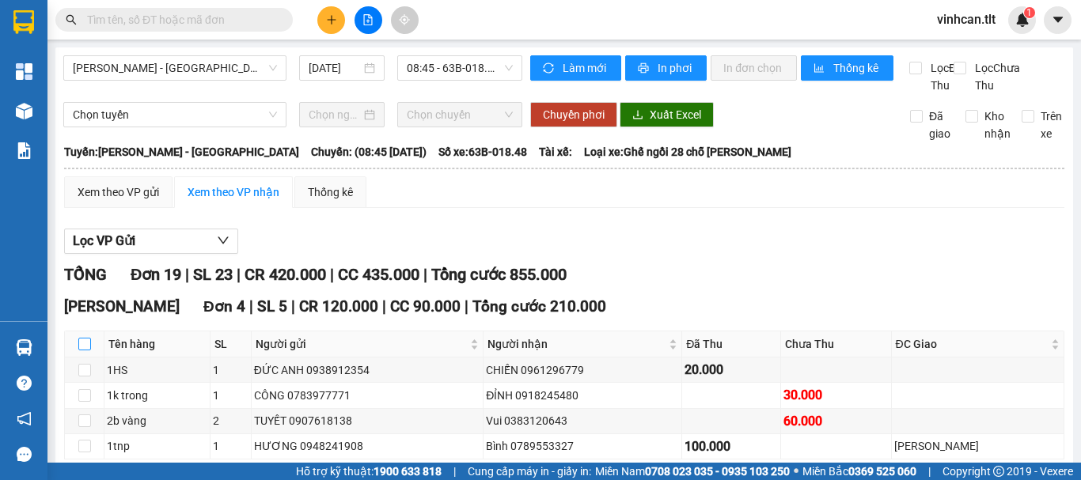
checkbox input "true"
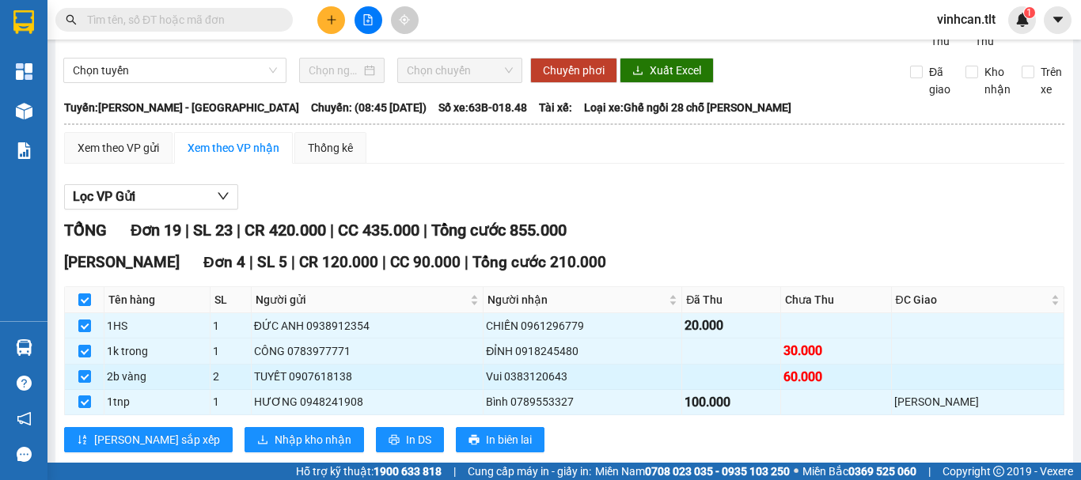
scroll to position [79, 0]
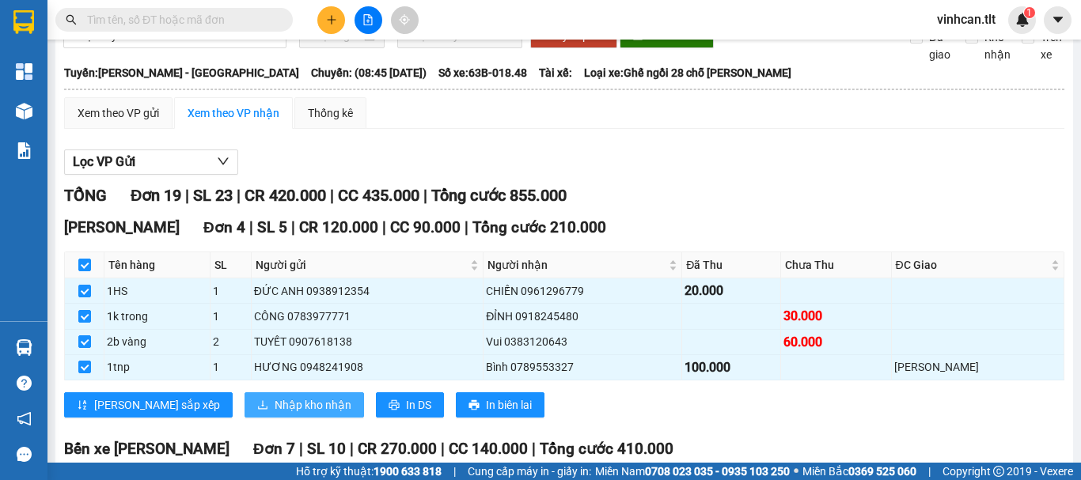
click at [274, 414] on span "Nhập kho nhận" at bounding box center [312, 404] width 77 height 17
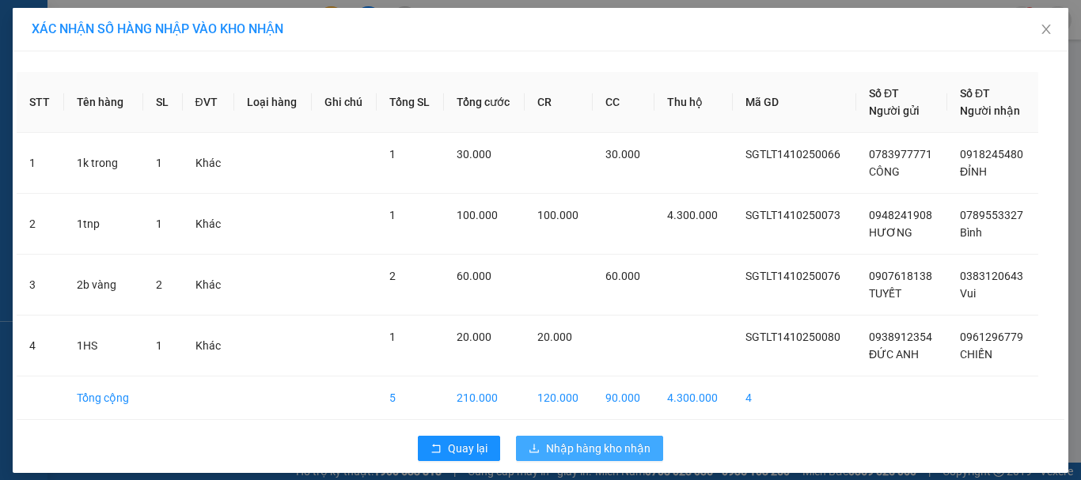
click at [568, 445] on span "Nhập hàng kho nhận" at bounding box center [598, 448] width 104 height 17
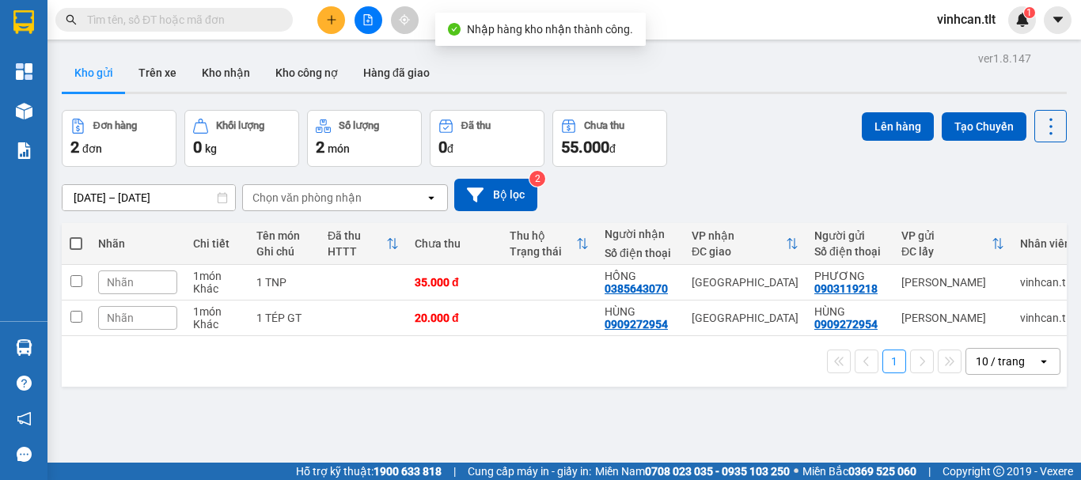
click at [191, 20] on input "text" at bounding box center [180, 19] width 187 height 17
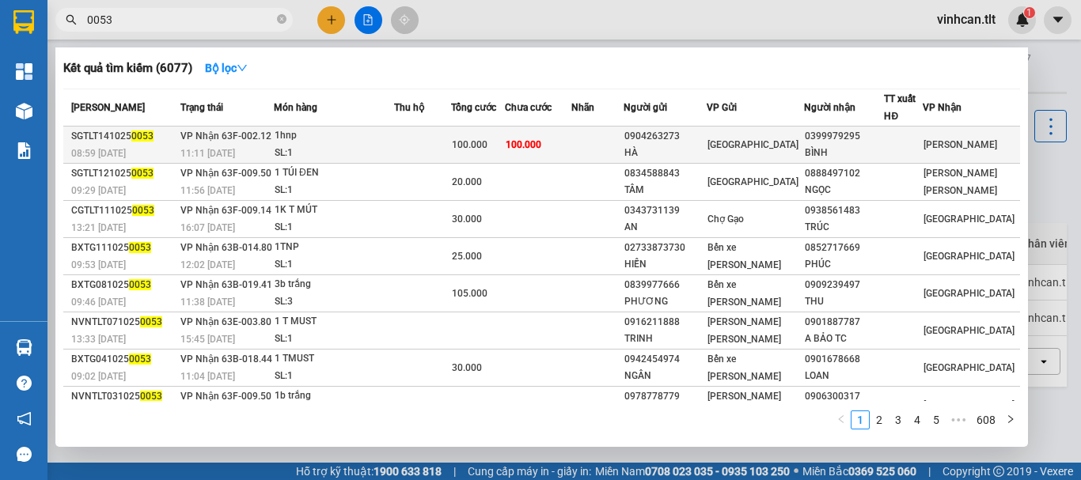
type input "0053"
click at [687, 137] on div "0904263273" at bounding box center [664, 136] width 81 height 17
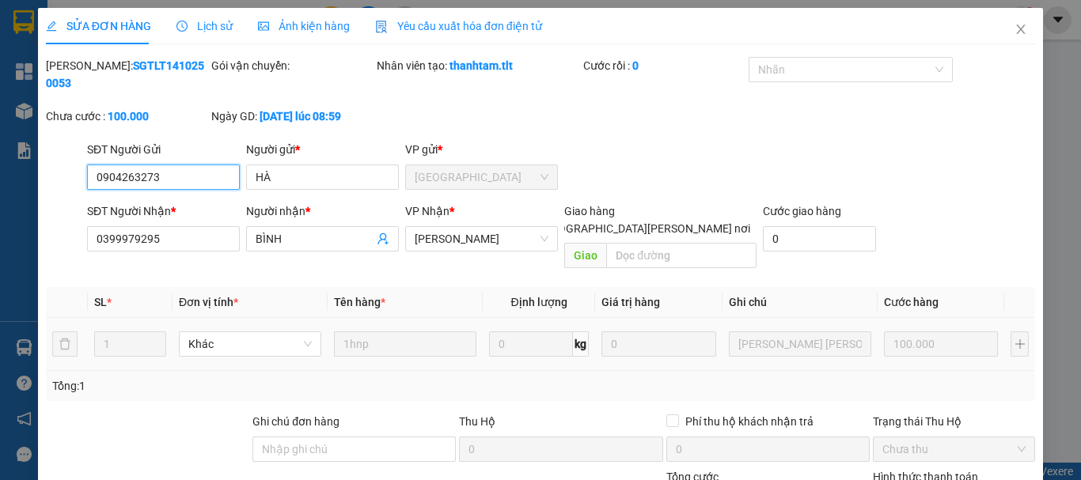
scroll to position [108, 0]
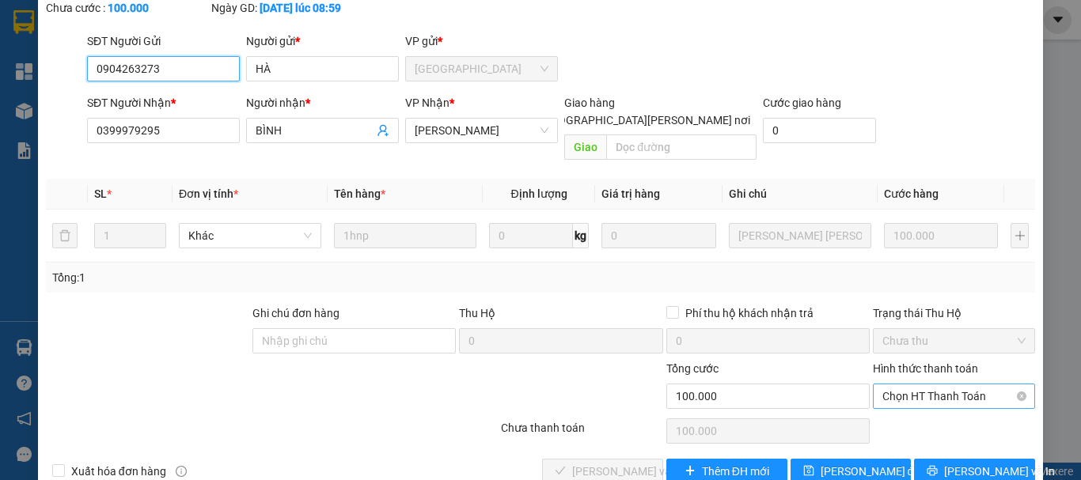
click at [888, 384] on span "Chọn HT Thanh Toán" at bounding box center [953, 396] width 143 height 24
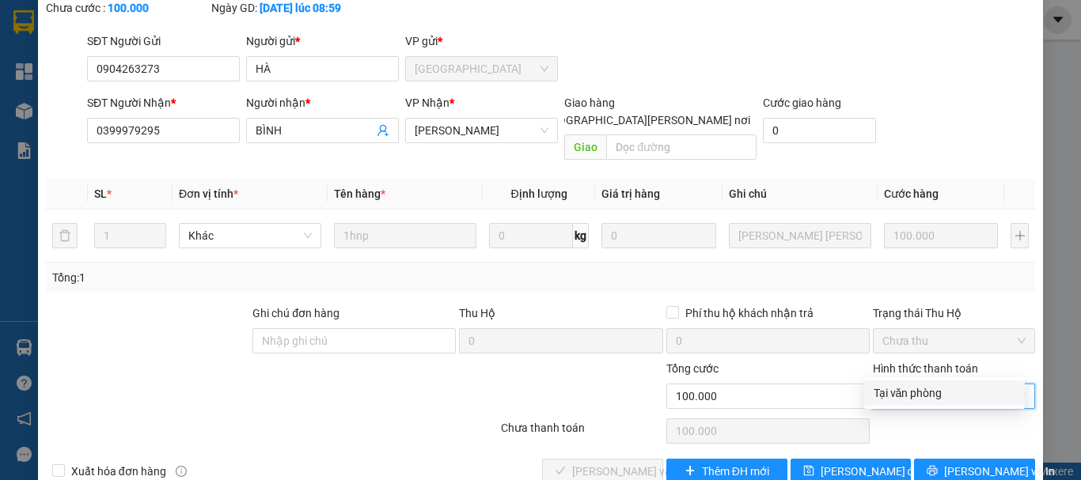
click at [892, 392] on div "Tại văn phòng" at bounding box center [944, 392] width 142 height 17
type input "0"
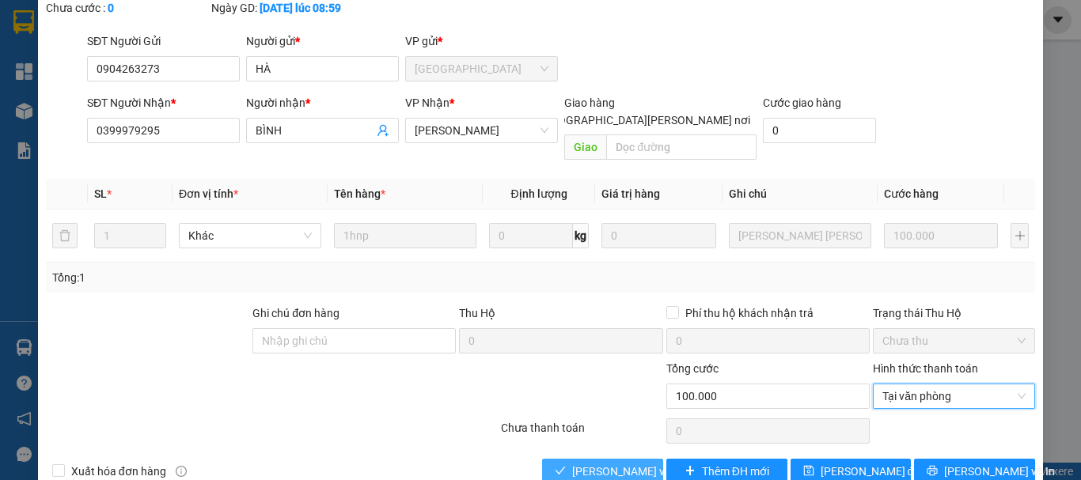
click at [596, 463] on span "[PERSON_NAME] và [PERSON_NAME] hàng" at bounding box center [679, 471] width 214 height 17
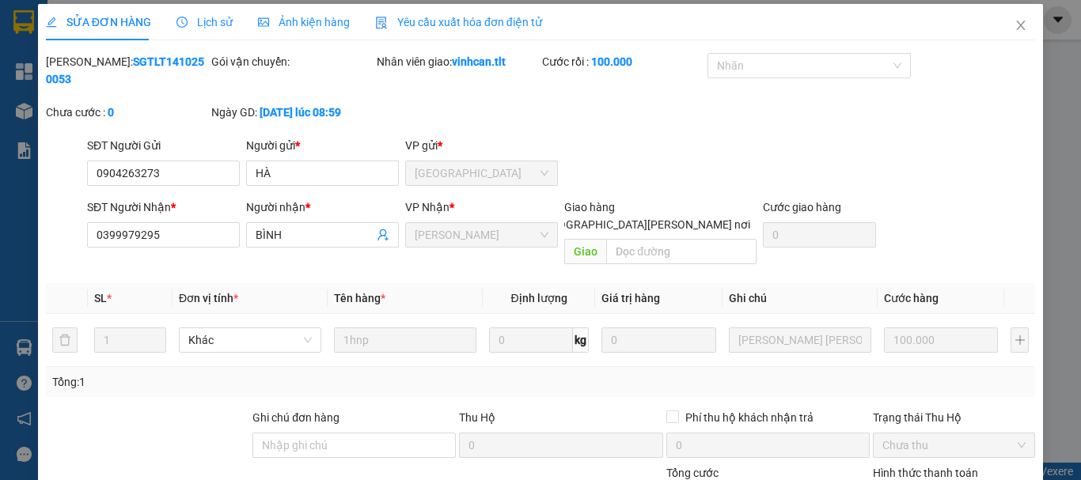
scroll to position [0, 0]
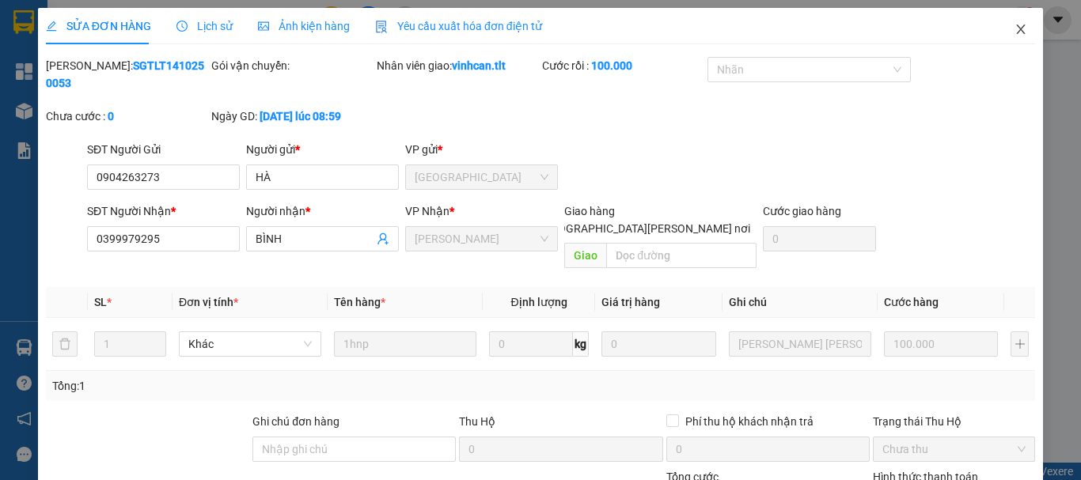
click at [1016, 28] on icon "close" at bounding box center [1020, 29] width 9 height 9
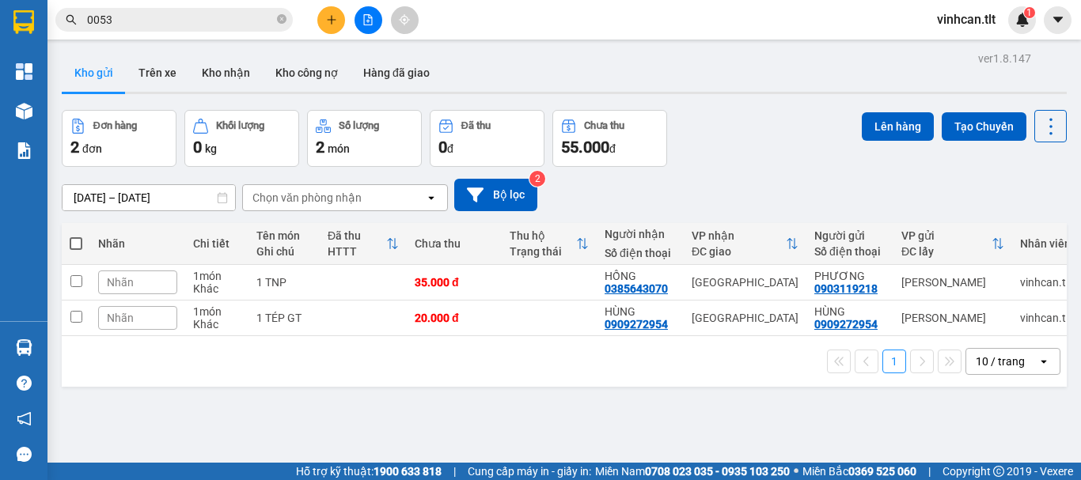
drag, startPoint x: 283, startPoint y: 21, endPoint x: 254, endPoint y: 18, distance: 29.4
click at [282, 21] on icon "close-circle" at bounding box center [281, 18] width 9 height 9
click at [244, 16] on input "text" at bounding box center [180, 19] width 187 height 17
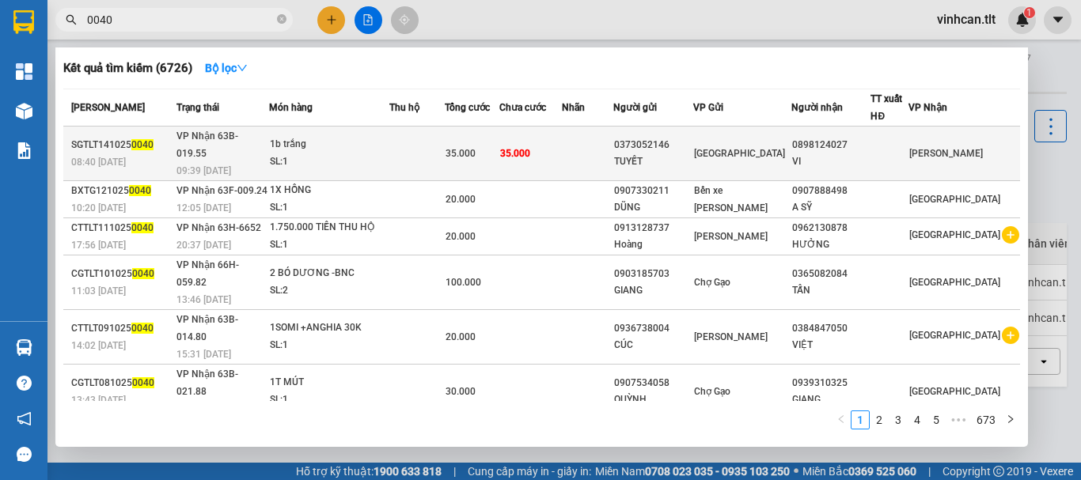
type input "0040"
click at [658, 137] on div "0373052146" at bounding box center [653, 145] width 78 height 17
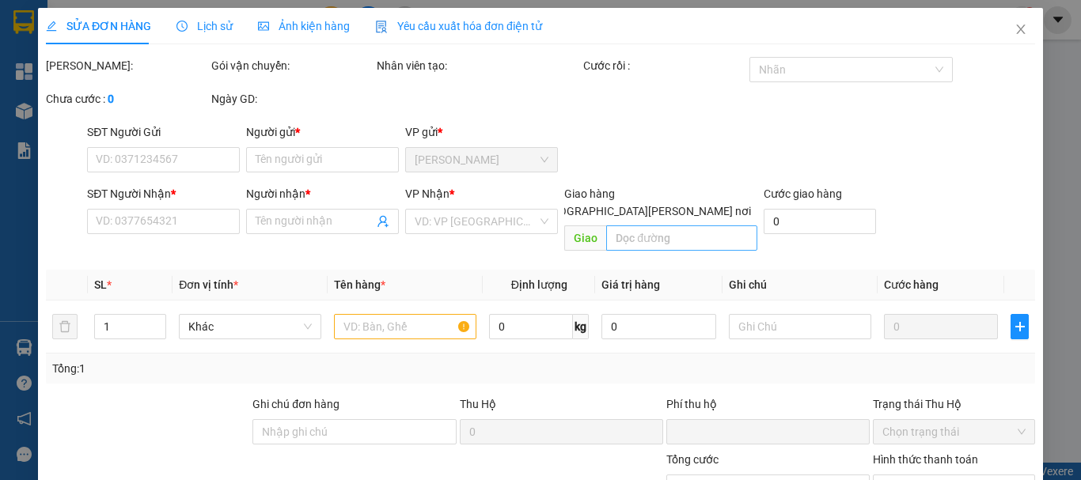
type input "0373052146"
type input "TUYẾT"
type input "0898124027"
type input "VI"
type input "0"
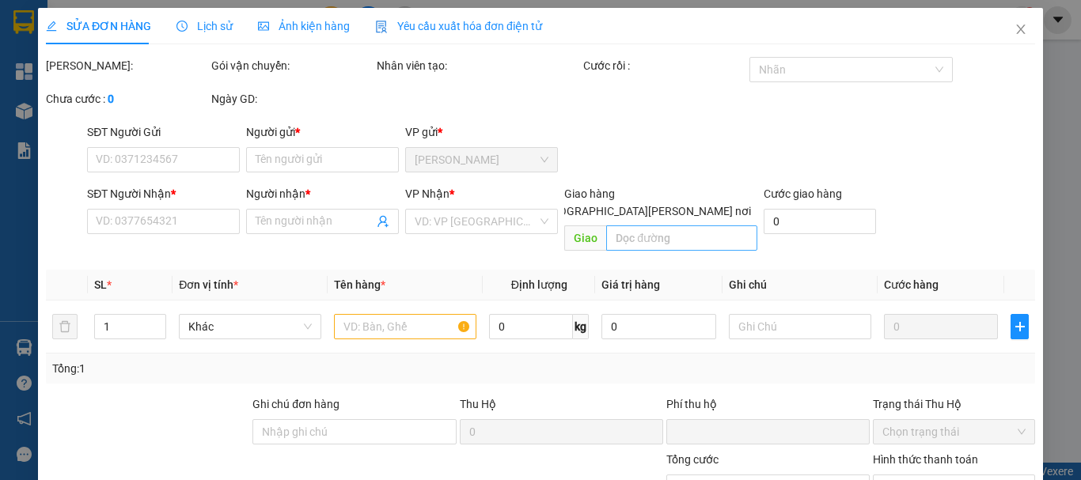
type input "35.000"
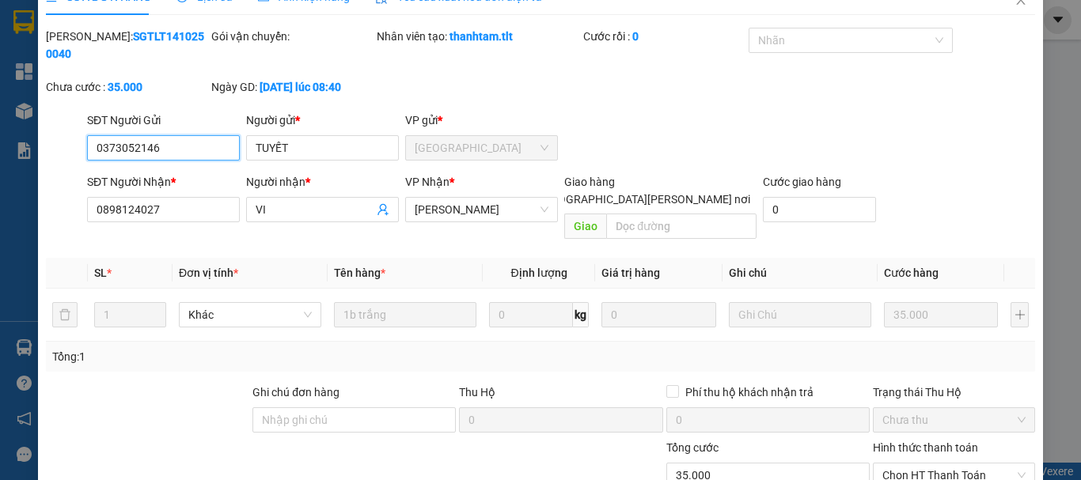
scroll to position [100, 0]
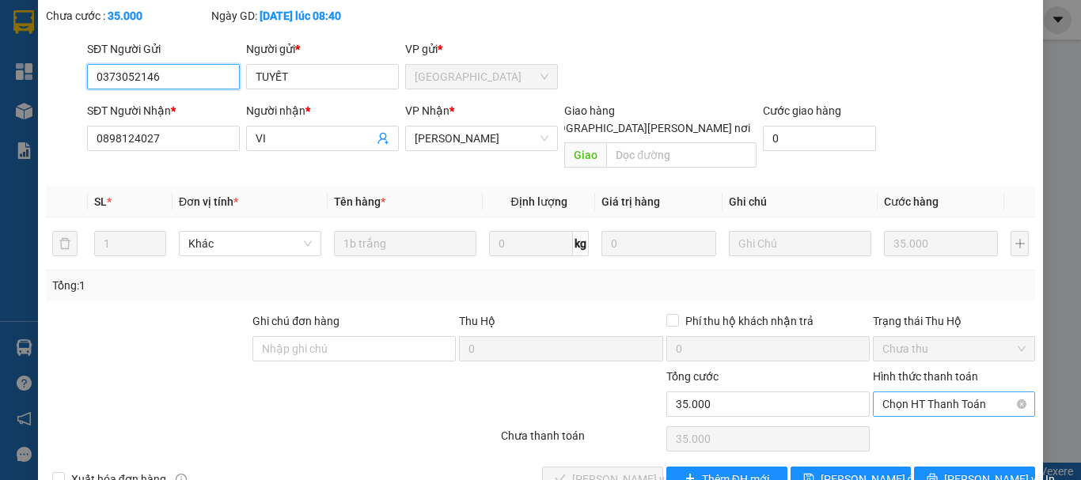
click at [893, 392] on span "Chọn HT Thanh Toán" at bounding box center [953, 404] width 143 height 24
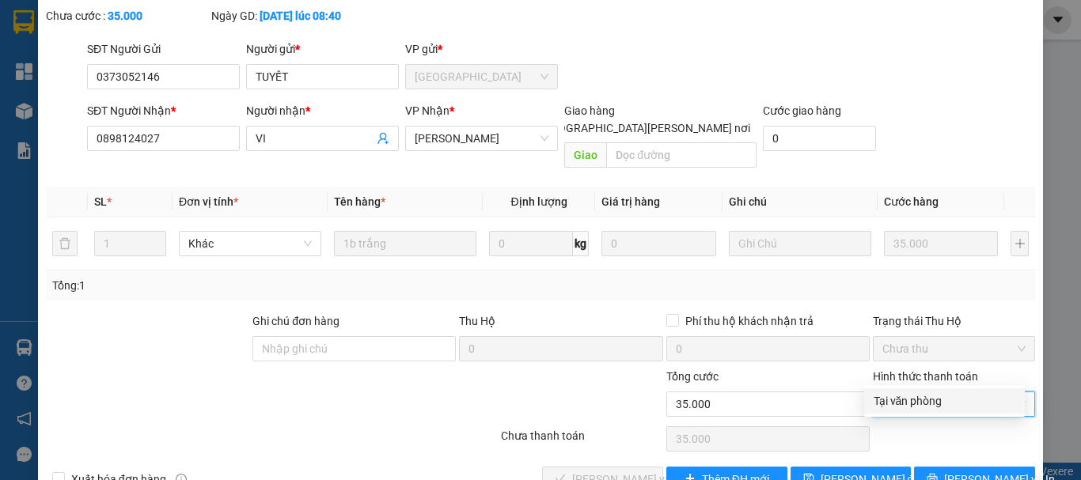
click at [908, 407] on div "Tại văn phòng" at bounding box center [944, 400] width 142 height 17
type input "0"
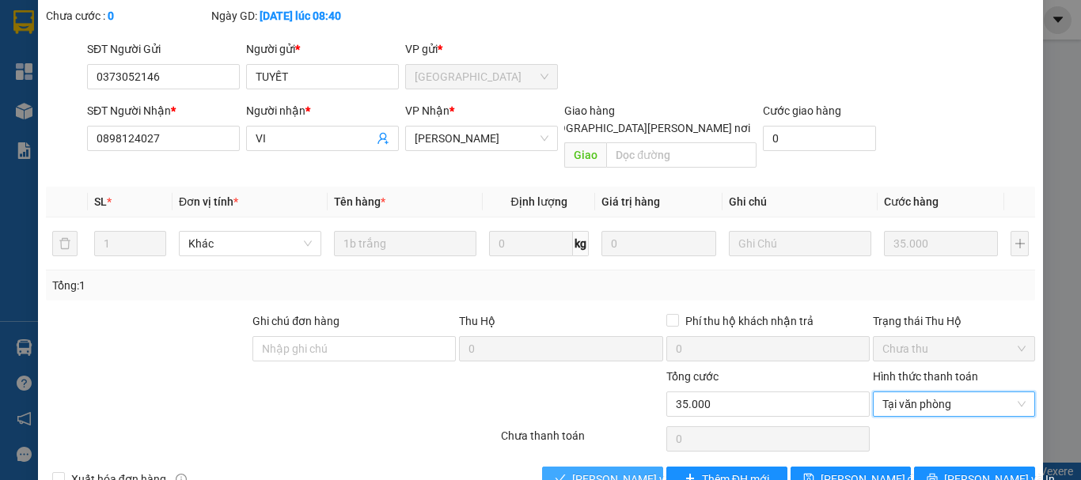
click at [634, 471] on span "[PERSON_NAME] và [PERSON_NAME] hàng" at bounding box center [679, 479] width 214 height 17
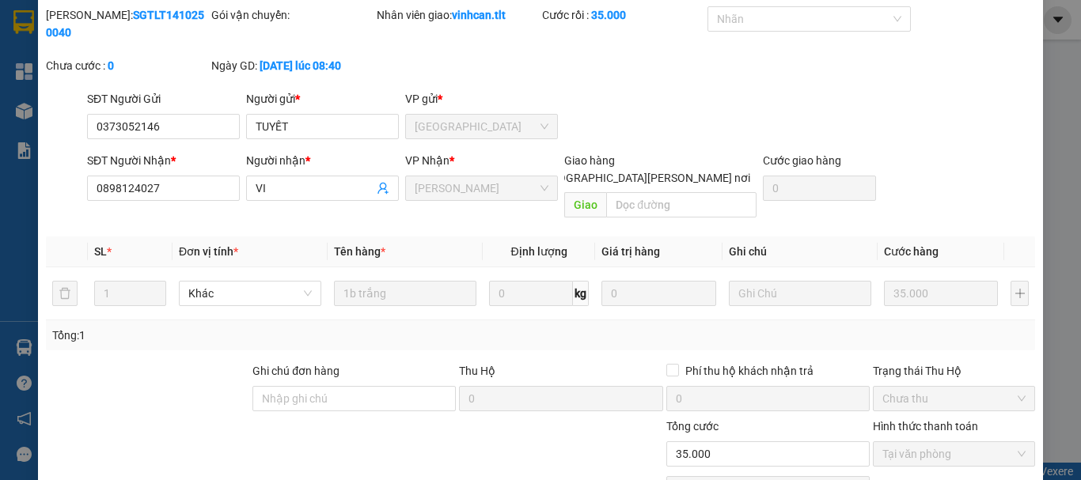
scroll to position [0, 0]
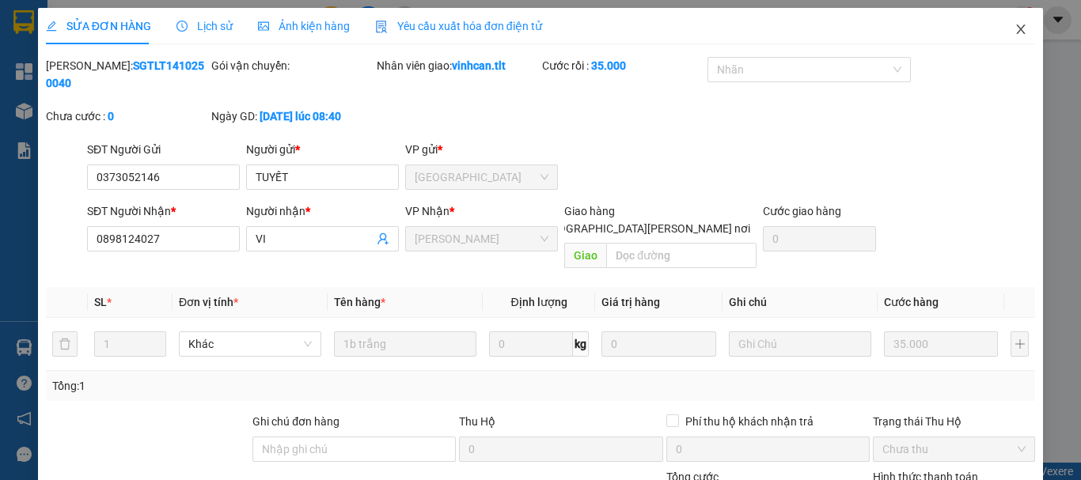
click at [1016, 26] on icon "close" at bounding box center [1020, 29] width 9 height 9
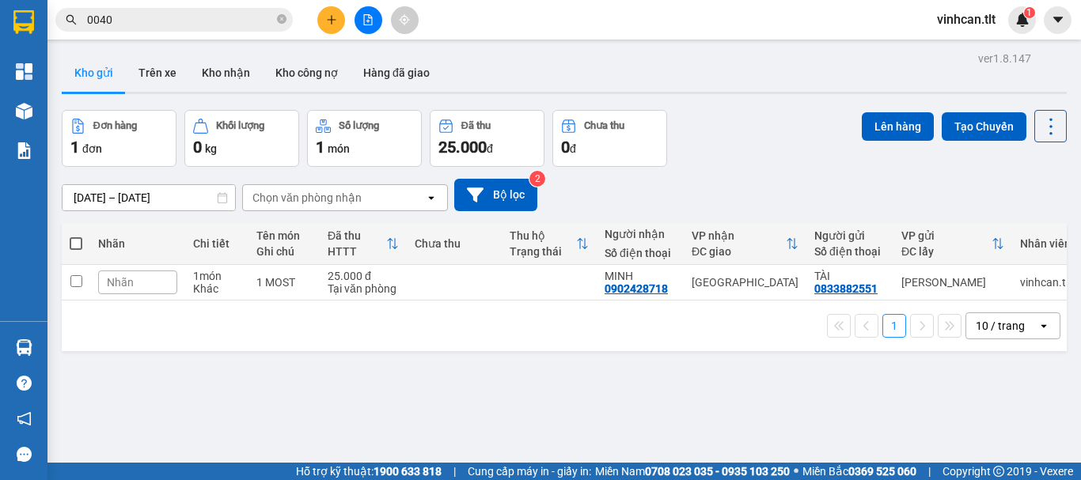
click at [282, 20] on icon "close-circle" at bounding box center [281, 18] width 9 height 9
click at [268, 20] on input "text" at bounding box center [180, 19] width 187 height 17
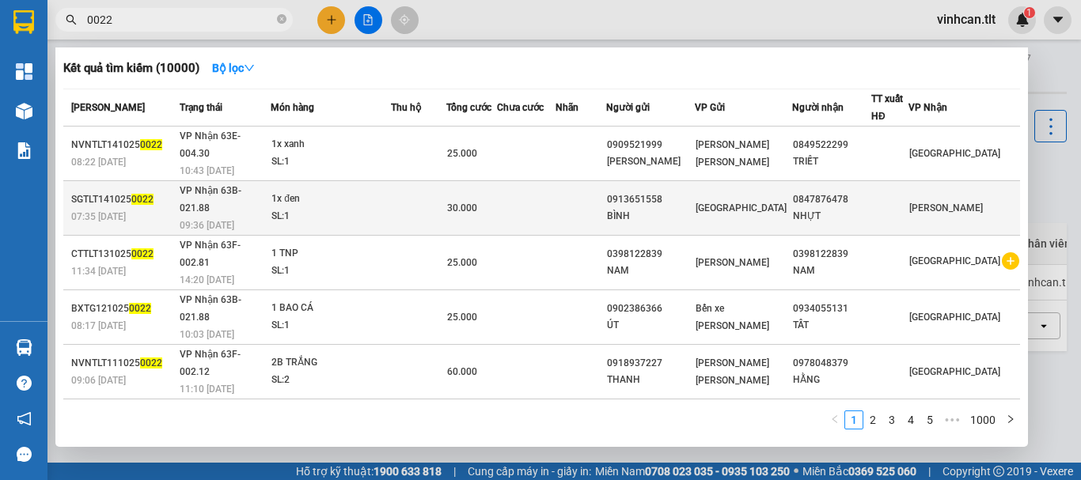
type input "0022"
click at [680, 191] on div "0913651558" at bounding box center [650, 199] width 87 height 17
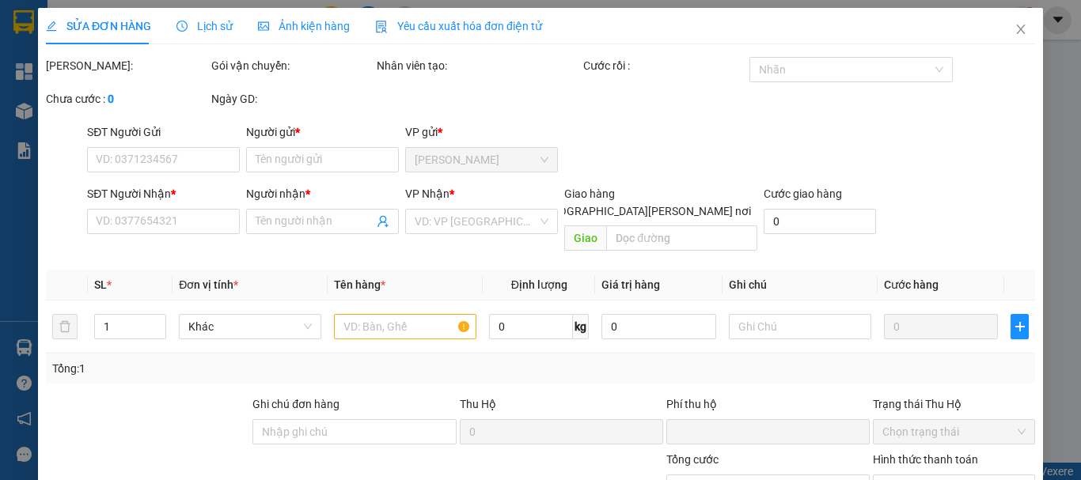
type input "0913651558"
type input "BÌNH"
type input "0847876478"
type input "NHỰT"
type input "0"
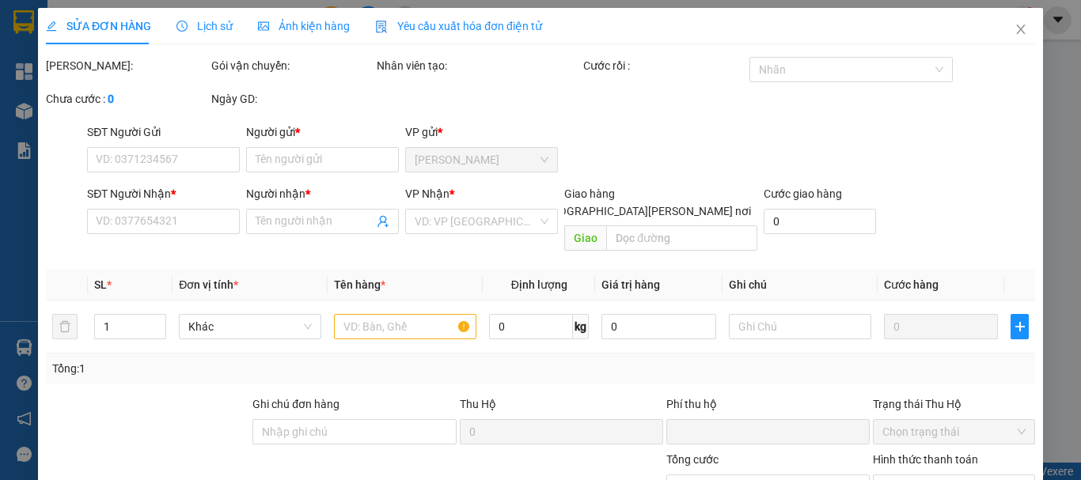
type input "30.000"
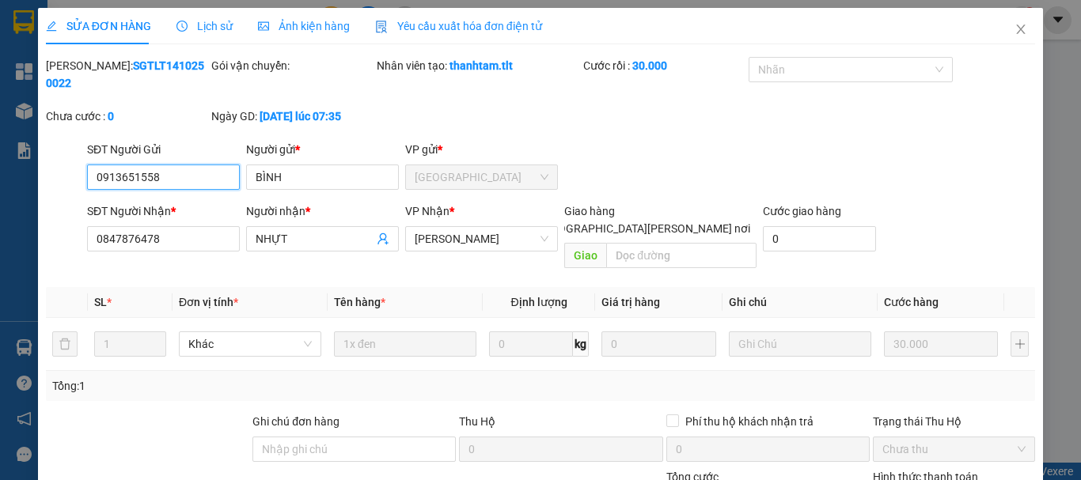
scroll to position [100, 0]
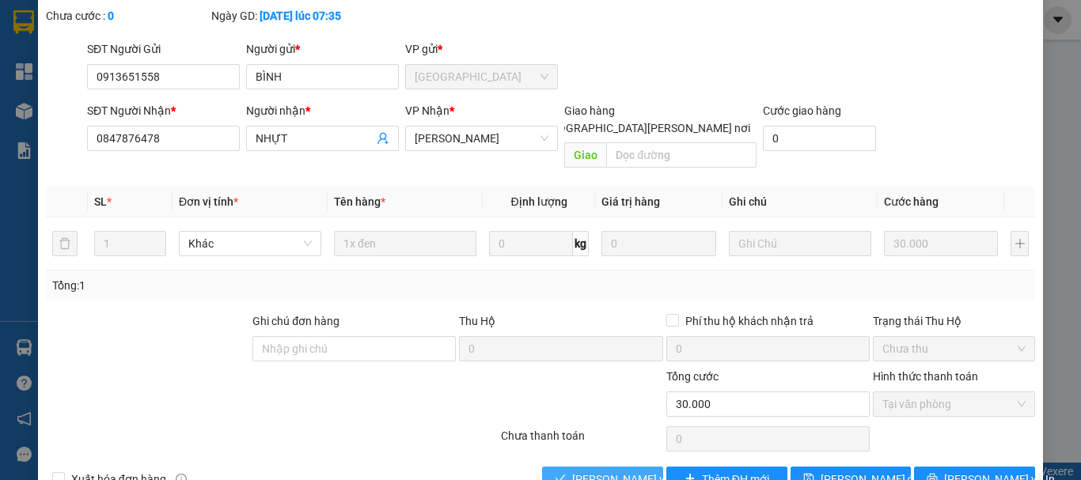
click at [639, 471] on span "[PERSON_NAME] và [PERSON_NAME] hàng" at bounding box center [679, 479] width 214 height 17
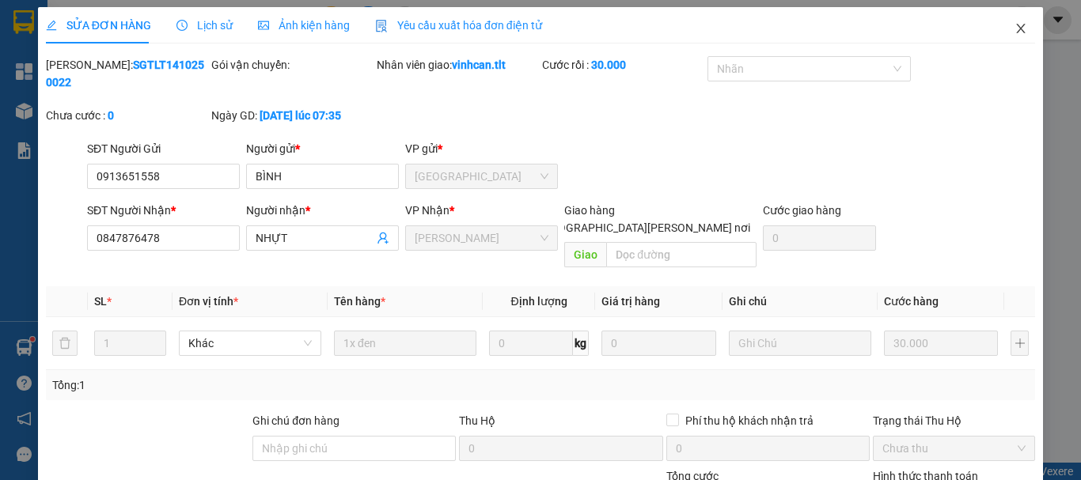
scroll to position [0, 0]
click at [1014, 32] on icon "close" at bounding box center [1020, 29] width 13 height 13
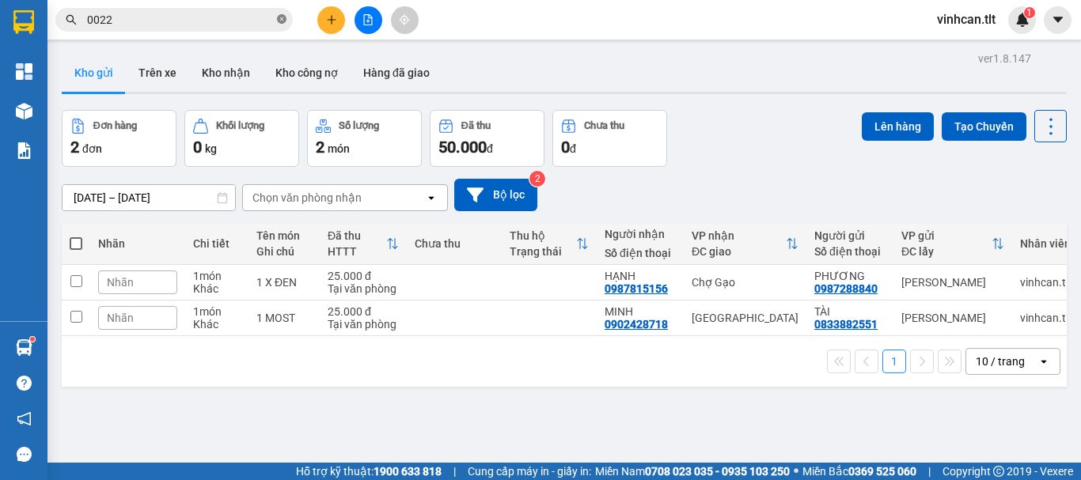
click at [282, 17] on icon "close-circle" at bounding box center [281, 18] width 9 height 9
click at [252, 22] on input "text" at bounding box center [180, 19] width 187 height 17
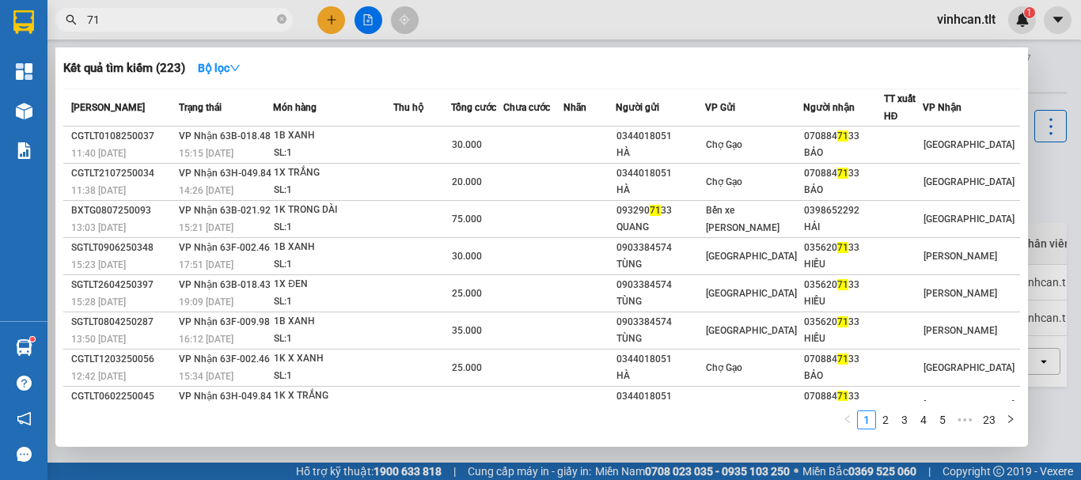
type input "7"
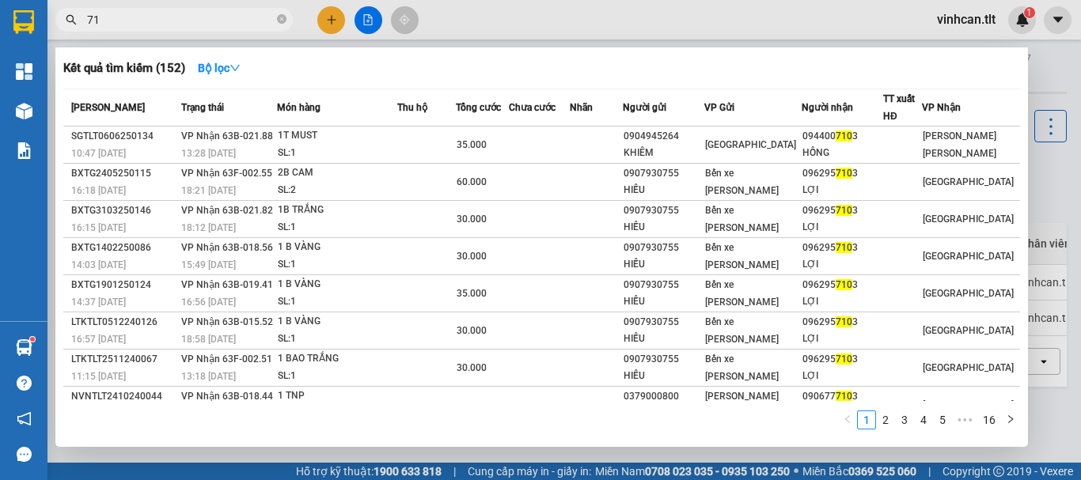
type input "7"
type input "7103"
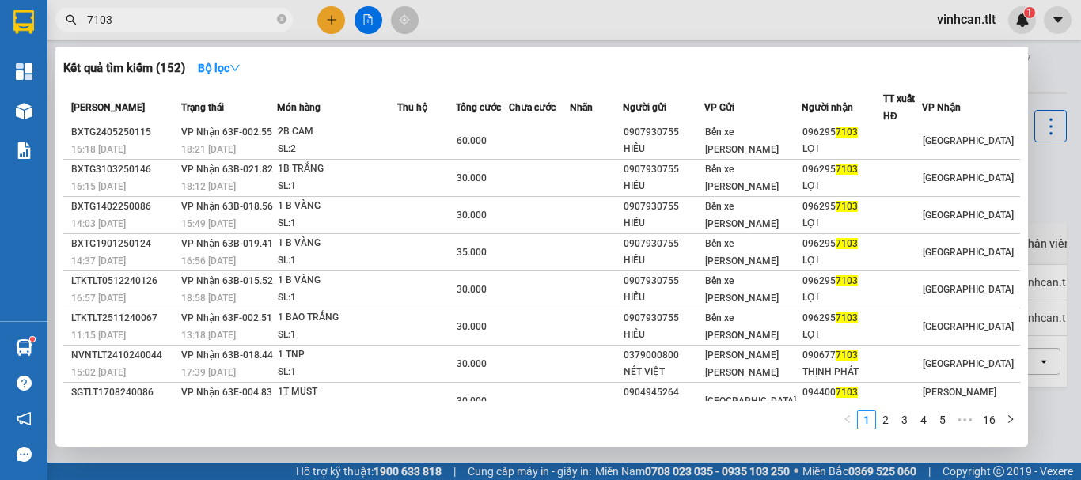
scroll to position [18, 0]
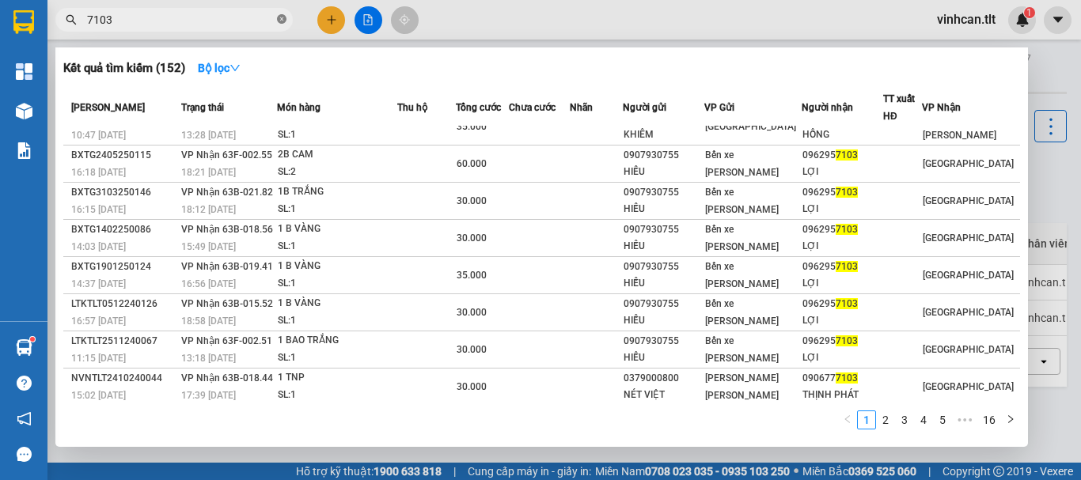
click at [278, 21] on icon "close-circle" at bounding box center [281, 18] width 9 height 9
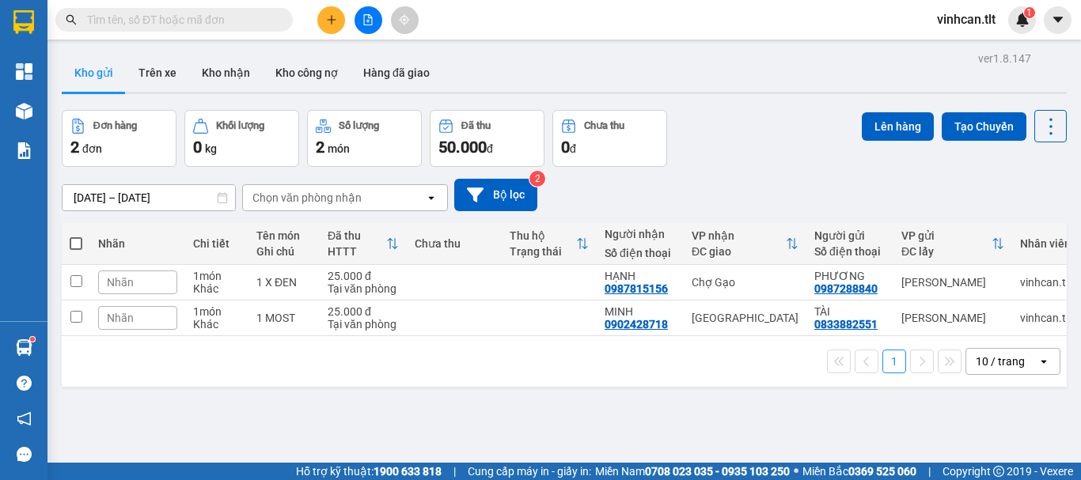
click at [259, 25] on input "text" at bounding box center [180, 19] width 187 height 17
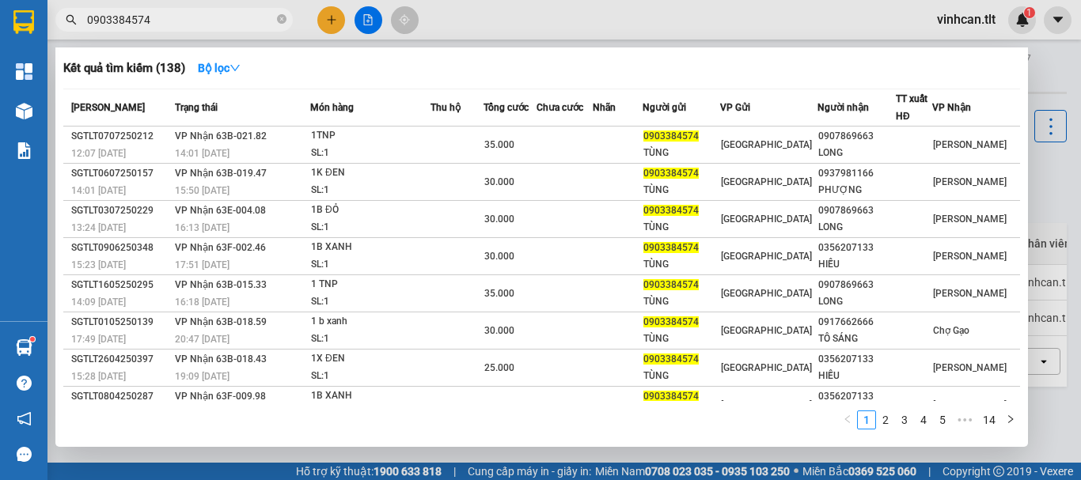
type input "0903384574"
click at [282, 19] on icon "close-circle" at bounding box center [281, 18] width 9 height 9
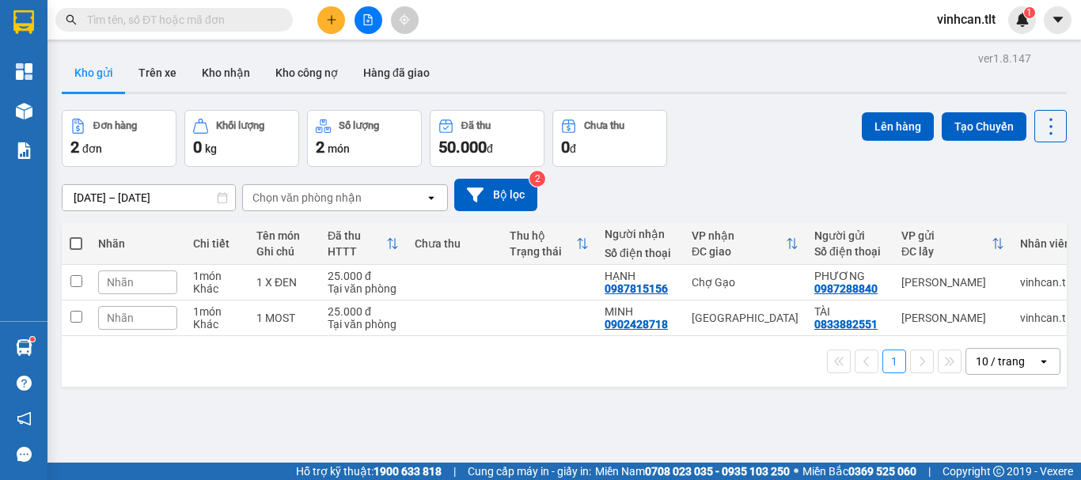
click at [241, 26] on input "text" at bounding box center [180, 19] width 187 height 17
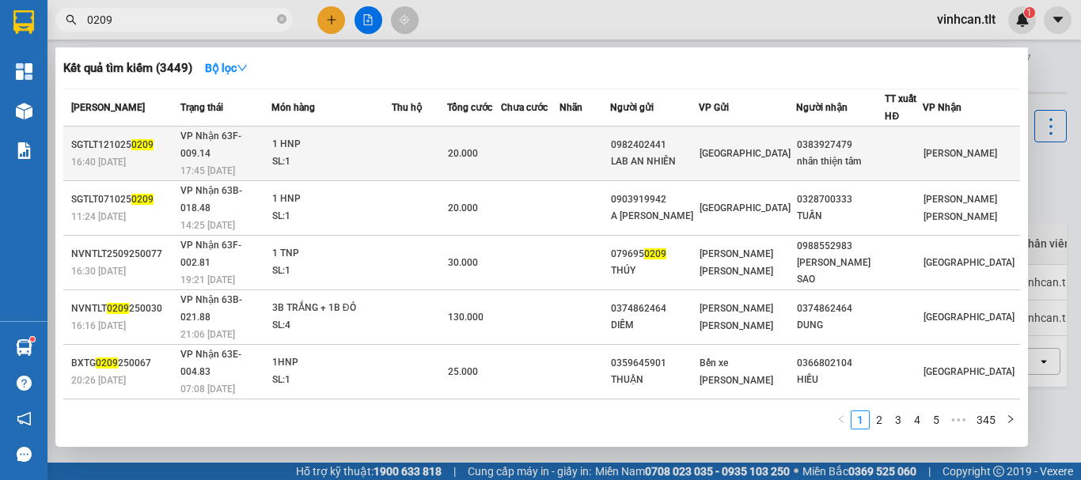
type input "0209"
click at [668, 137] on div "0982402441" at bounding box center [654, 145] width 87 height 17
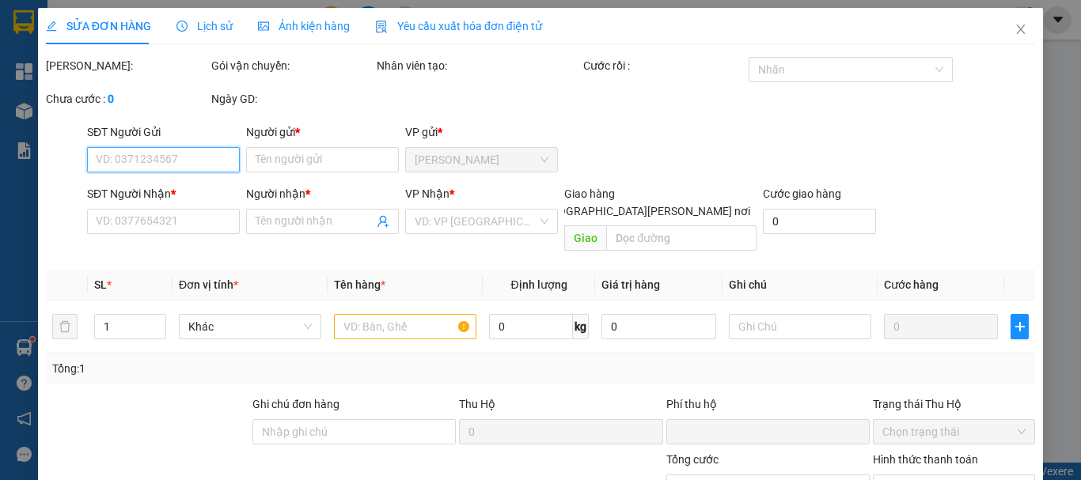
type input "0982402441"
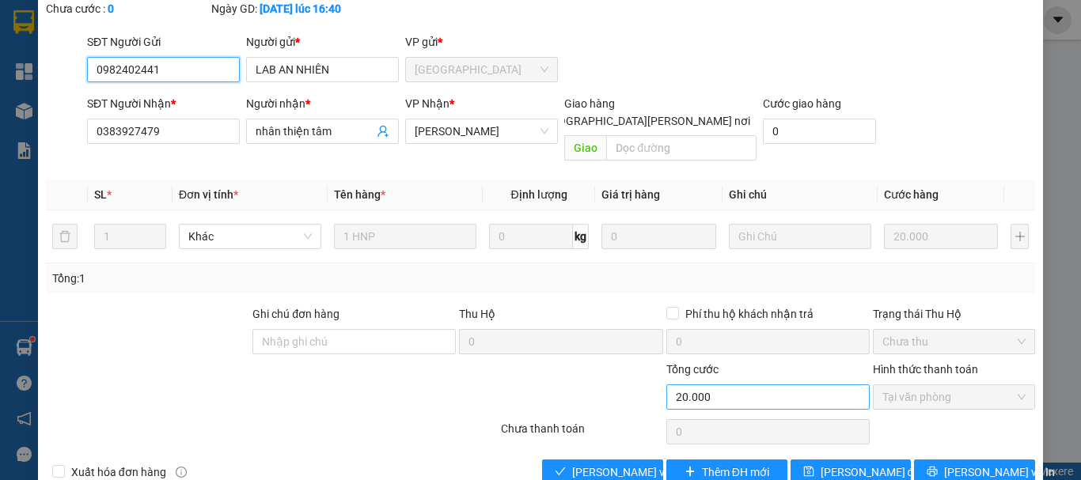
scroll to position [108, 0]
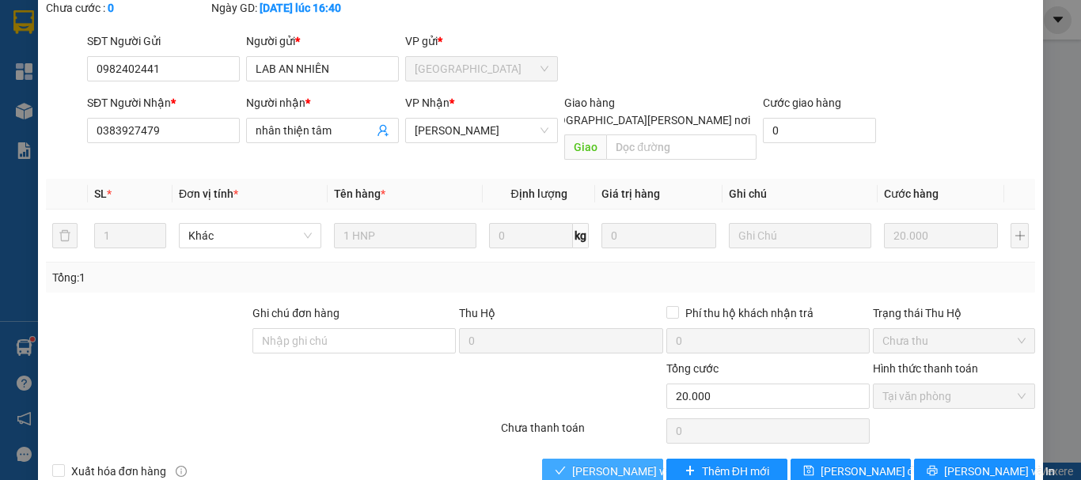
click at [623, 463] on span "[PERSON_NAME] và [PERSON_NAME] hàng" at bounding box center [679, 471] width 214 height 17
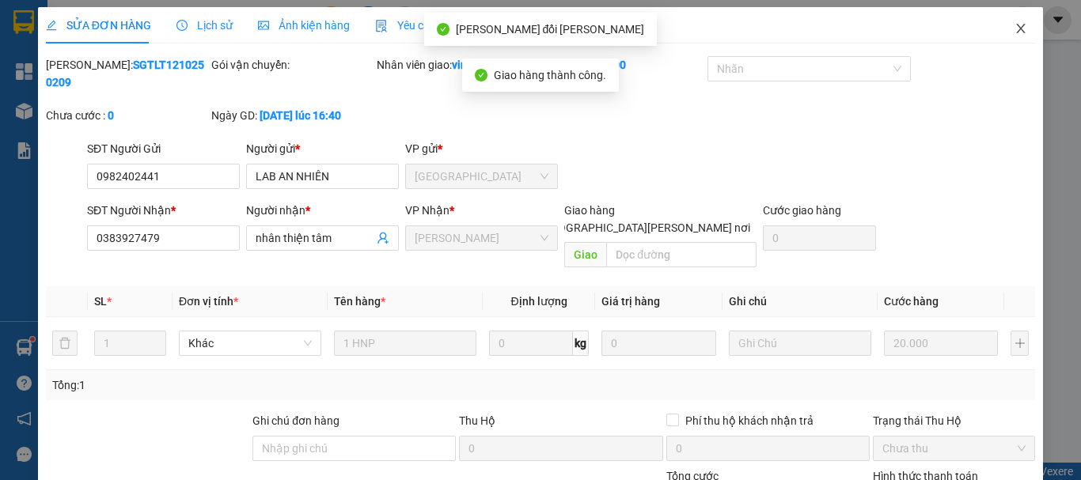
scroll to position [0, 0]
click at [1014, 27] on icon "close" at bounding box center [1020, 29] width 13 height 13
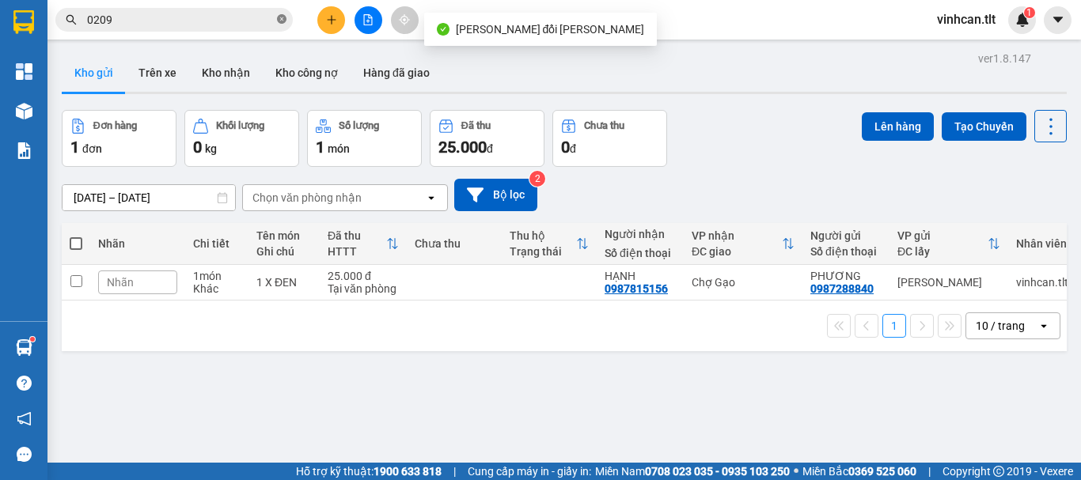
click at [282, 17] on icon "close-circle" at bounding box center [281, 18] width 9 height 9
click at [236, 21] on input "text" at bounding box center [180, 19] width 187 height 17
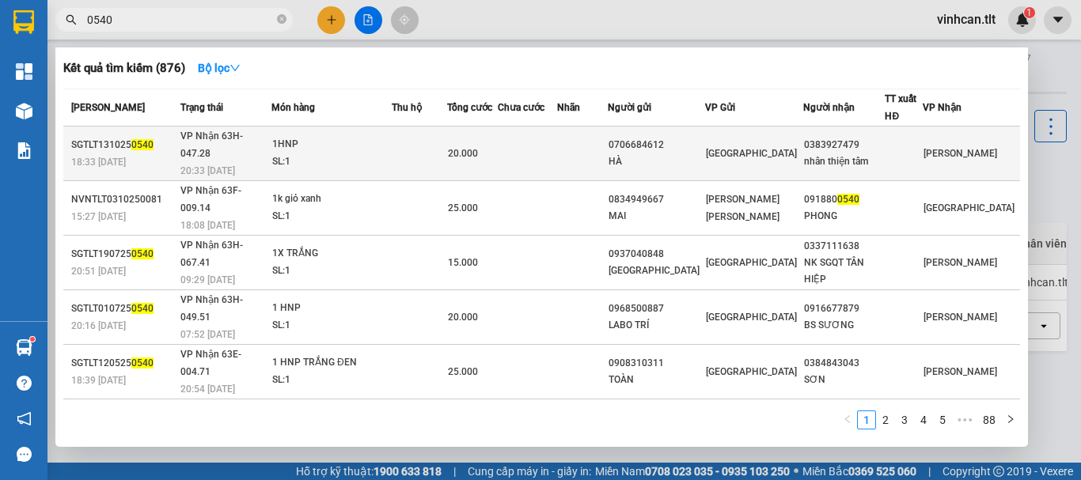
click at [688, 137] on div "0706684612" at bounding box center [656, 145] width 96 height 17
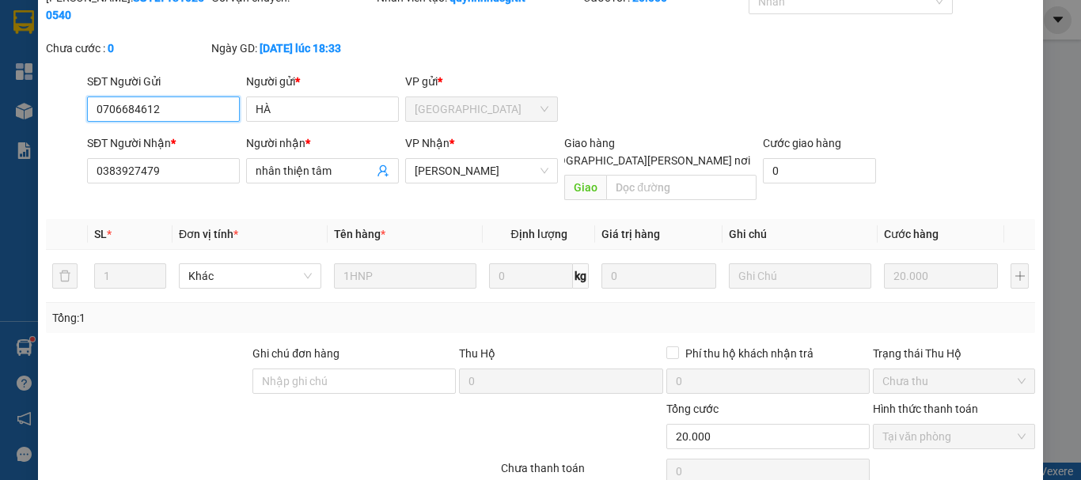
scroll to position [108, 0]
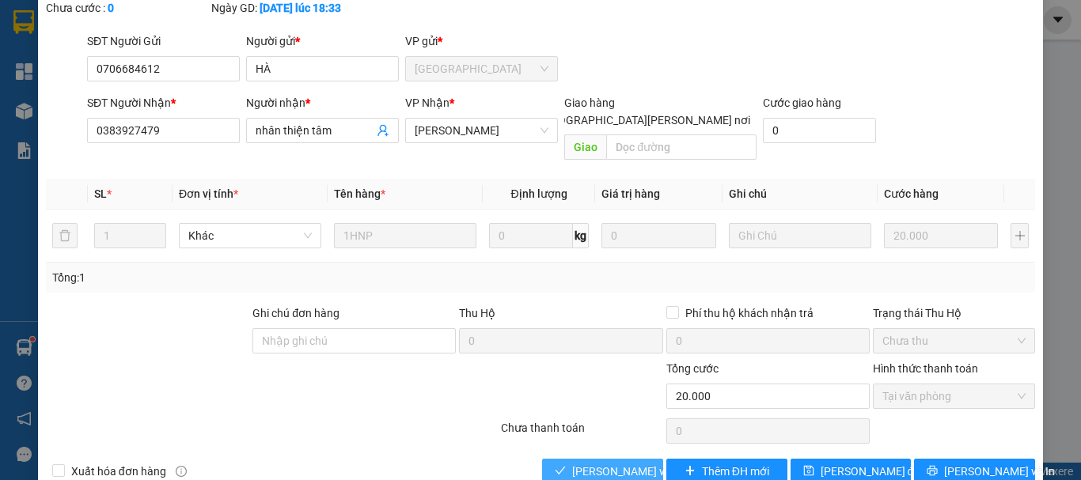
click at [626, 463] on span "[PERSON_NAME] và [PERSON_NAME] hàng" at bounding box center [679, 471] width 214 height 17
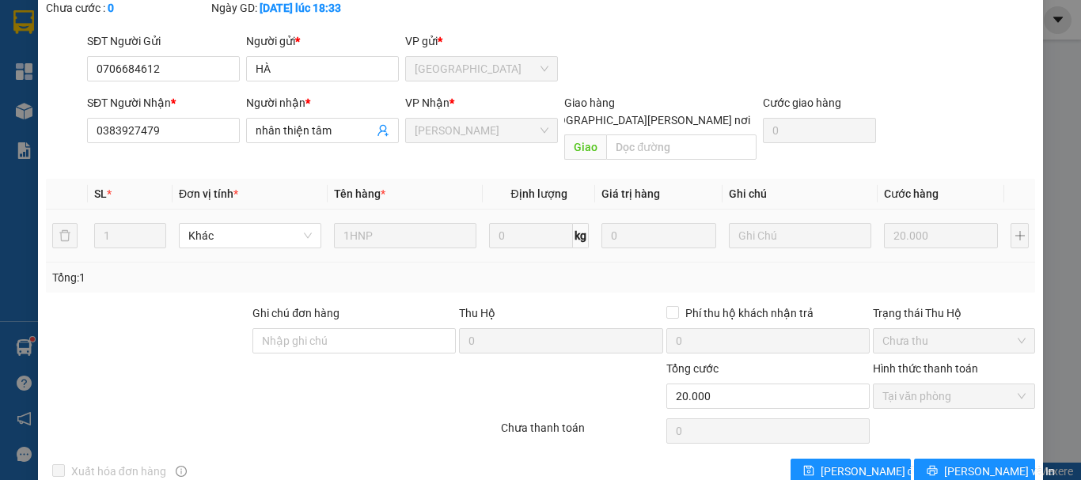
scroll to position [0, 0]
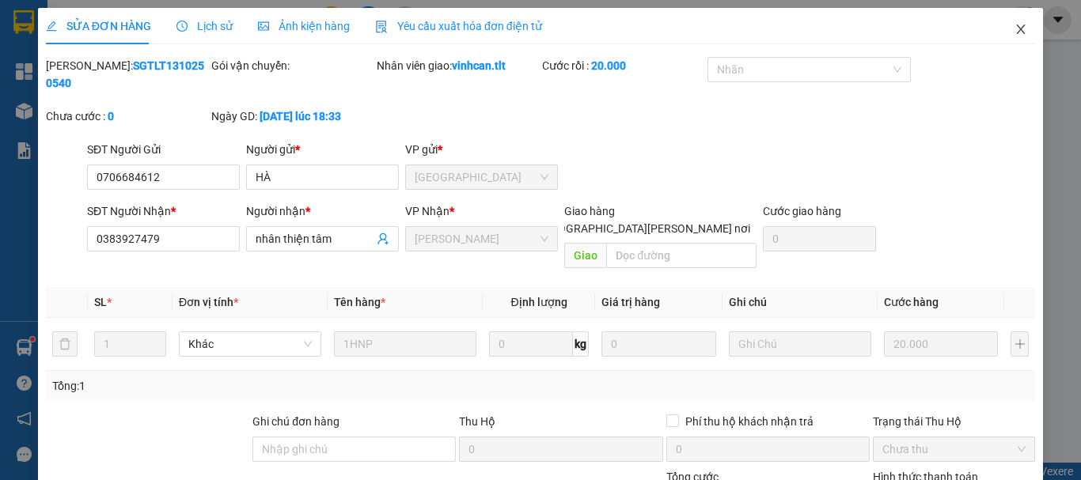
click at [1014, 26] on icon "close" at bounding box center [1020, 29] width 13 height 13
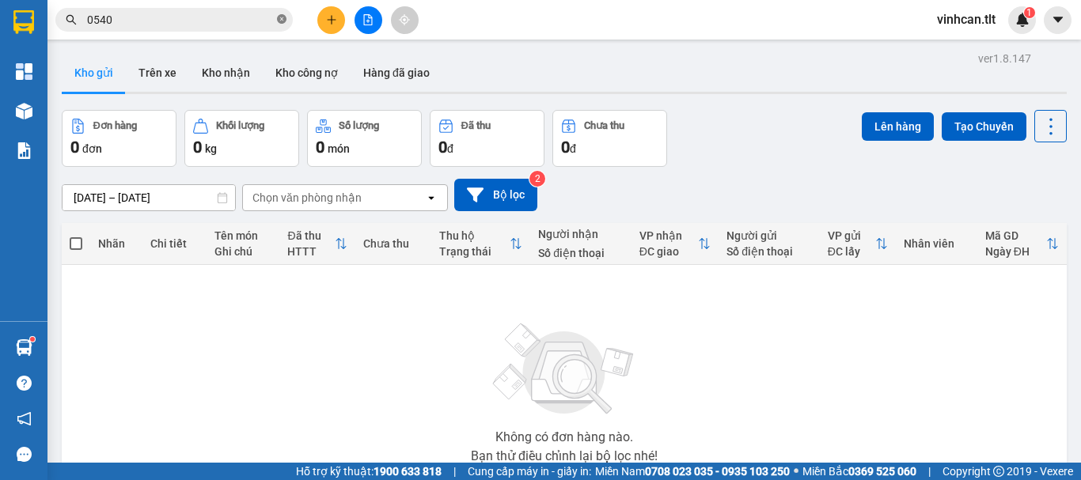
click at [282, 19] on icon "close-circle" at bounding box center [281, 18] width 9 height 9
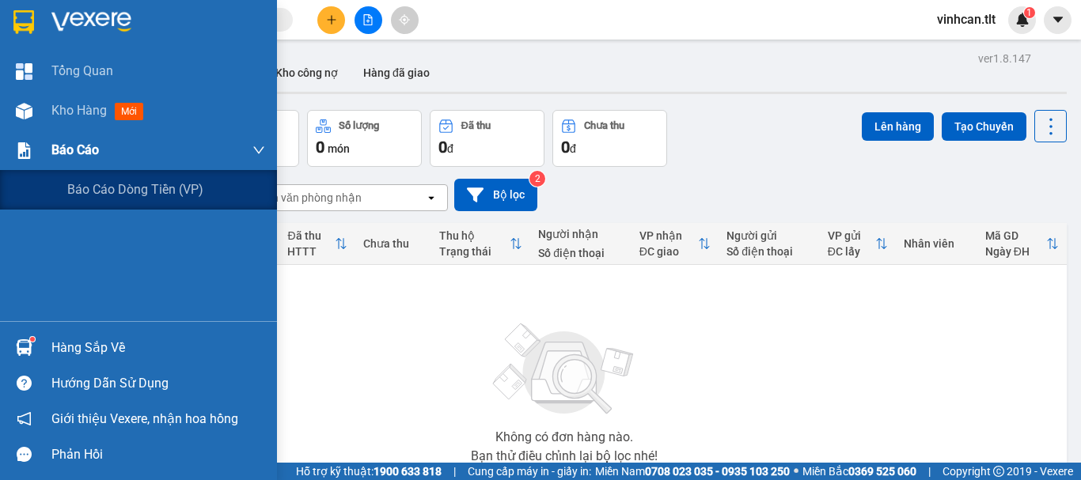
click at [76, 143] on span "Báo cáo" at bounding box center [74, 150] width 47 height 20
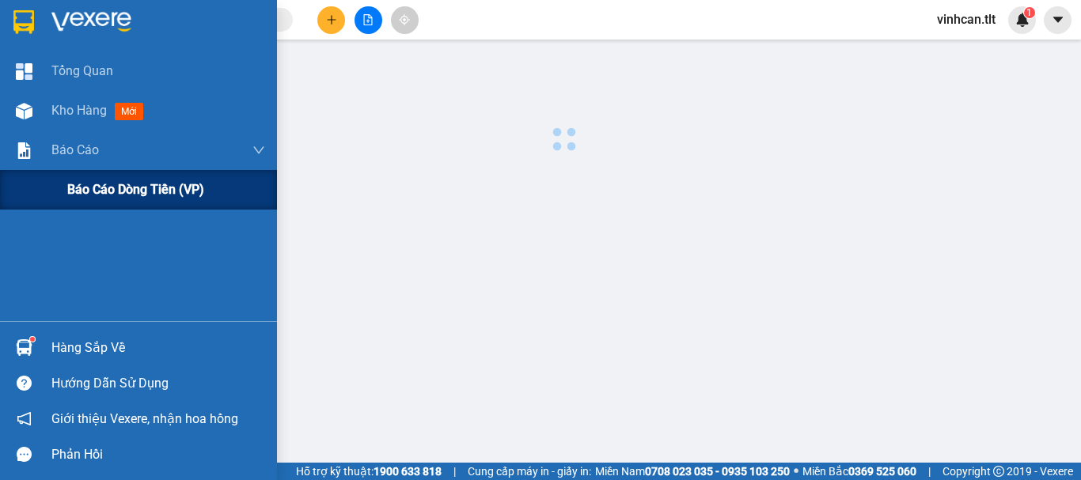
click at [103, 189] on span "Báo cáo dòng tiền (VP)" at bounding box center [135, 190] width 137 height 20
